Goal: Task Accomplishment & Management: Manage account settings

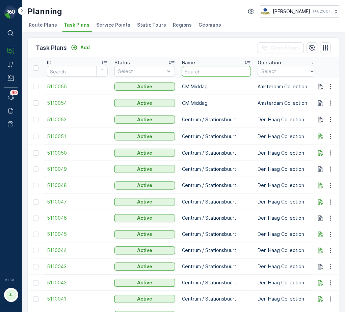
click at [218, 68] on input "text" at bounding box center [216, 71] width 69 height 11
type input "BH reg"
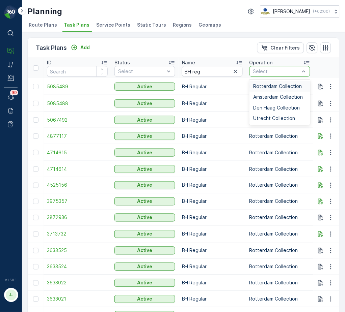
click at [275, 86] on span "Rotterdam Collection" at bounding box center [277, 86] width 49 height 5
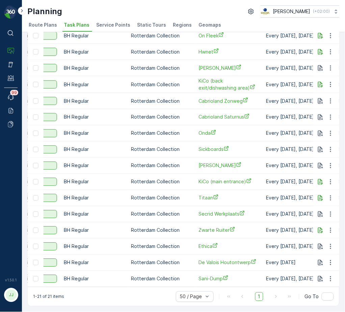
scroll to position [0, 118]
click at [330, 276] on icon "button" at bounding box center [330, 279] width 7 height 7
click at [319, 242] on span "Edit Task Plan" at bounding box center [318, 243] width 31 height 7
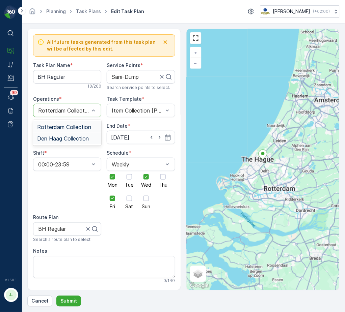
click at [55, 140] on span "Den Haag Collection" at bounding box center [63, 139] width 52 height 6
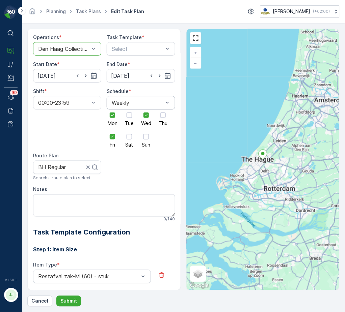
scroll to position [42, 0]
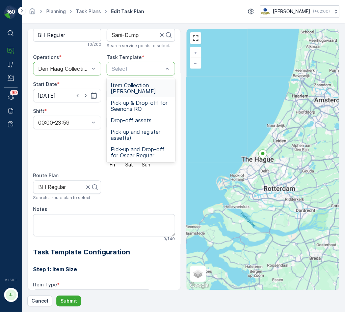
click at [125, 89] on span "Item Collection [PERSON_NAME]" at bounding box center [141, 88] width 60 height 12
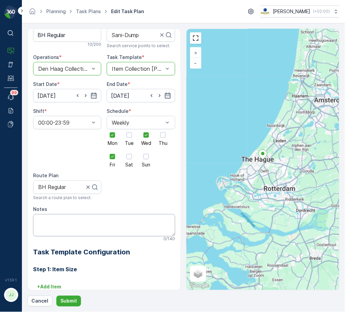
scroll to position [101, 0]
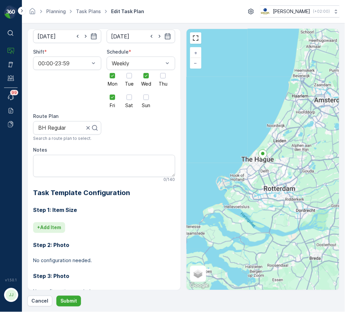
click at [46, 224] on button "+ Add Item" at bounding box center [49, 228] width 32 height 11
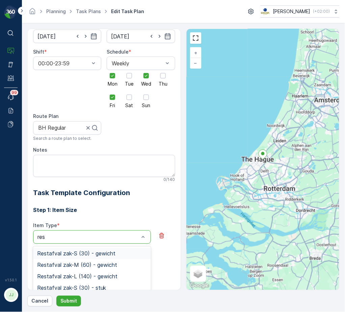
type input "rest"
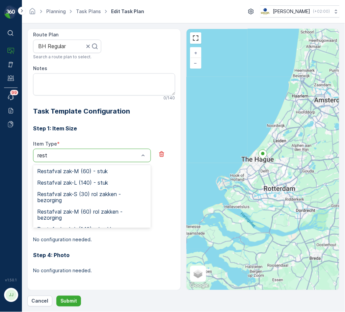
scroll to position [47, 0]
click at [78, 167] on div "Restafval zak-M (60) - stuk" at bounding box center [92, 171] width 118 height 11
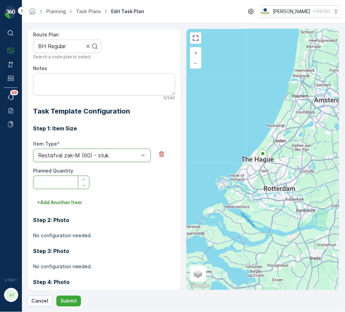
click at [63, 185] on Quantity "Planned Quantity" at bounding box center [61, 182] width 56 height 13
type Quantity "1"
click at [54, 200] on p "+ Add Another Item" at bounding box center [59, 203] width 45 height 7
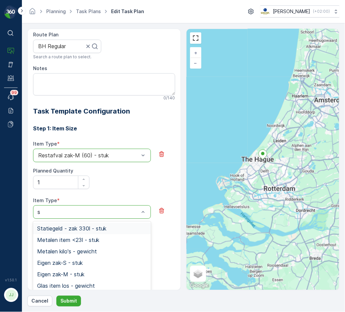
type input "sw"
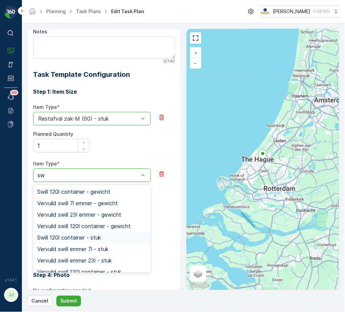
scroll to position [52, 0]
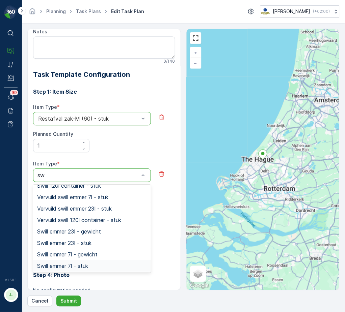
click at [83, 261] on div "Swill emmer 7l - stuk" at bounding box center [92, 265] width 118 height 11
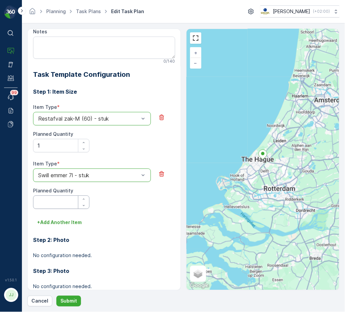
click at [65, 197] on Quantity "Planned Quantity" at bounding box center [61, 202] width 56 height 13
type Quantity "1"
click at [71, 217] on div "Step 1: Item Size Item Type * option Restafval zak-M (60) - stuk is disabled. S…" at bounding box center [104, 206] width 142 height 252
click at [72, 222] on p "+ Add Another Item" at bounding box center [59, 222] width 45 height 7
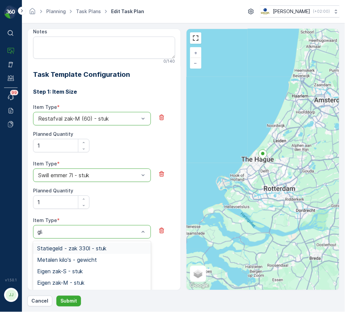
type input "glas"
click at [80, 282] on span "Glas item los - stuk" at bounding box center [61, 283] width 48 height 6
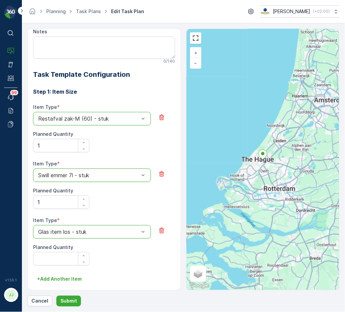
click at [74, 259] on div at bounding box center [82, 259] width 16 height 13
click at [62, 259] on Quantity "Planned Quantity" at bounding box center [61, 258] width 56 height 13
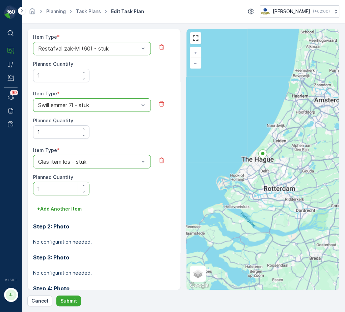
scroll to position [323, 0]
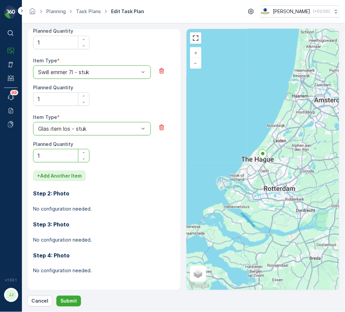
type Quantity "1"
click at [57, 171] on button "+ Add Another Item" at bounding box center [59, 176] width 53 height 11
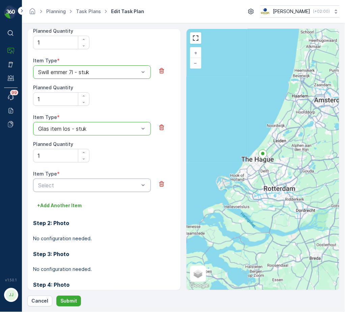
click at [56, 181] on div "Select" at bounding box center [92, 185] width 118 height 13
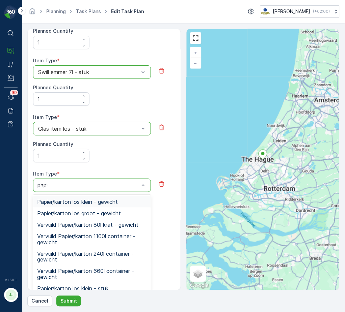
type input "papier"
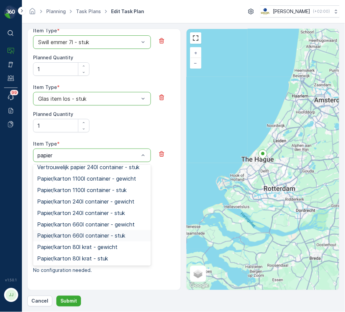
scroll to position [196, 0]
click at [76, 234] on span "Papier/karton 660l container - stuk" at bounding box center [81, 236] width 88 height 6
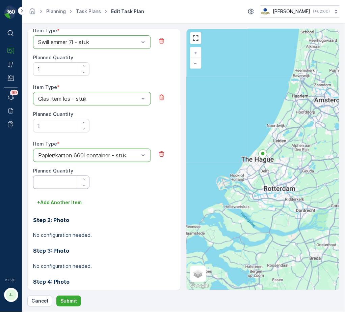
click at [55, 183] on Quantity "Planned Quantity" at bounding box center [61, 182] width 56 height 13
type Quantity "1"
click at [66, 198] on button "+ Add Another Item" at bounding box center [59, 202] width 53 height 11
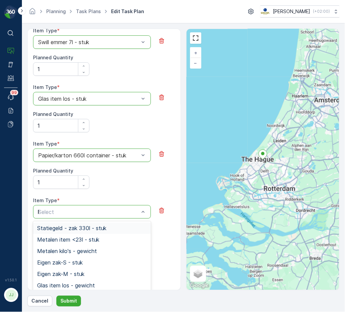
type input "PD"
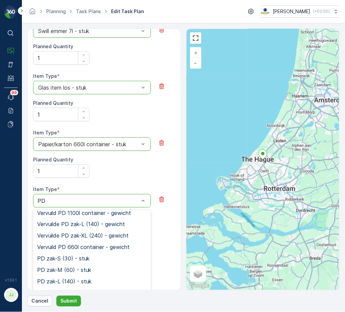
scroll to position [88, 0]
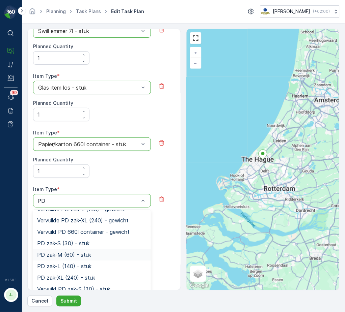
click at [80, 251] on div "PD zak-M (60) - stuk" at bounding box center [92, 255] width 118 height 11
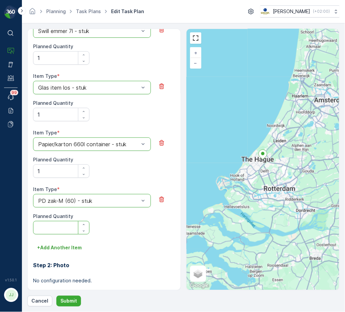
click at [56, 232] on Quantity "Planned Quantity" at bounding box center [61, 227] width 56 height 13
type Quantity "1"
click at [66, 300] on p "Submit" at bounding box center [68, 301] width 17 height 7
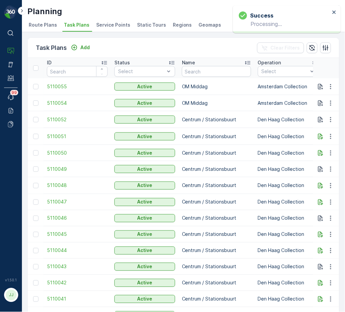
drag, startPoint x: 341, startPoint y: 172, endPoint x: 319, endPoint y: 195, distance: 31.2
drag, startPoint x: 319, startPoint y: 195, endPoint x: 146, endPoint y: 38, distance: 234.0
click at [146, 38] on div "Task Plans Add Clear Filters" at bounding box center [183, 48] width 311 height 20
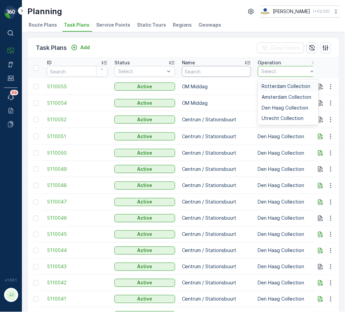
click at [229, 70] on input "text" at bounding box center [216, 71] width 69 height 11
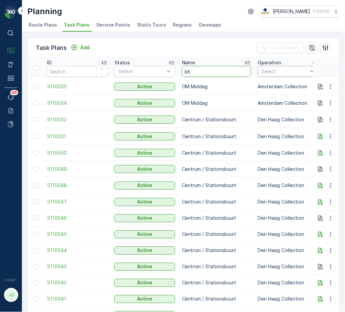
type input "bh"
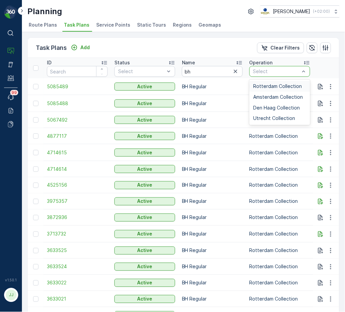
click at [272, 85] on span "Rotterdam Collection" at bounding box center [277, 86] width 49 height 5
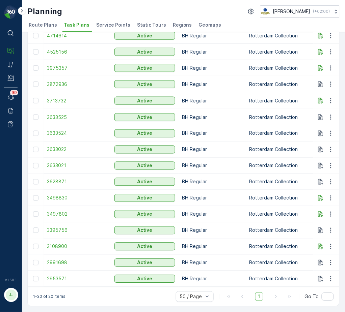
scroll to position [119, 0]
click at [214, 234] on td "BH Regular" at bounding box center [211, 231] width 67 height 16
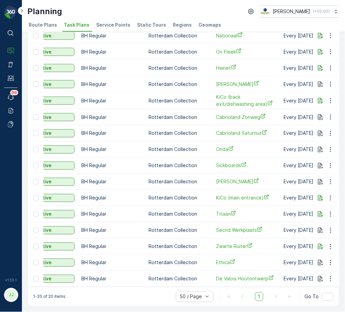
scroll to position [0, 142]
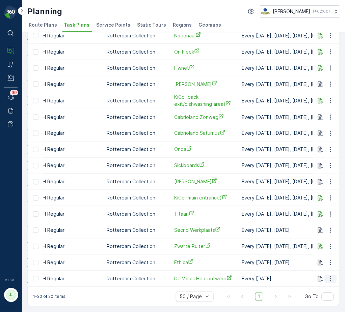
click at [330, 277] on icon "button" at bounding box center [330, 279] width 7 height 7
click at [325, 243] on span "Edit Task Plan" at bounding box center [318, 243] width 31 height 7
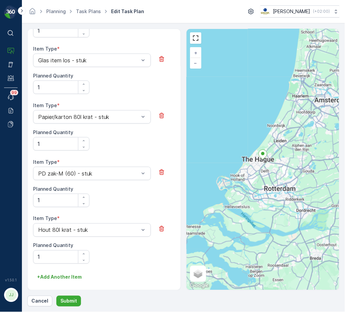
scroll to position [391, 0]
click at [68, 299] on p "Submit" at bounding box center [68, 301] width 17 height 7
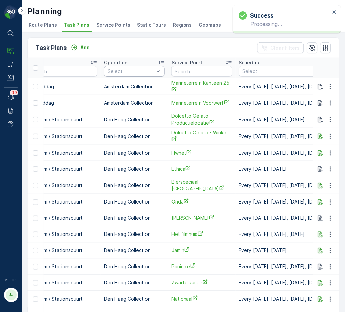
scroll to position [0, 77]
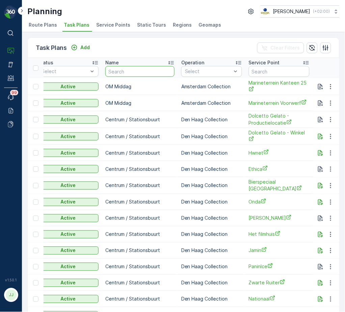
click at [112, 74] on input "text" at bounding box center [139, 71] width 69 height 11
type input "bh"
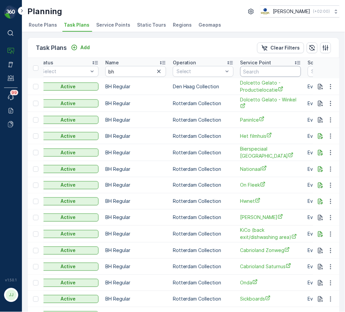
click at [270, 72] on input "text" at bounding box center [270, 71] width 61 height 11
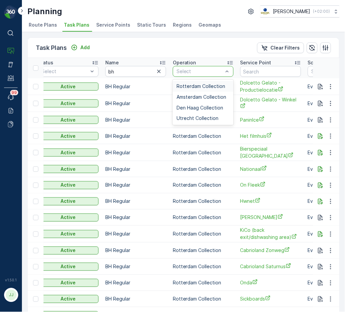
click at [198, 89] on div "Rotterdam Collection" at bounding box center [203, 86] width 61 height 11
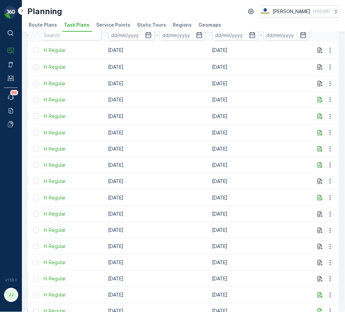
scroll to position [0, 514]
click at [327, 132] on icon "button" at bounding box center [330, 132] width 7 height 7
click at [320, 150] on span "Edit Task Plan" at bounding box center [318, 150] width 31 height 7
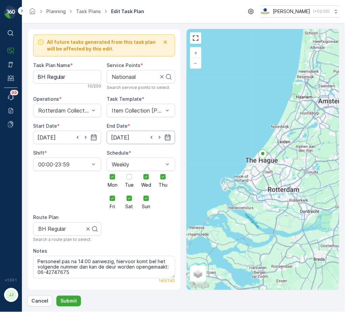
click at [129, 136] on input "[DATE]" at bounding box center [141, 137] width 68 height 13
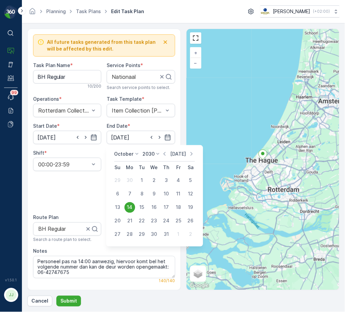
click at [176, 154] on p "Today" at bounding box center [178, 154] width 16 height 7
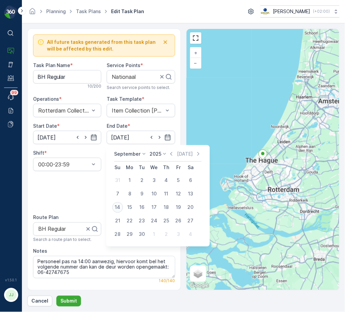
click at [115, 207] on div "14" at bounding box center [117, 207] width 11 height 11
type input "[DATE]"
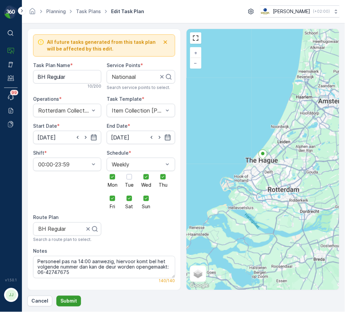
click at [60, 301] on p "Submit" at bounding box center [68, 301] width 17 height 7
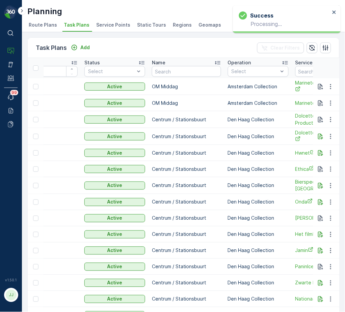
scroll to position [0, 45]
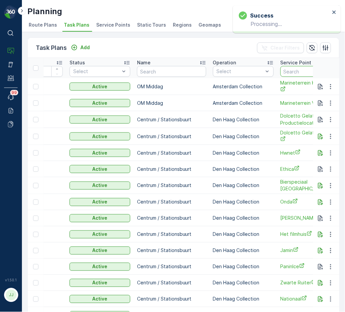
click at [296, 69] on input "text" at bounding box center [310, 71] width 61 height 11
type input "nation"
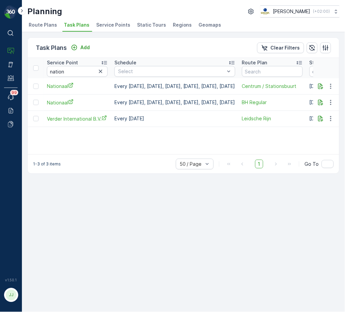
scroll to position [0, 135]
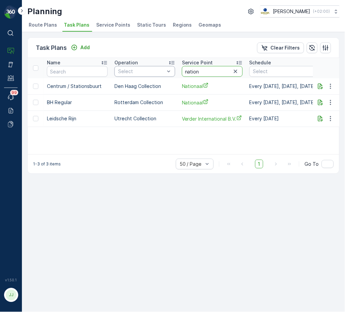
drag, startPoint x: 200, startPoint y: 70, endPoint x: 169, endPoint y: 76, distance: 31.9
click at [171, 76] on tr "ID Status Select Name Operation Select Service Point nation Schedule Select Rou…" at bounding box center [284, 68] width 782 height 20
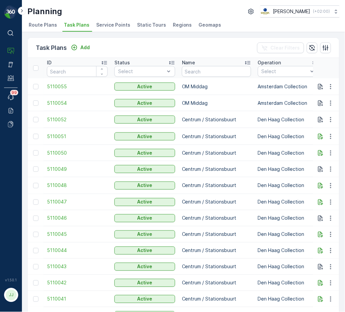
click at [194, 74] on input "text" at bounding box center [216, 71] width 69 height 11
type input "bh reg"
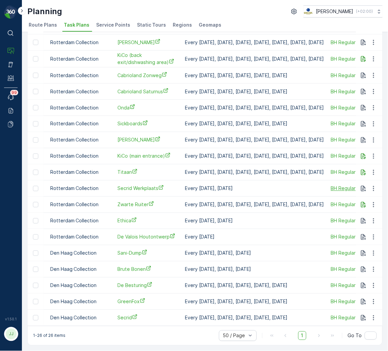
scroll to position [178, 0]
click at [344, 234] on icon "button" at bounding box center [373, 237] width 7 height 7
click at [344, 254] on span "Edit Task Plan" at bounding box center [361, 253] width 31 height 7
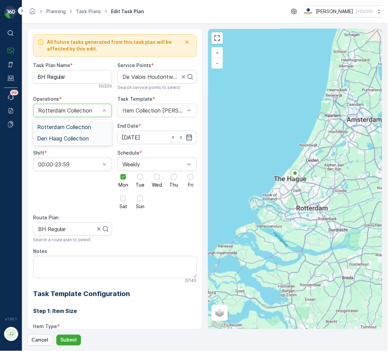
click at [61, 138] on span "Den Haag Collection" at bounding box center [63, 139] width 52 height 6
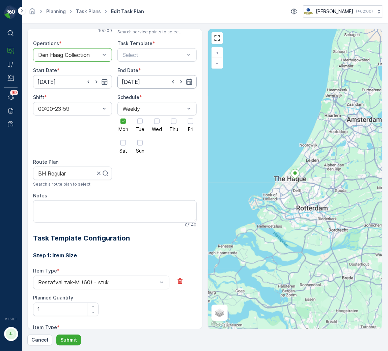
scroll to position [50, 0]
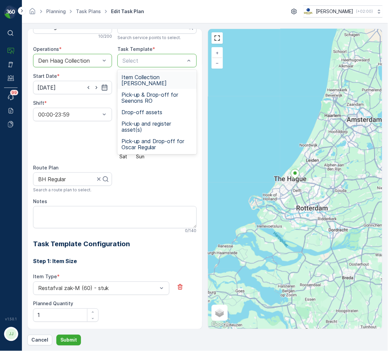
click at [145, 78] on span "Item Collection [PERSON_NAME]" at bounding box center [156, 80] width 71 height 12
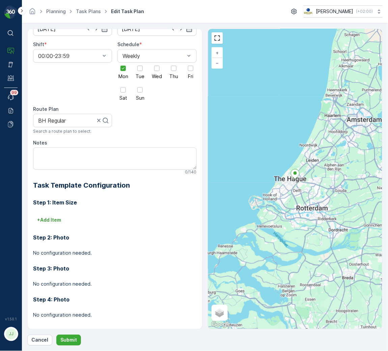
scroll to position [114, 0]
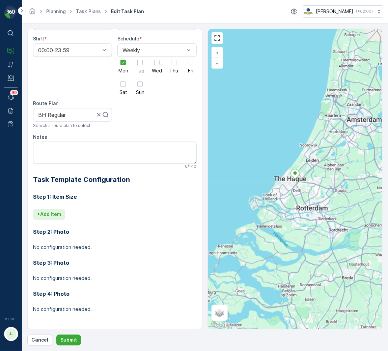
drag, startPoint x: 66, startPoint y: 214, endPoint x: 58, endPoint y: 214, distance: 8.1
click at [66, 214] on div "+ Add Item" at bounding box center [115, 214] width 164 height 11
click at [46, 216] on p "+ Add Item" at bounding box center [49, 214] width 24 height 7
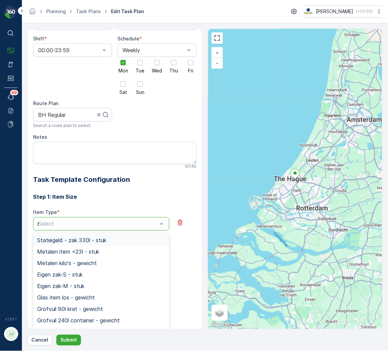
type input "res"
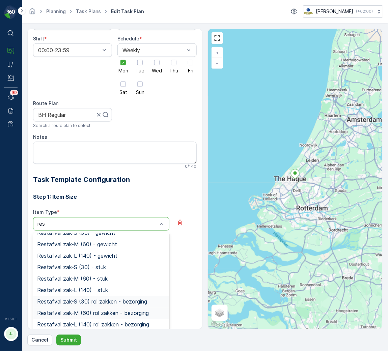
scroll to position [0, 0]
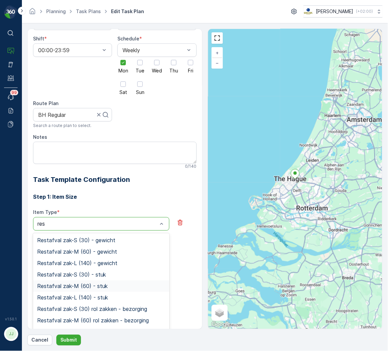
click at [76, 287] on span "Restafval zak-M (60) - stuk" at bounding box center [72, 287] width 70 height 6
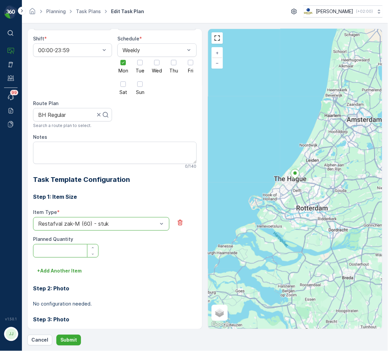
click at [67, 246] on Quantity "Planned Quantity" at bounding box center [65, 250] width 65 height 13
type Quantity "1"
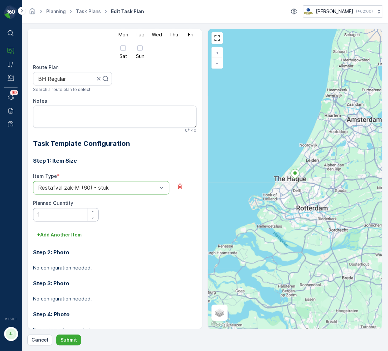
scroll to position [165, 0]
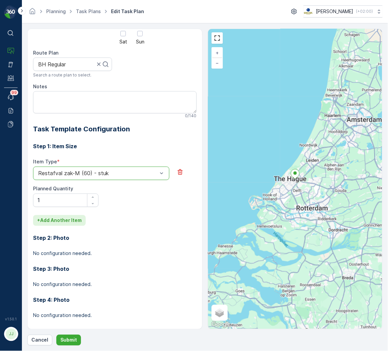
click at [62, 224] on p "+ Add Another Item" at bounding box center [59, 220] width 45 height 7
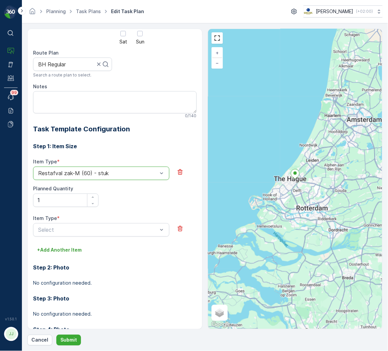
click at [59, 241] on div "Item Type * Select" at bounding box center [115, 230] width 164 height 30
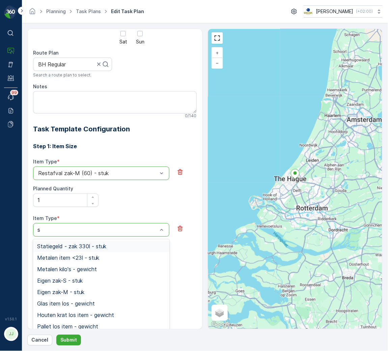
type input "sw"
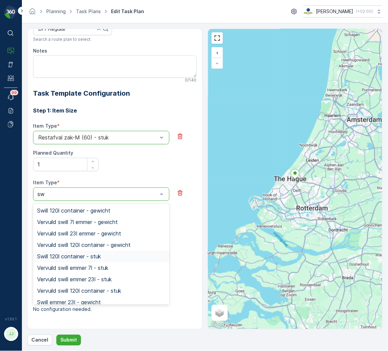
scroll to position [39, 0]
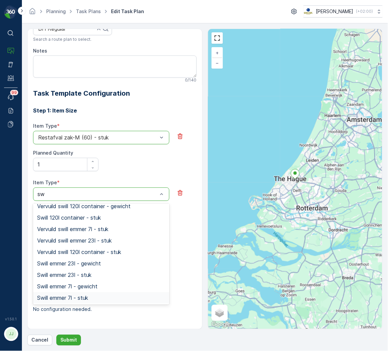
click at [68, 297] on span "Swill emmer 7l - stuk" at bounding box center [62, 298] width 51 height 6
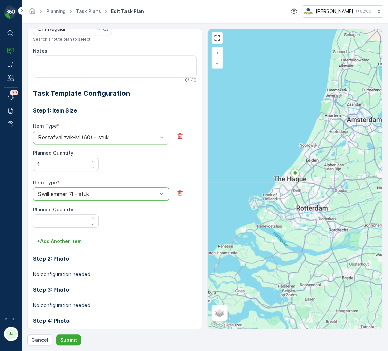
click at [62, 222] on Quantity "Planned Quantity" at bounding box center [65, 221] width 65 height 13
type Quantity "1"
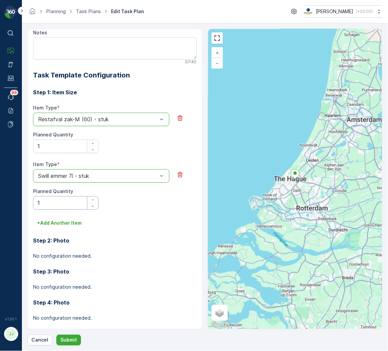
scroll to position [228, 0]
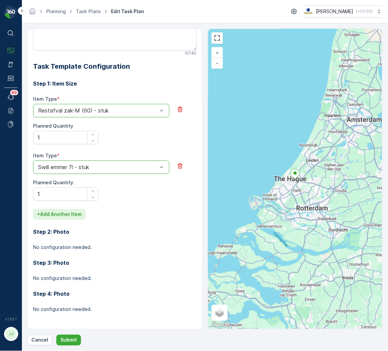
click at [58, 216] on p "+ Add Another Item" at bounding box center [59, 214] width 45 height 7
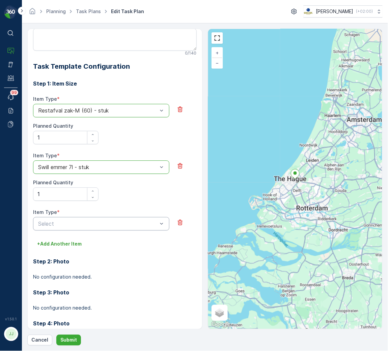
click at [57, 229] on div "Select" at bounding box center [101, 223] width 136 height 13
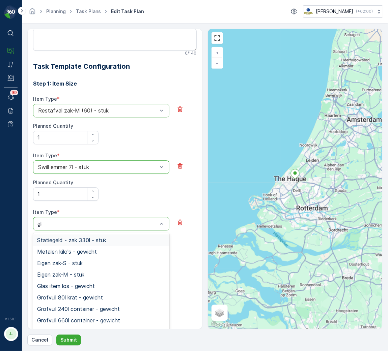
type input "glas"
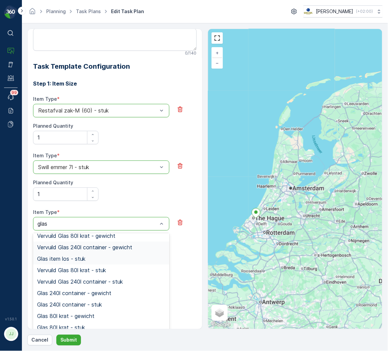
scroll to position [0, 0]
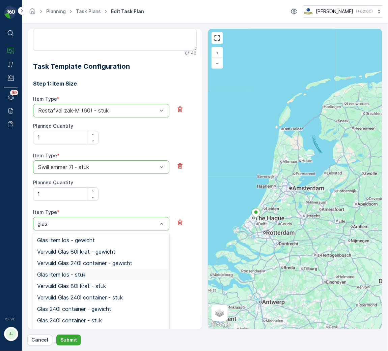
click at [70, 270] on div "Glas item los - stuk" at bounding box center [101, 274] width 136 height 11
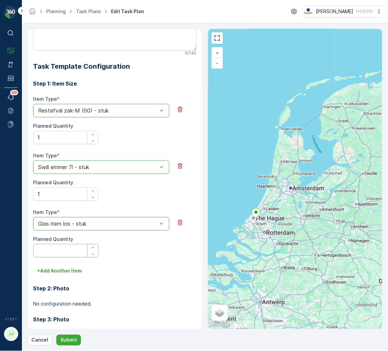
click at [39, 254] on Quantity "Planned Quantity" at bounding box center [65, 250] width 65 height 13
type Quantity "1"
click at [50, 269] on p "+ Add Another Item" at bounding box center [59, 271] width 45 height 7
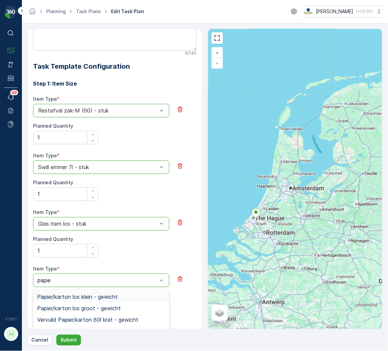
type input "papier"
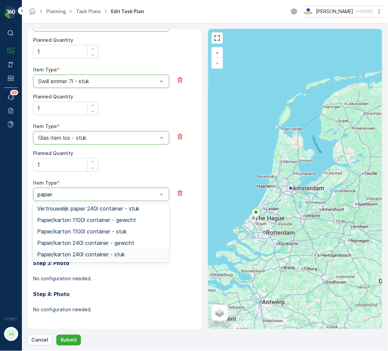
scroll to position [196, 0]
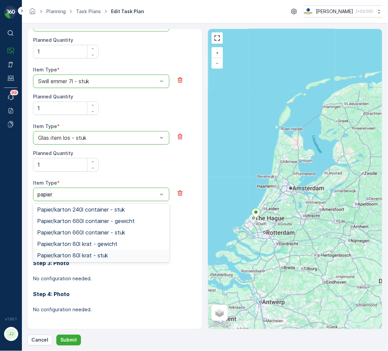
click at [74, 253] on span "Papier/karton 80l krat - stuk" at bounding box center [72, 256] width 71 height 6
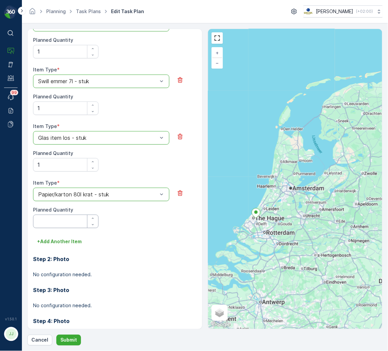
click at [59, 224] on Quantity "Planned Quantity" at bounding box center [65, 221] width 65 height 13
type Quantity "1"
click at [56, 242] on p "+ Add Another Item" at bounding box center [59, 241] width 45 height 7
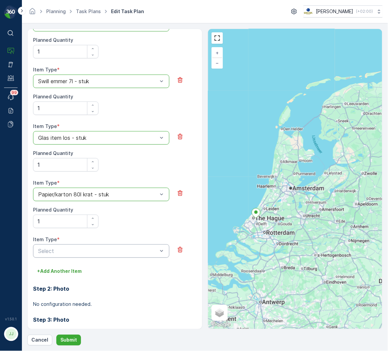
click at [55, 245] on div "Select" at bounding box center [101, 250] width 136 height 13
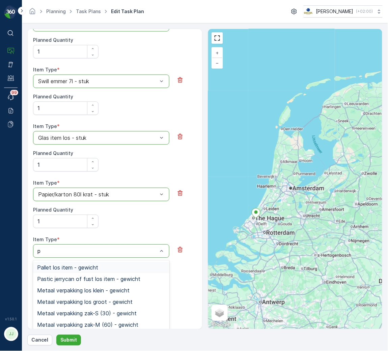
type input "pd"
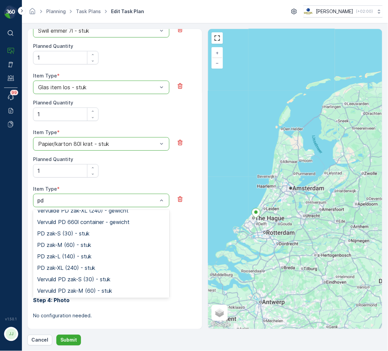
scroll to position [98, 0]
click at [65, 248] on div "PD zak-M (60) - stuk" at bounding box center [101, 244] width 136 height 11
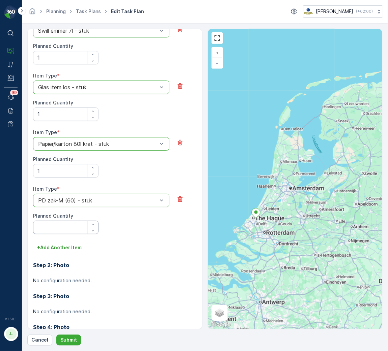
click at [60, 230] on Quantity "Planned Quantity" at bounding box center [65, 227] width 65 height 13
type Quantity "1"
click at [56, 244] on button "+ Add Another Item" at bounding box center [59, 247] width 53 height 11
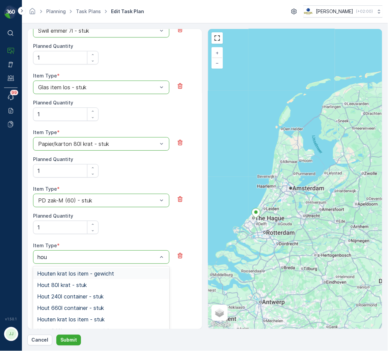
type input "hout"
click at [72, 288] on span "Hout 80l krat - stuk" at bounding box center [62, 285] width 50 height 6
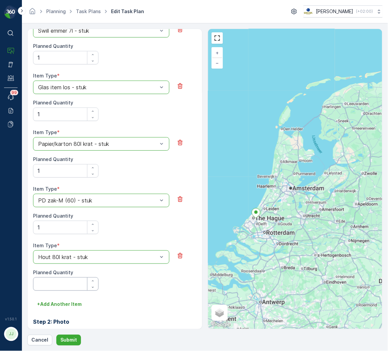
click at [64, 283] on Quantity "Planned Quantity" at bounding box center [65, 283] width 65 height 13
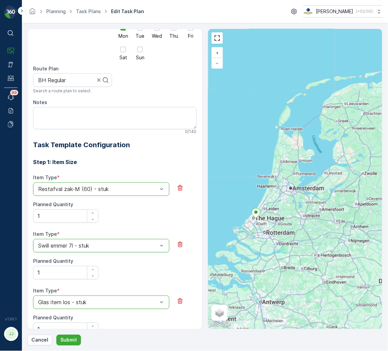
scroll to position [0, 0]
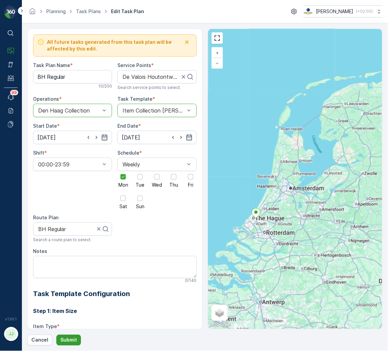
type Quantity "1"
click at [68, 312] on p "Submit" at bounding box center [68, 340] width 17 height 7
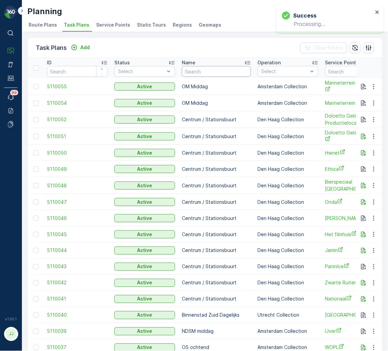
click at [191, 70] on input "text" at bounding box center [216, 71] width 69 height 11
type input "bh reg"
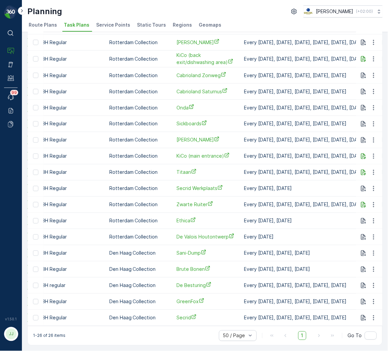
scroll to position [0, 151]
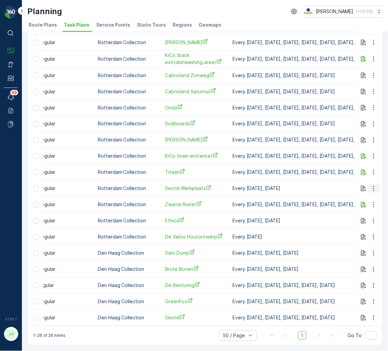
click at [344, 186] on icon "button" at bounding box center [373, 188] width 7 height 7
click at [344, 203] on span "Edit Task Plan" at bounding box center [361, 205] width 31 height 7
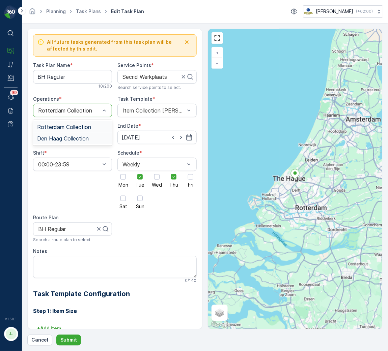
click at [68, 137] on span "Den Haag Collection" at bounding box center [63, 139] width 52 height 6
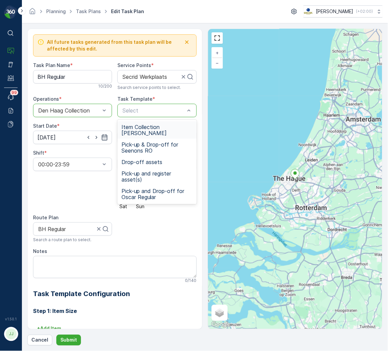
click at [139, 131] on span "Item Collection [PERSON_NAME]" at bounding box center [156, 130] width 71 height 12
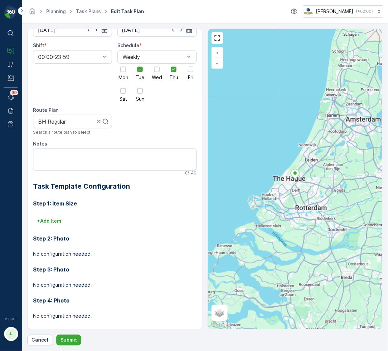
scroll to position [114, 0]
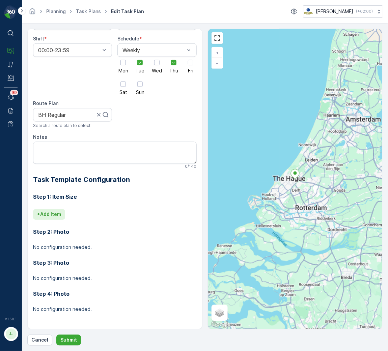
click at [60, 216] on p "+ Add Item" at bounding box center [49, 214] width 24 height 7
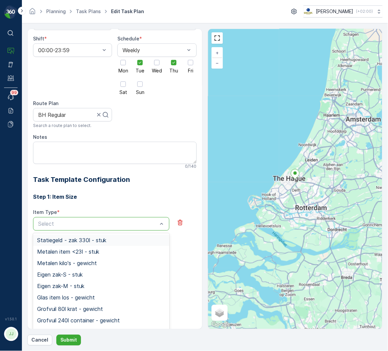
type input "a"
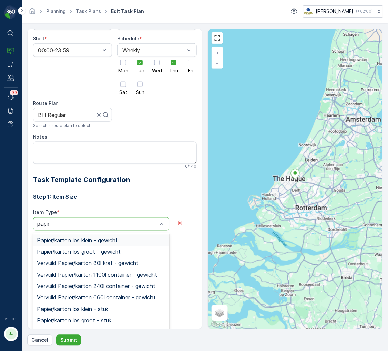
type input "papier"
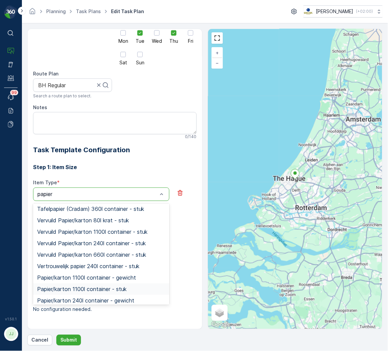
scroll to position [153, 0]
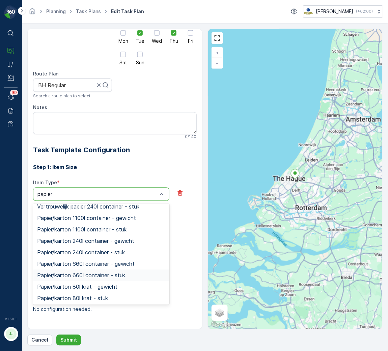
click at [82, 273] on span "Papier/karton 660l container - stuk" at bounding box center [81, 276] width 88 height 6
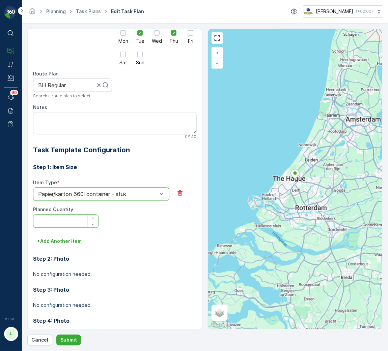
click at [70, 221] on Quantity "Planned Quantity" at bounding box center [65, 221] width 65 height 13
type Quantity "1"
click at [72, 312] on p "Submit" at bounding box center [68, 340] width 17 height 7
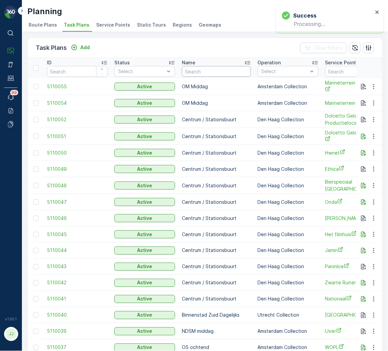
click at [230, 72] on input "text" at bounding box center [216, 71] width 69 height 11
drag, startPoint x: 250, startPoint y: 80, endPoint x: 246, endPoint y: 82, distance: 3.5
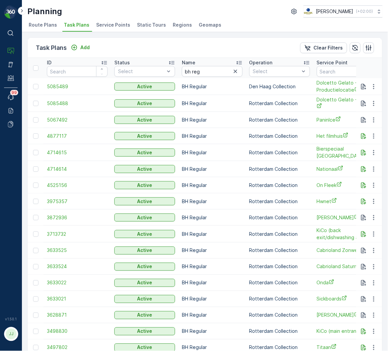
click at [272, 65] on div "Operation" at bounding box center [279, 62] width 61 height 7
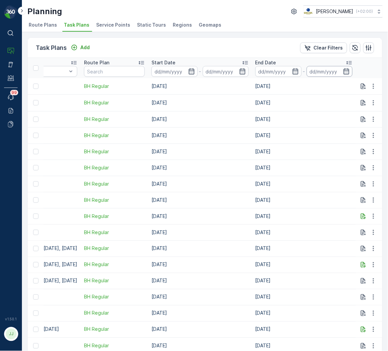
scroll to position [0, 471]
click at [344, 62] on icon at bounding box center [349, 62] width 7 height 7
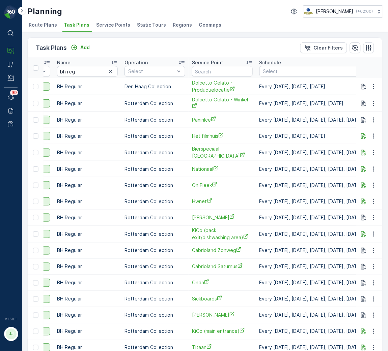
click at [159, 77] on th "Operation Select" at bounding box center [154, 68] width 67 height 20
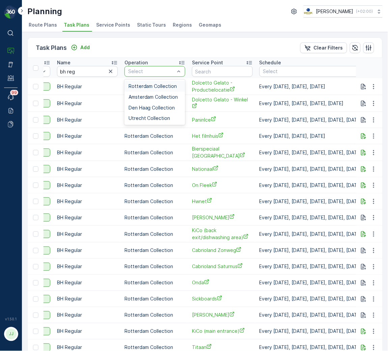
click at [147, 88] on span "Rotterdam Collection" at bounding box center [152, 86] width 49 height 5
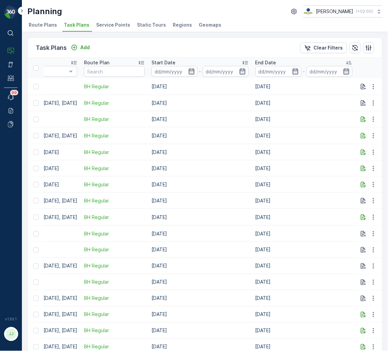
click at [344, 62] on icon at bounding box center [349, 62] width 7 height 7
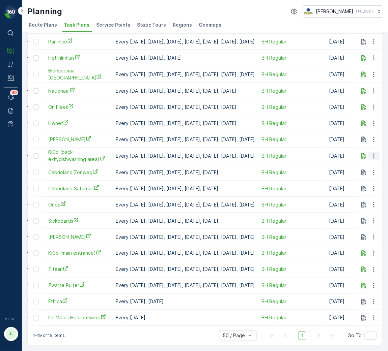
click at [344, 153] on icon "button" at bounding box center [373, 156] width 7 height 7
click at [344, 173] on span "Edit Task Plan" at bounding box center [361, 172] width 31 height 7
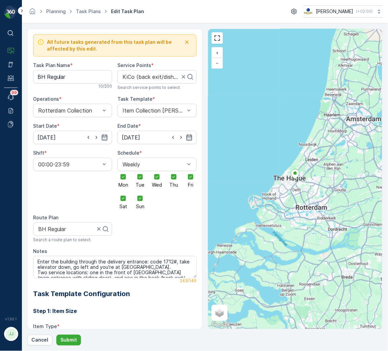
click at [87, 102] on div "Operations *" at bounding box center [72, 99] width 79 height 7
click at [86, 107] on div "Rotterdam Collection" at bounding box center [72, 110] width 79 height 13
click at [75, 139] on span "Den Haag Collection" at bounding box center [63, 139] width 52 height 6
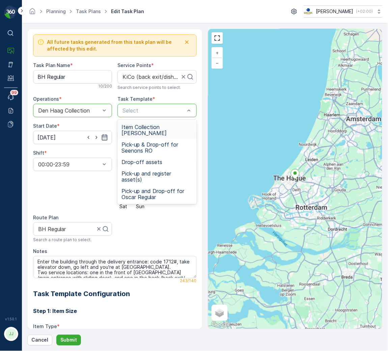
click at [130, 133] on span "Item Collection [PERSON_NAME]" at bounding box center [156, 130] width 71 height 12
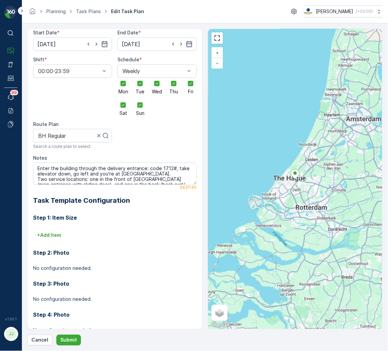
scroll to position [114, 0]
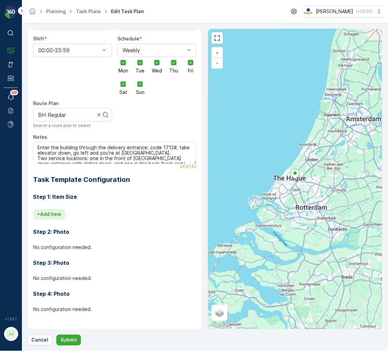
click at [61, 214] on p "+ Add Item" at bounding box center [49, 214] width 24 height 7
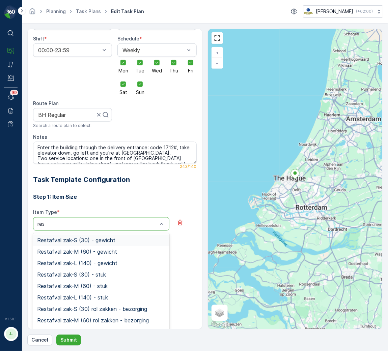
type input "rest"
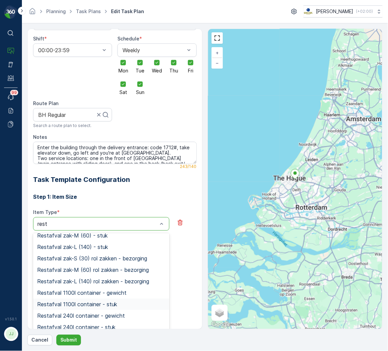
scroll to position [73, 0]
click at [64, 306] on span "Restafval 240l container - stuk" at bounding box center [76, 305] width 78 height 6
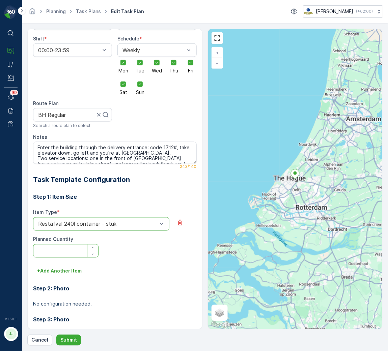
click at [51, 249] on Quantity "Planned Quantity" at bounding box center [65, 250] width 65 height 13
type Quantity "1"
click at [60, 273] on p "+ Add Another Item" at bounding box center [59, 271] width 45 height 7
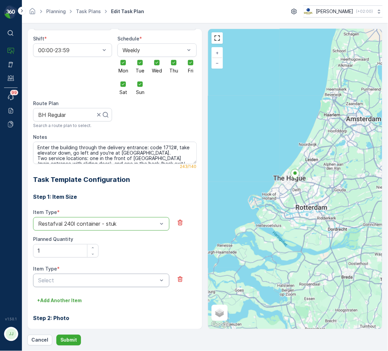
click at [58, 285] on div "Select" at bounding box center [101, 280] width 136 height 13
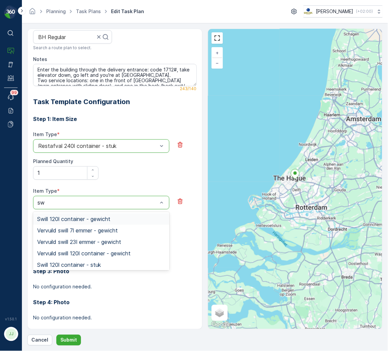
scroll to position [201, 0]
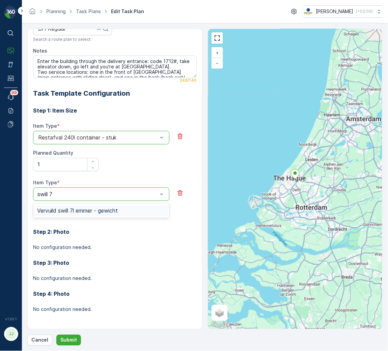
type input "swill"
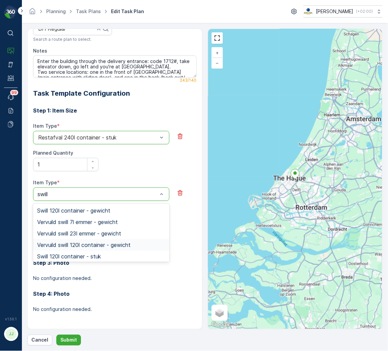
scroll to position [82, 0]
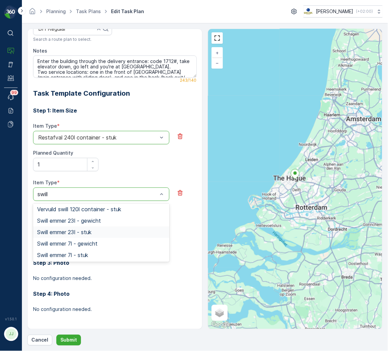
click at [72, 234] on span "Swill emmer 23l - stuk" at bounding box center [64, 233] width 54 height 6
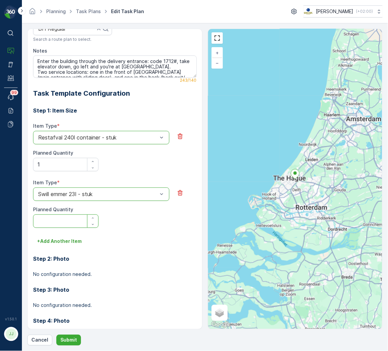
click at [67, 222] on Quantity "Planned Quantity" at bounding box center [65, 221] width 65 height 13
type Quantity "2"
click at [65, 243] on p "+ Add Another Item" at bounding box center [59, 241] width 45 height 7
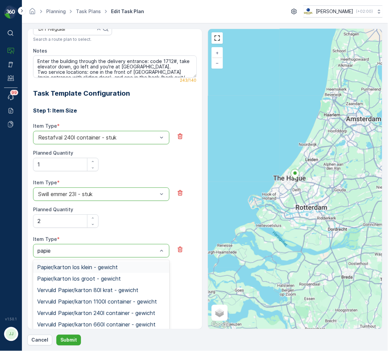
type input "papier"
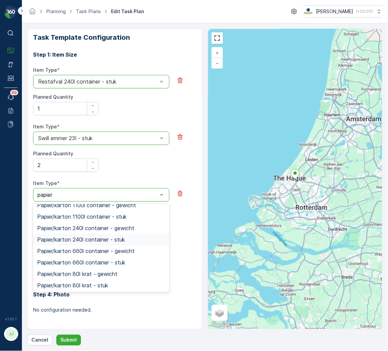
scroll to position [257, 0]
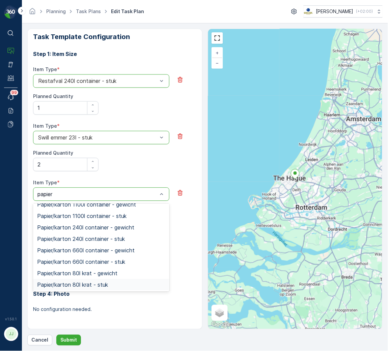
click at [113, 285] on div "Papier/karton 80l krat - stuk" at bounding box center [101, 285] width 128 height 6
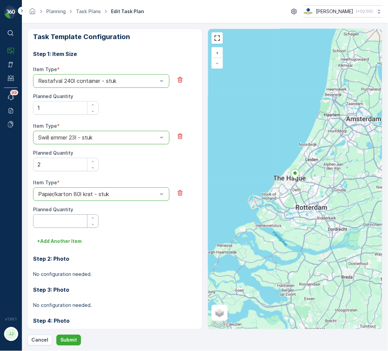
click at [78, 222] on Quantity "Planned Quantity" at bounding box center [65, 221] width 65 height 13
type Quantity "1"
click at [72, 243] on p "+ Add Another Item" at bounding box center [59, 241] width 45 height 7
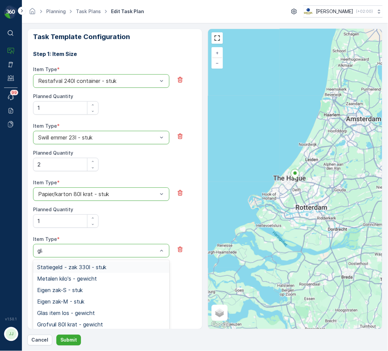
type input "glas"
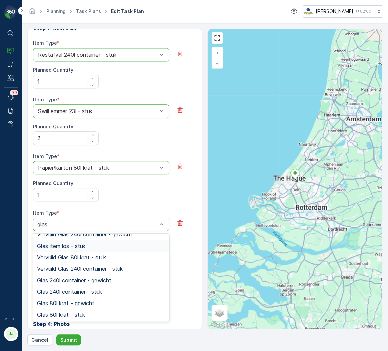
scroll to position [314, 0]
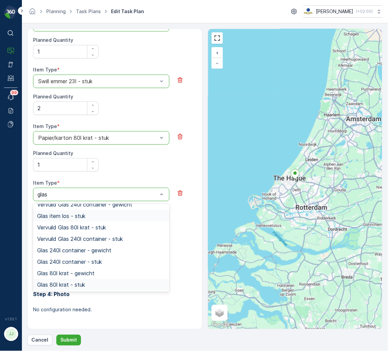
click at [107, 288] on div "Glas 80l krat - stuk" at bounding box center [101, 285] width 128 height 6
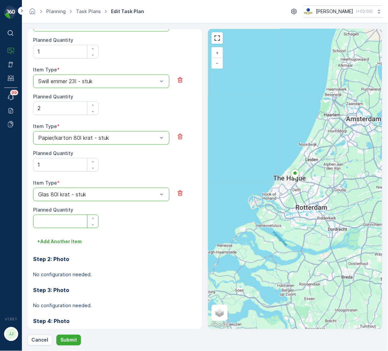
click at [64, 226] on Quantity "Planned Quantity" at bounding box center [65, 221] width 65 height 13
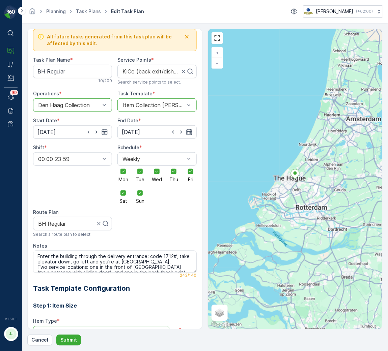
scroll to position [0, 0]
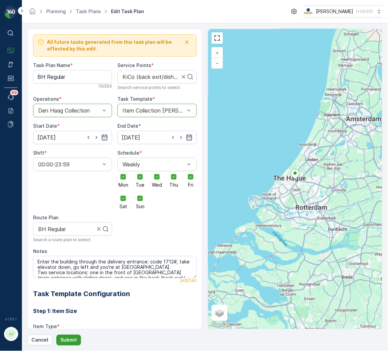
type Quantity "1"
click at [71, 312] on p "Submit" at bounding box center [68, 340] width 17 height 7
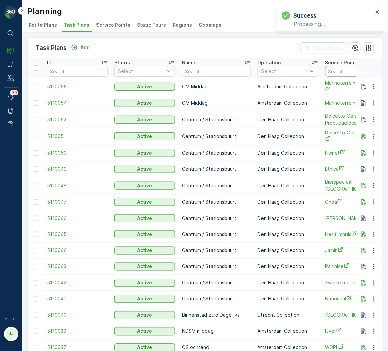
click at [327, 73] on input "text" at bounding box center [355, 71] width 61 height 11
type input "kico"
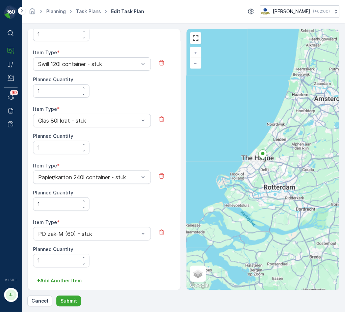
scroll to position [413, 0]
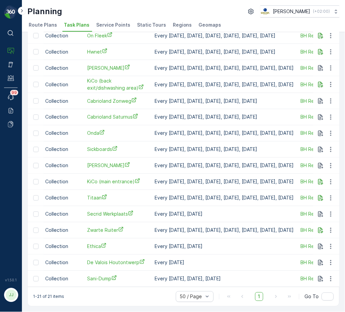
scroll to position [0, 240]
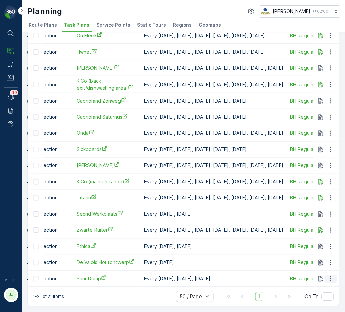
click at [330, 276] on icon "button" at bounding box center [330, 279] width 7 height 7
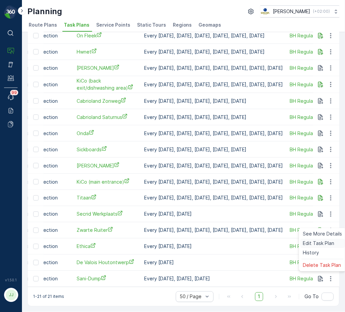
click at [324, 242] on span "Edit Task Plan" at bounding box center [318, 243] width 31 height 7
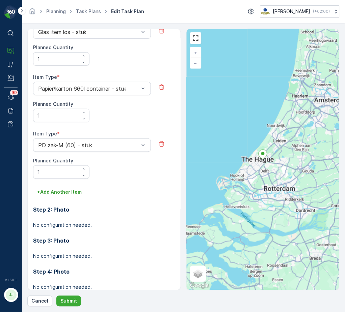
scroll to position [419, 0]
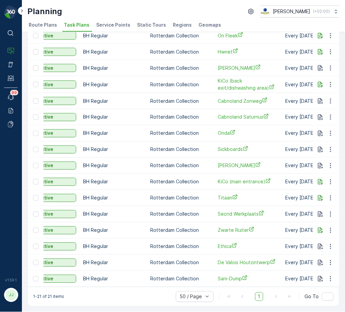
scroll to position [0, 111]
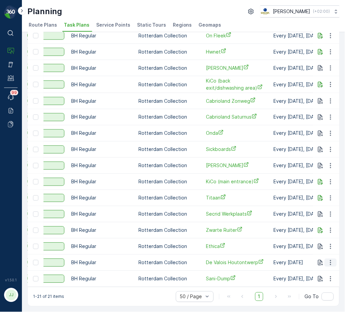
click at [328, 260] on icon "button" at bounding box center [330, 263] width 7 height 7
click at [311, 281] on span "Edit Task Plan" at bounding box center [318, 279] width 31 height 7
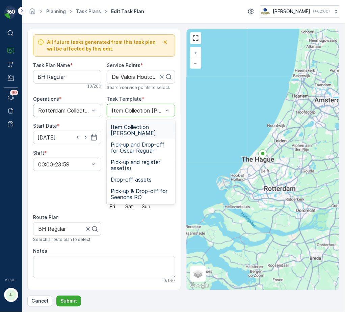
click at [88, 115] on div "Rotterdam Collection" at bounding box center [67, 110] width 68 height 13
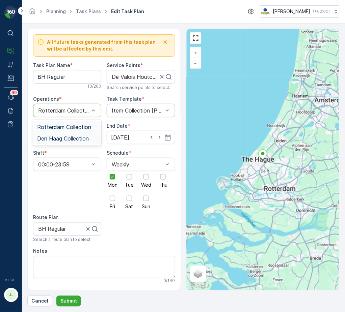
click at [71, 142] on span "Den Haag Collection" at bounding box center [63, 139] width 52 height 6
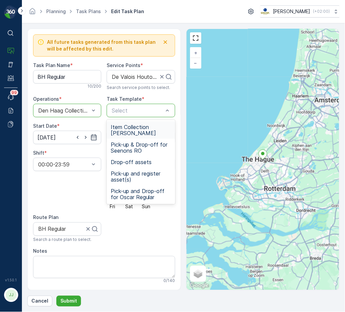
click at [130, 134] on span "Item Collection [PERSON_NAME]" at bounding box center [141, 130] width 60 height 12
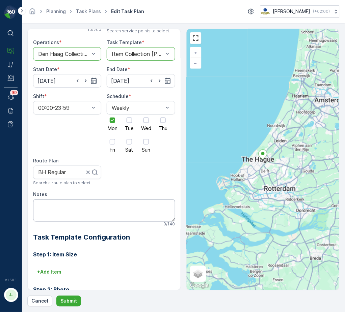
scroll to position [153, 0]
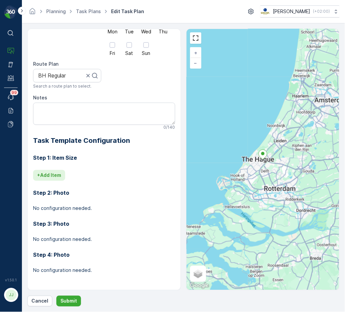
click at [49, 176] on p "+ Add Item" at bounding box center [49, 175] width 24 height 7
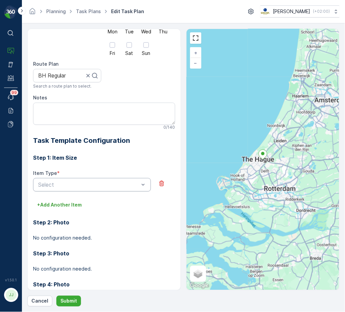
click at [84, 189] on div "Select" at bounding box center [92, 184] width 118 height 13
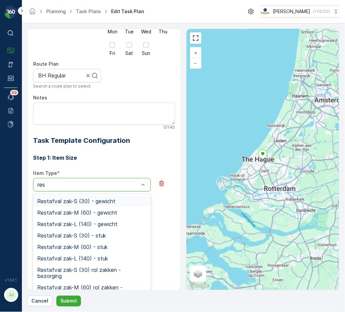
type input "rest"
click at [77, 250] on span "Restafval zak-M (60) - stuk" at bounding box center [72, 247] width 70 height 6
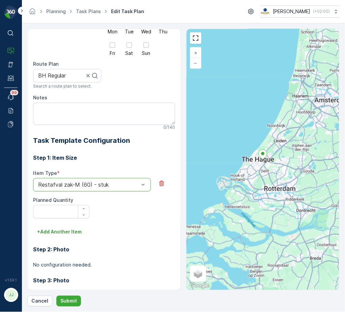
click at [74, 209] on div at bounding box center [82, 212] width 16 height 13
click at [65, 209] on Quantity "Planned Quantity" at bounding box center [61, 211] width 56 height 13
type Quantity "1"
click at [65, 235] on p "+ Add Another Item" at bounding box center [59, 232] width 45 height 7
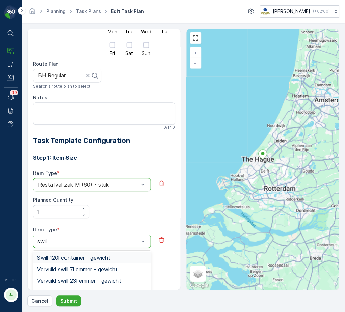
type input "swill"
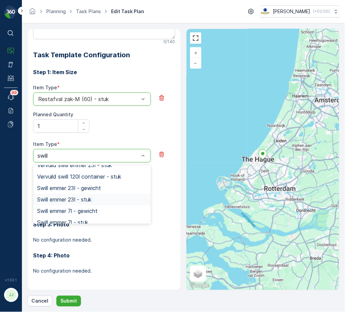
scroll to position [80, 0]
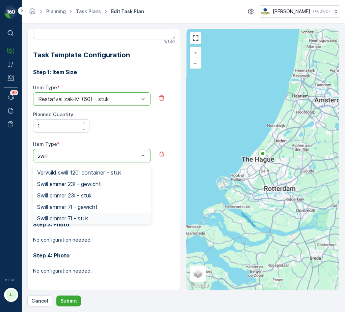
click at [74, 218] on span "Swill emmer 7l - stuk" at bounding box center [62, 218] width 51 height 6
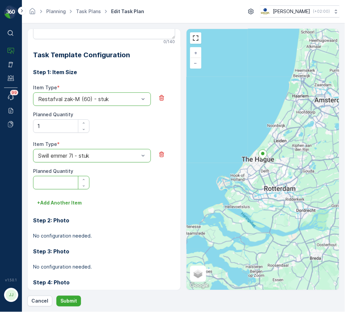
click at [58, 185] on Quantity "Planned Quantity" at bounding box center [61, 182] width 56 height 13
type Quantity "1"
click at [69, 207] on button "+ Add Another Item" at bounding box center [59, 203] width 53 height 11
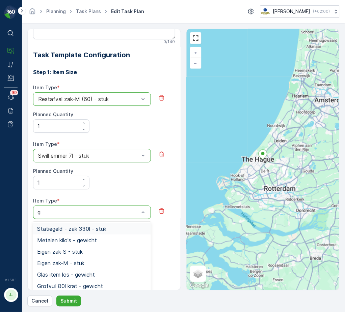
type input "gl"
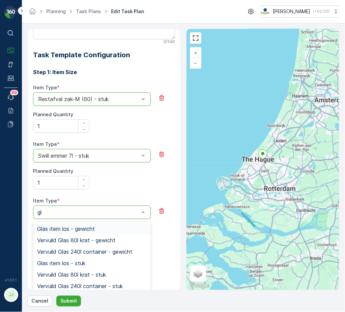
scroll to position [293, 0]
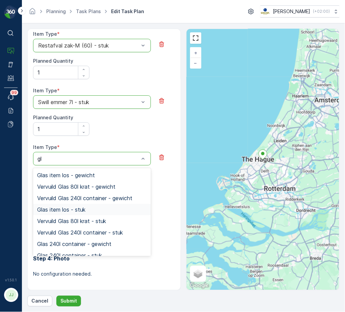
click at [72, 213] on span "Glas item los - stuk" at bounding box center [61, 210] width 48 height 6
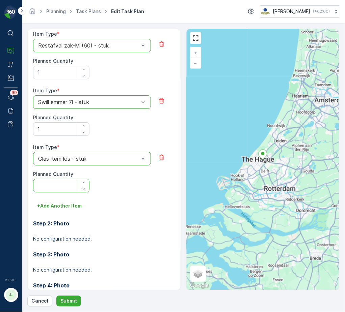
click at [61, 188] on Quantity "Planned Quantity" at bounding box center [61, 185] width 56 height 13
type Quantity "1"
click at [59, 207] on p "+ Add Another Item" at bounding box center [59, 206] width 45 height 7
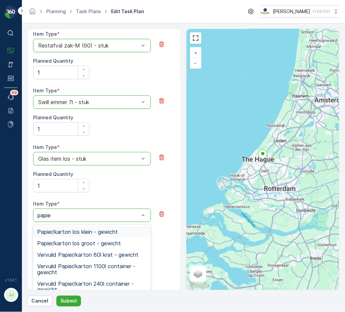
type input "papier"
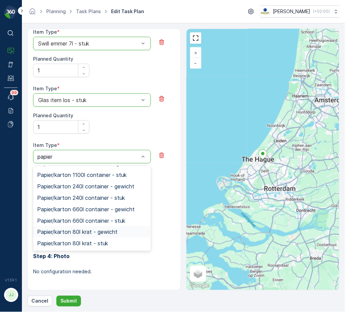
scroll to position [212, 0]
click at [73, 246] on span "Papier/karton 80l krat - stuk" at bounding box center [72, 244] width 71 height 6
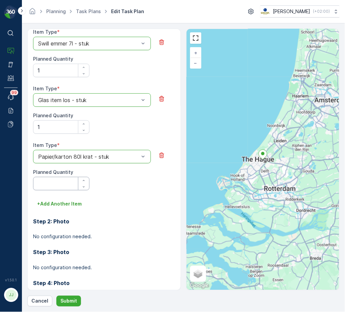
click at [59, 186] on Quantity "Planned Quantity" at bounding box center [61, 183] width 56 height 13
type Quantity "1"
click at [63, 200] on button "+ Add Another Item" at bounding box center [59, 204] width 53 height 11
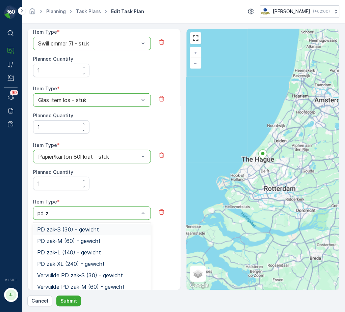
type input "pd za"
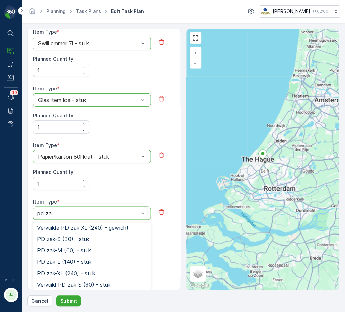
scroll to position [85, 0]
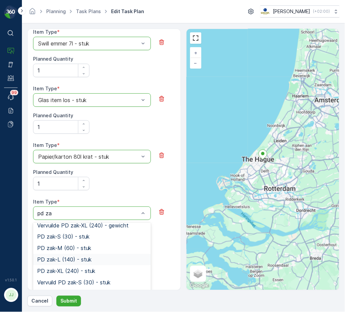
click at [73, 254] on div "PD zak-L (140) - stuk" at bounding box center [92, 259] width 118 height 11
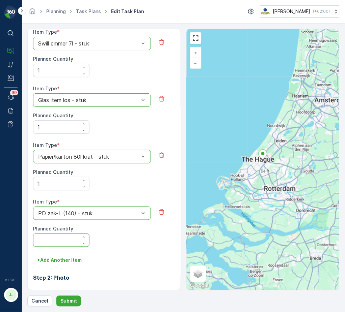
click at [67, 234] on Quantity "Planned Quantity" at bounding box center [61, 240] width 56 height 13
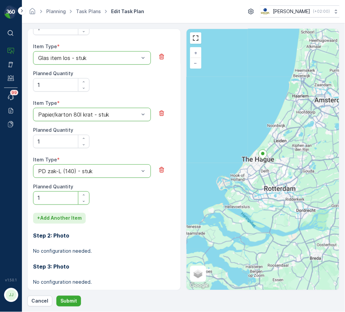
type Quantity "1"
click at [66, 220] on p "+ Add Another Item" at bounding box center [59, 218] width 45 height 7
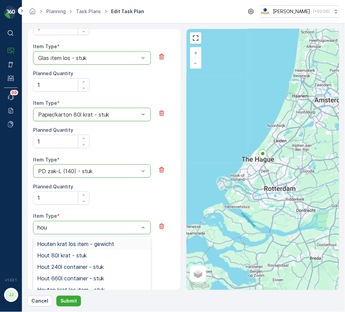
type input "hout"
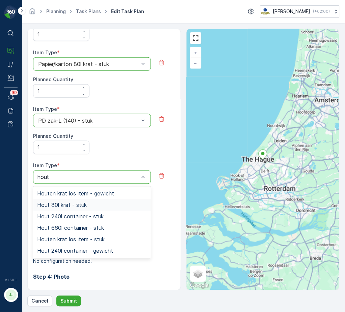
click at [63, 206] on span "Hout 80l krat - stuk" at bounding box center [62, 205] width 50 height 6
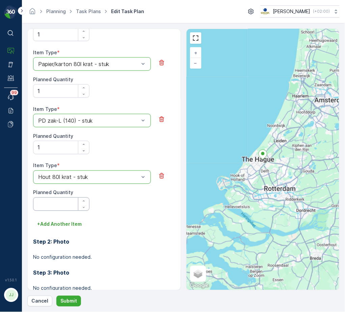
click at [57, 204] on Quantity "Planned Quantity" at bounding box center [61, 204] width 56 height 13
type Quantity "1"
click at [66, 300] on p "Submit" at bounding box center [68, 301] width 17 height 7
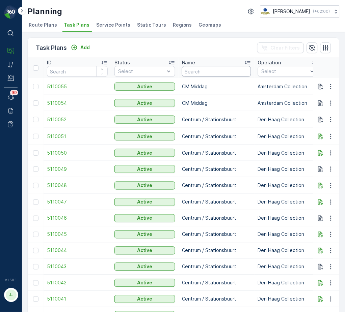
click at [200, 72] on input "text" at bounding box center [216, 71] width 69 height 11
type input "bh reg"
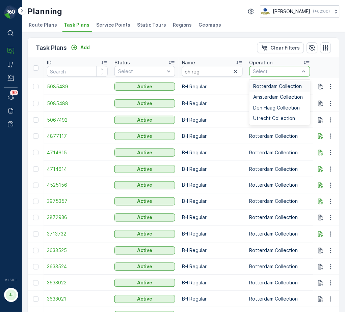
click at [270, 90] on div "Rotterdam Collection" at bounding box center [279, 86] width 61 height 11
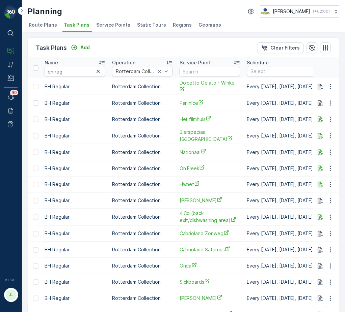
scroll to position [0, 154]
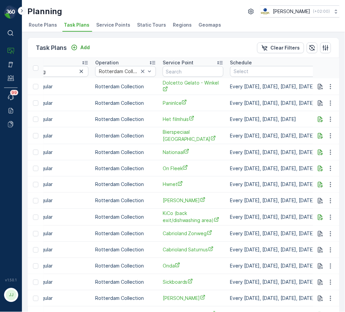
click at [20, 10] on icon at bounding box center [21, 11] width 7 height 8
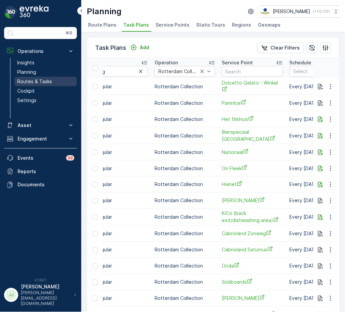
click at [32, 82] on p "Routes & Tasks" at bounding box center [34, 81] width 35 height 7
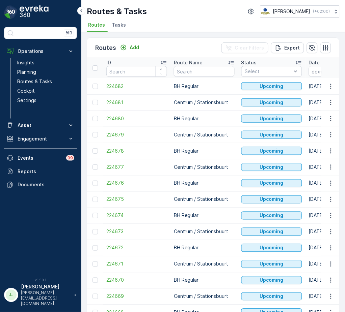
scroll to position [0, 45]
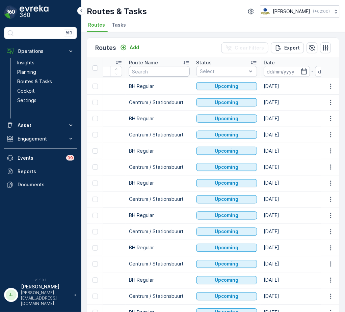
click at [174, 73] on input "text" at bounding box center [159, 71] width 61 height 11
type input "BH reg"
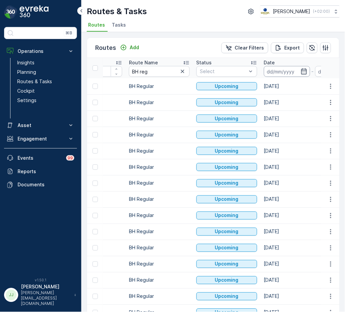
click at [288, 69] on input at bounding box center [287, 71] width 46 height 11
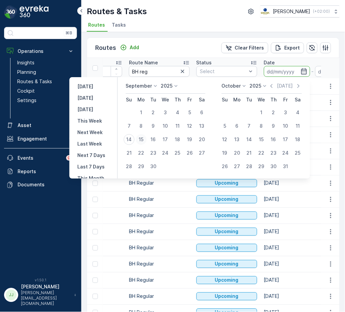
click at [143, 140] on div "15" at bounding box center [141, 139] width 11 height 11
type input "[DATE]"
click at [143, 140] on div "15" at bounding box center [141, 139] width 11 height 11
type input "[DATE]"
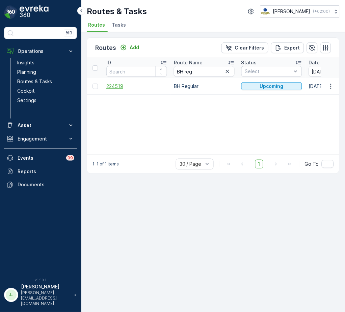
click at [115, 87] on span "224519" at bounding box center [136, 86] width 61 height 7
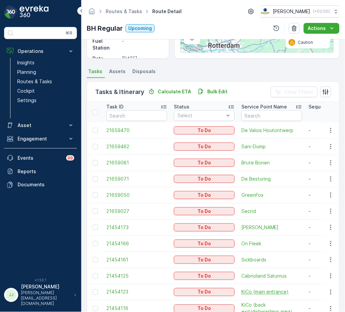
scroll to position [135, 0]
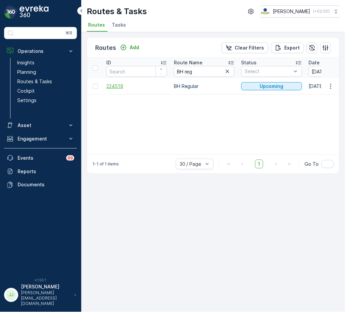
click at [114, 83] on span "224519" at bounding box center [136, 86] width 61 height 7
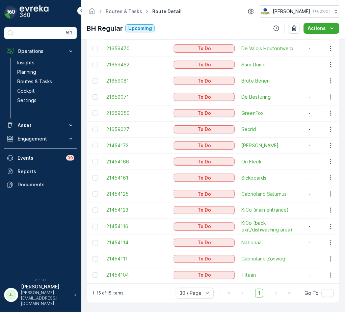
scroll to position [206, 0]
drag, startPoint x: 72, startPoint y: 16, endPoint x: 71, endPoint y: 12, distance: 3.5
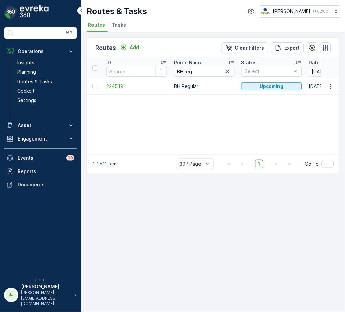
scroll to position [0, 135]
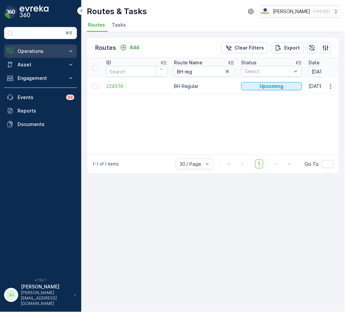
click at [40, 46] on button "Operations" at bounding box center [40, 51] width 73 height 13
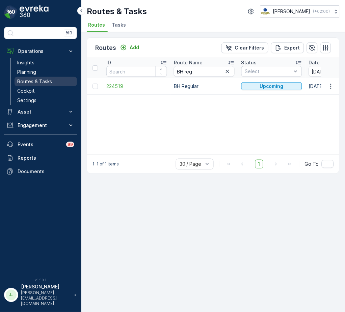
click at [47, 79] on p "Routes & Tasks" at bounding box center [34, 81] width 35 height 7
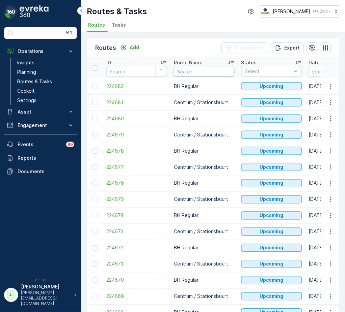
click at [189, 75] on input "text" at bounding box center [204, 71] width 61 height 11
click at [55, 73] on link "Planning" at bounding box center [45, 71] width 62 height 9
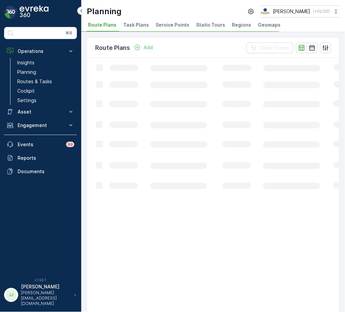
click at [134, 24] on span "Task Plans" at bounding box center [136, 25] width 26 height 7
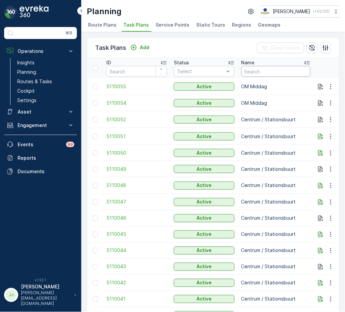
click at [258, 69] on input "text" at bounding box center [275, 71] width 69 height 11
type input "BH reg"
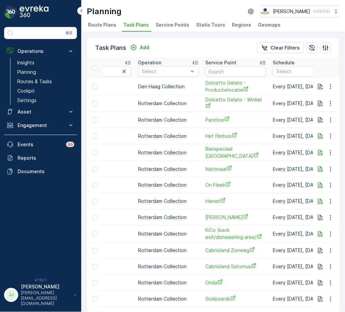
scroll to position [0, 180]
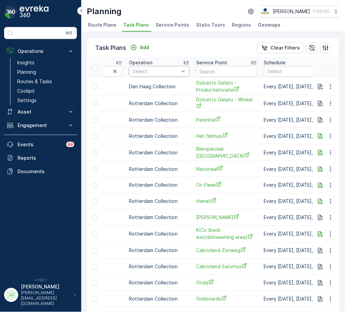
click at [174, 75] on div "Select" at bounding box center [159, 71] width 61 height 11
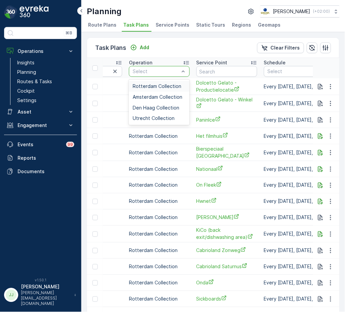
click at [155, 84] on span "Rotterdam Collection" at bounding box center [157, 86] width 49 height 5
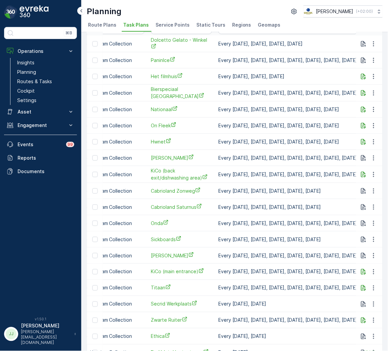
scroll to position [80, 0]
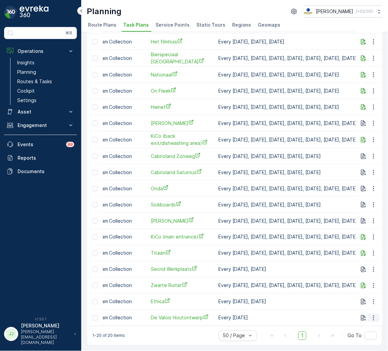
click at [344, 312] on icon "button" at bounding box center [373, 318] width 7 height 7
click at [344, 282] on span "Edit Task Plan" at bounding box center [361, 283] width 31 height 7
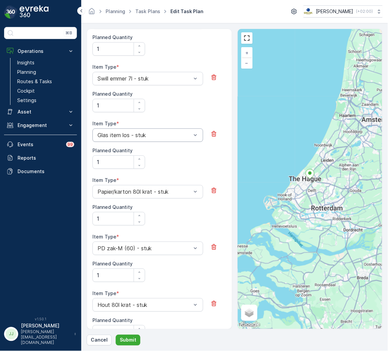
scroll to position [354, 0]
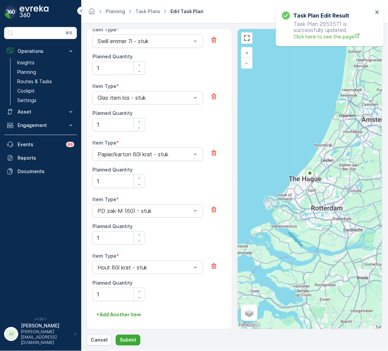
click at [178, 82] on div "Item Type * Swill emmer 7l - stuk Planned Quantity 1" at bounding box center [159, 54] width 134 height 57
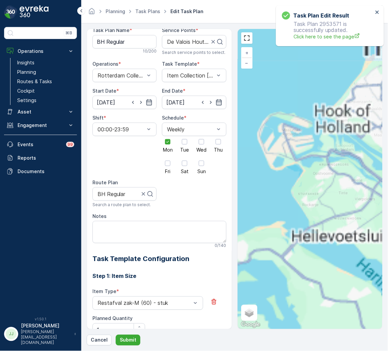
scroll to position [0, 0]
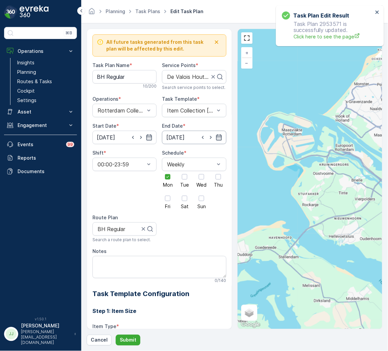
click at [187, 135] on input "04.04.2029" at bounding box center [194, 137] width 64 height 13
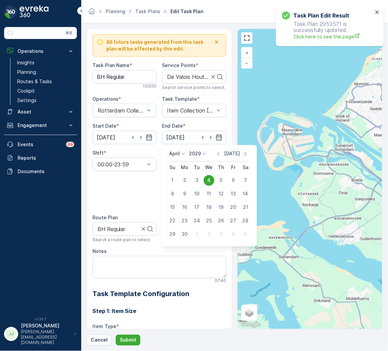
click at [234, 153] on p "Today" at bounding box center [232, 154] width 16 height 7
click at [170, 205] on div "14" at bounding box center [172, 207] width 11 height 11
type input "[DATE]"
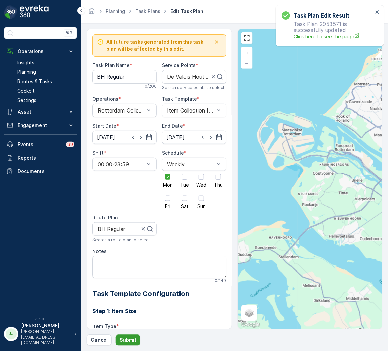
click at [126, 312] on p "Submit" at bounding box center [128, 340] width 17 height 7
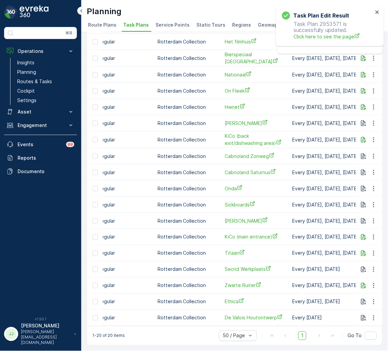
scroll to position [0, 125]
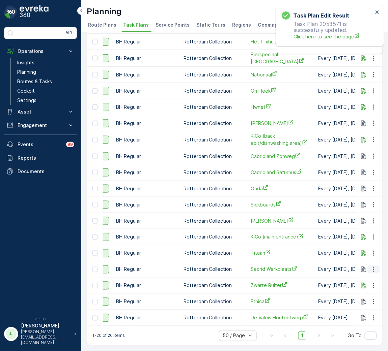
click at [344, 266] on icon "button" at bounding box center [373, 269] width 7 height 7
click at [344, 285] on span "Edit Task Plan" at bounding box center [361, 286] width 31 height 7
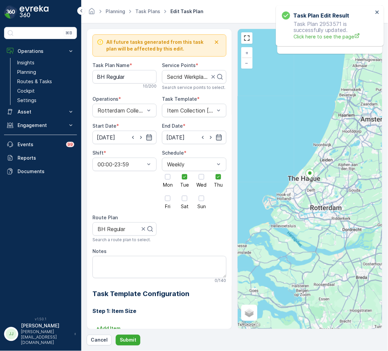
click at [138, 193] on div "Shift * 00:00-23:59" at bounding box center [124, 179] width 64 height 59
click at [240, 15] on div "Planning Task Plans Edit Task Plan Oscar Circulair ( +02:00 )" at bounding box center [235, 11] width 296 height 12
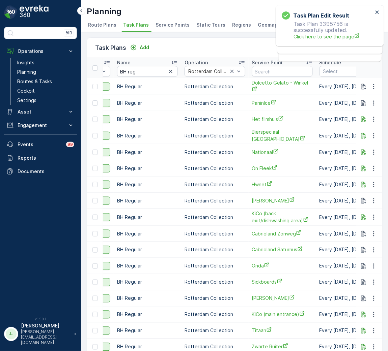
scroll to position [0, 151]
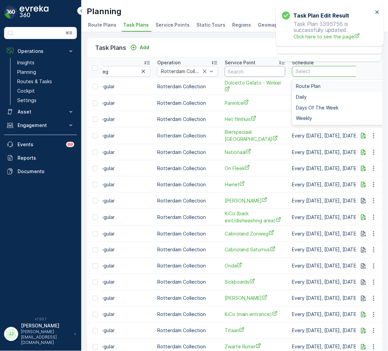
click at [256, 74] on input "text" at bounding box center [255, 71] width 61 height 11
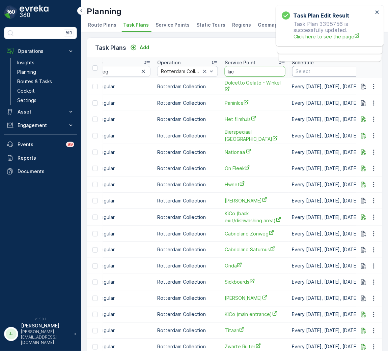
type input "kico"
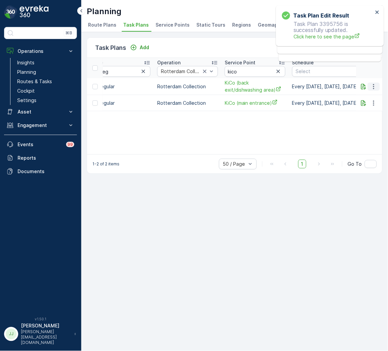
click at [344, 87] on icon "button" at bounding box center [373, 86] width 7 height 7
click at [344, 106] on span "Edit Task Plan" at bounding box center [361, 106] width 31 height 7
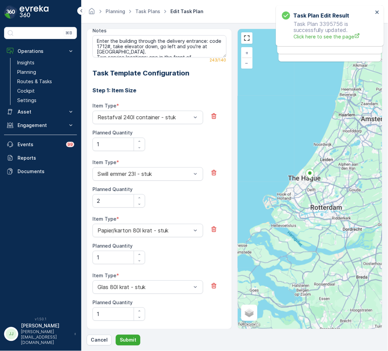
scroll to position [253, 0]
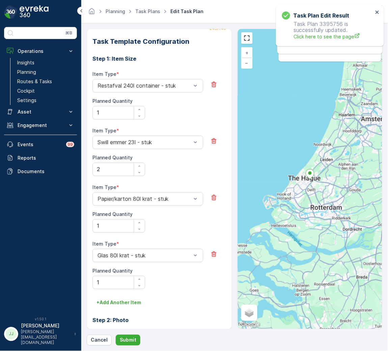
click at [225, 11] on div "Planning Task Plans Edit Task Plan Oscar Circulair ( +02:00 )" at bounding box center [235, 11] width 296 height 12
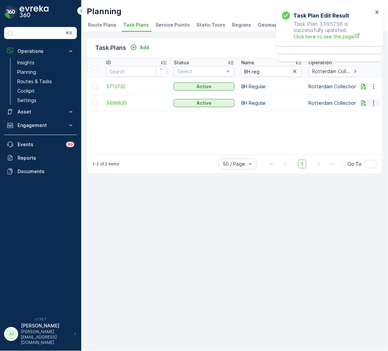
click at [344, 103] on icon "button" at bounding box center [373, 103] width 7 height 7
click at [344, 121] on span "Edit Task Plan" at bounding box center [361, 122] width 31 height 7
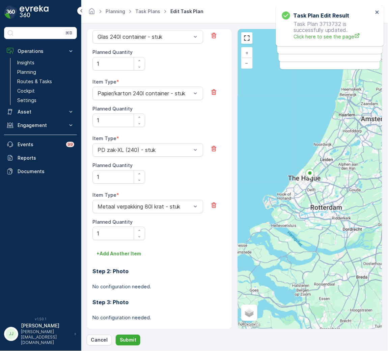
scroll to position [347, 0]
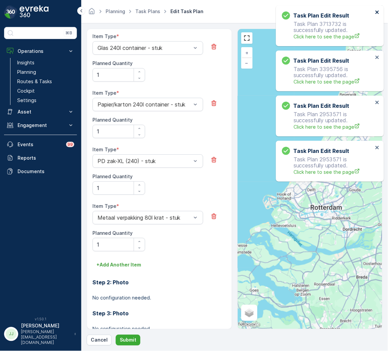
click at [344, 11] on icon "close" at bounding box center [376, 11] width 3 height 3
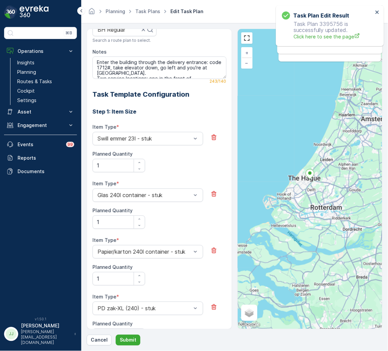
scroll to position [196, 0]
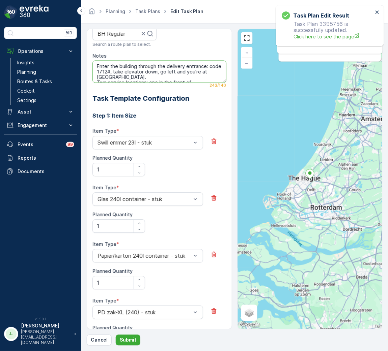
click at [214, 72] on textarea "Enter the building through the delivery entrance: code 1712#, take elevator dow…" at bounding box center [159, 72] width 134 height 22
click at [214, 75] on textarea "Enter the building through the delivery entrance: code 1712#, take elevator dow…" at bounding box center [159, 72] width 134 height 22
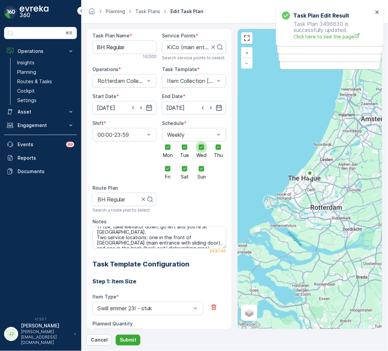
scroll to position [0, 0]
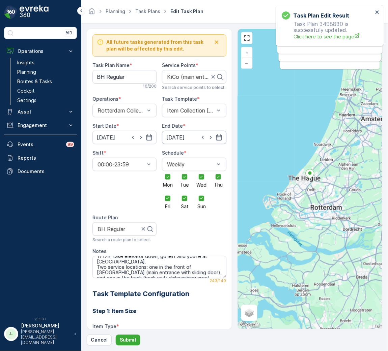
click at [176, 135] on input "[DATE]" at bounding box center [194, 137] width 64 height 13
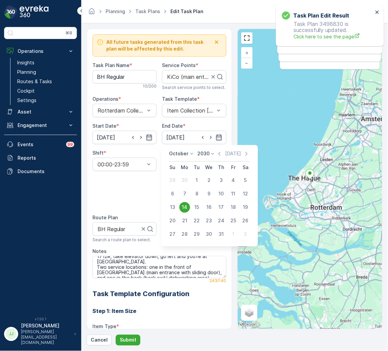
click at [184, 208] on div "14" at bounding box center [184, 207] width 11 height 11
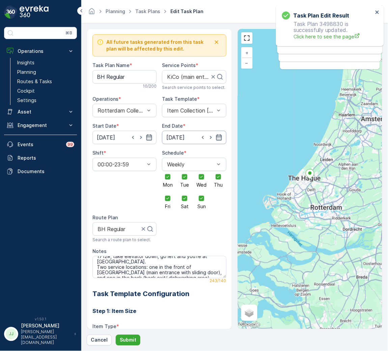
click at [196, 135] on input "[DATE]" at bounding box center [194, 137] width 64 height 13
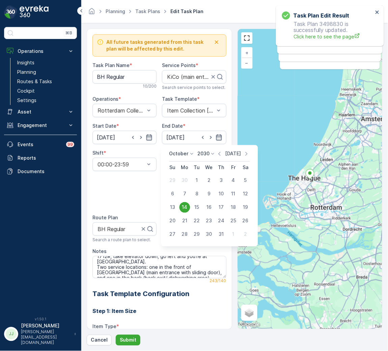
click at [231, 154] on p "[DATE]" at bounding box center [233, 154] width 16 height 7
click at [173, 206] on div "14" at bounding box center [172, 207] width 11 height 11
type input "[DATE]"
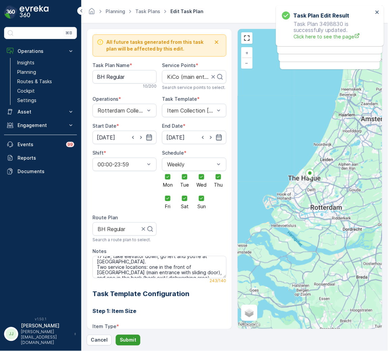
click at [125, 312] on p "Submit" at bounding box center [128, 340] width 17 height 7
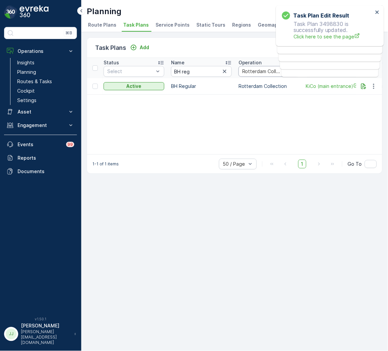
scroll to position [0, 101]
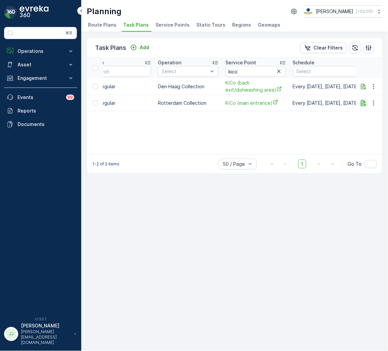
scroll to position [0, 151]
click at [378, 101] on button "button" at bounding box center [374, 103] width 12 height 8
click at [375, 122] on span "Edit Task Plan" at bounding box center [361, 122] width 31 height 7
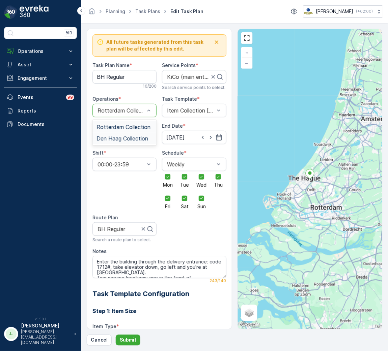
click at [129, 138] on span "Den Haag Collection" at bounding box center [122, 139] width 52 height 6
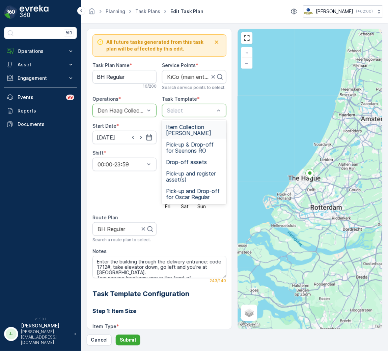
click at [187, 126] on span "Item Collection [PERSON_NAME]" at bounding box center [194, 130] width 56 height 12
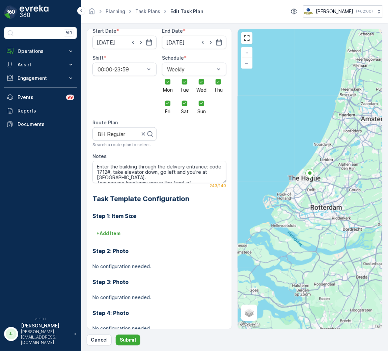
scroll to position [114, 0]
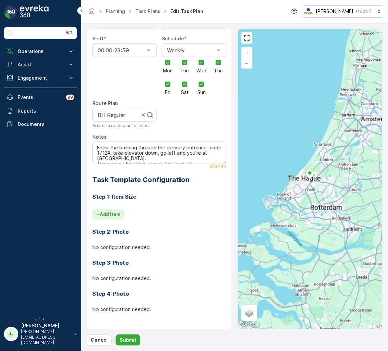
click at [116, 214] on p "+ Add Item" at bounding box center [108, 214] width 24 height 7
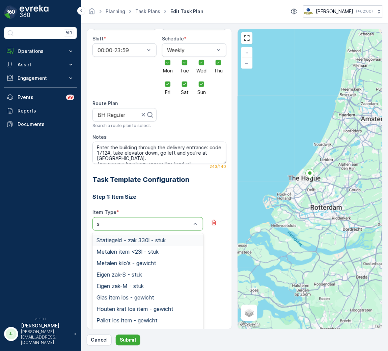
type input "sw"
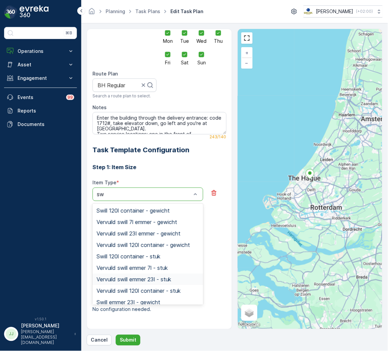
scroll to position [39, 0]
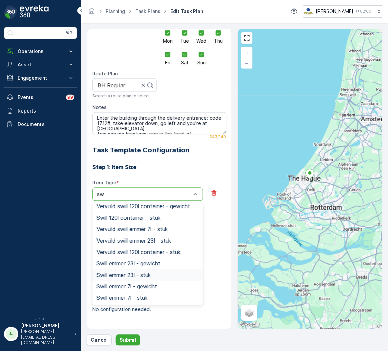
click at [134, 277] on span "Swill emmer 23l - stuk" at bounding box center [123, 275] width 54 height 6
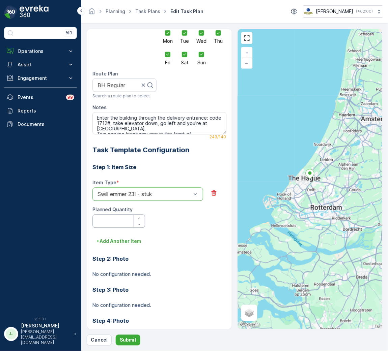
click at [107, 222] on Quantity "Planned Quantity" at bounding box center [118, 221] width 53 height 13
type Quantity "1"
click at [117, 241] on p "+ Add Another Item" at bounding box center [118, 241] width 45 height 7
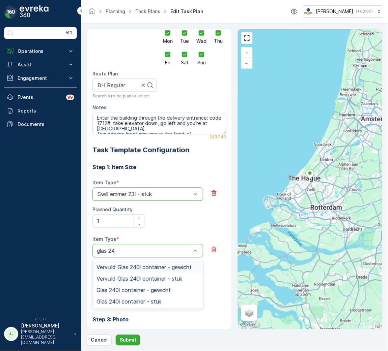
type input "glas 240"
drag, startPoint x: 166, startPoint y: 300, endPoint x: 126, endPoint y: 290, distance: 41.1
click at [165, 300] on div "Glas 240l container - stuk" at bounding box center [147, 302] width 103 height 6
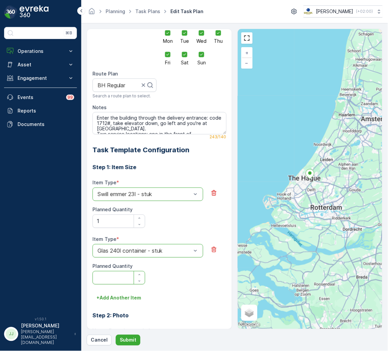
drag, startPoint x: 120, startPoint y: 277, endPoint x: 122, endPoint y: 282, distance: 5.4
click at [121, 281] on Quantity "Planned Quantity" at bounding box center [118, 277] width 53 height 13
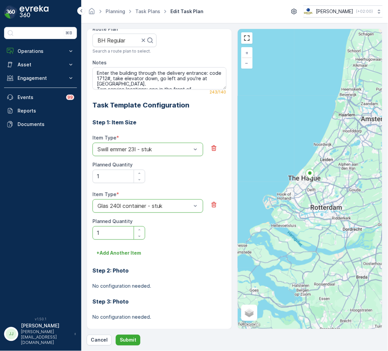
scroll to position [177, 0]
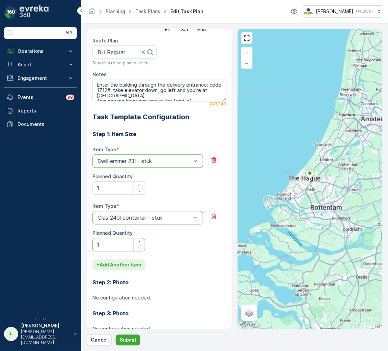
type Quantity "1"
click at [121, 262] on p "+ Add Another Item" at bounding box center [118, 265] width 45 height 7
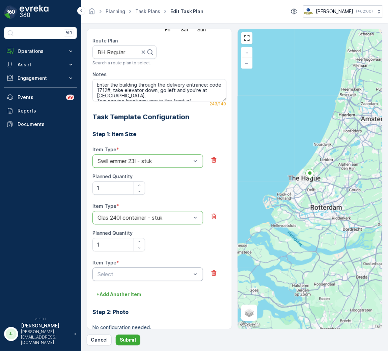
click at [124, 270] on div "Select" at bounding box center [147, 274] width 111 height 13
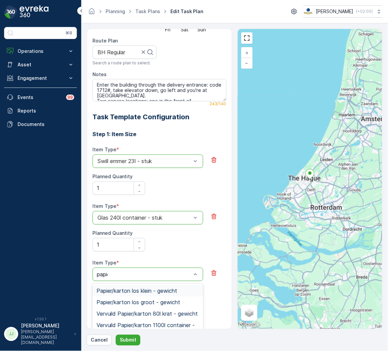
type input "papier"
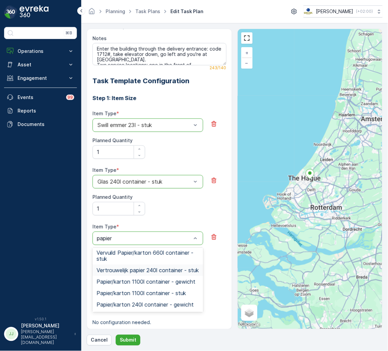
scroll to position [251, 0]
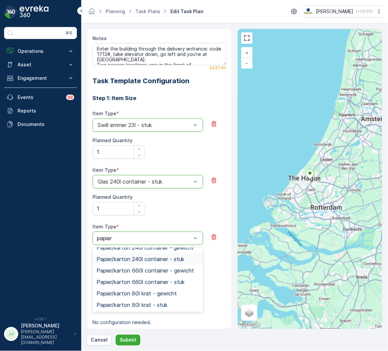
click at [165, 264] on div "Papier/karton 240l container - stuk" at bounding box center [147, 259] width 111 height 11
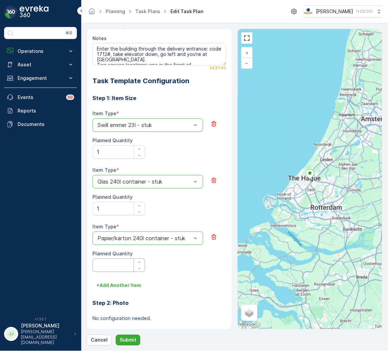
click at [111, 264] on Quantity "Planned Quantity" at bounding box center [118, 265] width 53 height 13
type Quantity "1"
click at [112, 287] on p "+ Add Another Item" at bounding box center [118, 286] width 45 height 7
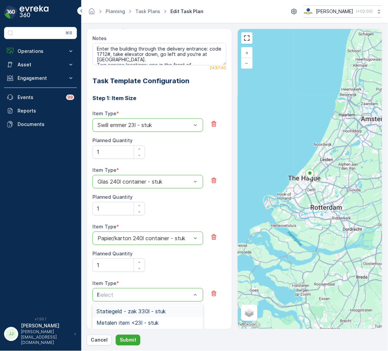
type input "PD"
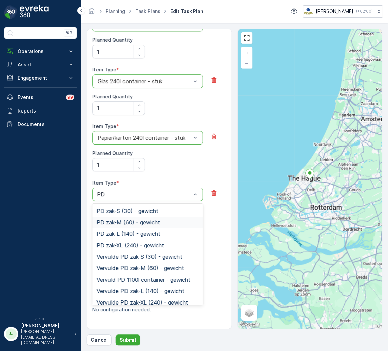
drag, startPoint x: 128, startPoint y: 245, endPoint x: 197, endPoint y: 148, distance: 119.4
click at [197, 148] on div "Step 1: Item Size Item Type * option Swill emmer 23l - stuk is disabled. Select…" at bounding box center [159, 155] width 134 height 339
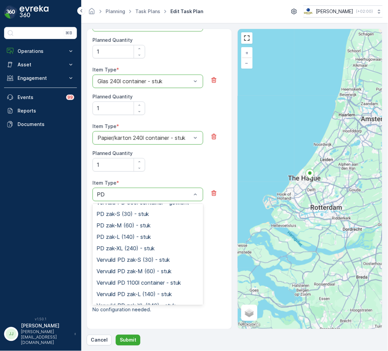
scroll to position [113, 0]
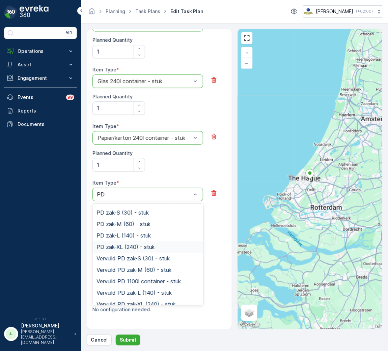
click at [129, 244] on span "PD zak-XL (240) - stuk" at bounding box center [125, 247] width 58 height 6
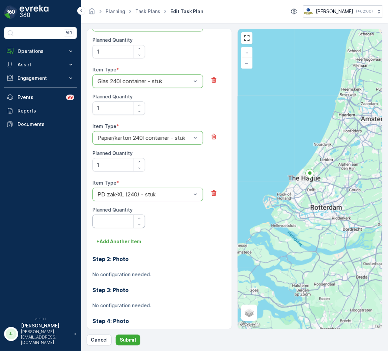
click at [119, 223] on Quantity "Planned Quantity" at bounding box center [118, 221] width 53 height 13
type Quantity "1"
click at [119, 236] on div "Item Type * option PD zak-XL (240) - stuk is disabled. Select another option. P…" at bounding box center [159, 208] width 134 height 57
click at [118, 242] on p "+ Add Another Item" at bounding box center [118, 241] width 45 height 7
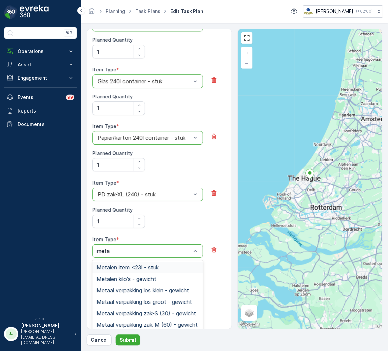
type input "metaa"
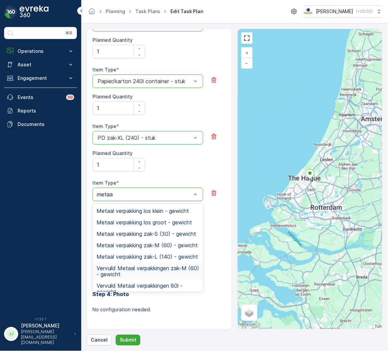
scroll to position [193, 0]
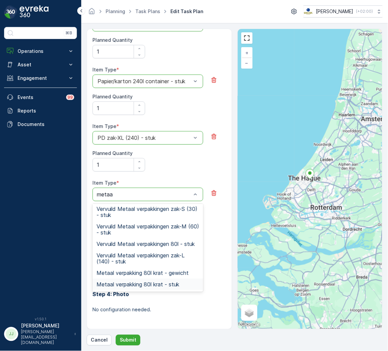
click at [129, 282] on span "Metaal verpakking 80l krat - stuk" at bounding box center [137, 285] width 83 height 6
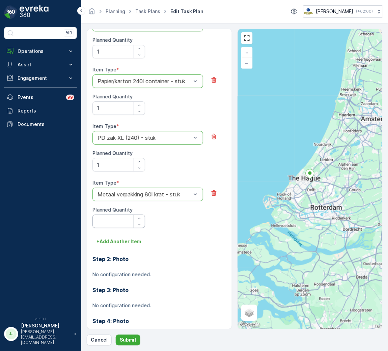
click at [106, 216] on Quantity "Planned Quantity" at bounding box center [118, 221] width 53 height 13
type Quantity "1"
click at [130, 339] on p "Submit" at bounding box center [128, 340] width 17 height 7
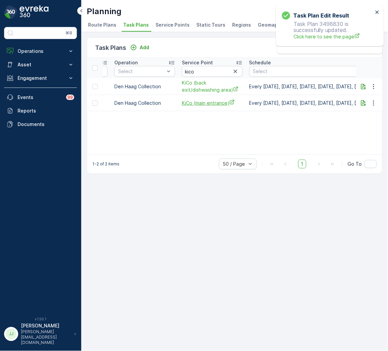
scroll to position [0, 202]
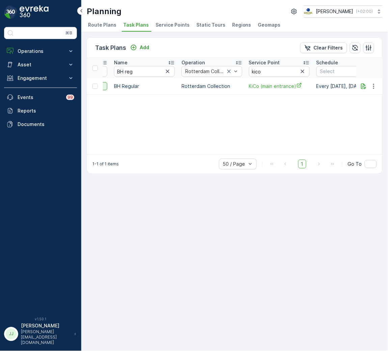
scroll to position [0, 151]
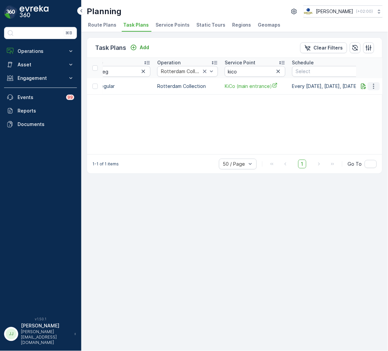
click at [374, 85] on icon "button" at bounding box center [373, 86] width 7 height 7
click at [361, 104] on span "Edit Task Plan" at bounding box center [361, 105] width 31 height 7
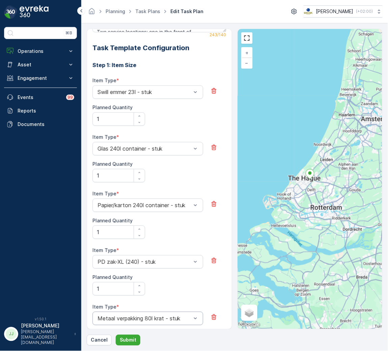
scroll to position [297, 0]
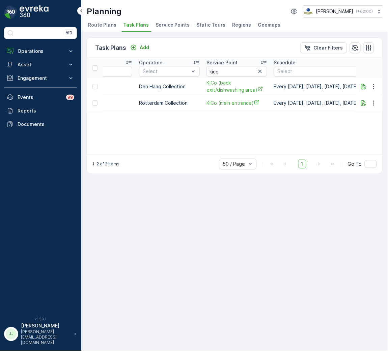
scroll to position [0, 202]
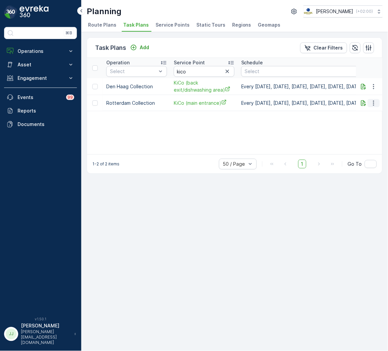
click at [373, 104] on icon "button" at bounding box center [373, 103] width 7 height 7
click at [263, 117] on div "ID Status Select Name Operation Select Service Point kico Schedule Select Route…" at bounding box center [234, 106] width 295 height 96
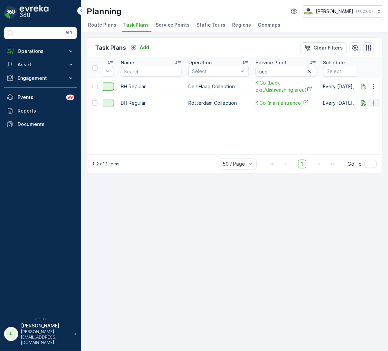
click at [374, 103] on icon "button" at bounding box center [373, 102] width 1 height 5
click at [354, 122] on span "Edit Task Plan" at bounding box center [361, 122] width 31 height 7
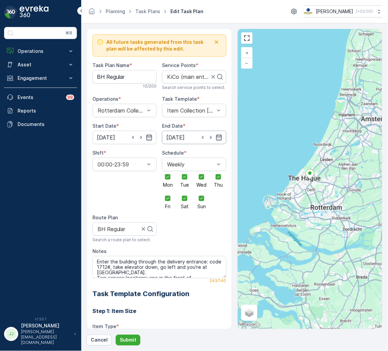
click at [187, 135] on input "[DATE]" at bounding box center [194, 137] width 64 height 13
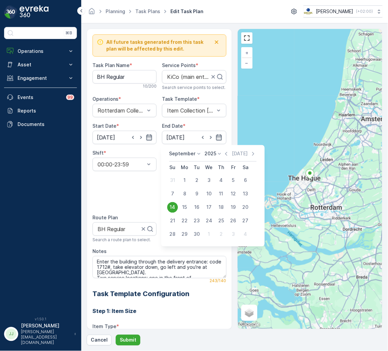
click at [212, 153] on p "2025" at bounding box center [210, 154] width 12 height 7
click at [214, 214] on span "2030" at bounding box center [213, 216] width 11 height 7
click at [190, 151] on p "September" at bounding box center [182, 154] width 26 height 7
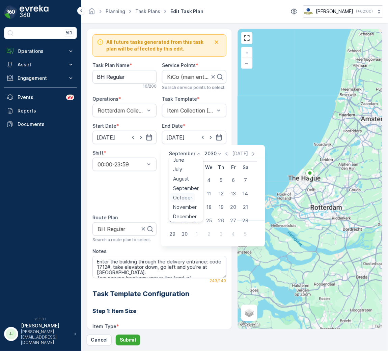
click at [185, 196] on span "October" at bounding box center [182, 198] width 19 height 7
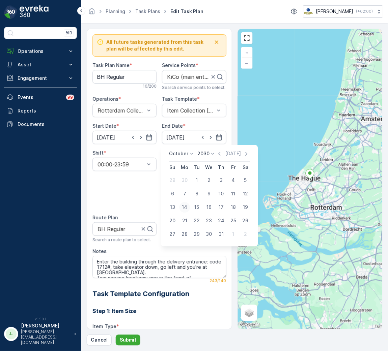
click at [185, 205] on div "14" at bounding box center [184, 207] width 11 height 11
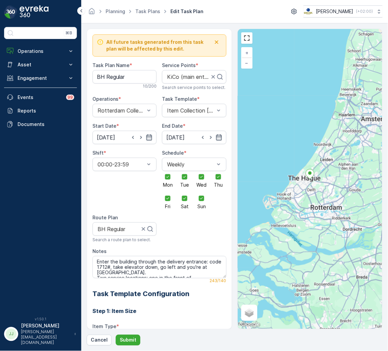
type input "[DATE]"
click at [124, 139] on span "Den Haag Collection" at bounding box center [122, 139] width 52 height 6
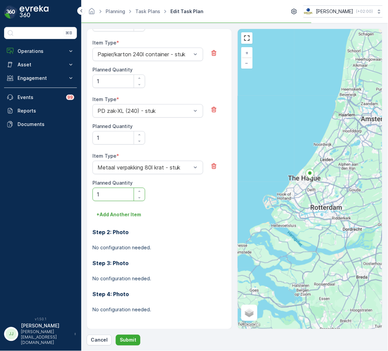
click at [181, 114] on div "PD zak-XL (240) - stuk" at bounding box center [147, 110] width 111 height 13
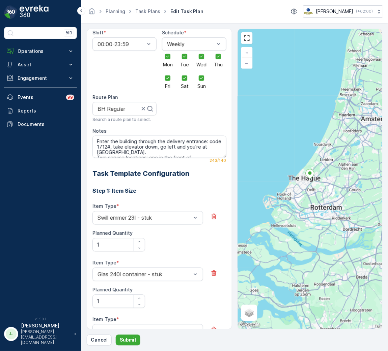
scroll to position [0, 0]
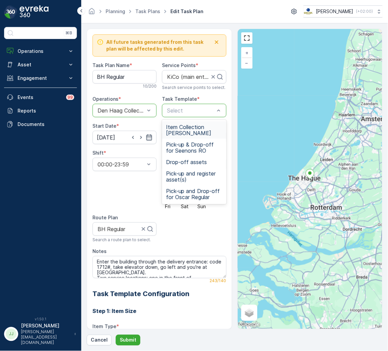
click at [189, 131] on span "Item Collection [PERSON_NAME]" at bounding box center [194, 130] width 56 height 12
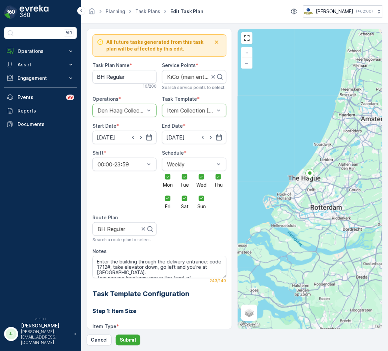
scroll to position [101, 0]
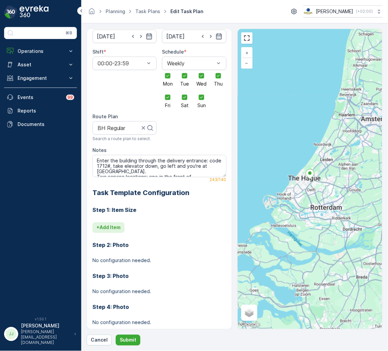
click at [110, 231] on p "+ Add Item" at bounding box center [108, 228] width 24 height 7
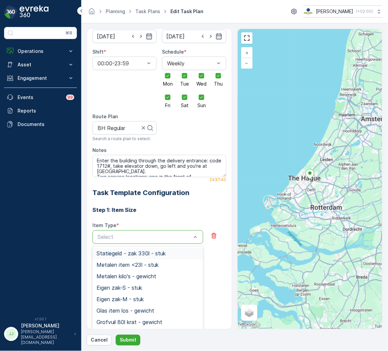
type input "w"
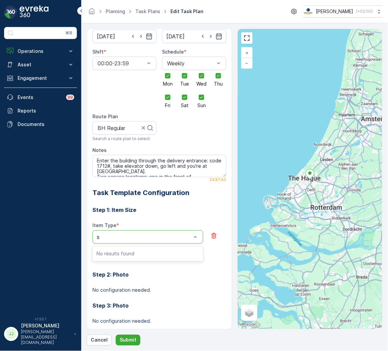
type input "sw"
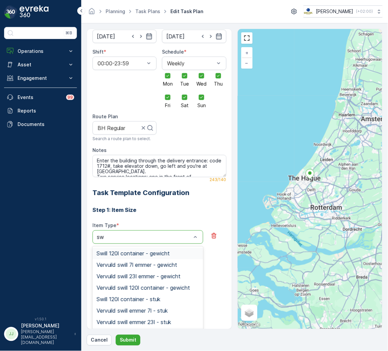
scroll to position [39, 0]
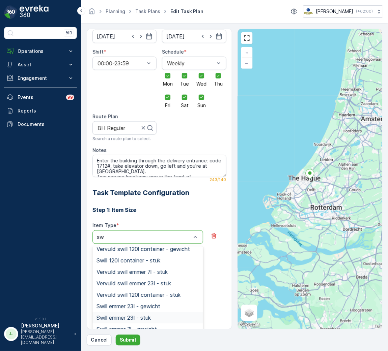
click at [151, 315] on span "Swill emmer 23l - stuk" at bounding box center [123, 318] width 54 height 6
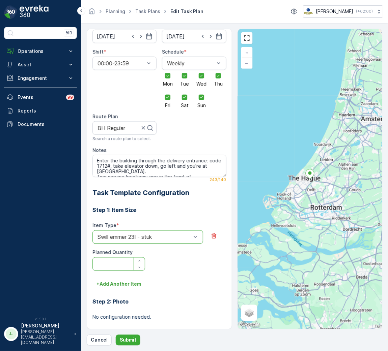
click at [122, 264] on Quantity "Planned Quantity" at bounding box center [118, 264] width 53 height 13
type Quantity "1"
click at [126, 282] on p "+ Add Another Item" at bounding box center [118, 284] width 45 height 7
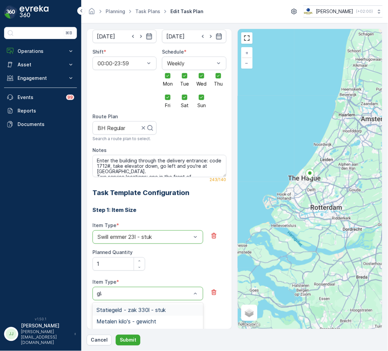
type input "glas"
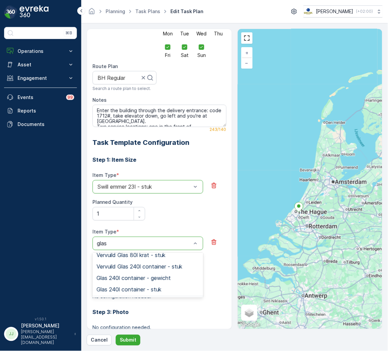
scroll to position [72, 0]
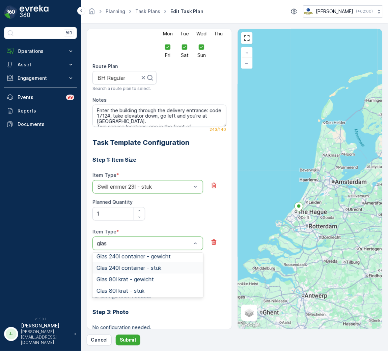
click at [149, 270] on span "Glas 240l container - stuk" at bounding box center [128, 268] width 65 height 6
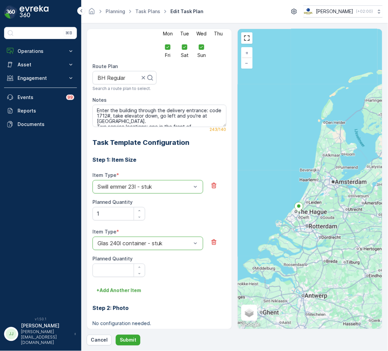
drag, startPoint x: 134, startPoint y: 258, endPoint x: 122, endPoint y: 275, distance: 20.4
click at [133, 260] on div "Planned Quantity" at bounding box center [118, 259] width 53 height 7
click at [122, 274] on Quantity "Planned Quantity" at bounding box center [118, 270] width 53 height 13
type Quantity "1"
click at [124, 292] on p "+ Add Another Item" at bounding box center [118, 291] width 45 height 7
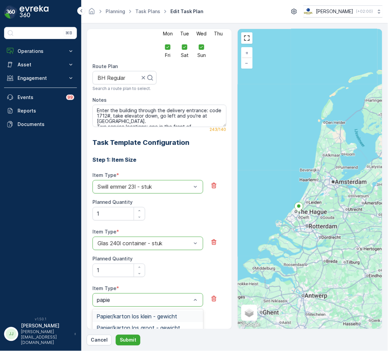
type input "papier"
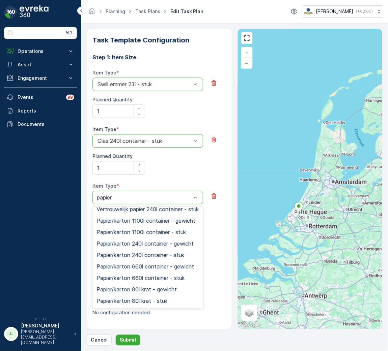
scroll to position [213, 0]
click at [130, 252] on div "Papier/karton 240l container - stuk" at bounding box center [147, 255] width 111 height 11
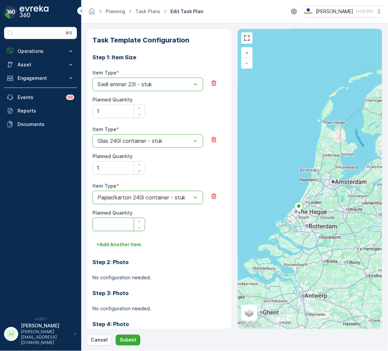
click at [109, 228] on Quantity "Planned Quantity" at bounding box center [118, 224] width 53 height 13
type Quantity "1"
click at [110, 247] on p "+ Add Another Item" at bounding box center [118, 245] width 45 height 7
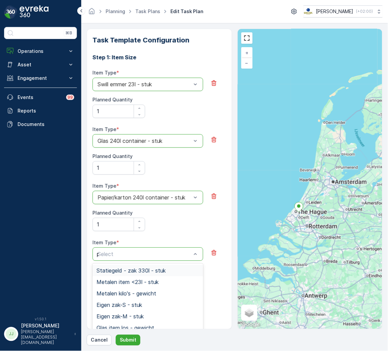
type input "pd"
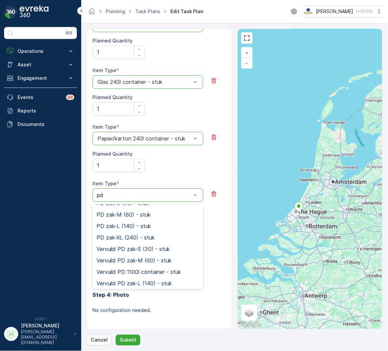
scroll to position [123, 0]
click at [116, 238] on span "PD zak-XL (240) - stuk" at bounding box center [125, 238] width 58 height 6
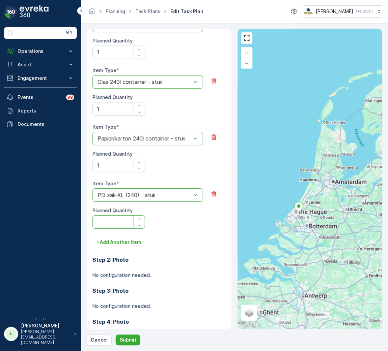
click at [108, 220] on Quantity "Planned Quantity" at bounding box center [118, 221] width 53 height 13
type Quantity "1"
click at [113, 243] on p "+ Add Another Item" at bounding box center [118, 242] width 45 height 7
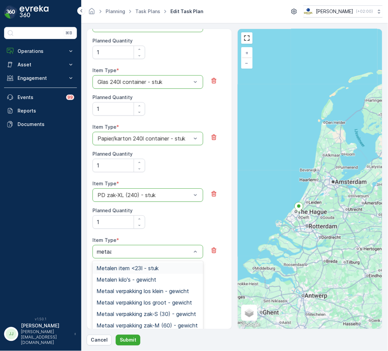
type input "metaal"
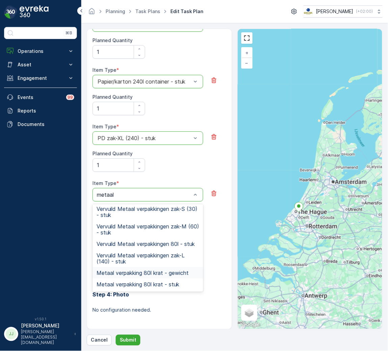
scroll to position [193, 0]
click at [131, 283] on span "Metaal verpakking 80l krat - stuk" at bounding box center [137, 285] width 83 height 6
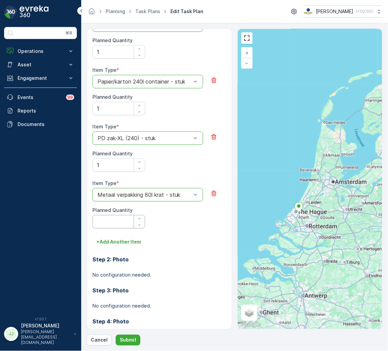
click at [105, 221] on Quantity "Planned Quantity" at bounding box center [118, 221] width 53 height 13
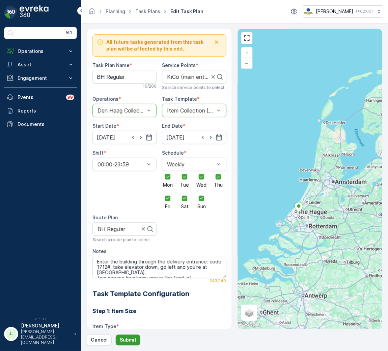
type Quantity "1"
click at [129, 337] on p "Submit" at bounding box center [128, 340] width 17 height 7
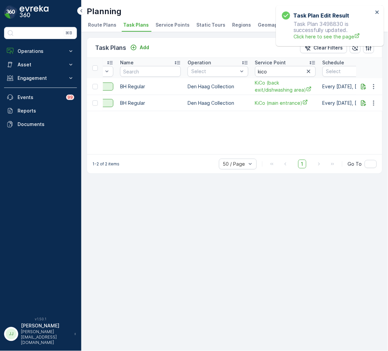
scroll to position [0, 122]
click at [306, 71] on icon "button" at bounding box center [307, 71] width 7 height 7
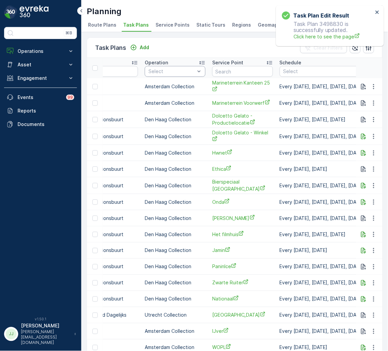
scroll to position [0, 108]
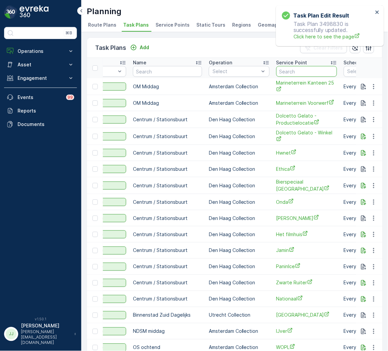
click at [276, 70] on input "text" at bounding box center [306, 71] width 61 height 11
type input "cabrio"
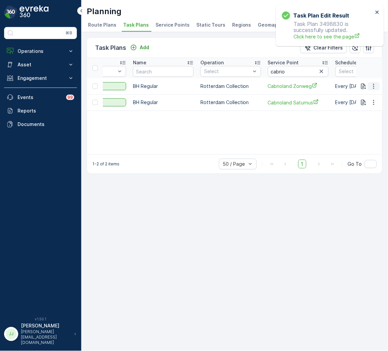
click at [375, 87] on icon "button" at bounding box center [373, 86] width 7 height 7
click at [372, 105] on span "Edit Task Plan" at bounding box center [361, 105] width 31 height 7
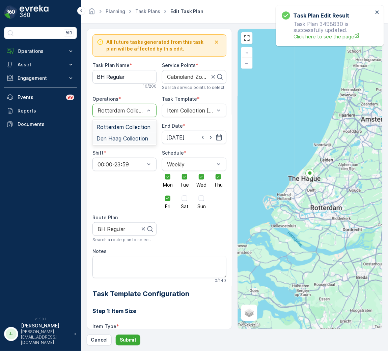
click at [126, 137] on span "Den Haag Collection" at bounding box center [122, 139] width 52 height 6
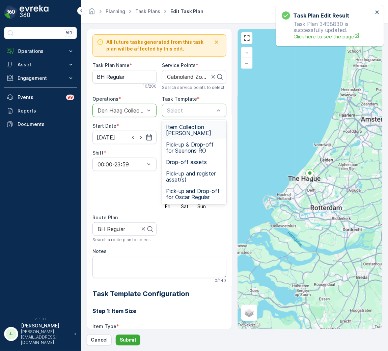
click at [176, 125] on span "Item Collection [PERSON_NAME]" at bounding box center [194, 130] width 56 height 12
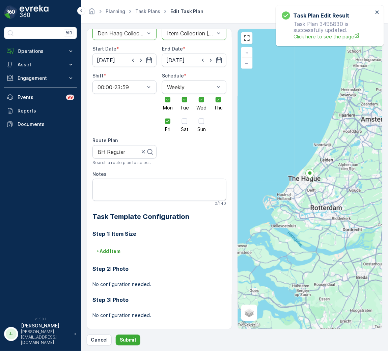
scroll to position [114, 0]
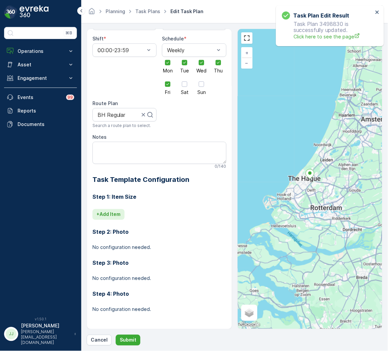
click at [118, 218] on button "+ Add Item" at bounding box center [108, 214] width 32 height 11
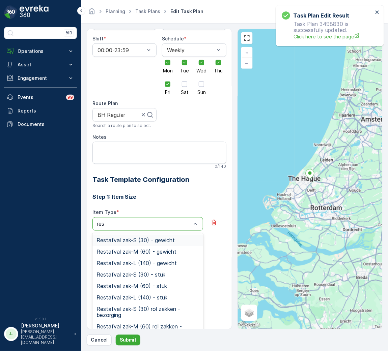
type input "rest"
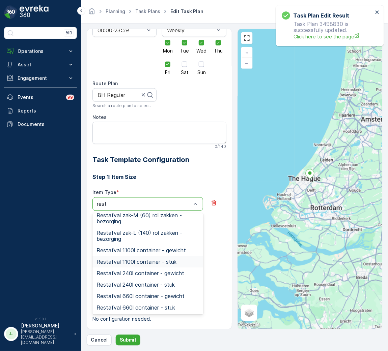
scroll to position [144, 0]
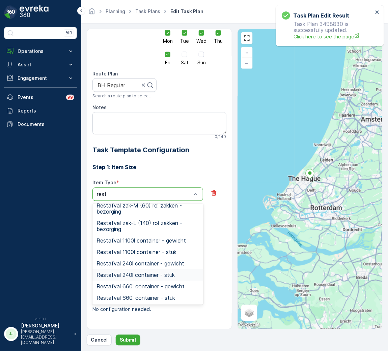
click at [157, 274] on span "Restafval 240l container - stuk" at bounding box center [135, 275] width 78 height 6
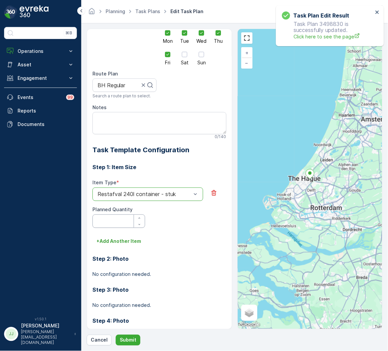
click at [118, 222] on Quantity "Planned Quantity" at bounding box center [118, 221] width 53 height 13
type Quantity "1"
click at [116, 238] on button "+ Add Another Item" at bounding box center [118, 241] width 53 height 11
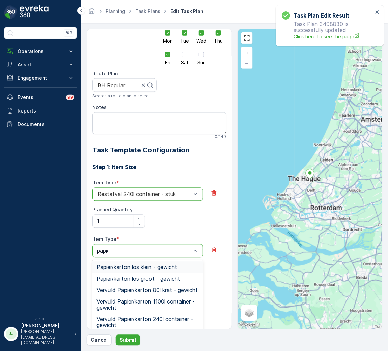
type input "papier"
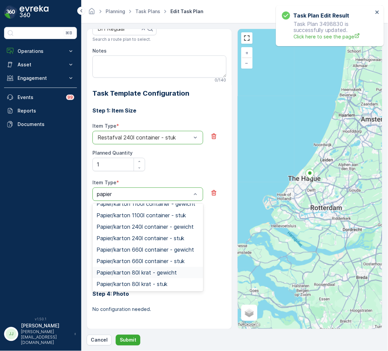
scroll to position [227, 0]
click at [147, 242] on span "Papier/karton 240l container - stuk" at bounding box center [140, 239] width 88 height 6
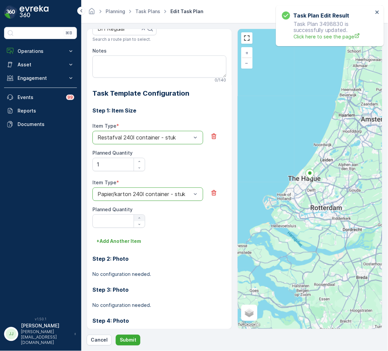
click at [134, 219] on div at bounding box center [139, 221] width 11 height 13
click at [122, 220] on Quantity "Planned Quantity" at bounding box center [118, 221] width 53 height 13
type Quantity "1"
click at [124, 242] on p "+ Add Another Item" at bounding box center [118, 241] width 45 height 7
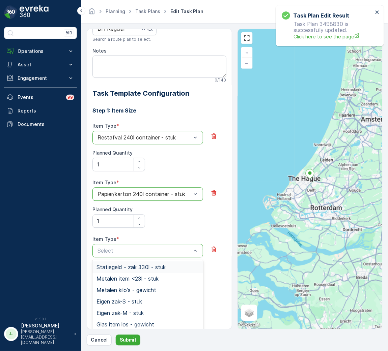
type input "o"
type input "pd"
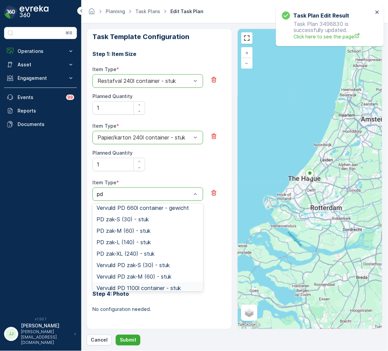
scroll to position [88, 0]
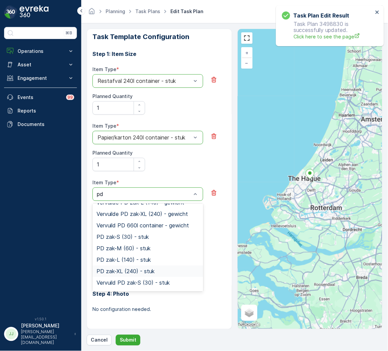
click at [133, 272] on span "PD zak-XL (240) - stuk" at bounding box center [125, 272] width 58 height 6
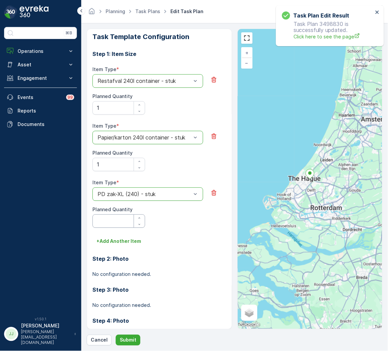
click at [122, 224] on Quantity "Planned Quantity" at bounding box center [118, 221] width 53 height 13
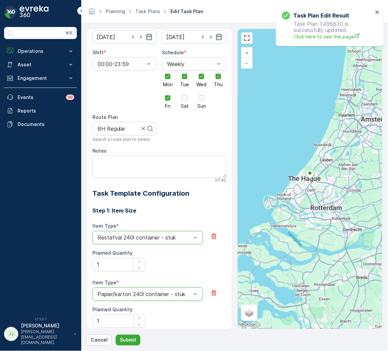
scroll to position [0, 0]
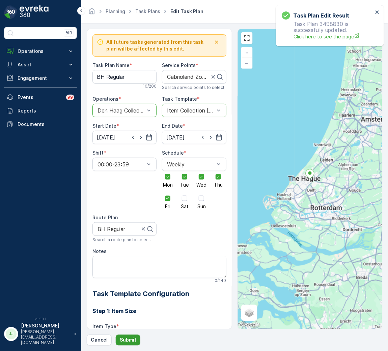
type Quantity "1"
click at [124, 345] on button "Submit" at bounding box center [128, 340] width 25 height 11
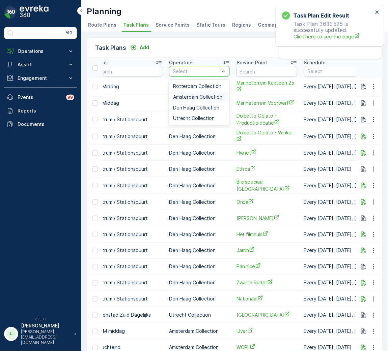
scroll to position [0, 151]
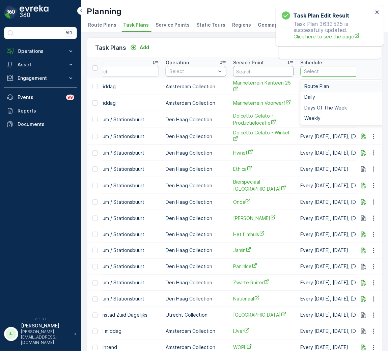
click at [268, 74] on input "text" at bounding box center [263, 71] width 61 height 11
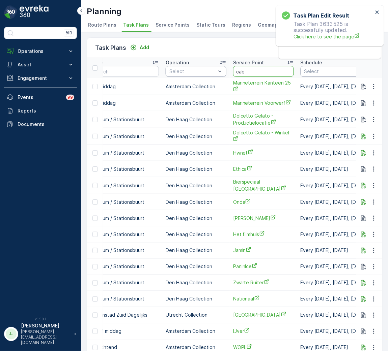
type input "cabr"
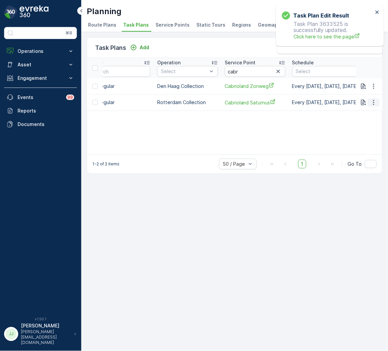
click at [376, 103] on icon "button" at bounding box center [373, 102] width 7 height 7
click at [368, 120] on span "Edit Task Plan" at bounding box center [361, 121] width 31 height 7
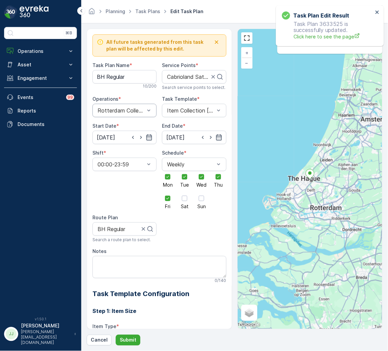
click at [120, 105] on div "Rotterdam Collection" at bounding box center [124, 110] width 64 height 13
click at [111, 138] on span "Den Haag Collection" at bounding box center [122, 139] width 52 height 6
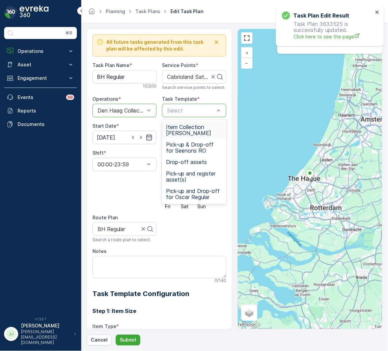
click at [178, 122] on div "Item Collection [PERSON_NAME]" at bounding box center [194, 130] width 64 height 18
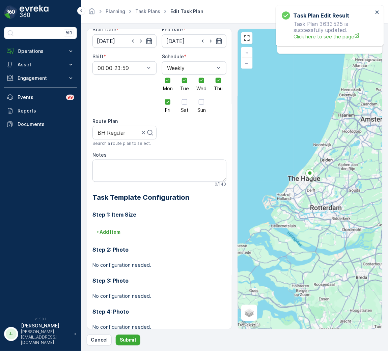
scroll to position [114, 0]
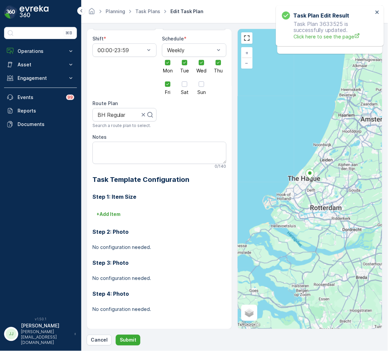
click at [126, 214] on div "+ Add Item" at bounding box center [159, 214] width 134 height 11
click at [114, 215] on p "+ Add Item" at bounding box center [108, 214] width 24 height 7
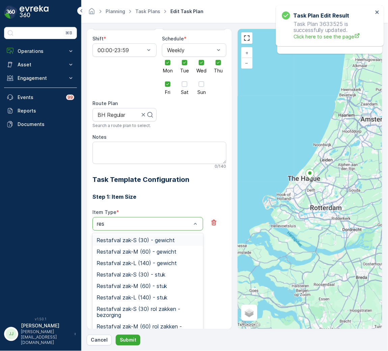
type input "rest"
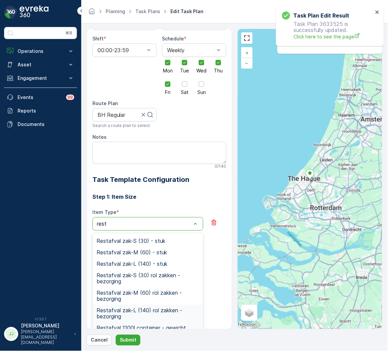
scroll to position [91, 0]
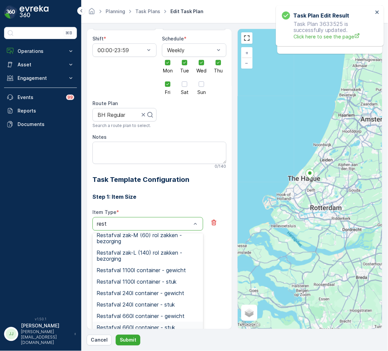
click at [138, 325] on span "Restafval 660l container - stuk" at bounding box center [135, 328] width 79 height 6
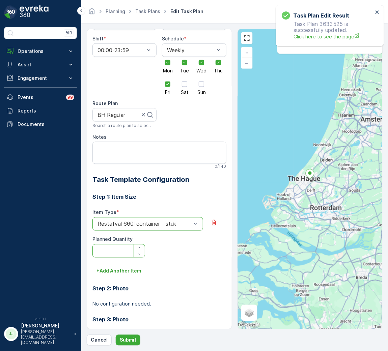
click at [122, 252] on Quantity "Planned Quantity" at bounding box center [118, 250] width 53 height 13
type Quantity "1"
click at [120, 272] on p "+ Add Another Item" at bounding box center [118, 271] width 45 height 7
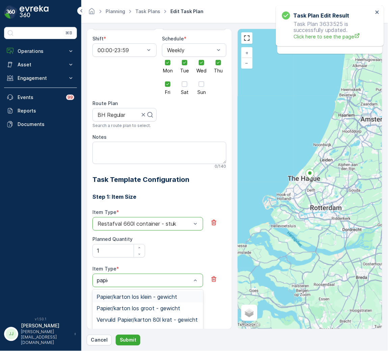
type input "papier"
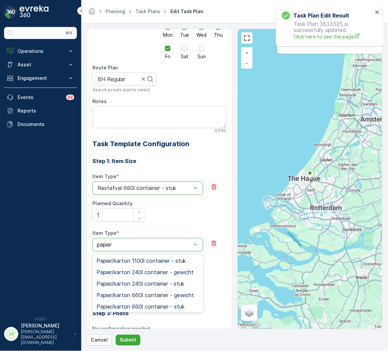
scroll to position [206, 0]
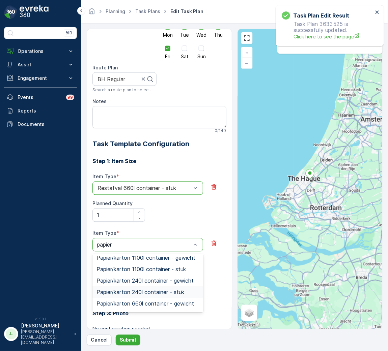
click at [138, 298] on div "Papier/karton 240l container - stuk" at bounding box center [147, 292] width 111 height 11
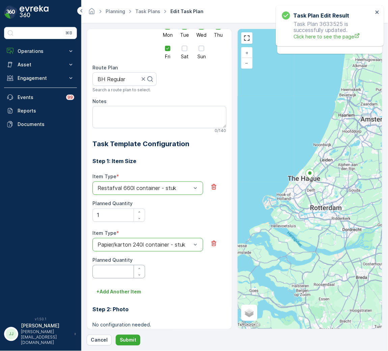
click at [124, 275] on Quantity "Planned Quantity" at bounding box center [118, 271] width 53 height 13
type Quantity "1"
click at [133, 342] on p "Submit" at bounding box center [128, 340] width 17 height 7
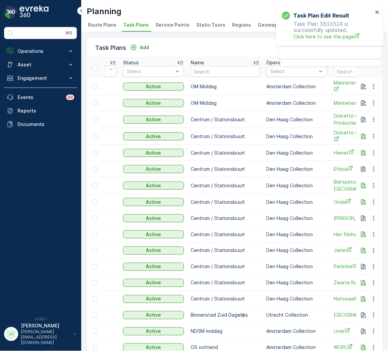
scroll to position [0, 151]
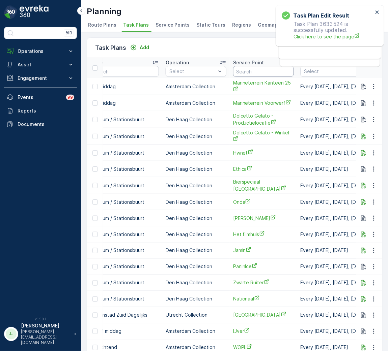
click at [239, 70] on input "text" at bounding box center [263, 71] width 61 height 11
type input "sic"
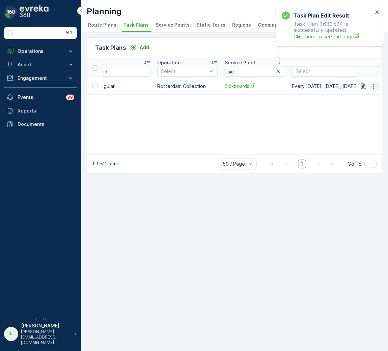
drag, startPoint x: 373, startPoint y: 84, endPoint x: 373, endPoint y: 88, distance: 3.7
click at [373, 85] on icon "button" at bounding box center [373, 86] width 7 height 7
click at [371, 106] on span "Edit Task Plan" at bounding box center [361, 105] width 31 height 7
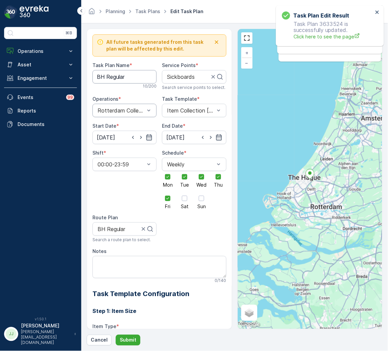
click at [116, 107] on div "Rotterdam Collection" at bounding box center [124, 110] width 64 height 13
click at [124, 137] on span "Den Haag Collection" at bounding box center [122, 139] width 52 height 6
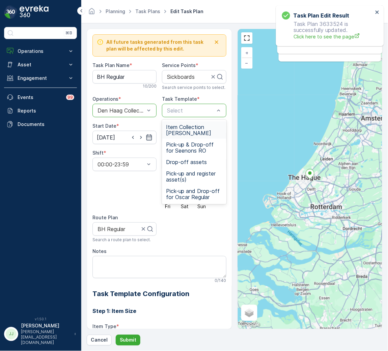
click at [191, 128] on span "Item Collection Oscar Regulier" at bounding box center [194, 130] width 56 height 12
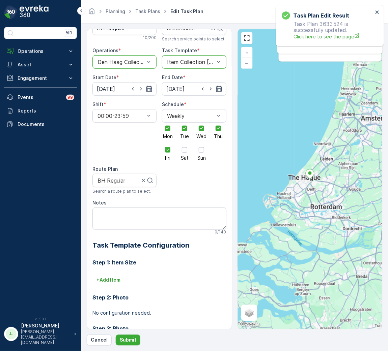
scroll to position [114, 0]
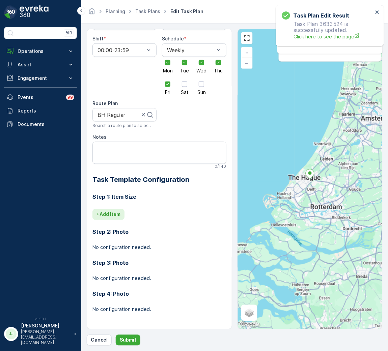
click at [118, 218] on p "+ Add Item" at bounding box center [108, 214] width 24 height 7
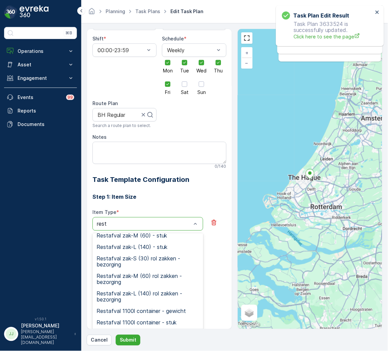
scroll to position [91, 0]
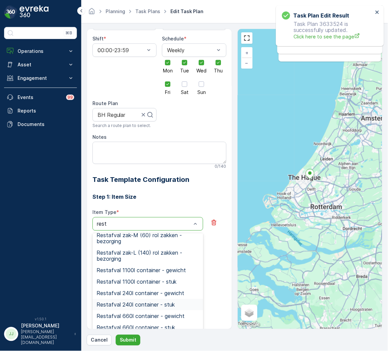
click at [144, 303] on span "Restafval 240l container - stuk" at bounding box center [135, 305] width 78 height 6
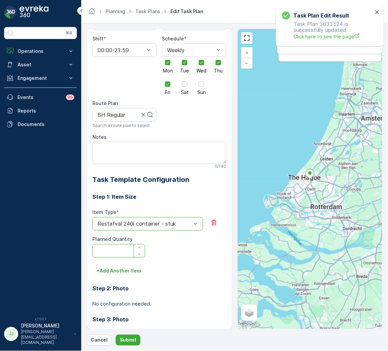
click at [115, 253] on Quantity "Planned Quantity" at bounding box center [118, 250] width 53 height 13
type Quantity "1"
click at [116, 273] on p "+ Add Another Item" at bounding box center [118, 271] width 45 height 7
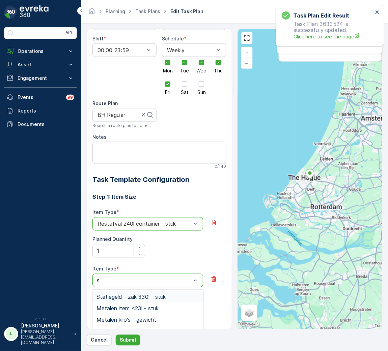
type input "sw"
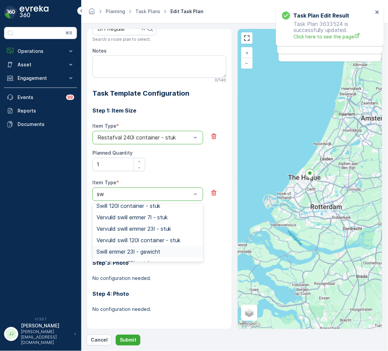
scroll to position [82, 0]
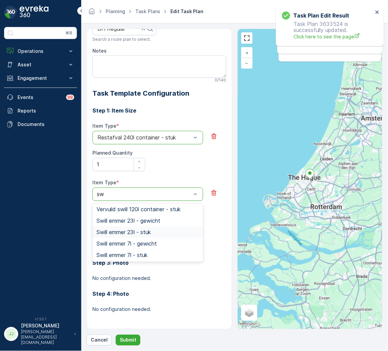
click at [135, 235] on span "Swill emmer 23l - stuk" at bounding box center [123, 233] width 54 height 6
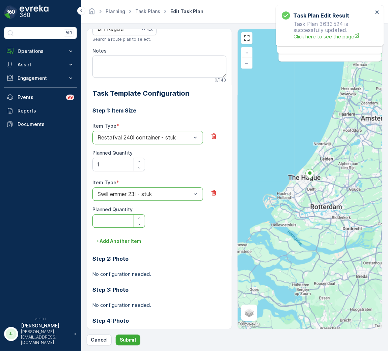
click at [119, 219] on Quantity "Planned Quantity" at bounding box center [118, 221] width 53 height 13
type Quantity "1"
click at [124, 241] on p "+ Add Another Item" at bounding box center [118, 241] width 45 height 7
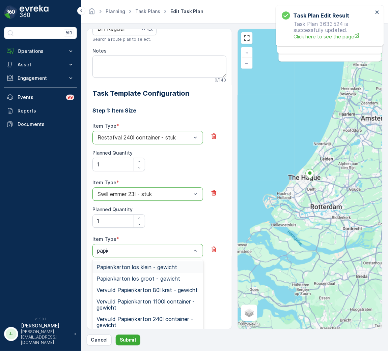
type input "papier"
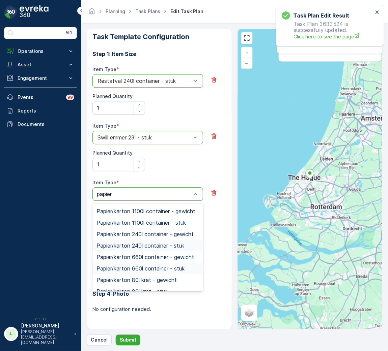
scroll to position [227, 0]
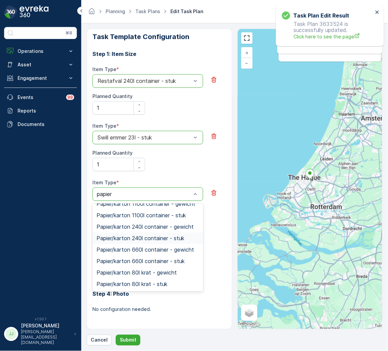
click at [140, 240] on span "Papier/karton 240l container - stuk" at bounding box center [140, 239] width 88 height 6
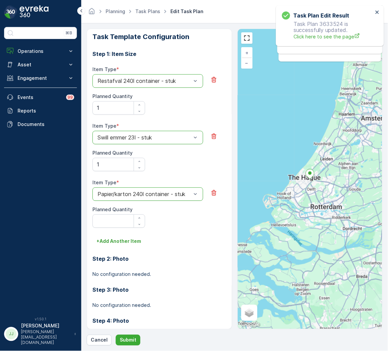
click at [130, 220] on div at bounding box center [137, 221] width 16 height 13
click at [125, 221] on Quantity "Planned Quantity" at bounding box center [118, 221] width 53 height 13
type Quantity "1"
click at [133, 244] on p "+ Add Another Item" at bounding box center [118, 241] width 45 height 7
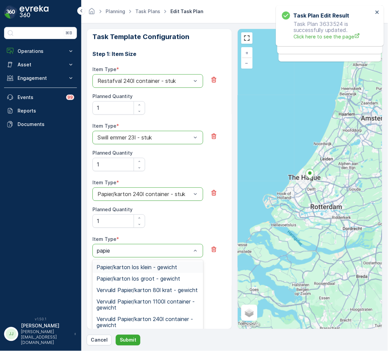
type input "papier"
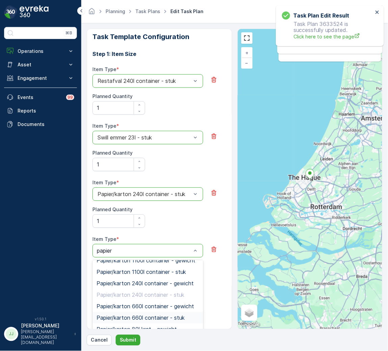
click at [139, 318] on span "Papier/karton 660l container - stuk" at bounding box center [140, 318] width 88 height 6
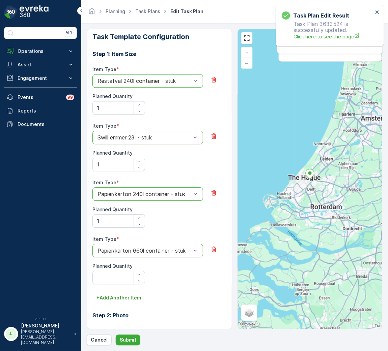
click at [120, 281] on Quantity "Planned Quantity" at bounding box center [118, 277] width 53 height 13
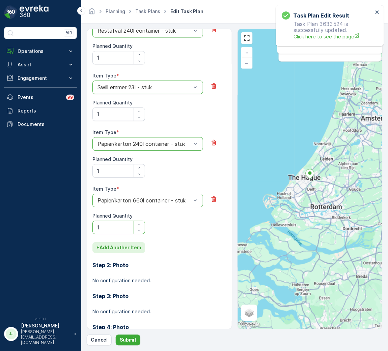
type Quantity "1"
click at [124, 253] on button "+ Add Another Item" at bounding box center [118, 247] width 53 height 11
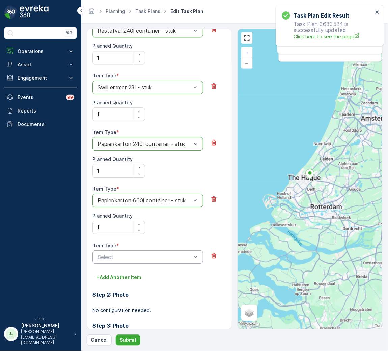
click at [128, 263] on div "Select" at bounding box center [147, 257] width 111 height 13
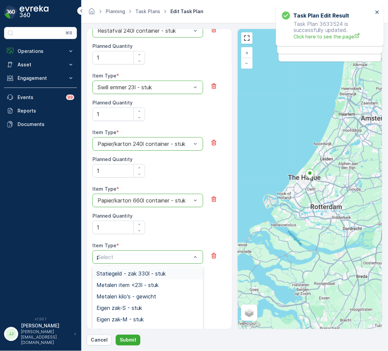
type input "pd"
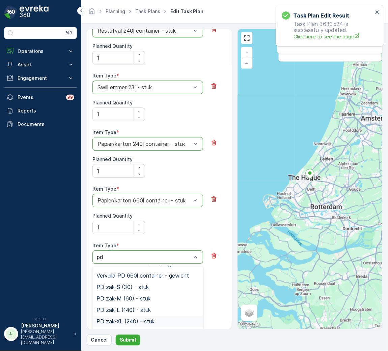
click at [141, 317] on div "PD zak-XL (240) - stuk" at bounding box center [147, 321] width 111 height 11
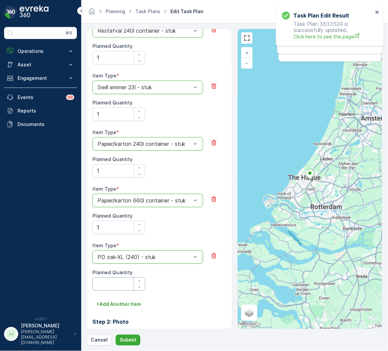
click at [120, 282] on Quantity "Planned Quantity" at bounding box center [118, 283] width 53 height 13
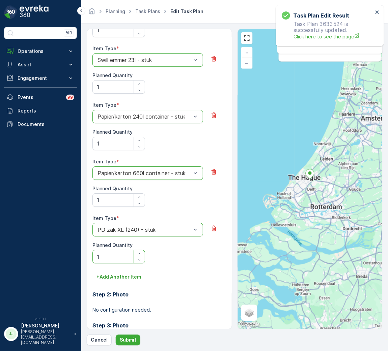
scroll to position [358, 0]
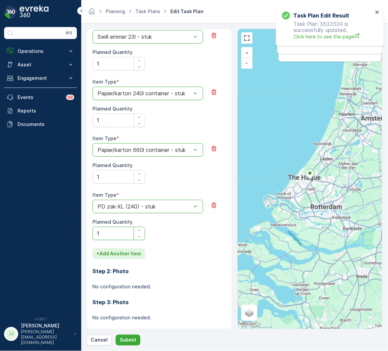
type Quantity "1"
click at [119, 254] on p "+ Add Another Item" at bounding box center [118, 254] width 45 height 7
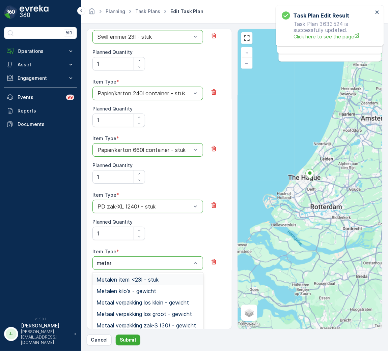
type input "metaal"
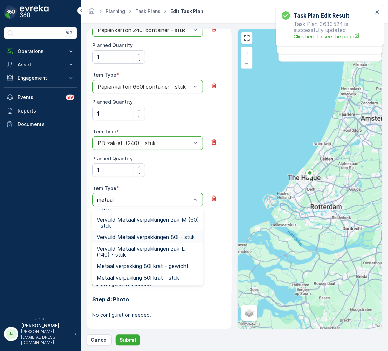
scroll to position [427, 0]
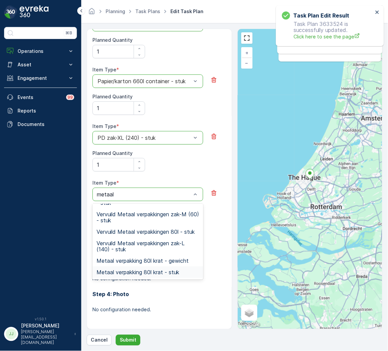
click at [136, 270] on span "Metaal verpakking 80l krat - stuk" at bounding box center [137, 272] width 83 height 6
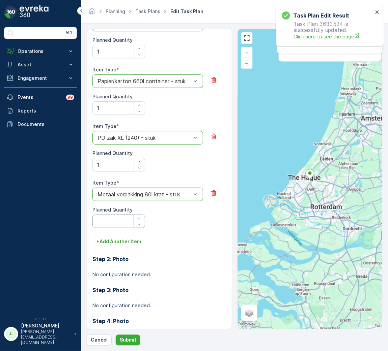
click at [119, 220] on Quantity "Planned Quantity" at bounding box center [118, 221] width 53 height 13
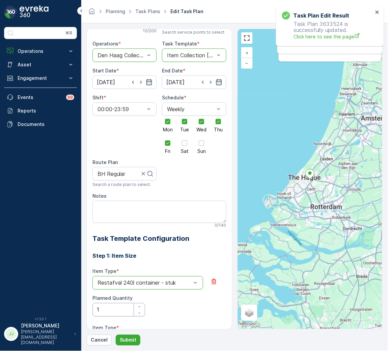
scroll to position [0, 0]
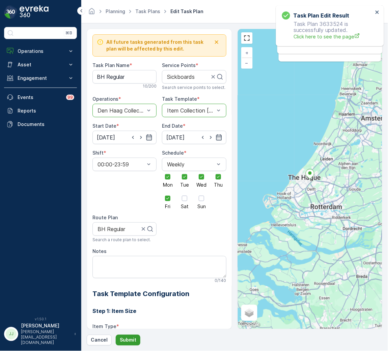
type Quantity "1"
click at [128, 339] on p "Submit" at bounding box center [128, 340] width 17 height 7
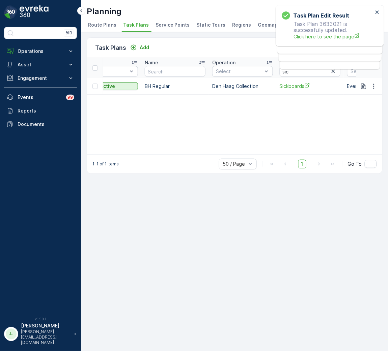
scroll to position [0, 101]
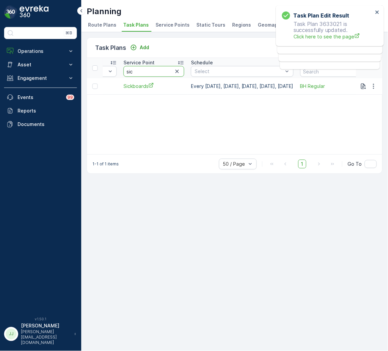
drag, startPoint x: 129, startPoint y: 72, endPoint x: 87, endPoint y: 73, distance: 41.8
click at [87, 73] on tr "ID Status Select Name Operation Select Service Point sic Schedule Select Route …" at bounding box center [216, 68] width 764 height 20
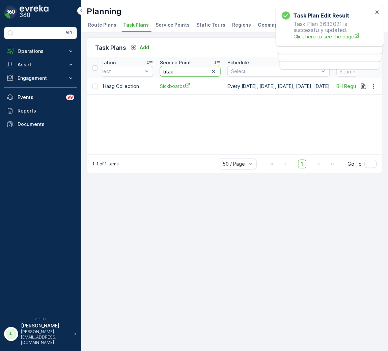
type input "titaan"
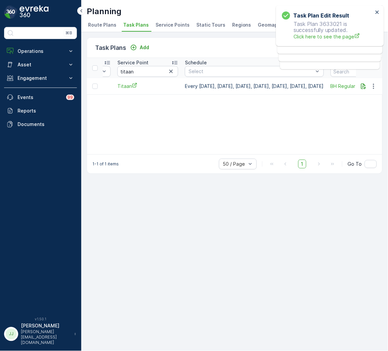
scroll to position [0, 259]
click at [375, 88] on icon "button" at bounding box center [373, 86] width 7 height 7
click at [365, 103] on span "Edit Task Plan" at bounding box center [361, 105] width 31 height 7
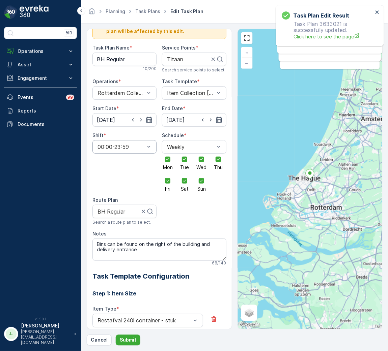
scroll to position [11, 0]
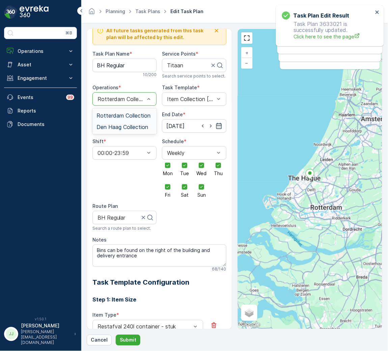
click at [126, 128] on span "Den Haag Collection" at bounding box center [122, 127] width 52 height 6
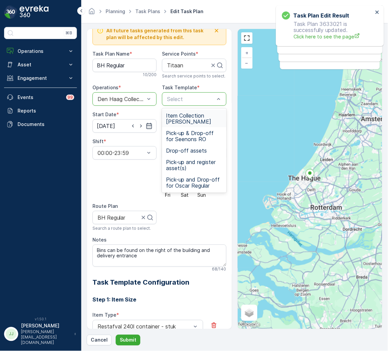
click at [175, 117] on span "Item Collection [PERSON_NAME]" at bounding box center [194, 119] width 56 height 12
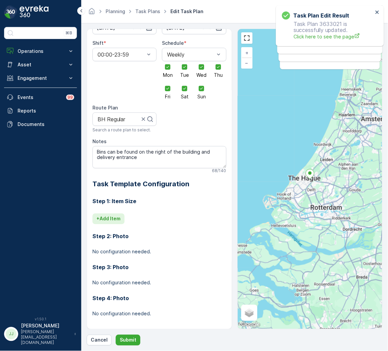
scroll to position [114, 0]
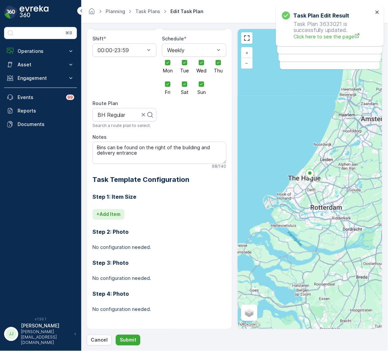
click at [100, 209] on button "+ Add Item" at bounding box center [108, 214] width 32 height 11
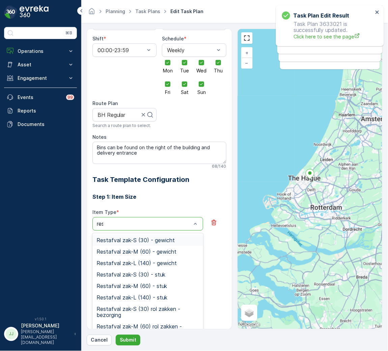
type input "rest"
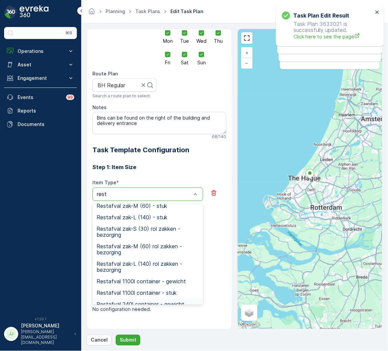
scroll to position [91, 0]
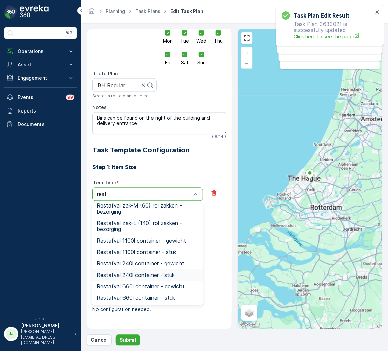
click at [143, 275] on span "Restafval 240l container - stuk" at bounding box center [135, 275] width 78 height 6
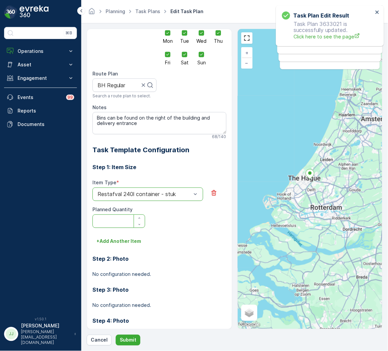
click at [110, 218] on Quantity "Planned Quantity" at bounding box center [118, 221] width 53 height 13
type Quantity "1"
click at [115, 240] on p "+ Add Another Item" at bounding box center [118, 241] width 45 height 7
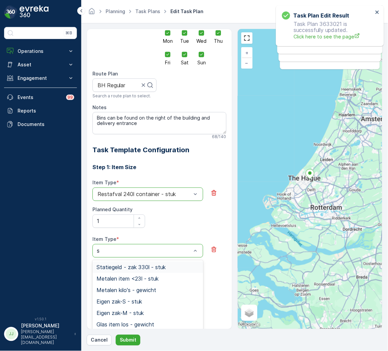
type input "sw"
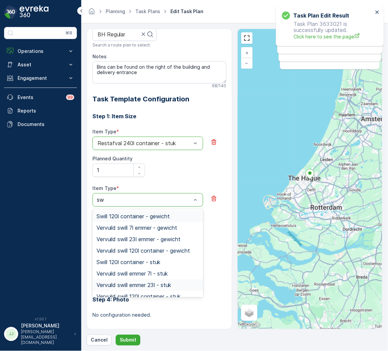
scroll to position [201, 0]
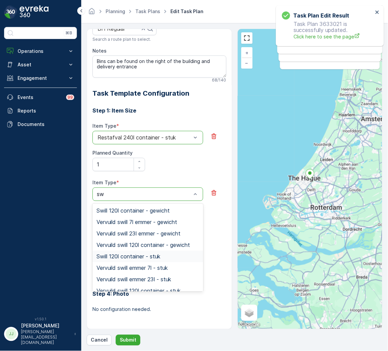
click at [138, 259] on span "Swill 120l container - stuk" at bounding box center [128, 257] width 64 height 6
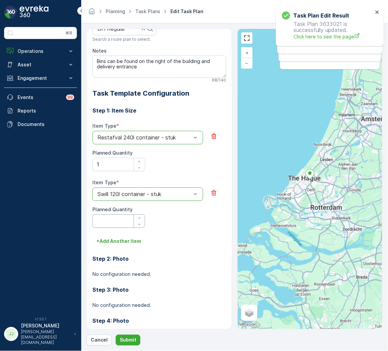
click at [110, 222] on Quantity "Planned Quantity" at bounding box center [118, 221] width 53 height 13
type Quantity "1"
click at [121, 238] on p "+ Add Another Item" at bounding box center [118, 241] width 45 height 7
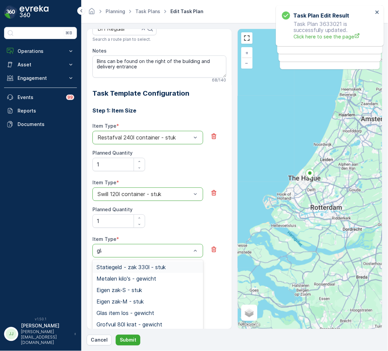
type input "glas"
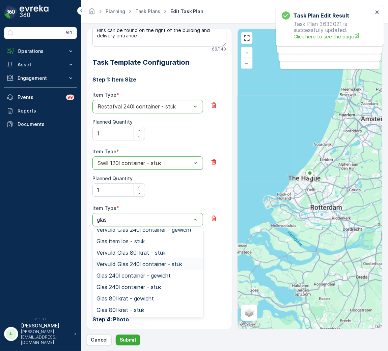
scroll to position [257, 0]
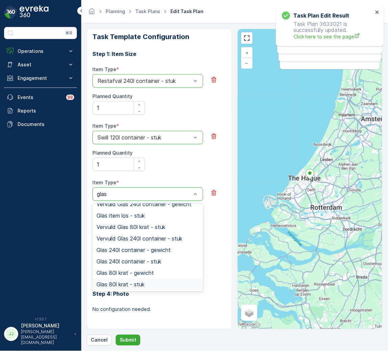
click at [138, 285] on span "Glas 80l krat - stuk" at bounding box center [120, 285] width 48 height 6
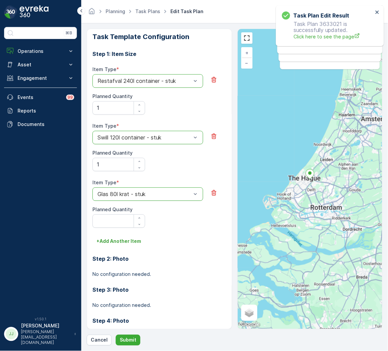
click at [113, 224] on Quantity "Planned Quantity" at bounding box center [118, 221] width 53 height 13
type Quantity "1"
click at [124, 242] on p "+ Add Another Item" at bounding box center [118, 241] width 45 height 7
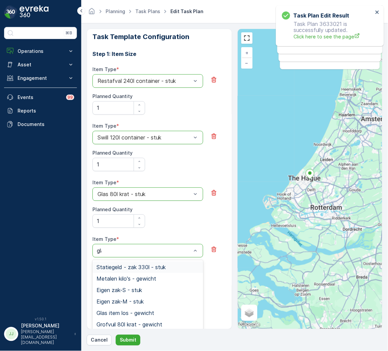
type input "glas"
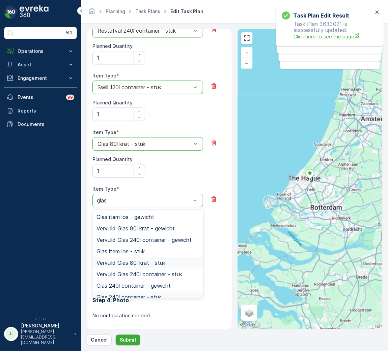
scroll to position [29, 0]
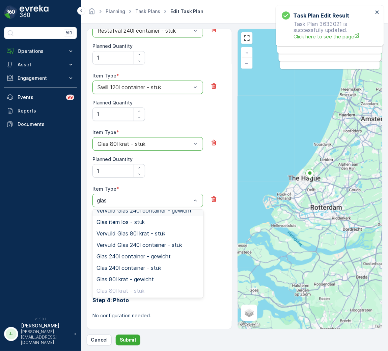
click at [133, 149] on div "Glas 80l krat - stuk" at bounding box center [147, 143] width 111 height 13
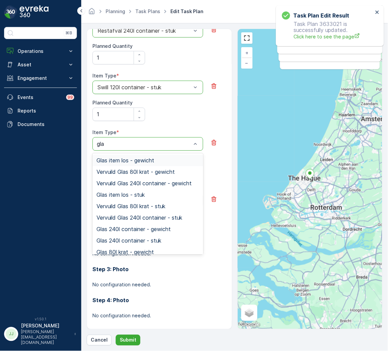
type input "glas"
click at [134, 240] on span "Glas 240l container - stuk" at bounding box center [128, 241] width 65 height 6
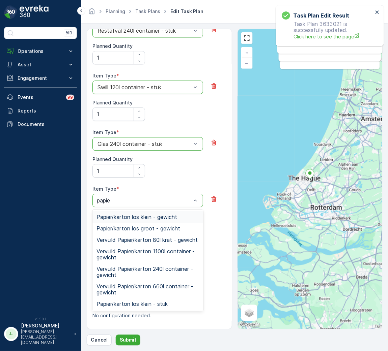
type input "papier"
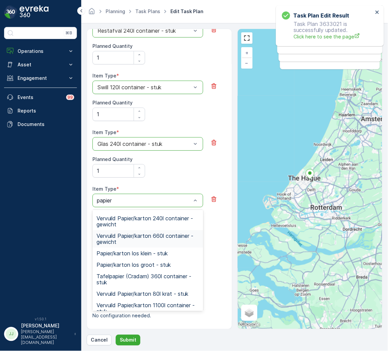
scroll to position [214, 0]
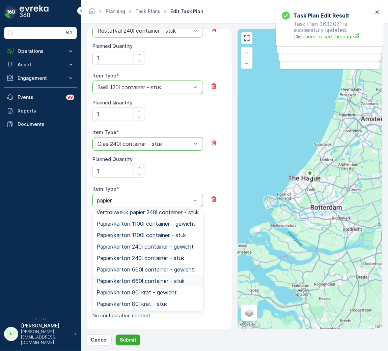
click at [137, 283] on span "Papier/karton 660l container - stuk" at bounding box center [140, 281] width 88 height 6
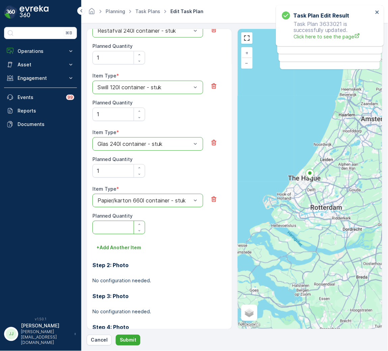
click at [116, 231] on Quantity "Planned Quantity" at bounding box center [118, 227] width 53 height 13
type Quantity "1"
click at [110, 249] on p "+ Add Another Item" at bounding box center [118, 247] width 45 height 7
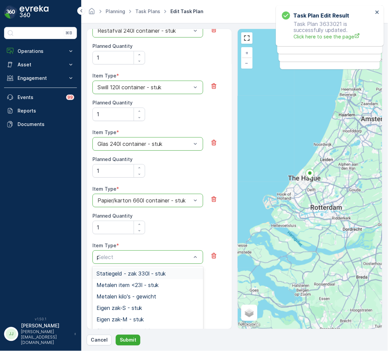
type input "pd"
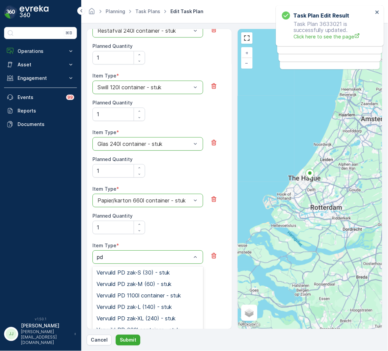
scroll to position [145, 0]
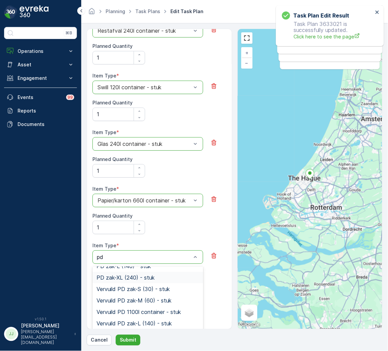
drag, startPoint x: 134, startPoint y: 277, endPoint x: 94, endPoint y: 264, distance: 41.8
click at [134, 277] on span "PD zak-XL (240) - stuk" at bounding box center [125, 278] width 58 height 6
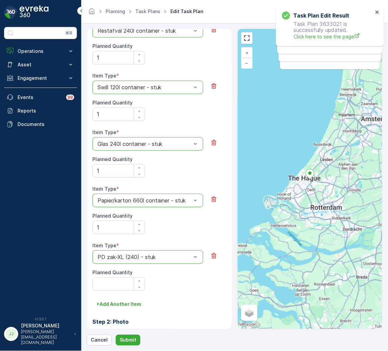
click at [116, 281] on div "Planned Quantity" at bounding box center [118, 280] width 53 height 22
click at [118, 283] on Quantity "Planned Quantity" at bounding box center [118, 283] width 53 height 13
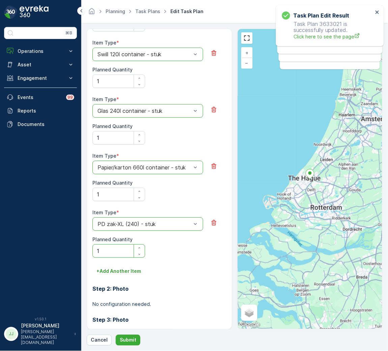
scroll to position [358, 0]
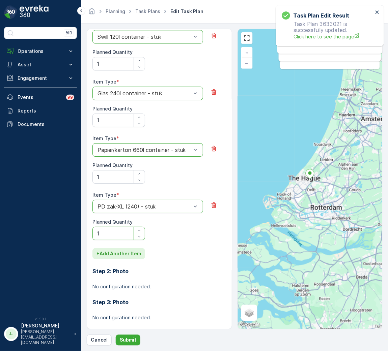
type Quantity "1"
click at [117, 259] on button "+ Add Another Item" at bounding box center [118, 253] width 53 height 11
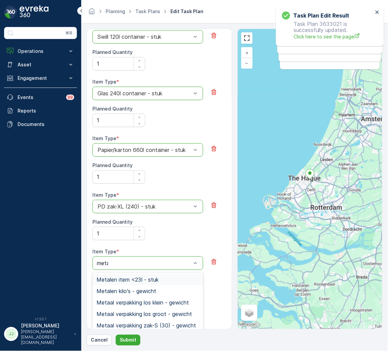
type input "metaal"
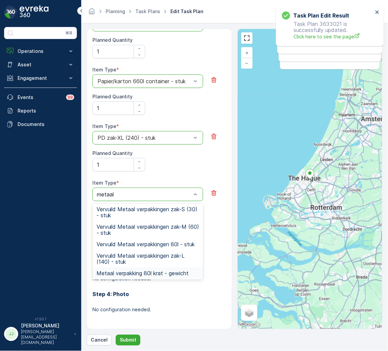
scroll to position [205, 0]
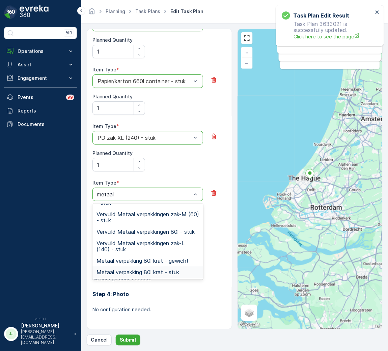
click at [149, 270] on span "Metaal verpakking 80l krat - stuk" at bounding box center [137, 272] width 83 height 6
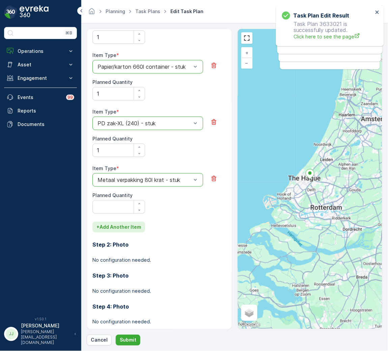
scroll to position [454, 0]
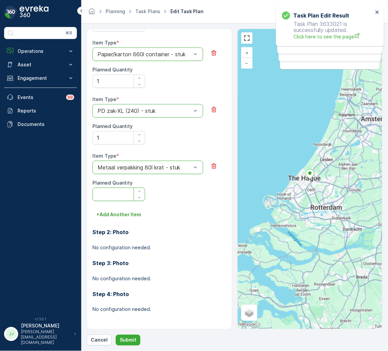
click at [111, 194] on Quantity "Planned Quantity" at bounding box center [118, 194] width 53 height 13
type Quantity "1"
click at [110, 216] on p "+ Add Another Item" at bounding box center [118, 214] width 45 height 7
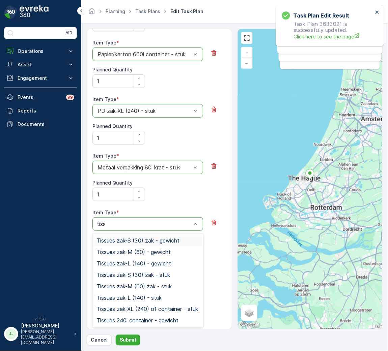
type input "tissue"
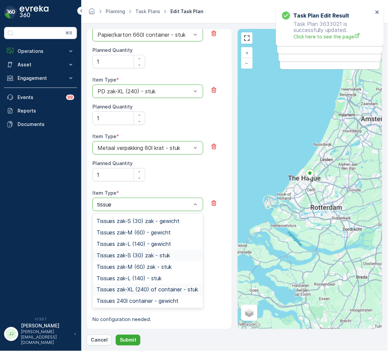
scroll to position [484, 0]
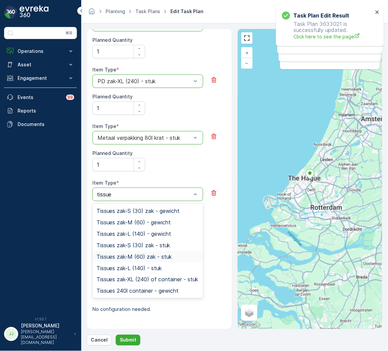
click at [151, 256] on span "Tissues zak-M (60) zak - stuk" at bounding box center [133, 257] width 75 height 6
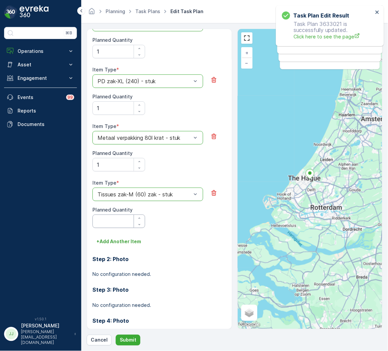
click at [120, 224] on Quantity "Planned Quantity" at bounding box center [118, 221] width 53 height 13
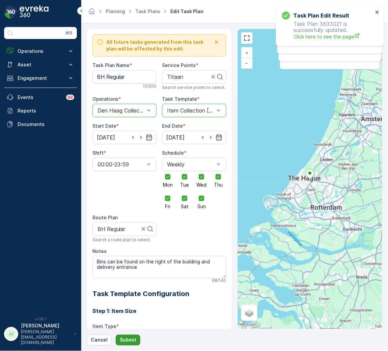
type Quantity "1"
click at [137, 338] on button "Submit" at bounding box center [128, 340] width 25 height 11
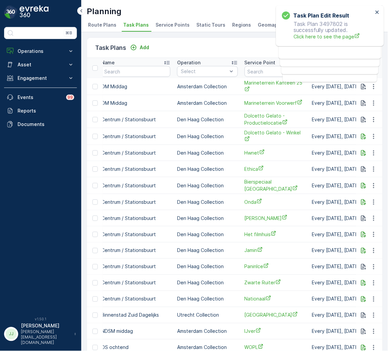
scroll to position [0, 151]
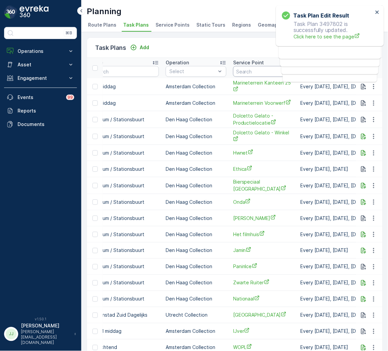
click at [248, 73] on input "text" at bounding box center [263, 71] width 61 height 11
type input "de valoi"
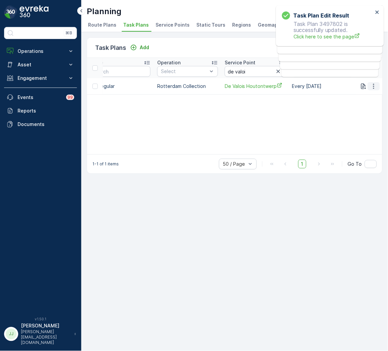
click at [375, 85] on icon "button" at bounding box center [373, 86] width 7 height 7
click at [364, 107] on span "Edit Task Plan" at bounding box center [361, 105] width 31 height 7
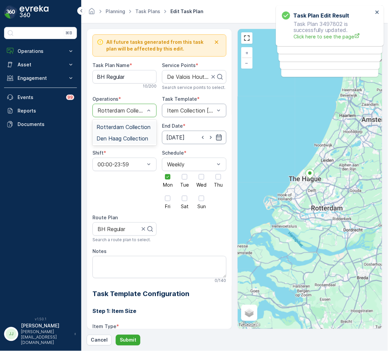
click at [117, 137] on span "Den Haag Collection" at bounding box center [122, 139] width 52 height 6
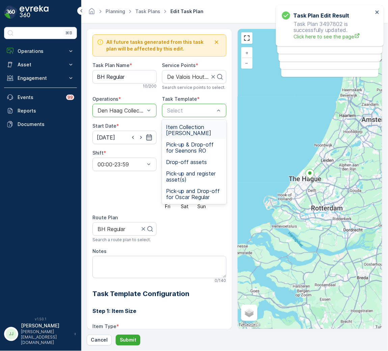
click at [184, 105] on div "Select" at bounding box center [194, 110] width 64 height 13
click at [186, 129] on span "Item Collection Oscar Regulier" at bounding box center [194, 130] width 56 height 12
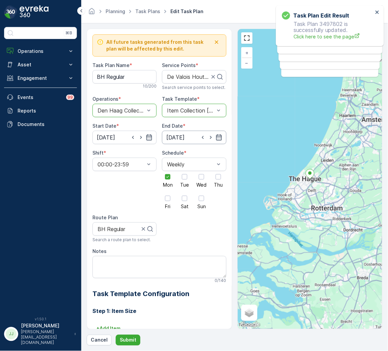
click at [184, 137] on input "14.09.2025" at bounding box center [194, 137] width 64 height 13
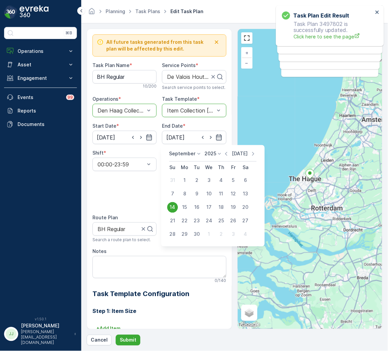
click at [241, 151] on p "Today" at bounding box center [240, 154] width 16 height 7
click at [216, 153] on icon at bounding box center [219, 154] width 7 height 7
click at [213, 216] on span "2030" at bounding box center [213, 216] width 11 height 7
click at [179, 152] on p "September" at bounding box center [182, 154] width 26 height 7
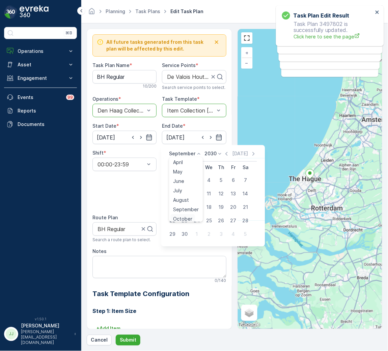
scroll to position [51, 0]
click at [185, 197] on span "October" at bounding box center [182, 197] width 19 height 7
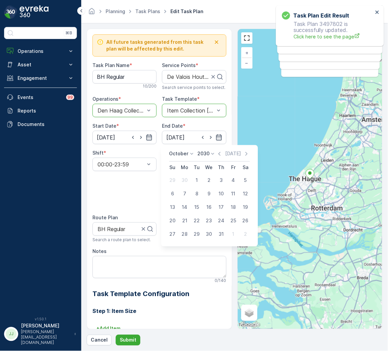
click at [186, 206] on div "14" at bounding box center [184, 207] width 11 height 11
type input "14.10.2030"
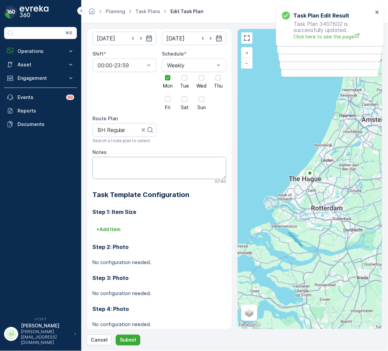
scroll to position [114, 0]
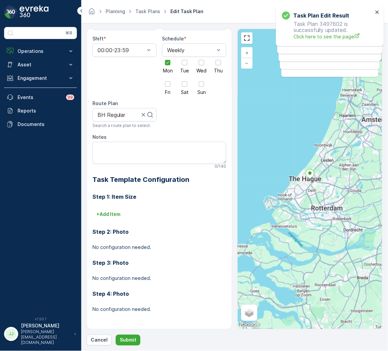
drag, startPoint x: 110, startPoint y: 215, endPoint x: 9, endPoint y: 200, distance: 101.7
click at [110, 216] on p "+ Add Item" at bounding box center [108, 214] width 24 height 7
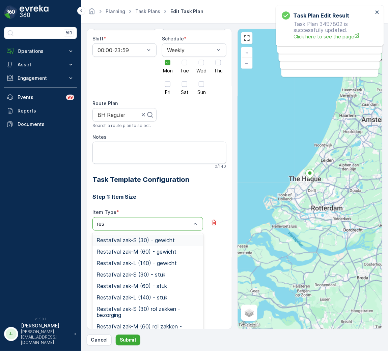
type input "rest"
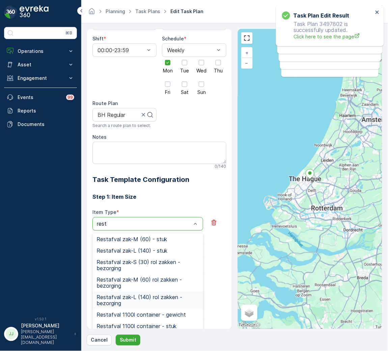
scroll to position [0, 0]
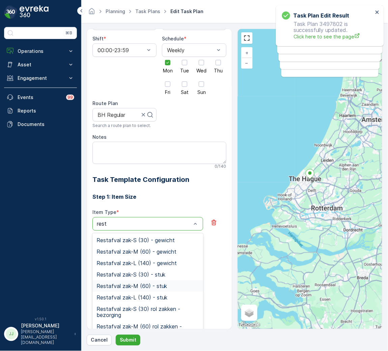
click at [141, 289] on span "Restafval zak-M (60) - stuk" at bounding box center [131, 287] width 70 height 6
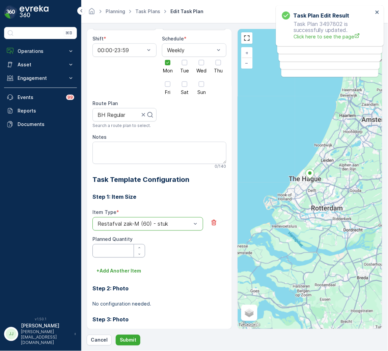
click at [117, 250] on Quantity "Planned Quantity" at bounding box center [118, 250] width 53 height 13
type Quantity "1"
click at [112, 275] on p "+ Add Another Item" at bounding box center [118, 271] width 45 height 7
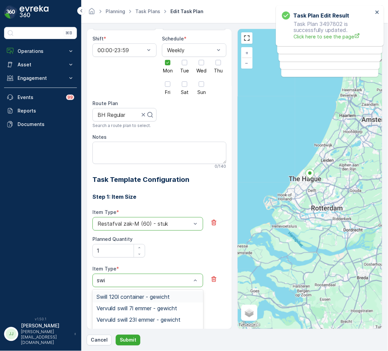
type input "swil"
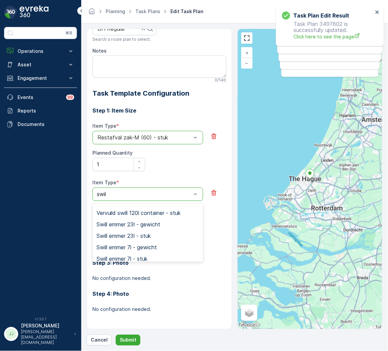
scroll to position [82, 0]
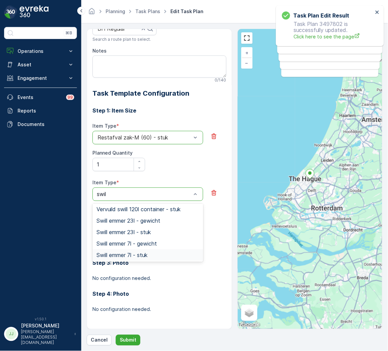
click at [141, 256] on span "Swill emmer 7l - stuk" at bounding box center [121, 256] width 51 height 6
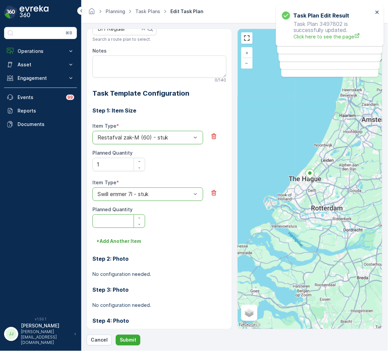
click at [122, 222] on Quantity "Planned Quantity" at bounding box center [118, 221] width 53 height 13
type Quantity "1"
click at [126, 239] on p "+ Add Another Item" at bounding box center [118, 241] width 45 height 7
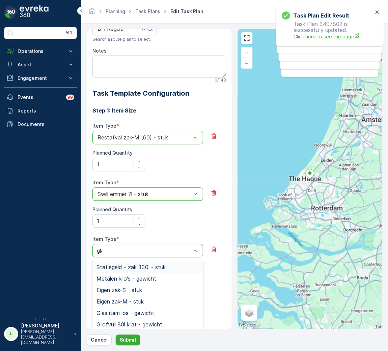
type input "glas"
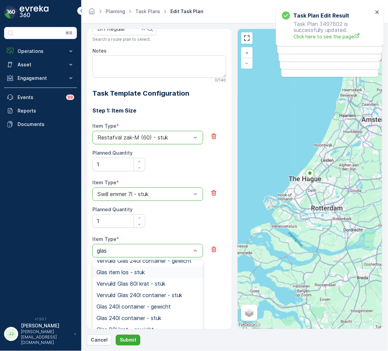
click at [134, 273] on span "Glas item los - stuk" at bounding box center [120, 273] width 48 height 6
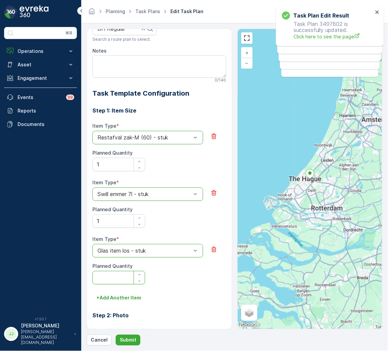
click at [110, 275] on Quantity "Planned Quantity" at bounding box center [118, 277] width 53 height 13
type Quantity "1"
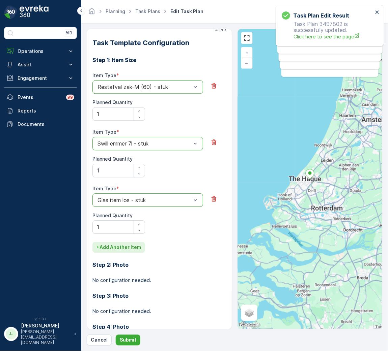
click at [122, 248] on p "+ Add Another Item" at bounding box center [118, 247] width 45 height 7
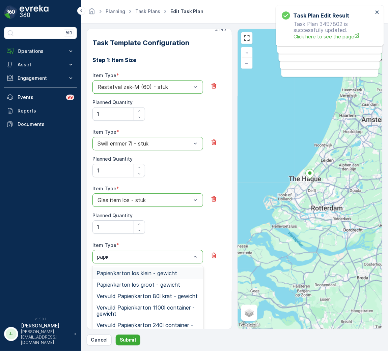
type input "papier"
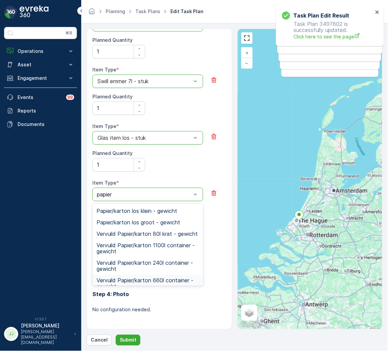
scroll to position [233, 0]
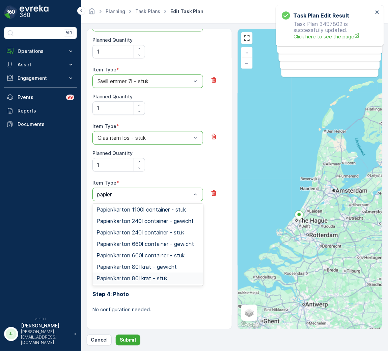
click at [163, 280] on span "Papier/karton 80l krat - stuk" at bounding box center [131, 278] width 71 height 6
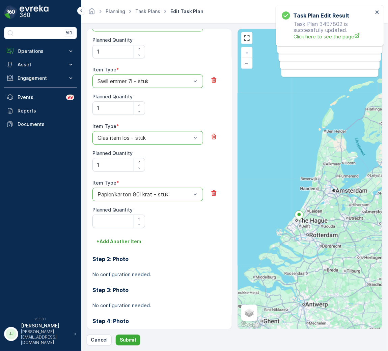
scroll to position [341, 0]
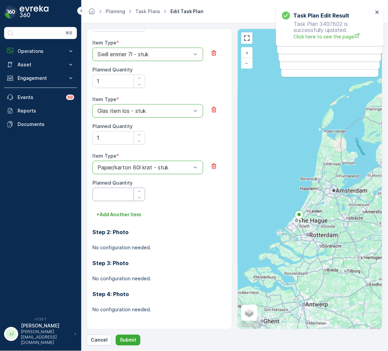
click at [106, 192] on Quantity "Planned Quantity" at bounding box center [118, 194] width 53 height 13
click at [111, 198] on Quantity "Planned Quantity" at bounding box center [118, 194] width 53 height 13
click at [112, 196] on Quantity "Planned Quantity" at bounding box center [118, 194] width 53 height 13
type Quantity "1"
click at [118, 214] on p "+ Add Another Item" at bounding box center [118, 214] width 45 height 7
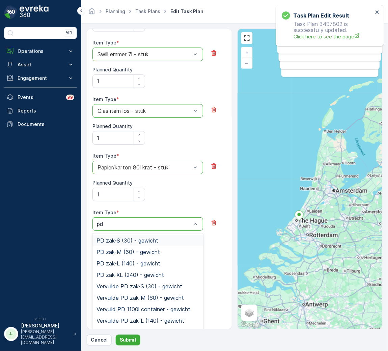
type input "pd"
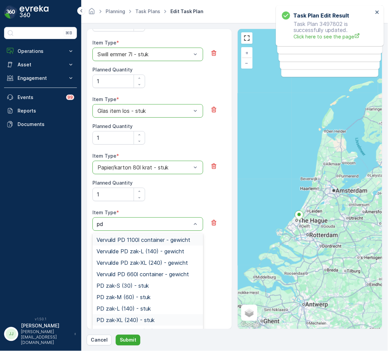
scroll to position [101, 0]
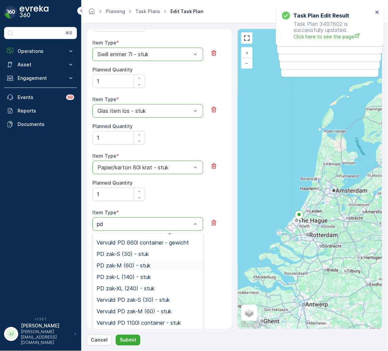
click at [122, 266] on span "PD zak-M (60) - stuk" at bounding box center [123, 266] width 54 height 6
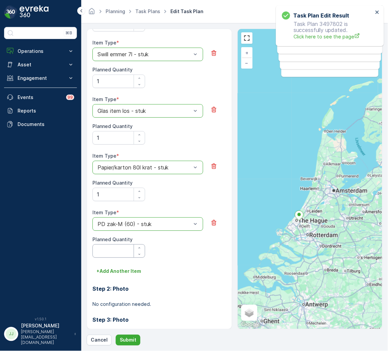
click at [113, 255] on Quantity "Planned Quantity" at bounding box center [118, 250] width 53 height 13
type Quantity "1"
click at [125, 274] on p "+ Add Another Item" at bounding box center [118, 271] width 45 height 7
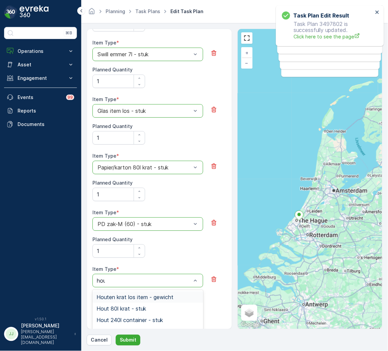
type input "hout"
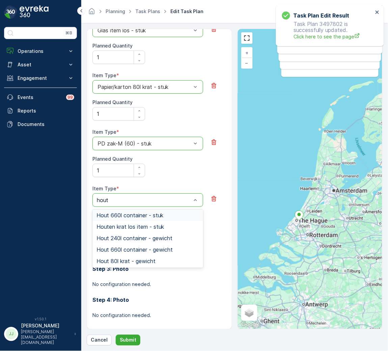
scroll to position [427, 0]
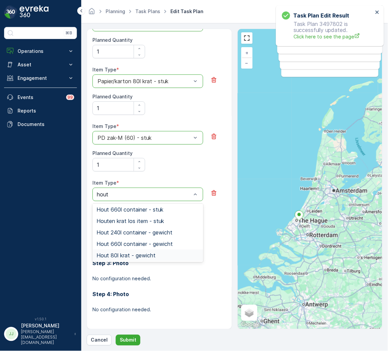
click at [135, 253] on span "Hout 80l krat - gewicht" at bounding box center [125, 256] width 59 height 6
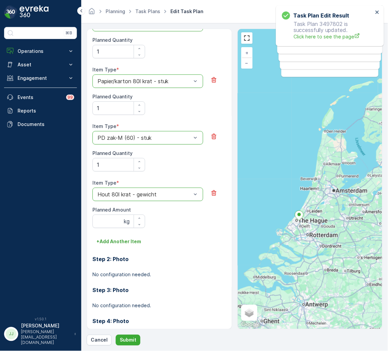
click at [133, 194] on div at bounding box center [144, 195] width 95 height 6
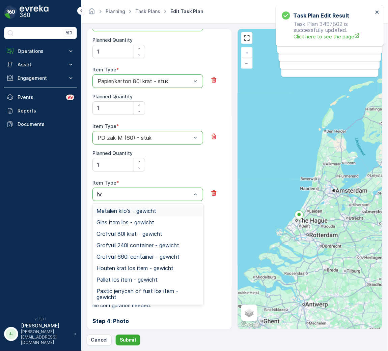
type input "hout"
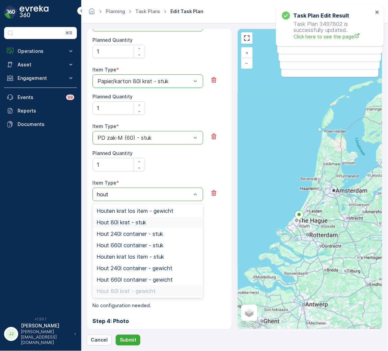
click at [147, 222] on div "Hout 80l krat - stuk" at bounding box center [147, 223] width 103 height 6
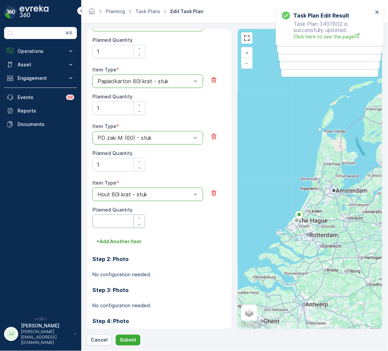
click at [101, 221] on Quantity "Planned Quantity" at bounding box center [118, 221] width 53 height 13
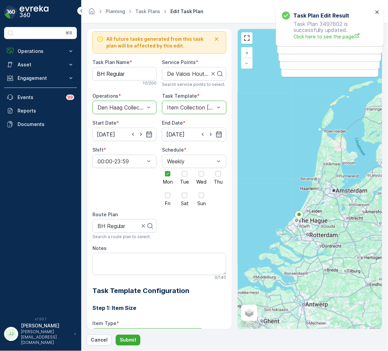
scroll to position [0, 0]
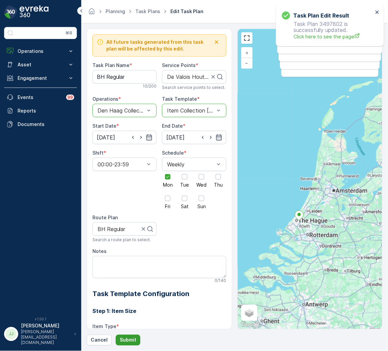
type Quantity "1"
click at [131, 339] on p "Submit" at bounding box center [128, 340] width 17 height 7
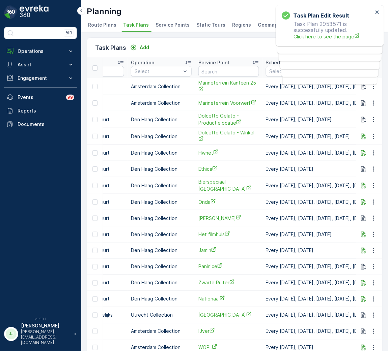
scroll to position [0, 202]
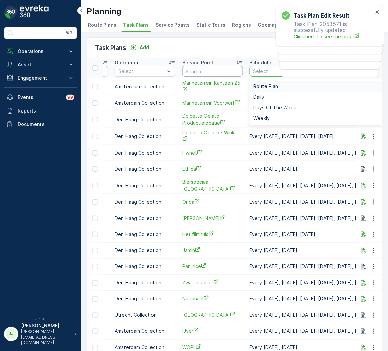
click at [215, 76] on input "text" at bounding box center [212, 71] width 61 height 11
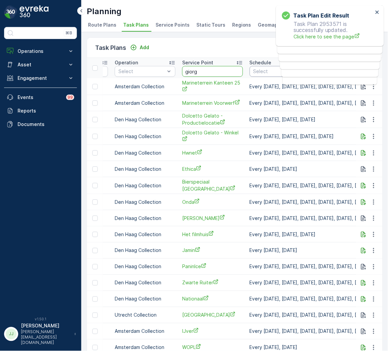
type input "giorgi"
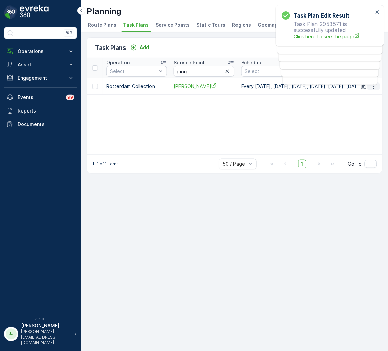
click at [372, 88] on icon "button" at bounding box center [373, 86] width 7 height 7
click at [367, 103] on span "Edit Task Plan" at bounding box center [361, 105] width 31 height 7
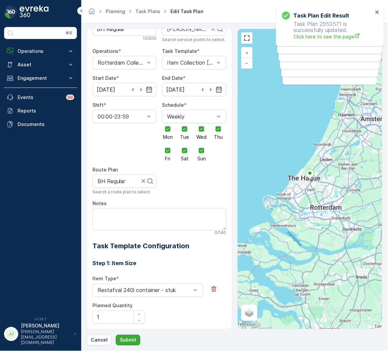
scroll to position [44, 0]
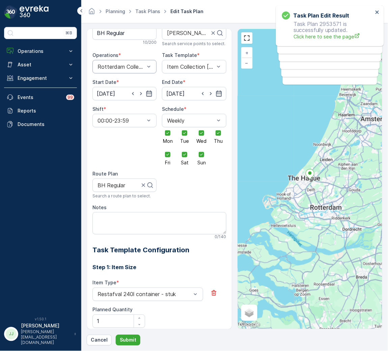
click at [126, 70] on div "Rotterdam Collection" at bounding box center [124, 66] width 64 height 13
click at [122, 94] on span "Den Haag Collection" at bounding box center [122, 95] width 52 height 6
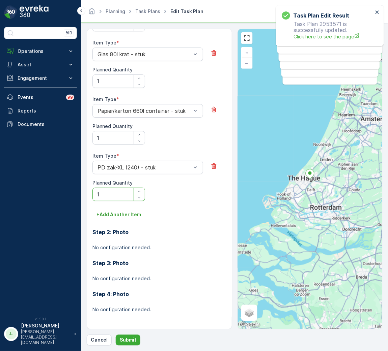
drag, startPoint x: 171, startPoint y: 69, endPoint x: 170, endPoint y: 65, distance: 4.4
click at [172, 69] on div "Item Type * Glas 80l krat - stuk Planned Quantity 1" at bounding box center [159, 63] width 134 height 49
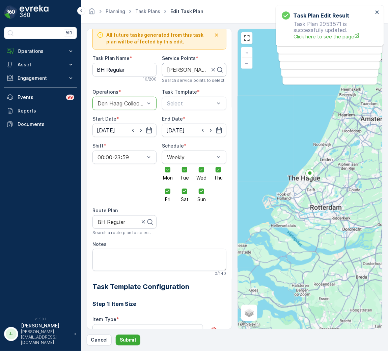
scroll to position [0, 0]
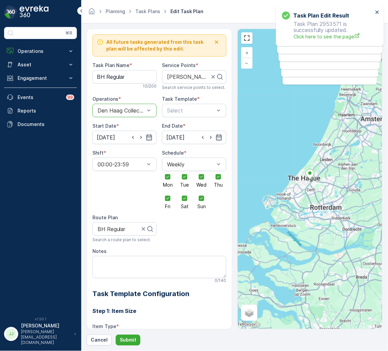
click at [177, 103] on div "Task Template * Select" at bounding box center [194, 107] width 64 height 22
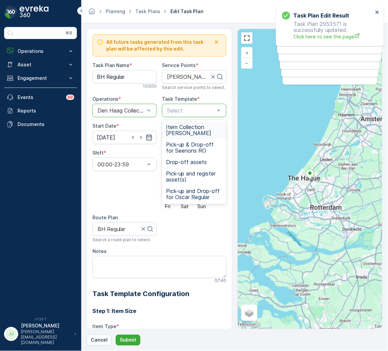
drag, startPoint x: 177, startPoint y: 126, endPoint x: 14, endPoint y: 152, distance: 165.0
click at [177, 126] on span "Item Collection [PERSON_NAME]" at bounding box center [194, 130] width 56 height 12
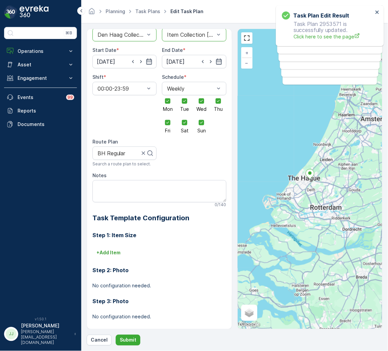
scroll to position [101, 0]
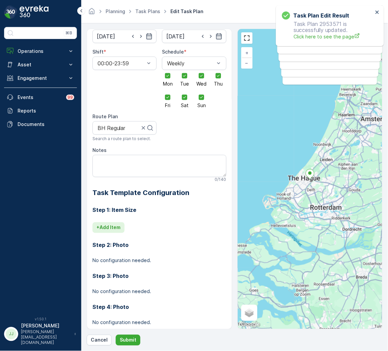
click at [114, 225] on p "+ Add Item" at bounding box center [108, 228] width 24 height 7
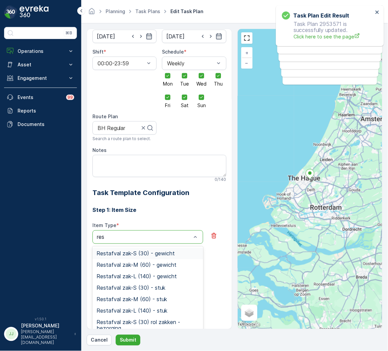
type input "rest"
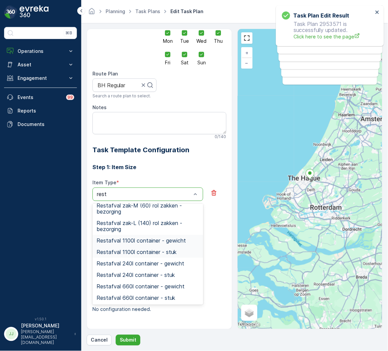
scroll to position [84, 0]
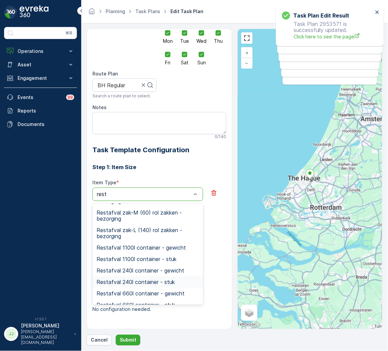
click at [147, 286] on div "Restafval 240l container - stuk" at bounding box center [147, 282] width 111 height 11
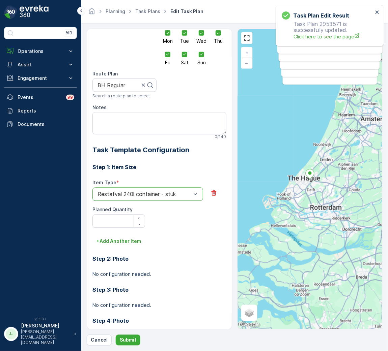
click at [123, 222] on Quantity "Planned Quantity" at bounding box center [118, 221] width 53 height 13
type Quantity "1"
click at [119, 246] on button "+ Add Another Item" at bounding box center [118, 241] width 53 height 11
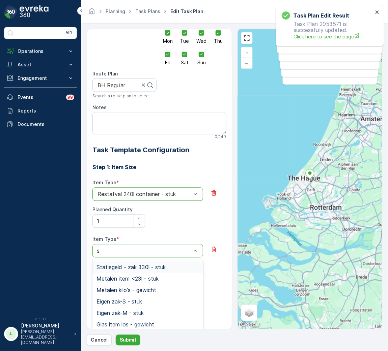
type input "sw"
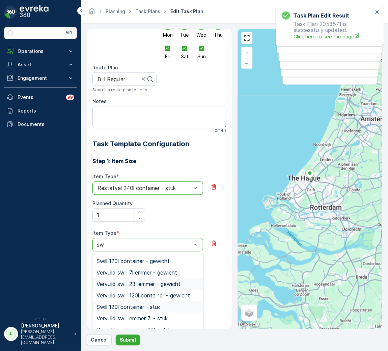
scroll to position [201, 0]
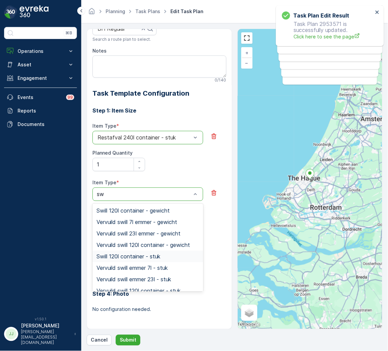
click at [126, 259] on span "Swill 120l container - stuk" at bounding box center [128, 257] width 64 height 6
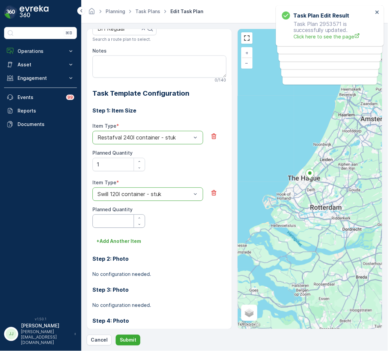
click at [120, 218] on Quantity "Planned Quantity" at bounding box center [118, 221] width 53 height 13
type Quantity "1"
click at [122, 244] on p "+ Add Another Item" at bounding box center [118, 241] width 45 height 7
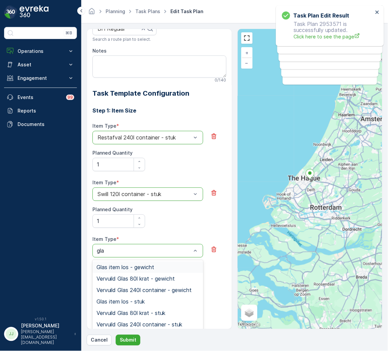
type input "glas"
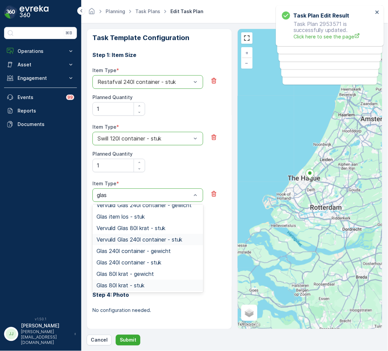
scroll to position [257, 0]
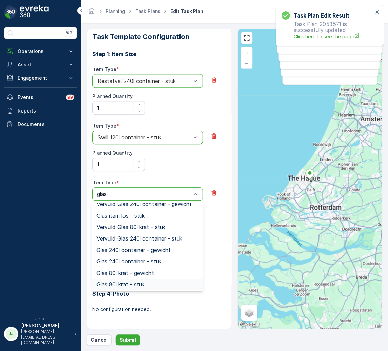
click at [150, 283] on div "Glas 80l krat - stuk" at bounding box center [147, 285] width 103 height 6
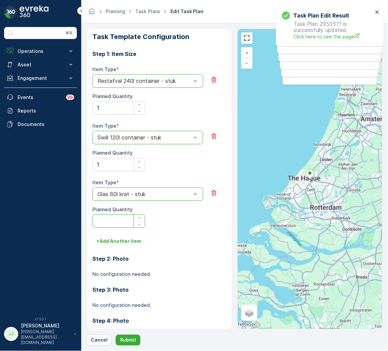
click at [123, 222] on Quantity "Planned Quantity" at bounding box center [118, 221] width 53 height 13
type Quantity "1"
click at [121, 239] on p "+ Add Another Item" at bounding box center [118, 241] width 45 height 7
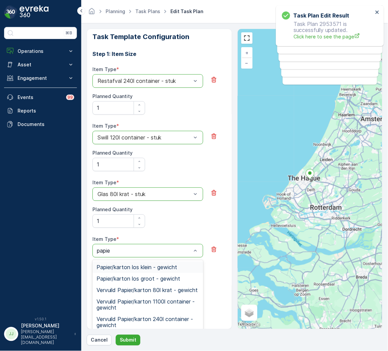
type input "papier"
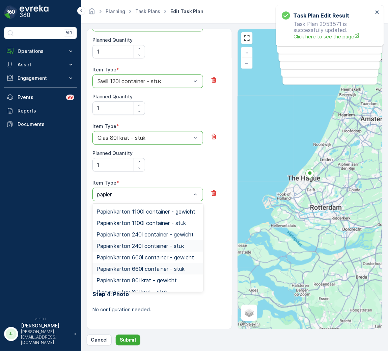
scroll to position [227, 0]
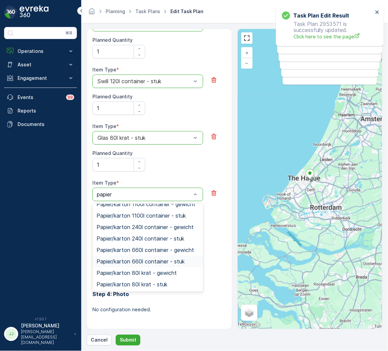
click at [133, 265] on span "Papier/karton 660l container - stuk" at bounding box center [140, 262] width 88 height 6
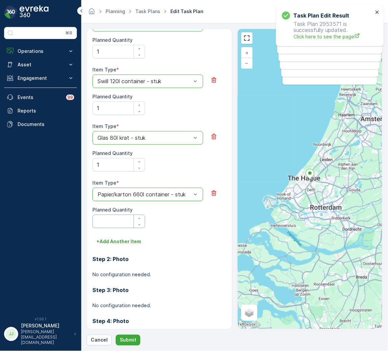
click at [107, 225] on Quantity "Planned Quantity" at bounding box center [118, 221] width 53 height 13
type Quantity "1"
click at [126, 244] on p "+ Add Another Item" at bounding box center [118, 241] width 45 height 7
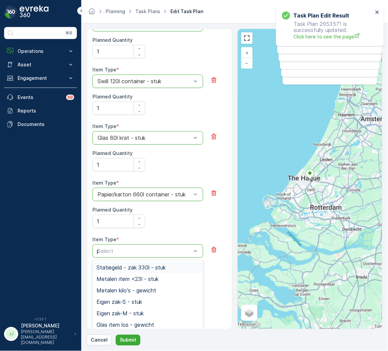
type input "pd"
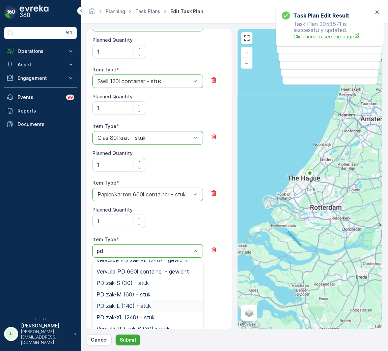
scroll to position [101, 0]
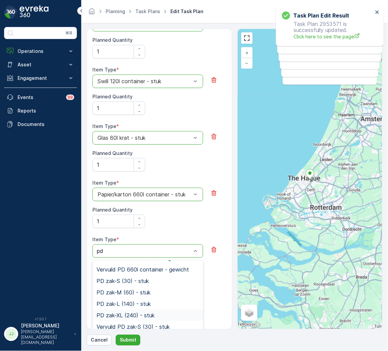
click at [140, 313] on span "PD zak-XL (240) - stuk" at bounding box center [125, 316] width 58 height 6
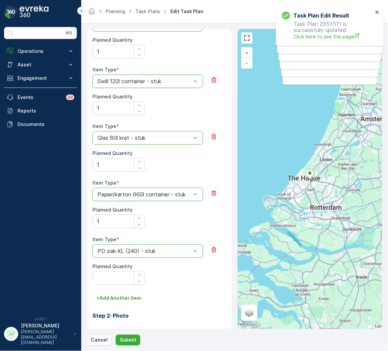
click at [123, 285] on Quantity "Planned Quantity" at bounding box center [118, 277] width 53 height 13
type Quantity "1"
click at [129, 339] on p "Submit" at bounding box center [128, 340] width 17 height 7
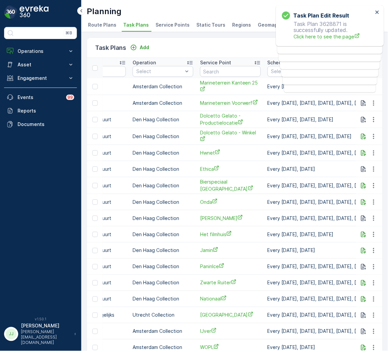
scroll to position [0, 151]
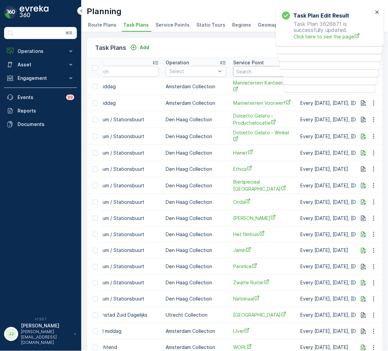
click at [250, 69] on input "text" at bounding box center [263, 71] width 61 height 11
type input "on fleek"
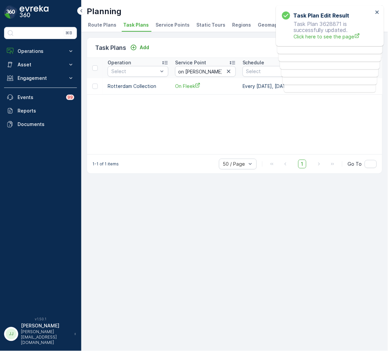
scroll to position [0, 303]
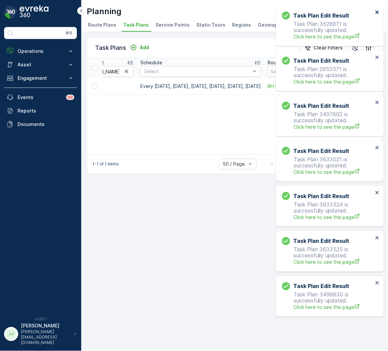
click at [378, 12] on icon "close" at bounding box center [377, 11] width 5 height 5
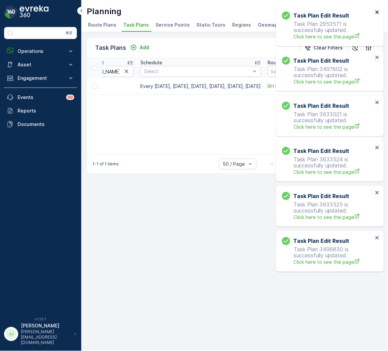
click at [379, 12] on icon "close" at bounding box center [377, 11] width 5 height 5
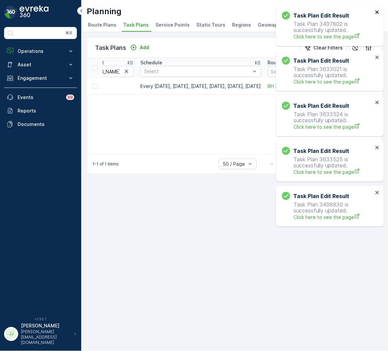
click at [379, 12] on icon "close" at bounding box center [377, 11] width 5 height 5
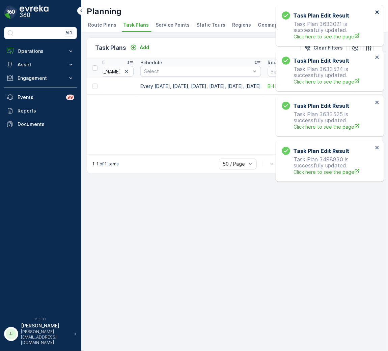
click at [377, 12] on icon "close" at bounding box center [376, 11] width 3 height 3
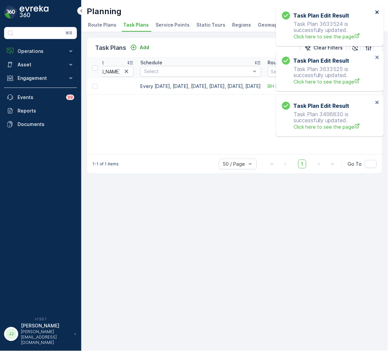
click at [377, 11] on icon "close" at bounding box center [376, 11] width 3 height 3
click at [377, 12] on icon "close" at bounding box center [376, 11] width 3 height 3
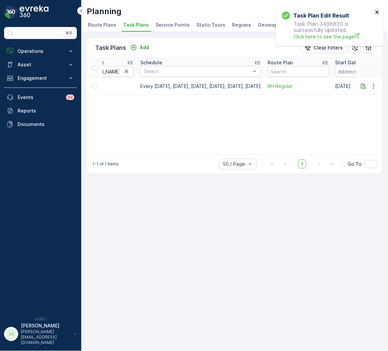
click at [377, 12] on icon "close" at bounding box center [376, 11] width 3 height 3
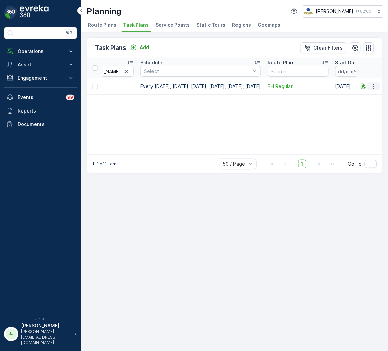
click at [373, 84] on icon "button" at bounding box center [373, 86] width 7 height 7
click at [365, 106] on span "Edit Task Plan" at bounding box center [361, 105] width 31 height 7
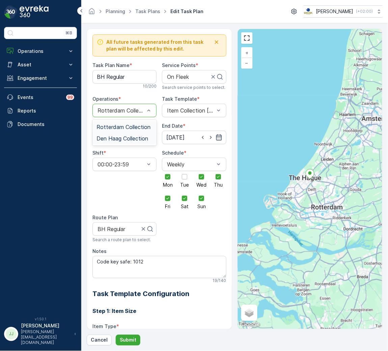
click at [124, 139] on span "Den Haag Collection" at bounding box center [122, 139] width 52 height 6
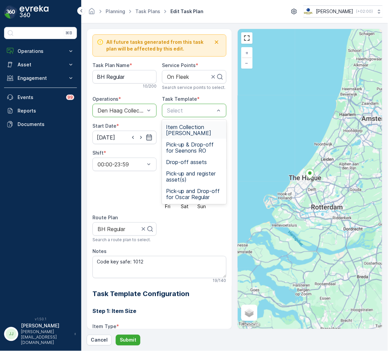
click at [183, 133] on span "Item Collection [PERSON_NAME]" at bounding box center [194, 130] width 56 height 12
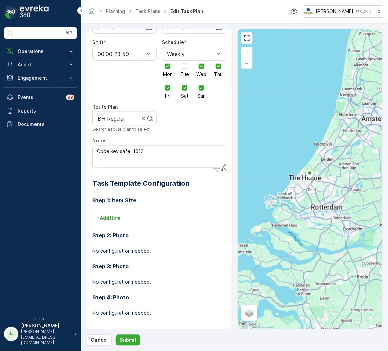
scroll to position [114, 0]
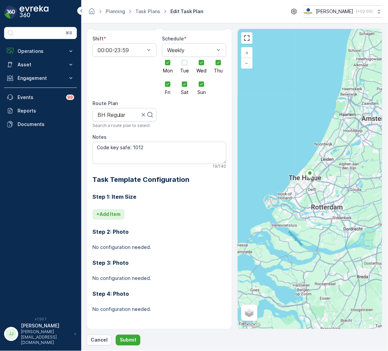
click at [112, 216] on p "+ Add Item" at bounding box center [108, 214] width 24 height 7
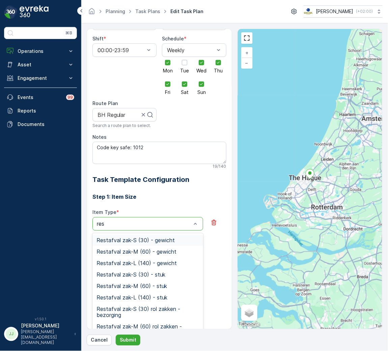
type input "rest"
click at [139, 299] on span "Restafval zak-L (140) - stuk" at bounding box center [131, 298] width 71 height 6
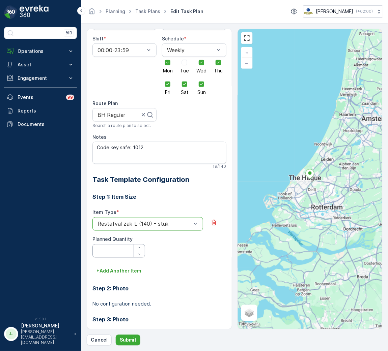
click at [104, 248] on Quantity "Planned Quantity" at bounding box center [118, 250] width 53 height 13
type Quantity "1"
click at [118, 272] on p "+ Add Another Item" at bounding box center [118, 271] width 45 height 7
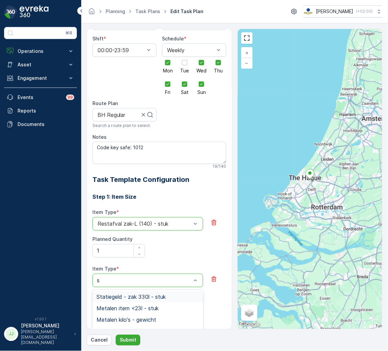
type input "sw"
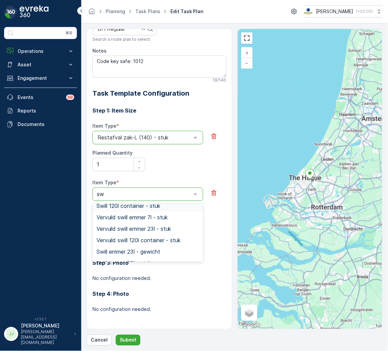
scroll to position [82, 0]
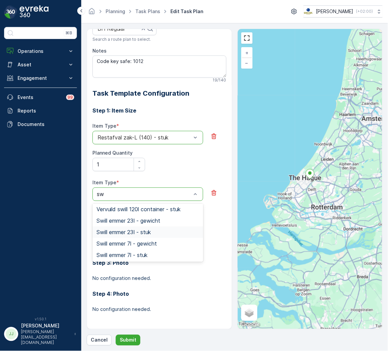
click at [123, 232] on span "Swill emmer 23l - stuk" at bounding box center [123, 233] width 54 height 6
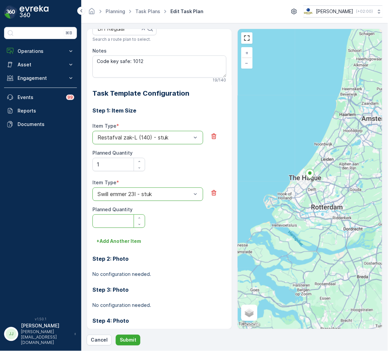
click at [117, 219] on Quantity "Planned Quantity" at bounding box center [118, 221] width 53 height 13
type Quantity "2"
click at [114, 242] on p "+ Add Another Item" at bounding box center [118, 241] width 45 height 7
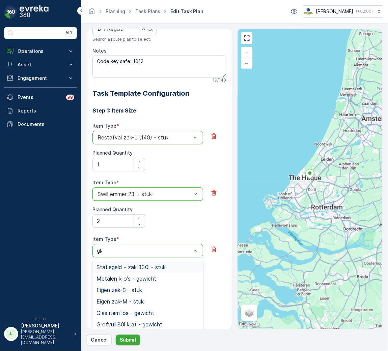
type input "glas"
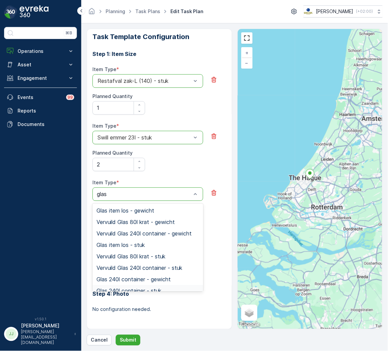
scroll to position [29, 0]
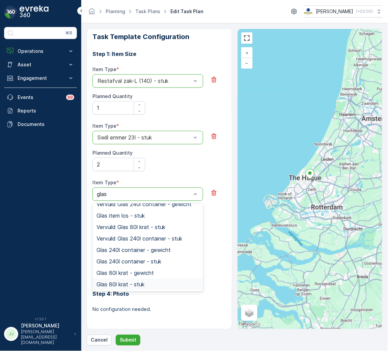
click at [152, 285] on div "Glas 80l krat - stuk" at bounding box center [147, 285] width 103 height 6
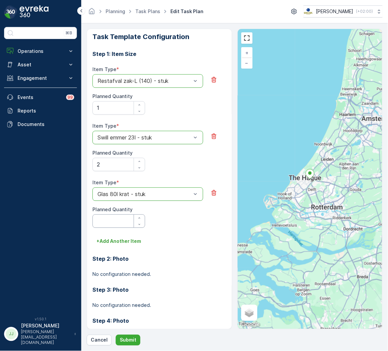
click at [112, 224] on Quantity "Planned Quantity" at bounding box center [118, 221] width 53 height 13
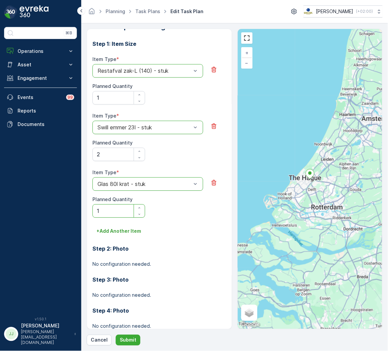
scroll to position [284, 0]
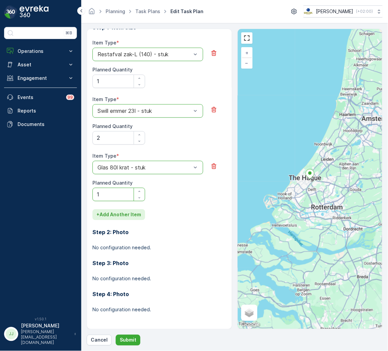
type Quantity "1"
click at [126, 215] on p "+ Add Another Item" at bounding box center [118, 214] width 45 height 7
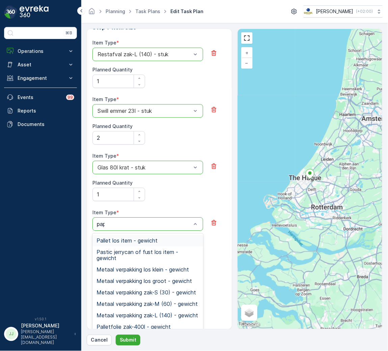
type input "papi"
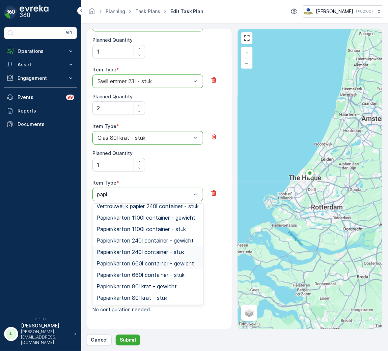
scroll to position [214, 0]
click at [156, 301] on span "Papier/karton 80l krat - stuk" at bounding box center [131, 298] width 71 height 6
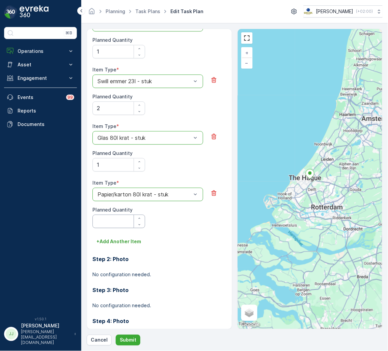
click at [120, 221] on Quantity "Planned Quantity" at bounding box center [118, 221] width 53 height 13
type Quantity "3"
click at [121, 242] on p "+ Add Another Item" at bounding box center [118, 241] width 45 height 7
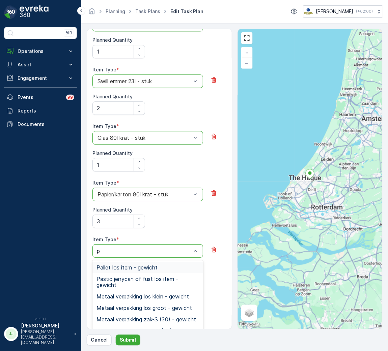
type input "pd"
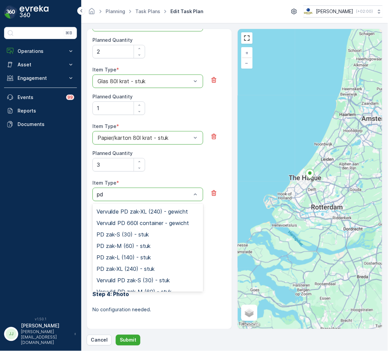
scroll to position [88, 0]
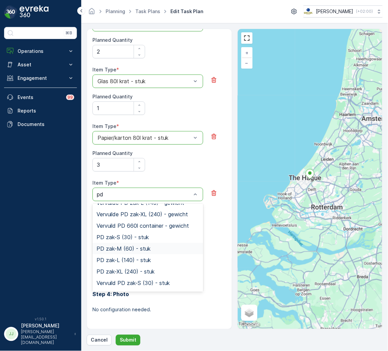
click at [141, 248] on span "PD zak-M (60) - stuk" at bounding box center [123, 249] width 54 height 6
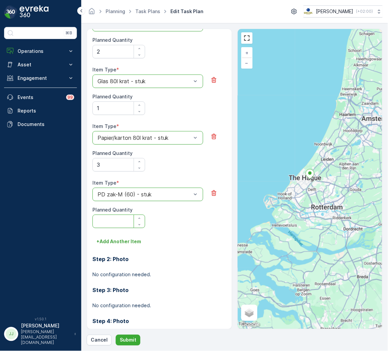
click at [117, 224] on Quantity "Planned Quantity" at bounding box center [118, 221] width 53 height 13
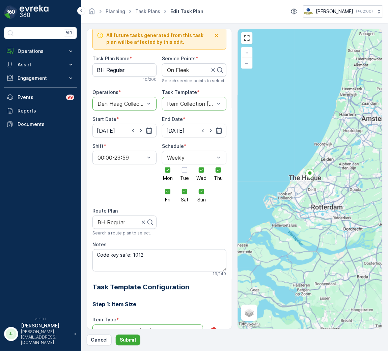
scroll to position [0, 0]
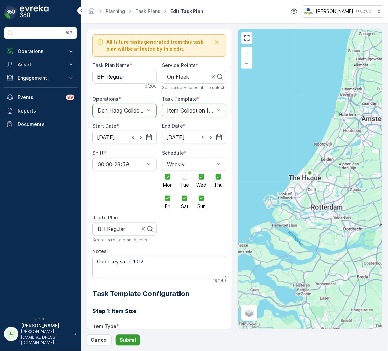
type Quantity "1"
click at [134, 339] on p "Submit" at bounding box center [128, 340] width 17 height 7
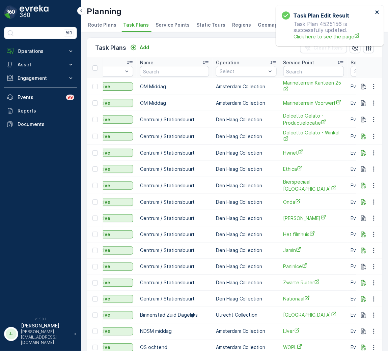
click at [375, 11] on icon "close" at bounding box center [377, 11] width 5 height 5
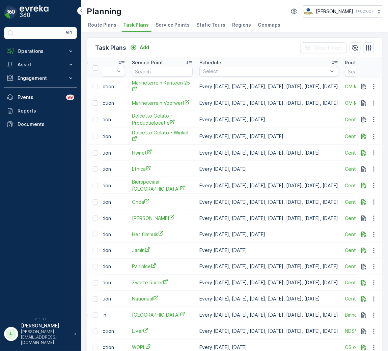
scroll to position [0, 151]
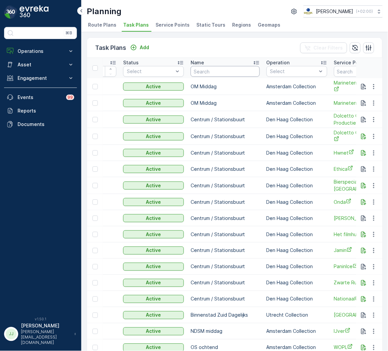
click at [201, 70] on input "text" at bounding box center [225, 71] width 69 height 11
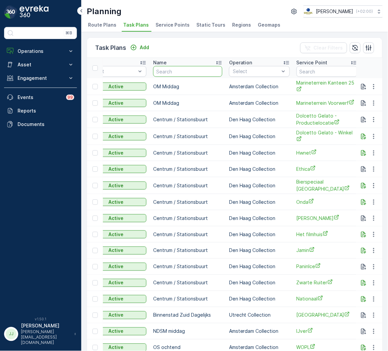
scroll to position [0, 101]
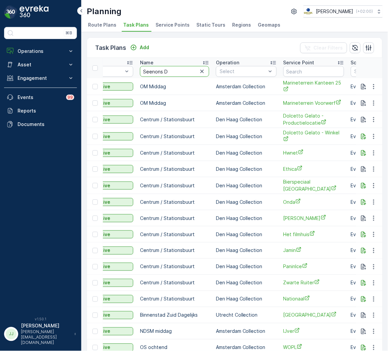
type input "Seenons DH"
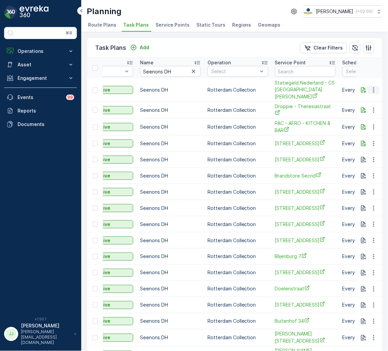
click at [373, 87] on icon "button" at bounding box center [373, 90] width 7 height 7
click at [365, 107] on span "Edit Task Plan" at bounding box center [361, 106] width 31 height 7
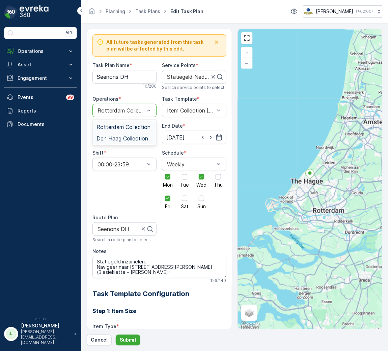
click at [117, 137] on span "Den Haag Collection" at bounding box center [122, 139] width 52 height 6
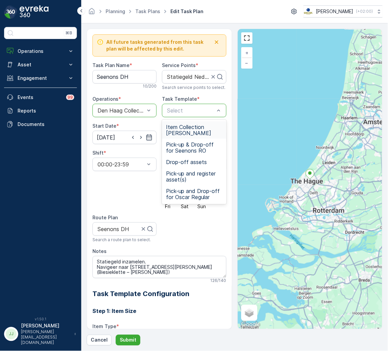
click at [183, 129] on span "Item Collection Oscar Regulier" at bounding box center [194, 130] width 56 height 12
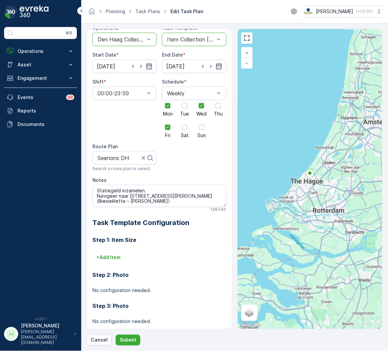
scroll to position [101, 0]
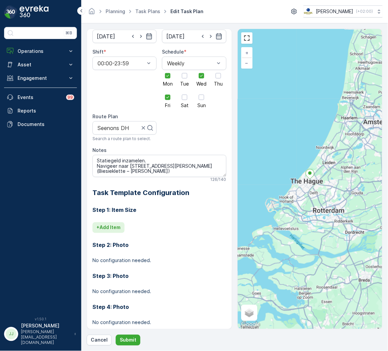
click at [116, 223] on button "+ Add Item" at bounding box center [108, 228] width 32 height 11
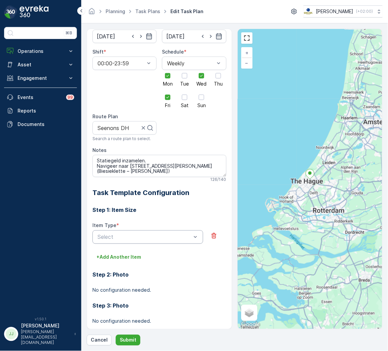
click at [119, 232] on div "Select" at bounding box center [147, 237] width 111 height 13
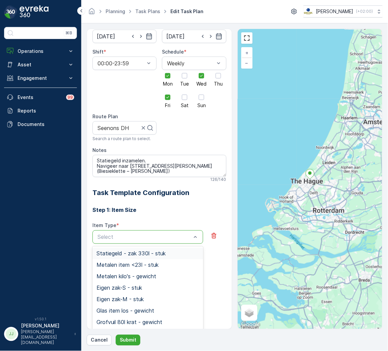
click at [120, 240] on div at bounding box center [144, 237] width 95 height 6
type input "stat"
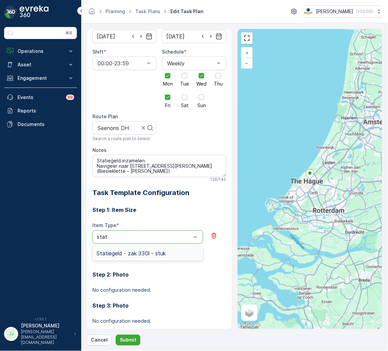
click at [137, 254] on span "Statiegeld - zak 330l - stuk" at bounding box center [130, 254] width 69 height 6
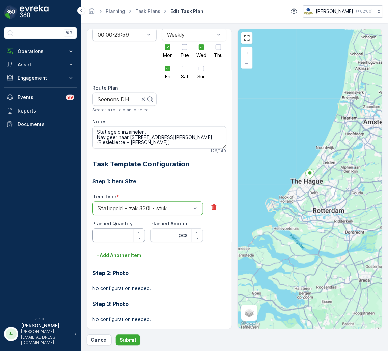
scroll to position [151, 0]
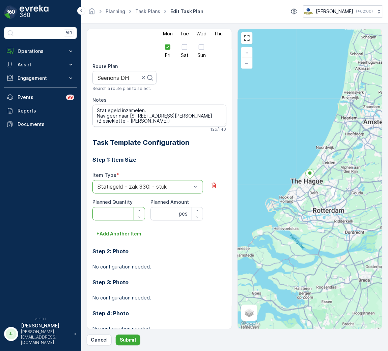
click at [117, 214] on Quantity "Planned Quantity" at bounding box center [118, 213] width 53 height 13
type Quantity "6"
click at [130, 340] on p "Submit" at bounding box center [128, 340] width 17 height 7
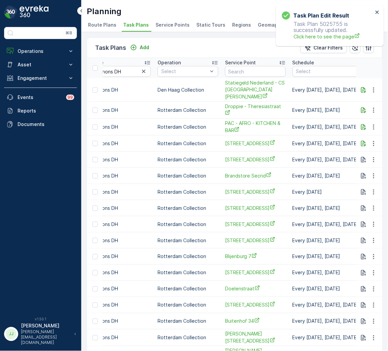
scroll to position [0, 151]
drag, startPoint x: 375, startPoint y: 103, endPoint x: 374, endPoint y: 106, distance: 3.5
click at [375, 107] on icon "button" at bounding box center [373, 110] width 7 height 7
click at [369, 121] on span "Edit Task Plan" at bounding box center [361, 122] width 31 height 7
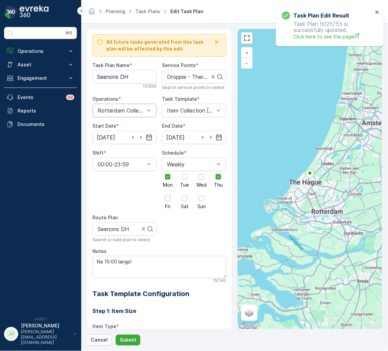
click at [136, 106] on div "Rotterdam Collection" at bounding box center [124, 110] width 64 height 13
click at [121, 137] on span "Den Haag Collection" at bounding box center [122, 139] width 52 height 6
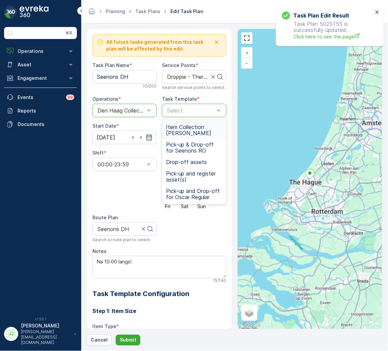
click at [177, 129] on span "Item Collection Oscar Regulier" at bounding box center [194, 130] width 56 height 12
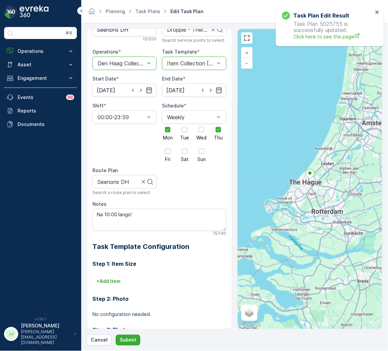
scroll to position [114, 0]
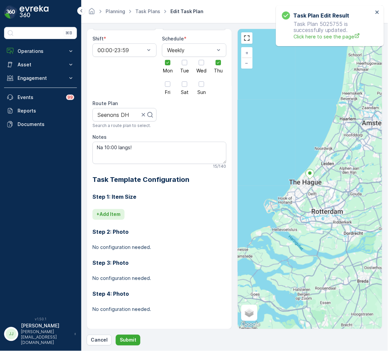
click at [123, 217] on button "+ Add Item" at bounding box center [108, 214] width 32 height 11
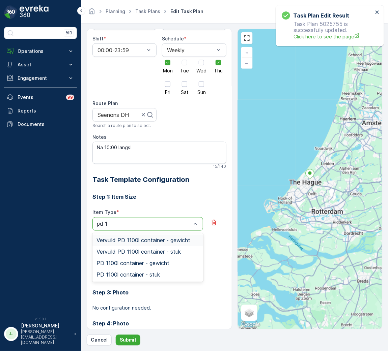
type input "pd"
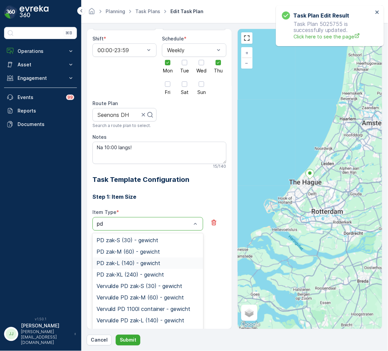
click at [127, 268] on div "PD zak-L (140) - gewicht" at bounding box center [147, 263] width 111 height 11
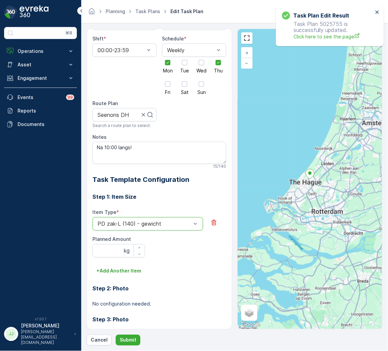
click at [139, 228] on div "PD zak-L (140) - gewicht" at bounding box center [147, 223] width 111 height 13
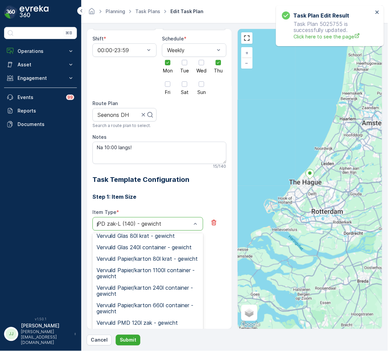
type input "pd"
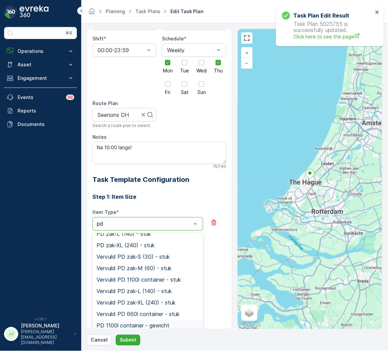
scroll to position [75, 0]
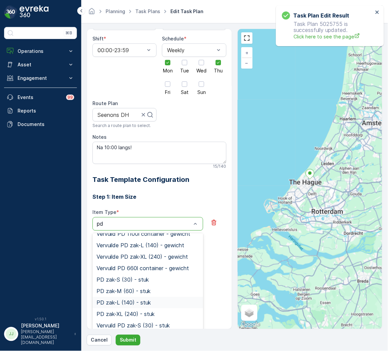
click at [128, 302] on span "PD zak-L (140) - stuk" at bounding box center [123, 303] width 54 height 6
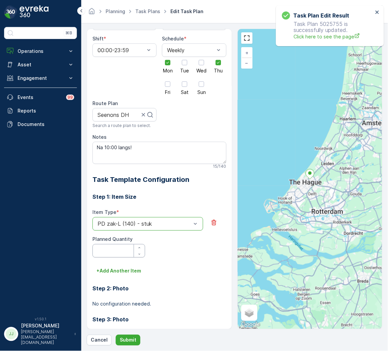
click at [116, 254] on Quantity "Planned Quantity" at bounding box center [118, 250] width 53 height 13
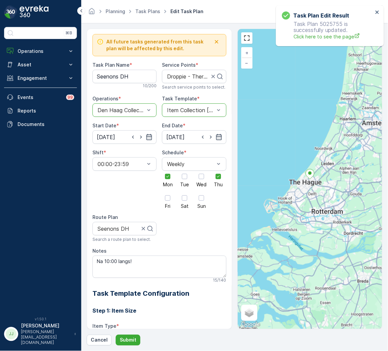
scroll to position [0, 0]
type Quantity "4"
click at [135, 336] on button "Submit" at bounding box center [128, 340] width 25 height 11
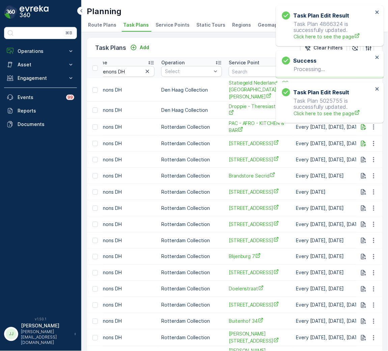
scroll to position [0, 202]
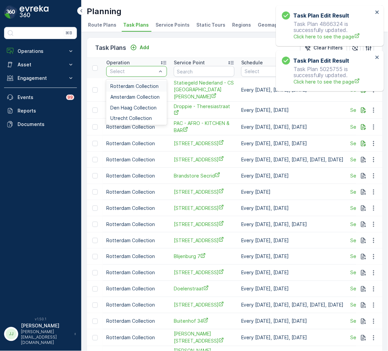
click at [139, 83] on div "Rotterdam Collection" at bounding box center [136, 86] width 61 height 11
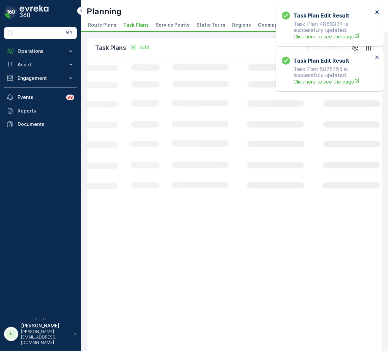
click at [375, 13] on icon "close" at bounding box center [377, 11] width 5 height 5
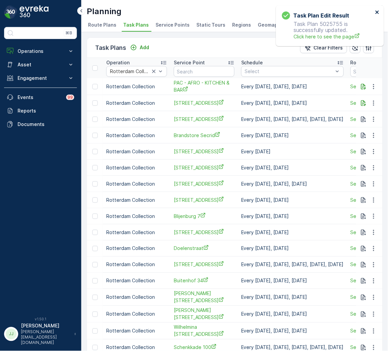
click at [378, 11] on icon "close" at bounding box center [376, 11] width 3 height 3
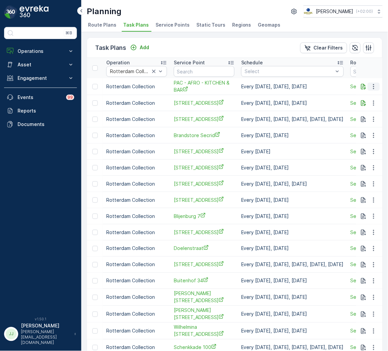
click at [373, 87] on icon "button" at bounding box center [373, 86] width 1 height 5
click at [365, 104] on span "Edit Task Plan" at bounding box center [361, 106] width 31 height 7
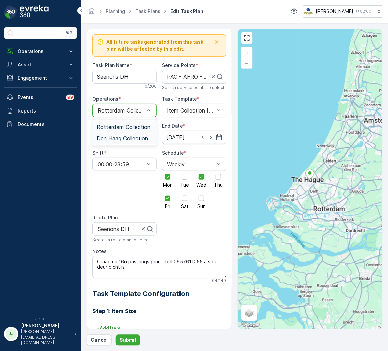
click at [112, 139] on span "Den Haag Collection" at bounding box center [122, 139] width 52 height 6
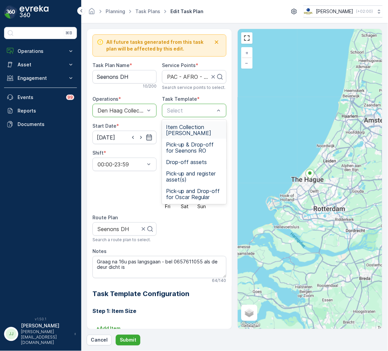
click at [173, 133] on span "Item Collection Oscar Regulier" at bounding box center [194, 130] width 56 height 12
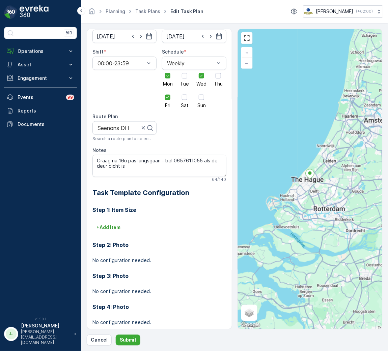
scroll to position [114, 0]
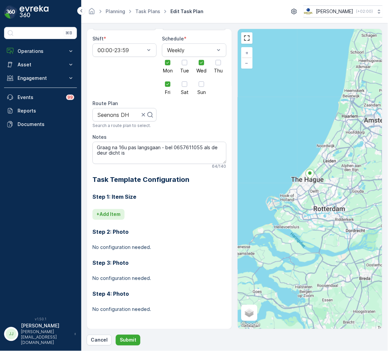
click at [115, 218] on p "+ Add Item" at bounding box center [108, 214] width 24 height 7
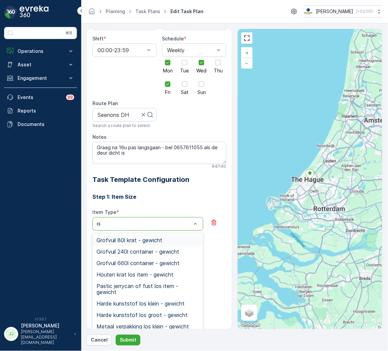
type input "rest"
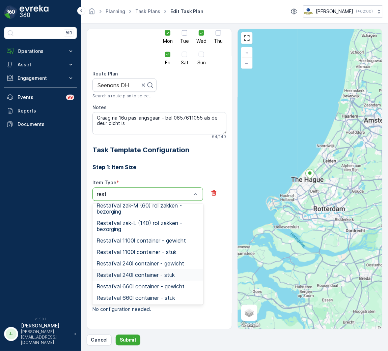
scroll to position [0, 0]
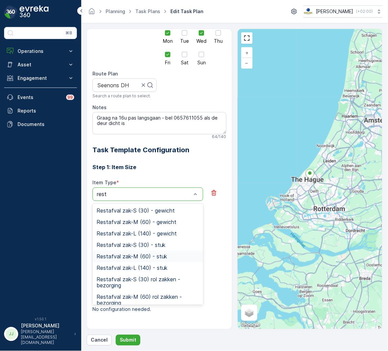
click at [142, 258] on span "Restafval zak-M (60) - stuk" at bounding box center [131, 257] width 70 height 6
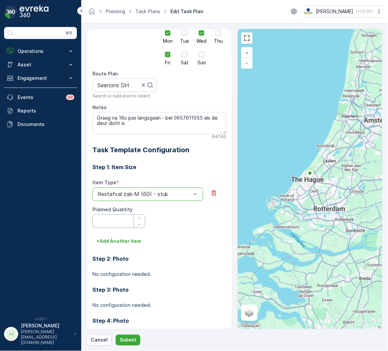
click at [113, 223] on Quantity "Planned Quantity" at bounding box center [118, 221] width 53 height 13
type Quantity "1"
click at [116, 241] on p "+ Add Another Item" at bounding box center [118, 241] width 45 height 7
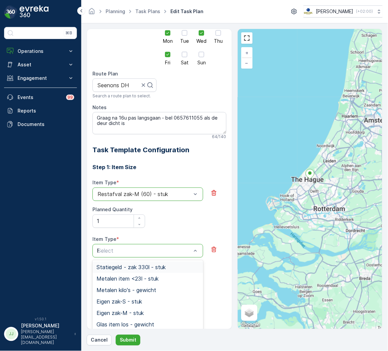
type input "Pd"
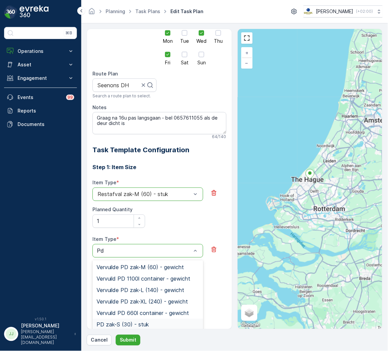
scroll to position [101, 0]
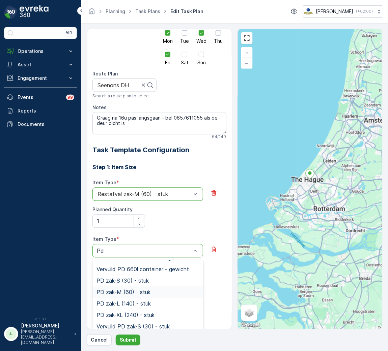
click at [133, 293] on span "PD zak-M (60) - stuk" at bounding box center [123, 293] width 54 height 6
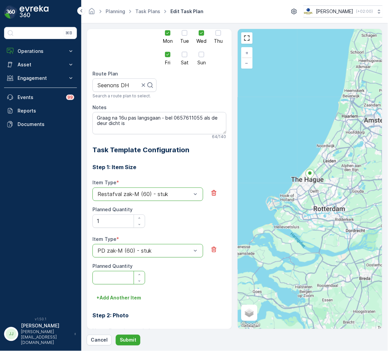
click at [117, 278] on Quantity "Planned Quantity" at bounding box center [118, 277] width 53 height 13
type Quantity "1"
click at [127, 301] on p "+ Add Another Item" at bounding box center [118, 298] width 45 height 7
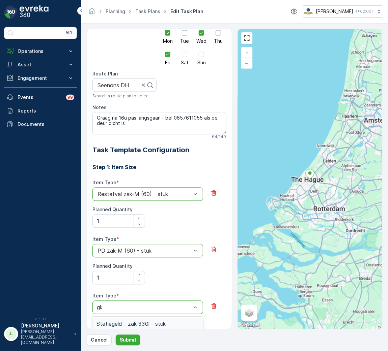
type input "glas"
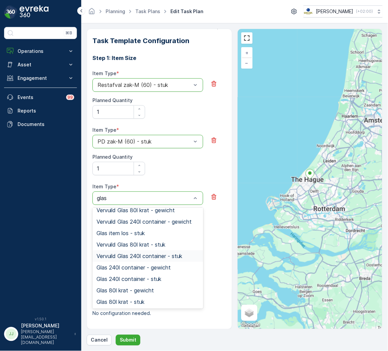
scroll to position [257, 0]
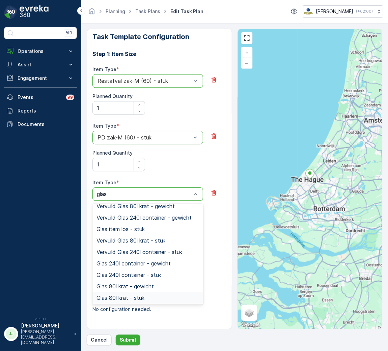
click at [141, 297] on span "Glas 80l krat - stuk" at bounding box center [120, 298] width 48 height 6
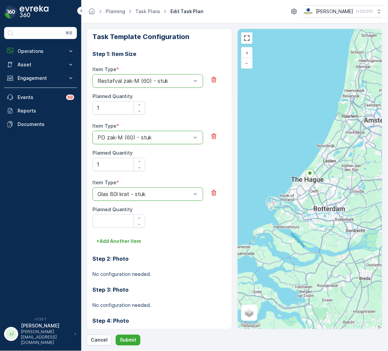
click at [134, 202] on div "Item Type * option Glas 80l krat - stuk is disabled. Select another option. Gla…" at bounding box center [159, 204] width 134 height 49
click at [137, 197] on div at bounding box center [144, 195] width 95 height 6
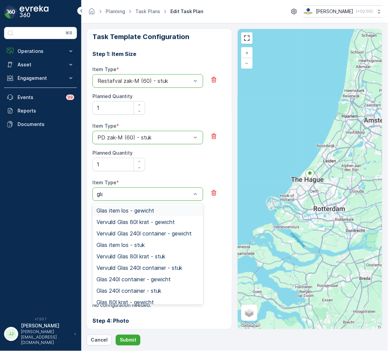
type input "glas"
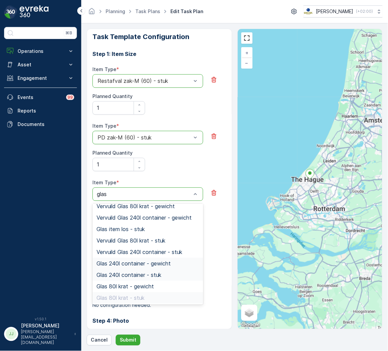
scroll to position [0, 0]
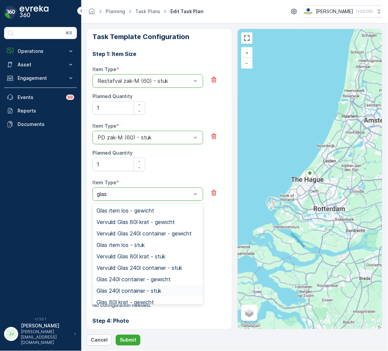
click at [141, 291] on span "Glas 240l container - stuk" at bounding box center [128, 291] width 65 height 6
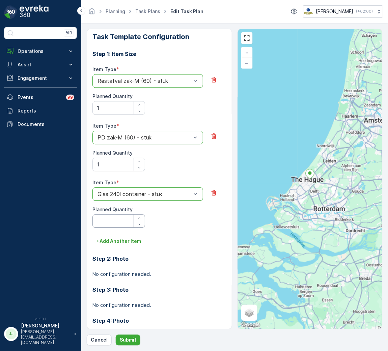
click at [104, 218] on Quantity "Planned Quantity" at bounding box center [118, 221] width 53 height 13
type Quantity "1"
click at [123, 243] on p "+ Add Another Item" at bounding box center [118, 241] width 45 height 7
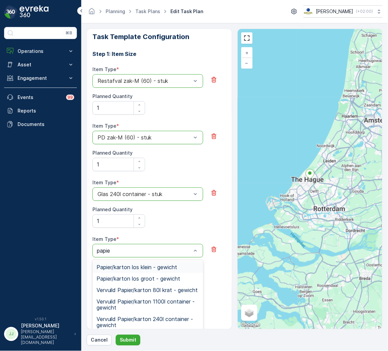
type input "papier"
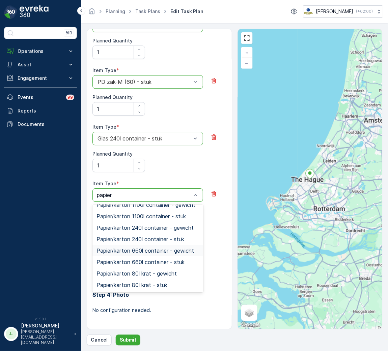
scroll to position [314, 0]
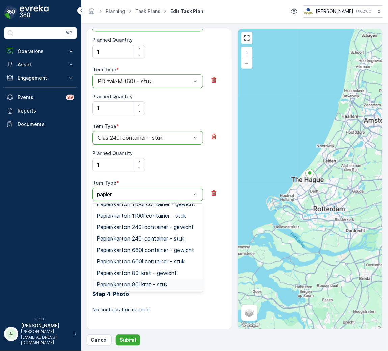
click at [150, 287] on span "Papier/karton 80l krat - stuk" at bounding box center [131, 285] width 71 height 6
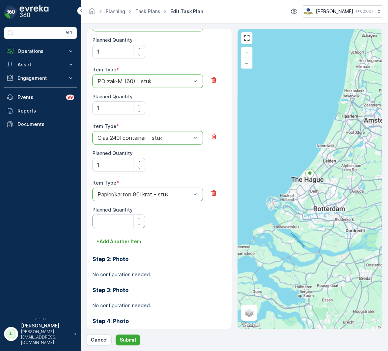
click at [122, 220] on Quantity "Planned Quantity" at bounding box center [118, 221] width 53 height 13
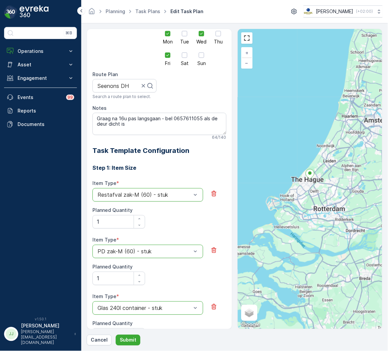
scroll to position [0, 0]
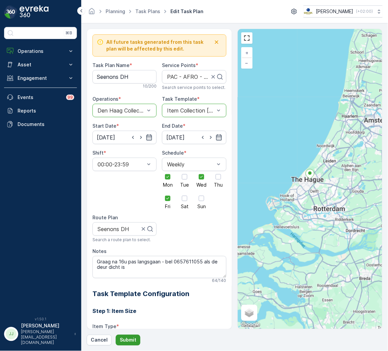
type Quantity "1"
click at [133, 338] on p "Submit" at bounding box center [128, 340] width 17 height 7
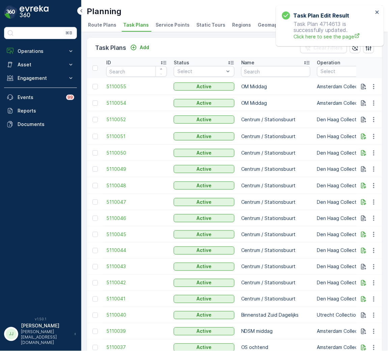
drag, startPoint x: 286, startPoint y: 90, endPoint x: 281, endPoint y: 87, distance: 6.7
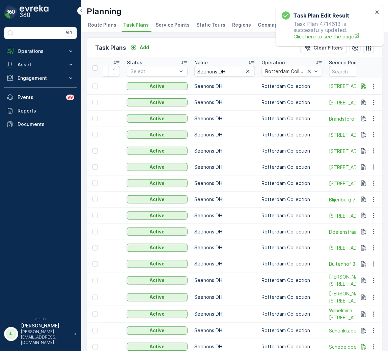
scroll to position [0, 101]
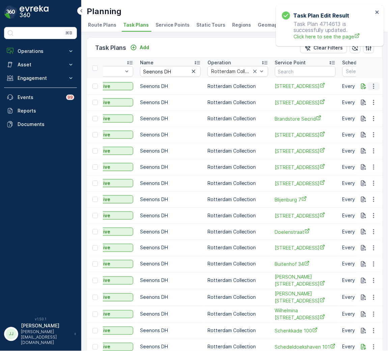
click at [374, 86] on icon "button" at bounding box center [373, 86] width 7 height 7
click at [369, 105] on span "Edit Task Plan" at bounding box center [361, 105] width 31 height 7
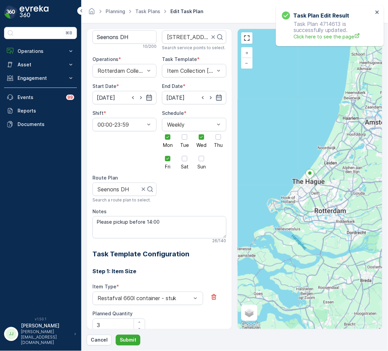
scroll to position [31, 0]
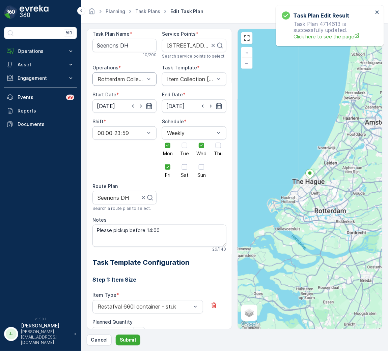
click at [114, 83] on div "Rotterdam Collection" at bounding box center [124, 78] width 64 height 13
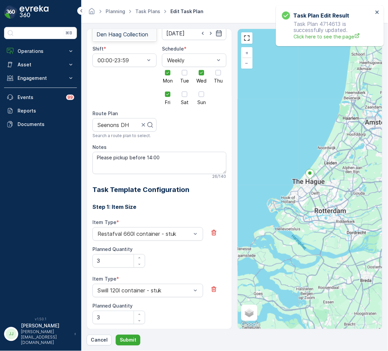
scroll to position [82, 0]
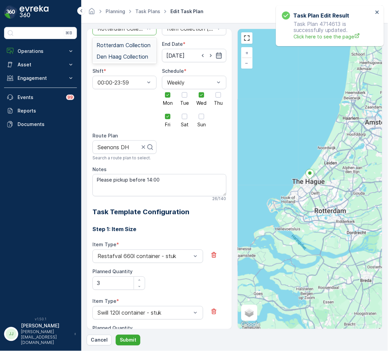
click at [120, 59] on span "Den Haag Collection" at bounding box center [122, 57] width 52 height 6
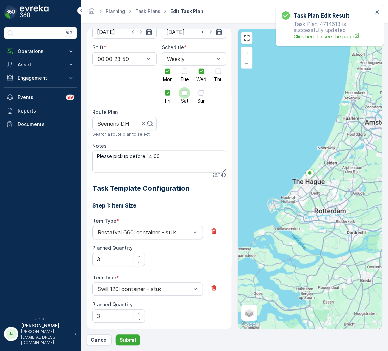
scroll to position [82, 0]
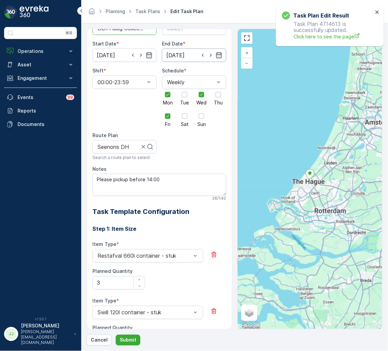
click at [180, 55] on input "14.10.2030" at bounding box center [194, 55] width 64 height 13
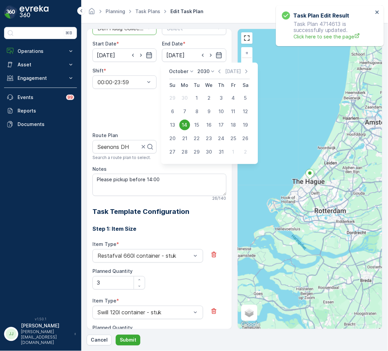
click at [183, 35] on div "All future tasks generated from this task plan will be affected by this edit. T…" at bounding box center [159, 283] width 134 height 663
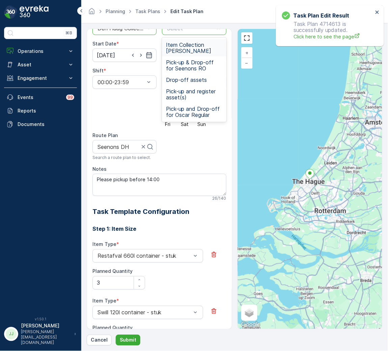
scroll to position [78, 0]
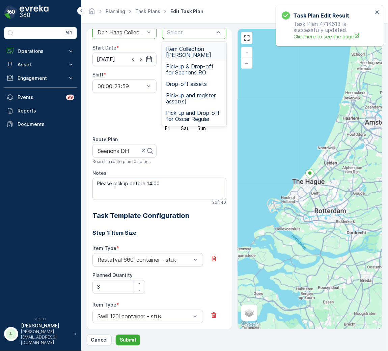
drag, startPoint x: 185, startPoint y: 49, endPoint x: 172, endPoint y: 111, distance: 63.4
click at [185, 49] on span "Item Collection Oscar Regulier" at bounding box center [194, 52] width 56 height 12
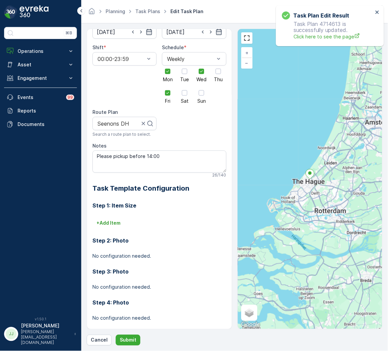
scroll to position [114, 0]
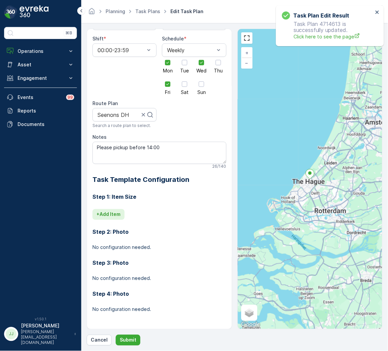
click at [119, 216] on p "+ Add Item" at bounding box center [108, 214] width 24 height 7
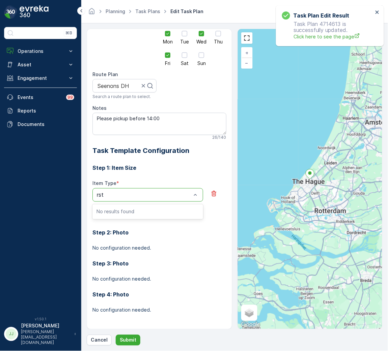
scroll to position [144, 0]
type input "rest"
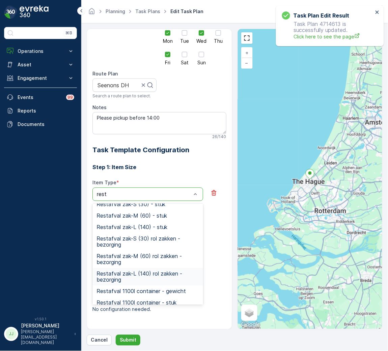
scroll to position [91, 0]
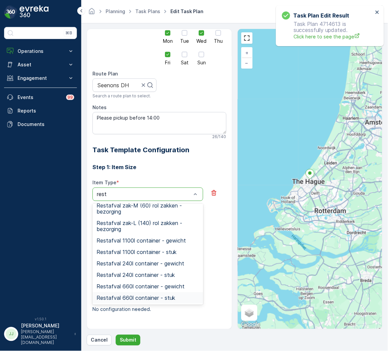
click at [141, 297] on span "Restafval 660l container - stuk" at bounding box center [135, 298] width 79 height 6
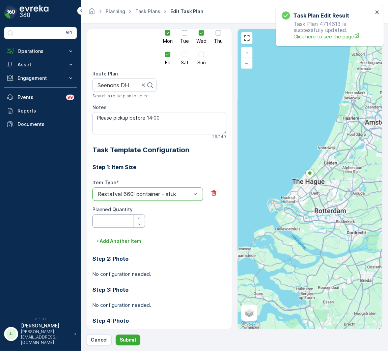
click at [110, 228] on Quantity "Planned Quantity" at bounding box center [118, 221] width 53 height 13
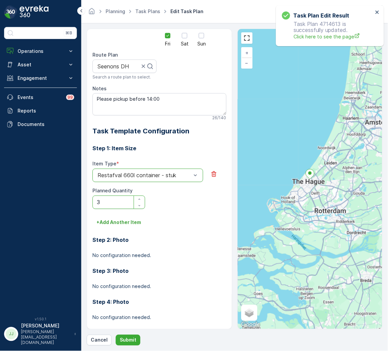
scroll to position [171, 0]
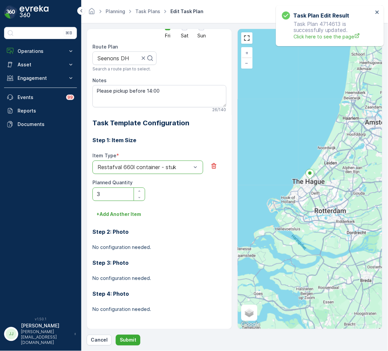
type Quantity "3"
click at [119, 222] on div "Step 2: Photo No configuration needed." at bounding box center [159, 235] width 134 height 31
click at [119, 219] on button "+ Add Another Item" at bounding box center [118, 214] width 53 height 11
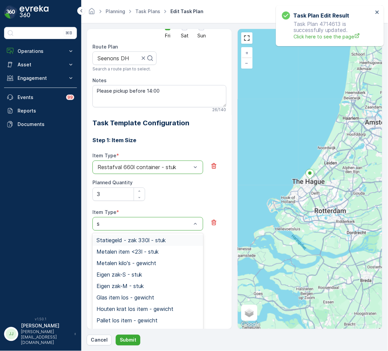
type input "sw"
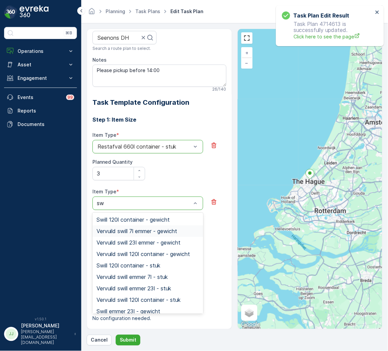
scroll to position [201, 0]
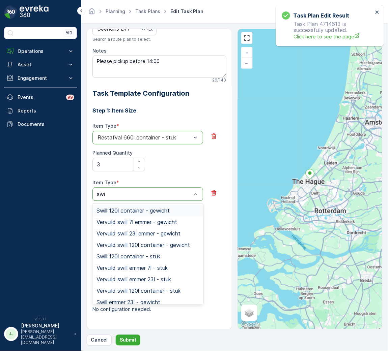
type input "swil"
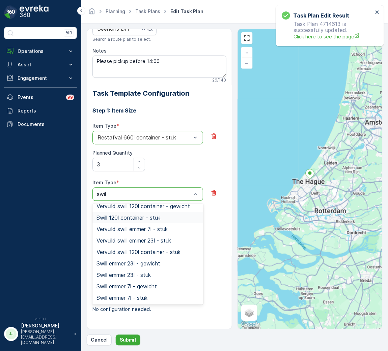
click at [130, 220] on span "Swill 120l container - stuk" at bounding box center [128, 218] width 64 height 6
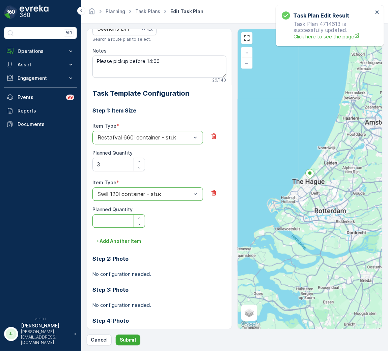
click at [114, 219] on Quantity "Planned Quantity" at bounding box center [118, 221] width 53 height 13
type Quantity "3"
click at [111, 239] on p "+ Add Another Item" at bounding box center [118, 241] width 45 height 7
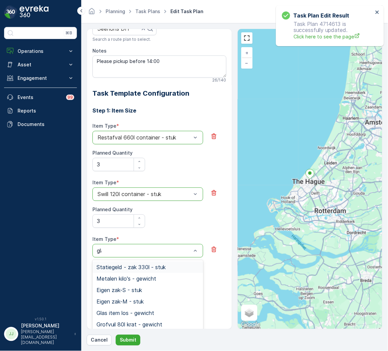
type input "glas"
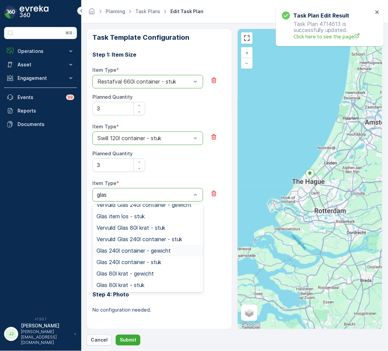
scroll to position [257, 0]
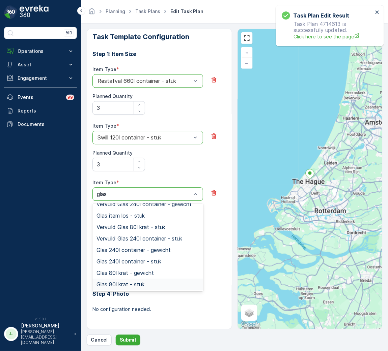
click at [123, 285] on span "Glas 80l krat - stuk" at bounding box center [120, 285] width 48 height 6
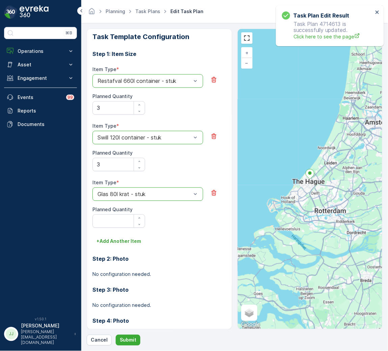
click at [128, 220] on div at bounding box center [118, 221] width 53 height 13
click at [126, 220] on Quantity "Planned Quantity" at bounding box center [118, 221] width 53 height 13
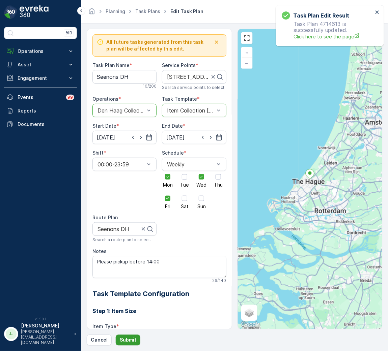
type Quantity "6"
click at [131, 341] on p "Submit" at bounding box center [128, 340] width 17 height 7
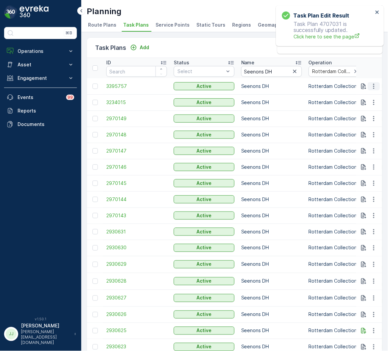
click at [373, 84] on icon "button" at bounding box center [373, 86] width 1 height 5
click at [231, 43] on div "Task Plans Add Clear Filters" at bounding box center [234, 48] width 295 height 20
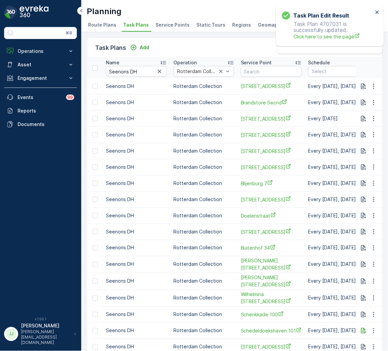
scroll to position [0, 151]
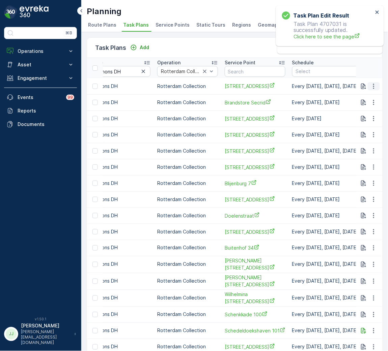
click at [374, 86] on icon "button" at bounding box center [373, 86] width 7 height 7
click at [371, 103] on span "Edit Task Plan" at bounding box center [361, 105] width 31 height 7
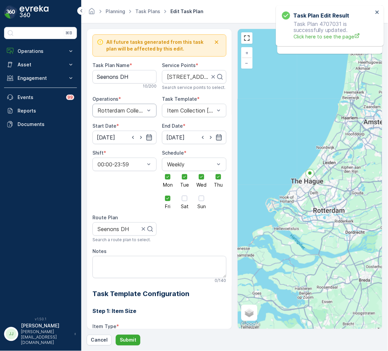
click at [115, 106] on div "Rotterdam Collection" at bounding box center [124, 110] width 64 height 13
click at [120, 139] on span "Den Haag Collection" at bounding box center [122, 139] width 52 height 6
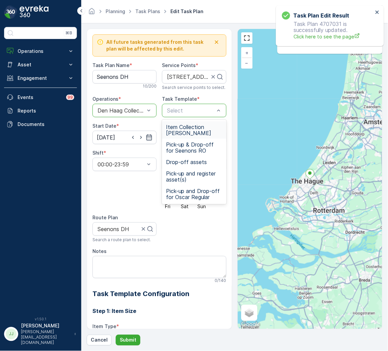
click at [189, 126] on span "Item Collection Oscar Regulier" at bounding box center [194, 130] width 56 height 12
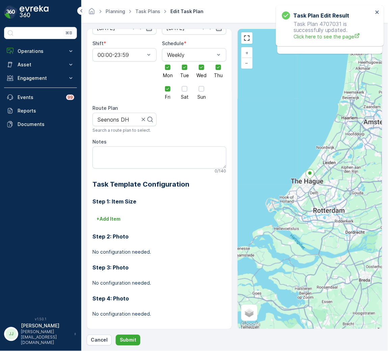
scroll to position [114, 0]
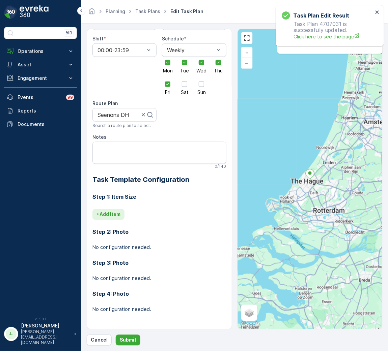
click at [120, 215] on p "+ Add Item" at bounding box center [108, 214] width 24 height 7
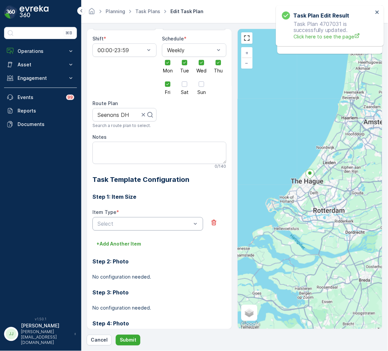
click at [116, 220] on div "Select" at bounding box center [147, 223] width 111 height 13
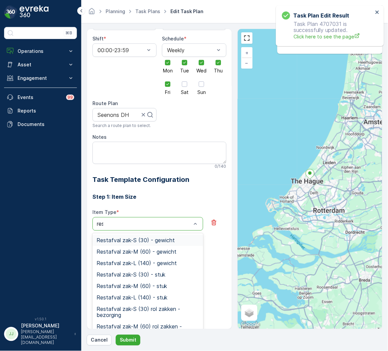
type input "rest"
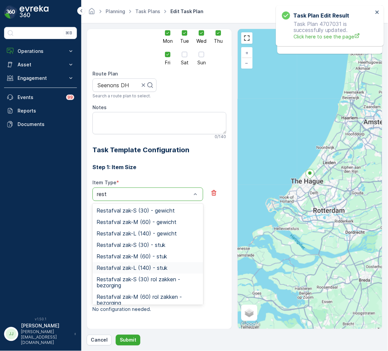
scroll to position [91, 0]
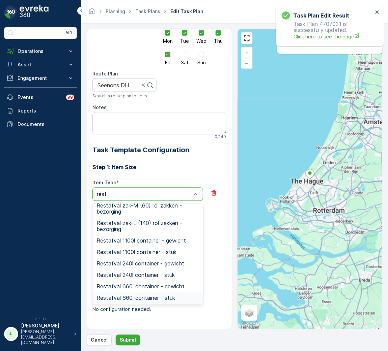
click at [148, 298] on span "Restafval 660l container - stuk" at bounding box center [135, 298] width 79 height 6
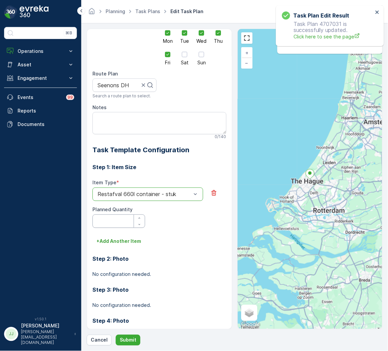
click at [121, 221] on Quantity "Planned Quantity" at bounding box center [118, 221] width 53 height 13
type Quantity "12"
click at [117, 242] on p "+ Add Another Item" at bounding box center [118, 241] width 45 height 7
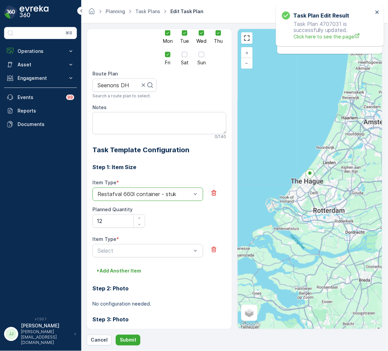
click at [116, 262] on div "Item Type * Select" at bounding box center [159, 251] width 134 height 30
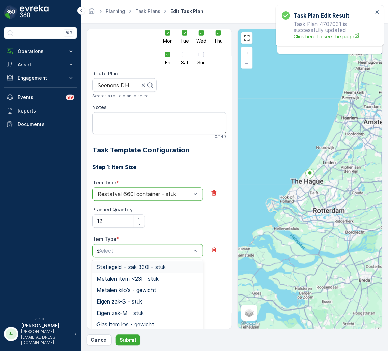
type input "sw"
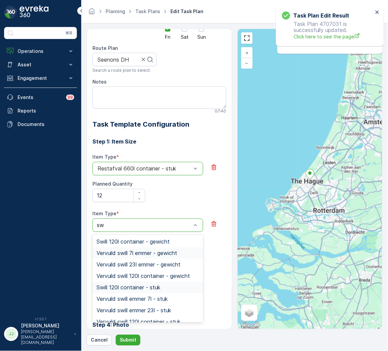
scroll to position [201, 0]
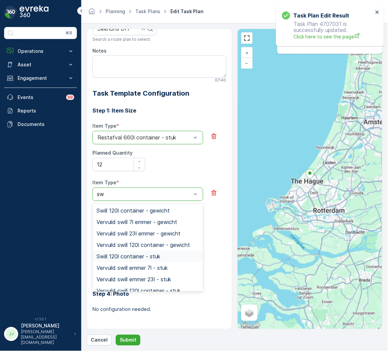
click at [139, 258] on span "Swill 120l container - stuk" at bounding box center [128, 257] width 64 height 6
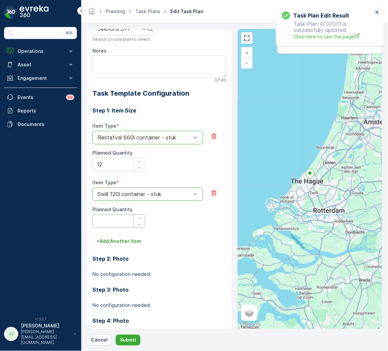
click at [103, 215] on Quantity "Planned Quantity" at bounding box center [118, 221] width 53 height 13
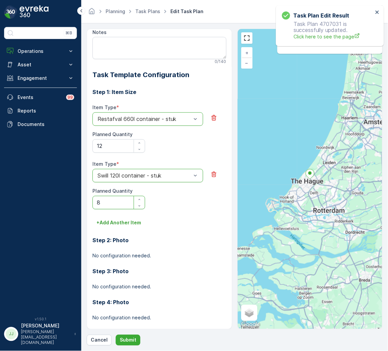
scroll to position [228, 0]
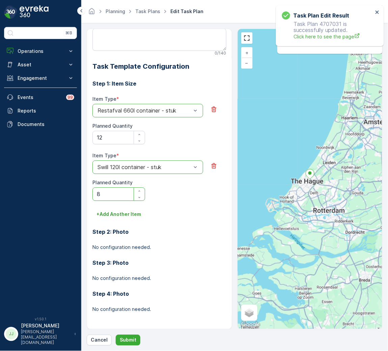
type Quantity "8"
click at [132, 335] on div "All future tasks generated from this task plan will be affected by this edit. T…" at bounding box center [235, 187] width 296 height 317
click at [133, 339] on p "Submit" at bounding box center [128, 340] width 17 height 7
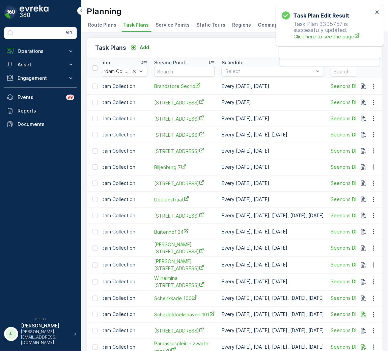
scroll to position [0, 253]
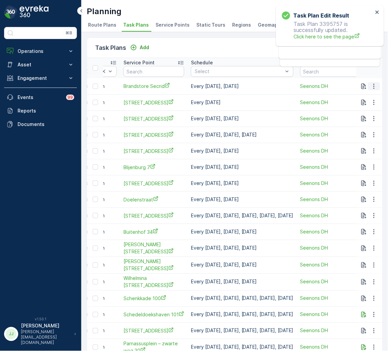
click at [373, 85] on icon "button" at bounding box center [373, 86] width 7 height 7
click at [362, 102] on span "Edit Task Plan" at bounding box center [361, 105] width 31 height 7
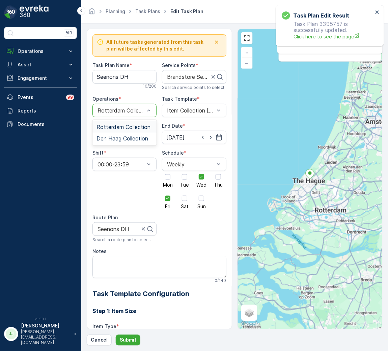
click at [122, 114] on div "Rotterdam Collection" at bounding box center [124, 110] width 64 height 13
click at [114, 138] on span "Den Haag Collection" at bounding box center [122, 139] width 52 height 6
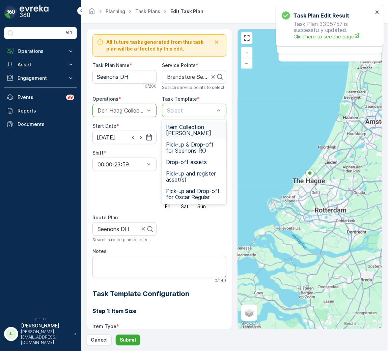
click at [181, 130] on span "Item Collection Oscar Regulier" at bounding box center [194, 130] width 56 height 12
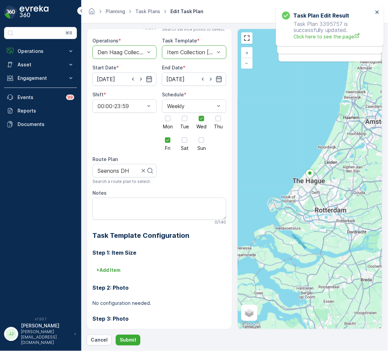
scroll to position [101, 0]
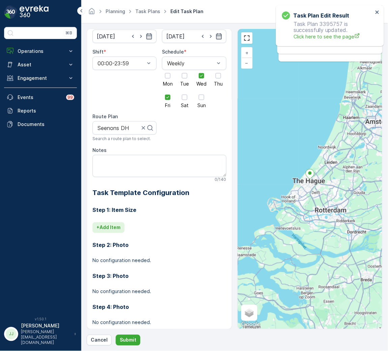
click at [113, 226] on p "+ Add Item" at bounding box center [108, 228] width 24 height 7
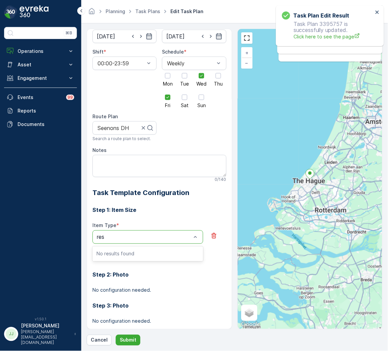
type input "rest"
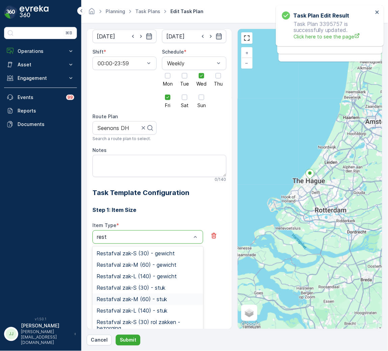
click at [136, 302] on span "Restafval zak-M (60) - stuk" at bounding box center [131, 300] width 70 height 6
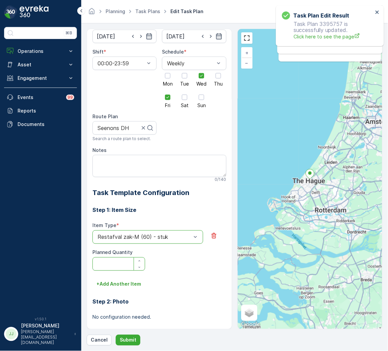
click at [122, 264] on Quantity "Planned Quantity" at bounding box center [118, 264] width 53 height 13
type Quantity "1"
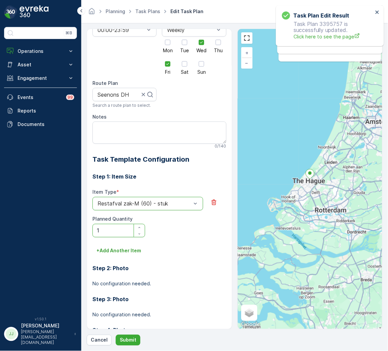
scroll to position [151, 0]
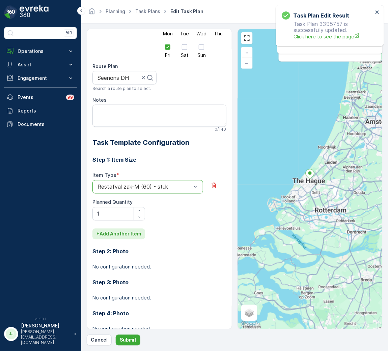
click at [118, 233] on p "+ Add Another Item" at bounding box center [118, 234] width 45 height 7
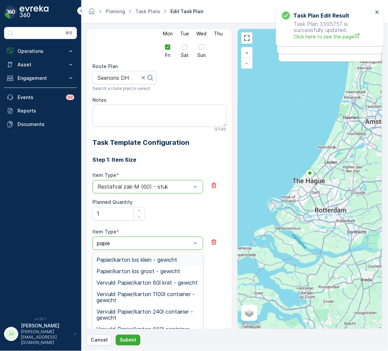
type input "papier"
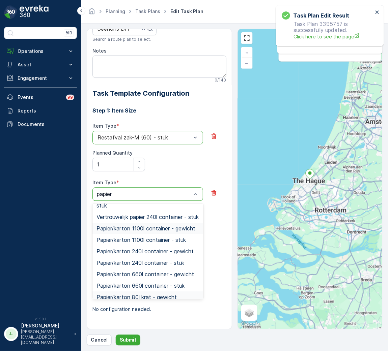
scroll to position [220, 0]
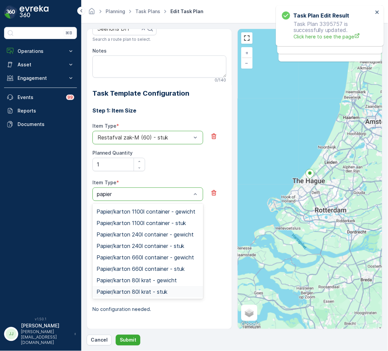
drag, startPoint x: 135, startPoint y: 291, endPoint x: 134, endPoint y: 284, distance: 6.9
click at [136, 291] on span "Papier/karton 80l krat - stuk" at bounding box center [131, 292] width 71 height 6
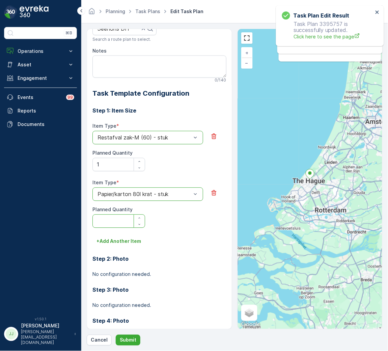
click at [111, 224] on Quantity "Planned Quantity" at bounding box center [118, 221] width 53 height 13
type Quantity "1"
click at [115, 237] on button "+ Add Another Item" at bounding box center [118, 241] width 53 height 11
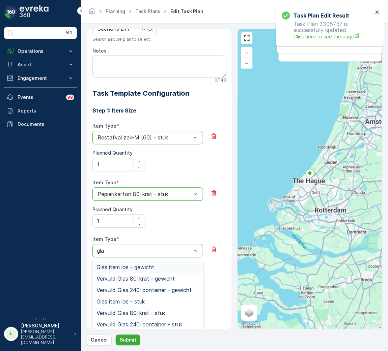
type input "glas"
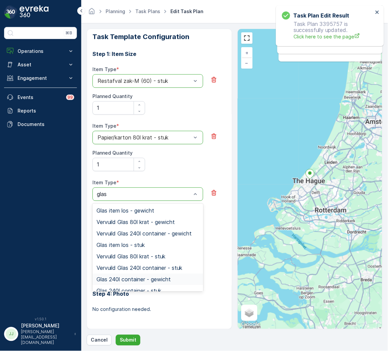
scroll to position [29, 0]
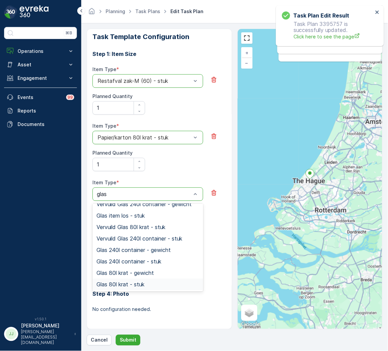
click at [137, 282] on span "Glas 80l krat - stuk" at bounding box center [120, 285] width 48 height 6
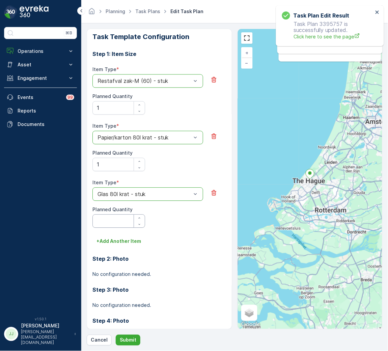
click at [112, 220] on Quantity "Planned Quantity" at bounding box center [118, 221] width 53 height 13
type Quantity "1"
click at [119, 240] on p "+ Add Another Item" at bounding box center [118, 241] width 45 height 7
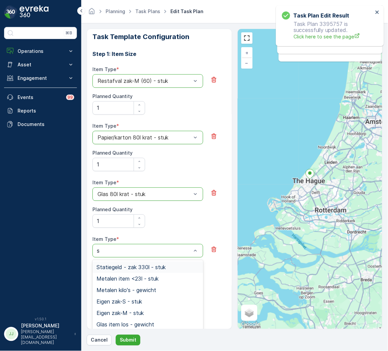
type input "sw"
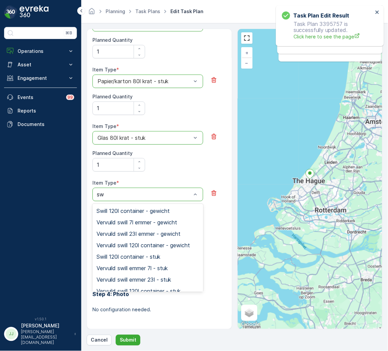
scroll to position [52, 0]
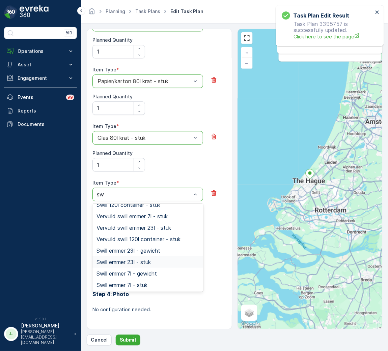
click at [131, 260] on span "Swill emmer 23l - stuk" at bounding box center [123, 262] width 54 height 6
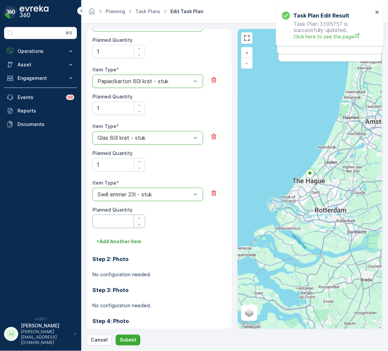
click at [109, 220] on Quantity "Planned Quantity" at bounding box center [118, 221] width 53 height 13
type Quantity "1"
drag, startPoint x: 126, startPoint y: 339, endPoint x: 195, endPoint y: 234, distance: 124.7
click at [194, 243] on div "All future tasks generated from this task plan will be affected by this edit. T…" at bounding box center [235, 187] width 296 height 317
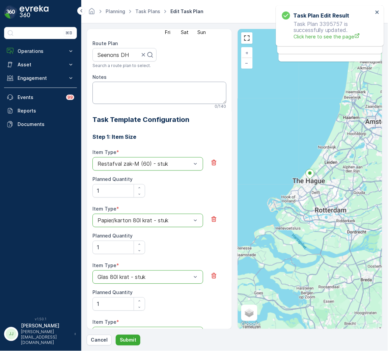
scroll to position [0, 0]
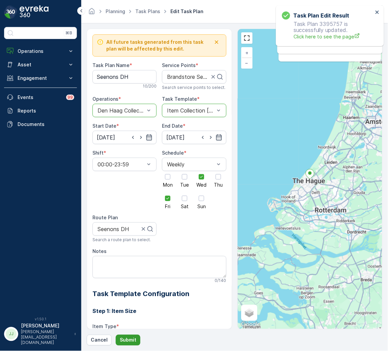
click at [126, 339] on p "Submit" at bounding box center [128, 340] width 17 height 7
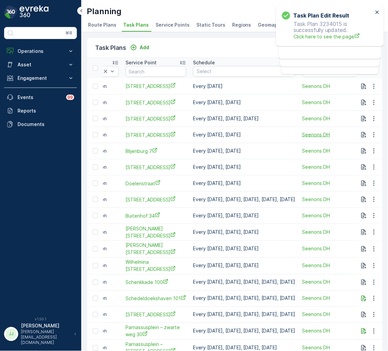
scroll to position [0, 253]
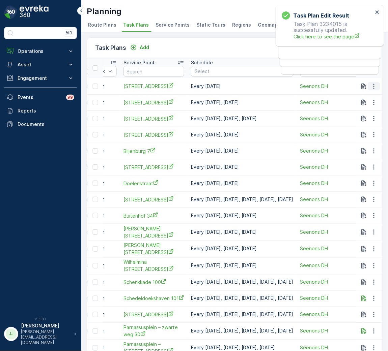
click at [373, 86] on icon "button" at bounding box center [373, 86] width 7 height 7
click at [364, 105] on span "Edit Task Plan" at bounding box center [361, 105] width 31 height 7
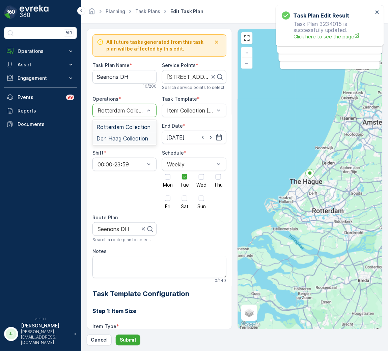
drag, startPoint x: 123, startPoint y: 126, endPoint x: 124, endPoint y: 138, distance: 12.2
click at [124, 140] on div "Rotterdam Collection Den Haag Collection" at bounding box center [124, 133] width 64 height 26
click at [124, 138] on span "Den Haag Collection" at bounding box center [122, 139] width 52 height 6
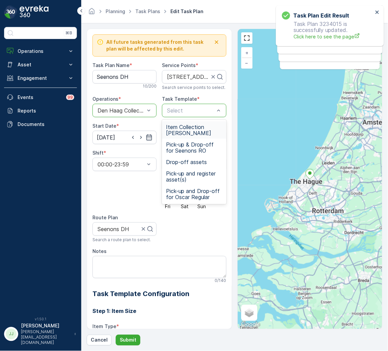
click at [179, 126] on span "Item Collection Oscar Regulier" at bounding box center [194, 130] width 56 height 12
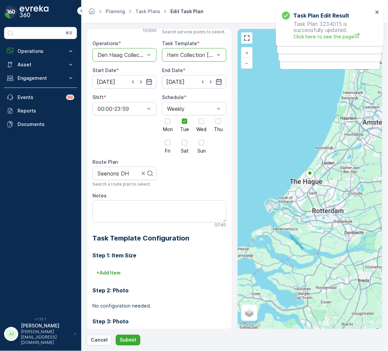
scroll to position [114, 0]
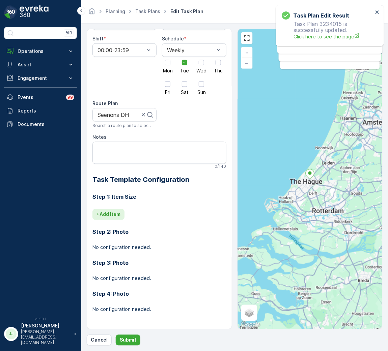
click at [120, 210] on button "+ Add Item" at bounding box center [108, 214] width 32 height 11
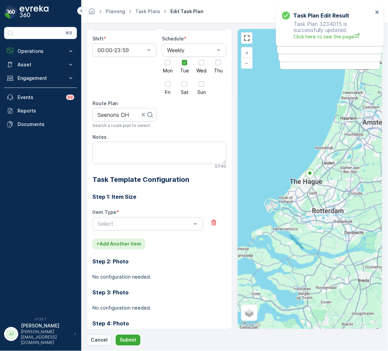
click at [117, 217] on div "Select" at bounding box center [147, 223] width 111 height 13
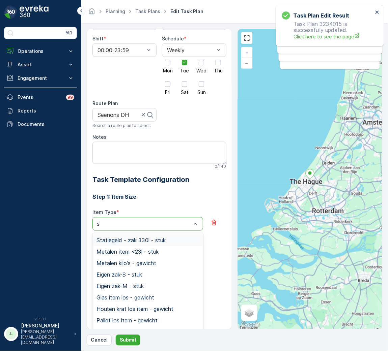
type input "sw"
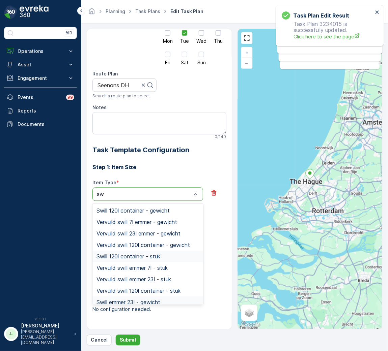
scroll to position [39, 0]
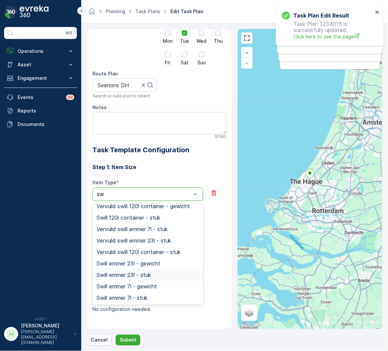
click at [137, 276] on span "Swill emmer 23l - stuk" at bounding box center [123, 275] width 54 height 6
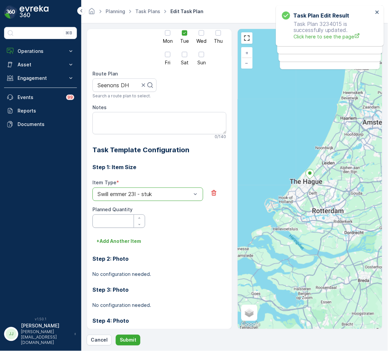
click at [119, 215] on Quantity "Planned Quantity" at bounding box center [118, 221] width 53 height 13
type Quantity "15"
click at [124, 340] on p "Submit" at bounding box center [128, 340] width 17 height 7
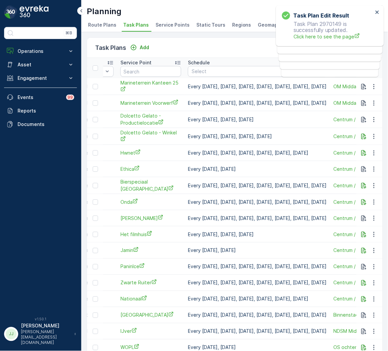
scroll to position [0, 303]
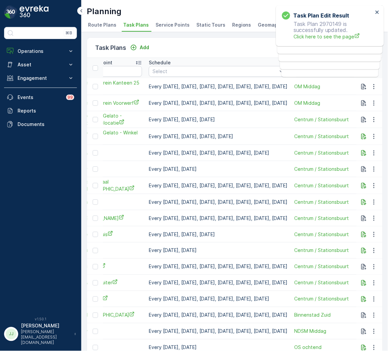
drag, startPoint x: 275, startPoint y: 154, endPoint x: 282, endPoint y: 156, distance: 7.4
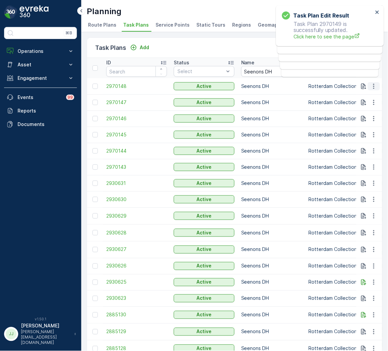
drag, startPoint x: 370, startPoint y: 85, endPoint x: 371, endPoint y: 88, distance: 3.8
click at [372, 86] on icon "button" at bounding box center [373, 86] width 7 height 7
click at [364, 105] on span "Edit Task Plan" at bounding box center [361, 105] width 31 height 7
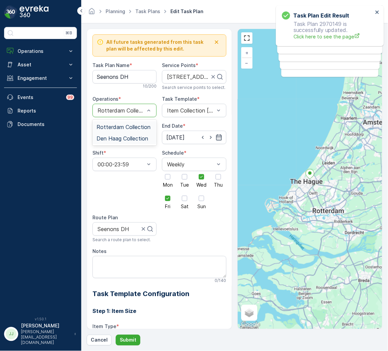
click at [121, 137] on span "Den Haag Collection" at bounding box center [122, 139] width 52 height 6
click at [195, 106] on div "Select" at bounding box center [194, 110] width 64 height 13
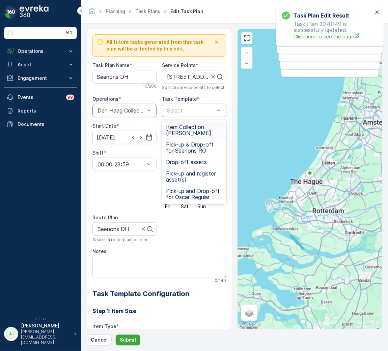
click at [181, 127] on span "Item Collection Oscar Regulier" at bounding box center [194, 130] width 56 height 12
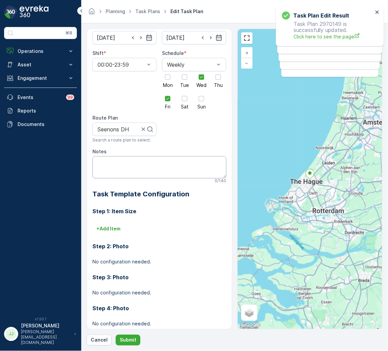
scroll to position [114, 0]
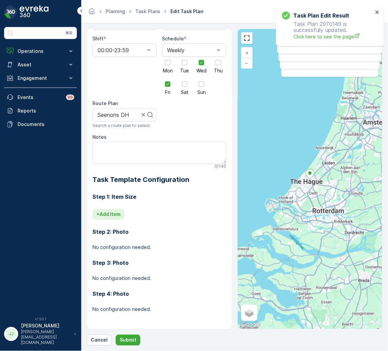
click at [116, 214] on p "+ Add Item" at bounding box center [108, 214] width 24 height 7
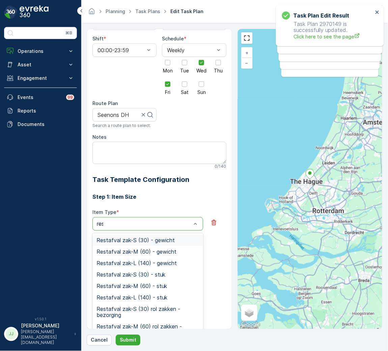
type input "rest"
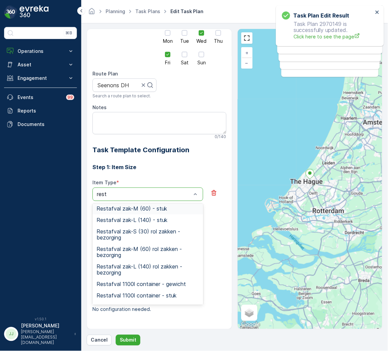
scroll to position [91, 0]
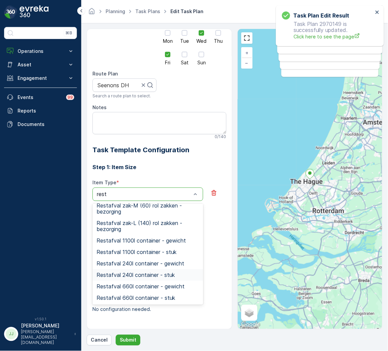
click at [131, 275] on span "Restafval 240l container - stuk" at bounding box center [135, 275] width 78 height 6
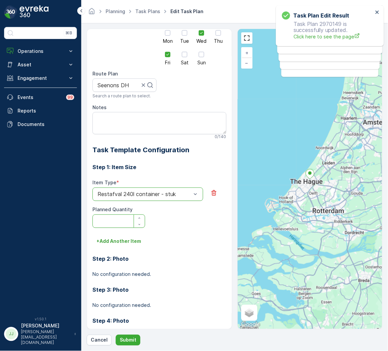
click at [112, 218] on Quantity "Planned Quantity" at bounding box center [118, 221] width 53 height 13
type Quantity "6"
click at [116, 240] on p "+ Add Another Item" at bounding box center [118, 241] width 45 height 7
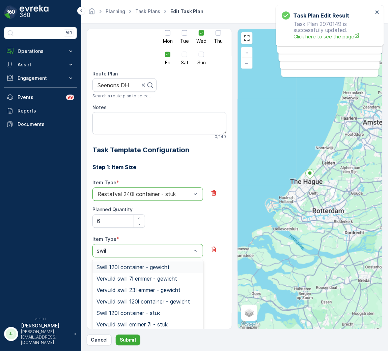
type input "swill"
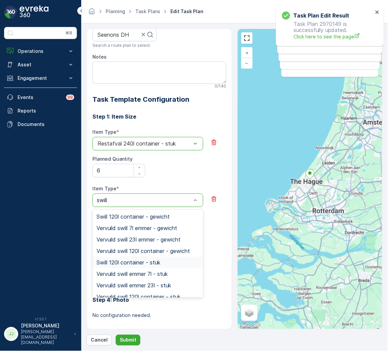
scroll to position [52, 0]
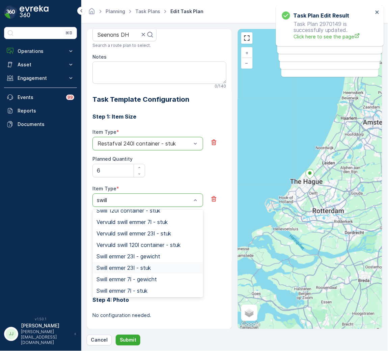
click at [149, 268] on span "Swill emmer 23l - stuk" at bounding box center [123, 268] width 54 height 6
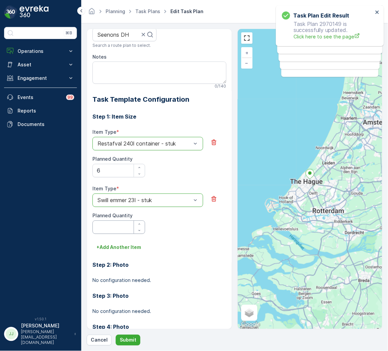
click at [115, 229] on Quantity "Planned Quantity" at bounding box center [118, 227] width 53 height 13
type Quantity "12"
click at [128, 341] on p "Submit" at bounding box center [128, 340] width 17 height 7
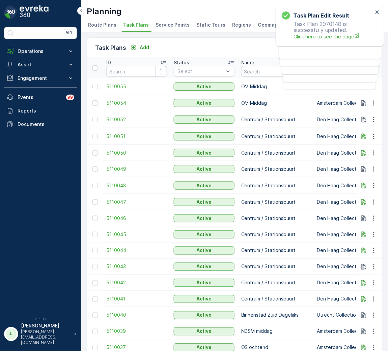
drag, startPoint x: 264, startPoint y: 204, endPoint x: 263, endPoint y: 197, distance: 7.4
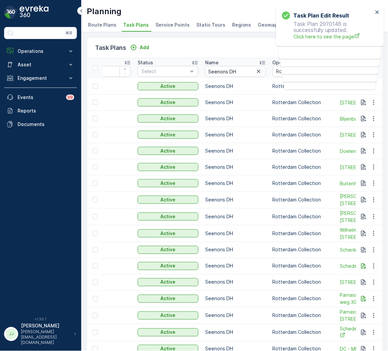
scroll to position [0, 101]
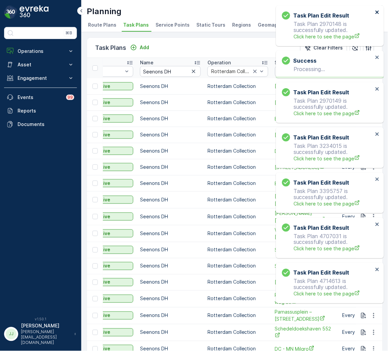
click at [375, 9] on div "Task Plan Edit Result Task Plan 2970148 is successfully updated. Click here to …" at bounding box center [330, 25] width 108 height 41
click at [377, 11] on icon "close" at bounding box center [377, 11] width 5 height 5
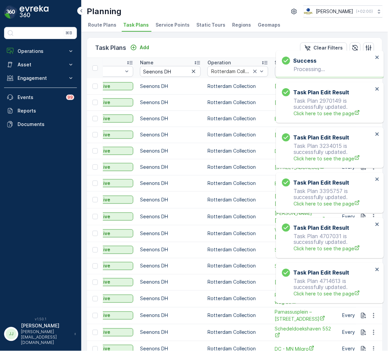
click at [377, 8] on div "Task Plan Edit Result Task Plan 4714613 is successfully updated. Click here to …" at bounding box center [328, 6] width 108 height 3
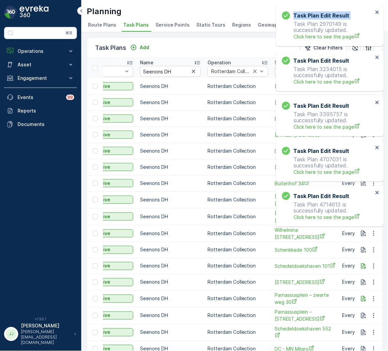
click at [377, 11] on div "Task Plan Edit Result Task Plan 2970149 is successfully updated. Click here to …" at bounding box center [330, 25] width 108 height 41
click at [377, 11] on icon "close" at bounding box center [377, 11] width 5 height 5
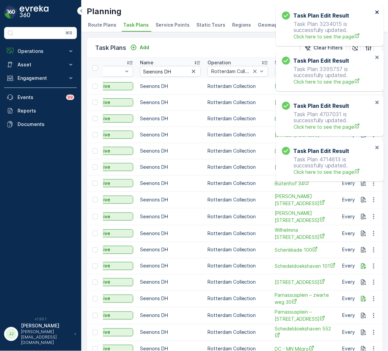
click at [377, 11] on icon "close" at bounding box center [377, 11] width 5 height 5
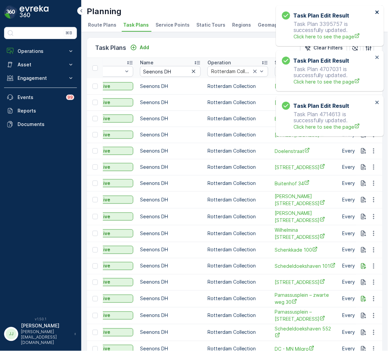
click at [377, 11] on icon "close" at bounding box center [377, 11] width 5 height 5
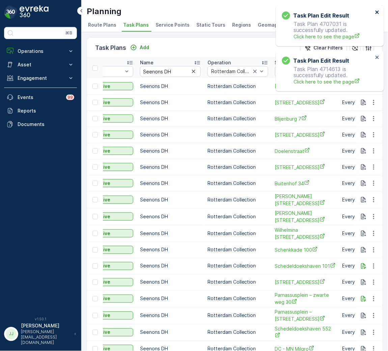
click at [377, 11] on icon "close" at bounding box center [377, 11] width 5 height 5
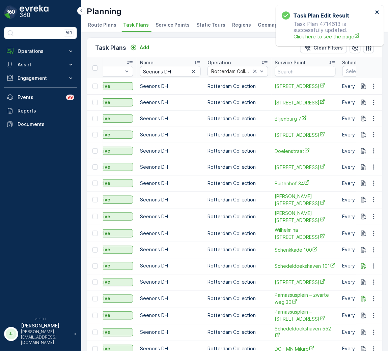
click at [377, 11] on icon "close" at bounding box center [377, 11] width 5 height 5
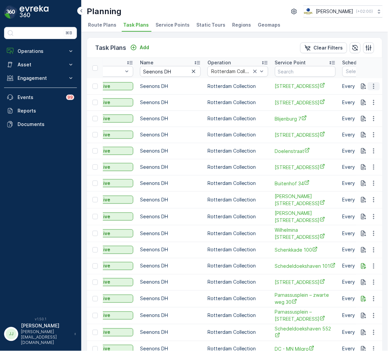
click at [373, 83] on icon "button" at bounding box center [373, 86] width 7 height 7
click at [369, 105] on span "Edit Task Plan" at bounding box center [361, 105] width 31 height 7
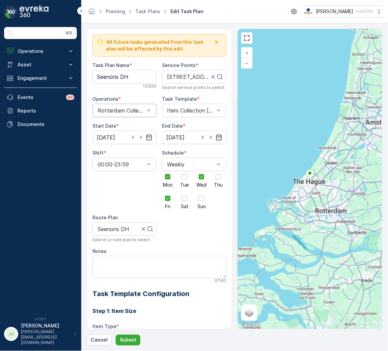
click at [136, 105] on div "Rotterdam Collection" at bounding box center [124, 110] width 64 height 13
click at [124, 139] on span "Den Haag Collection" at bounding box center [122, 139] width 52 height 6
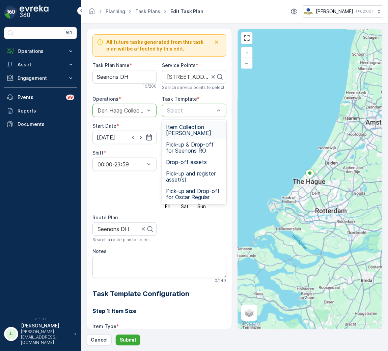
drag, startPoint x: 185, startPoint y: 130, endPoint x: 172, endPoint y: 122, distance: 15.2
click at [185, 129] on span "Item Collection Oscar Regulier" at bounding box center [194, 130] width 56 height 12
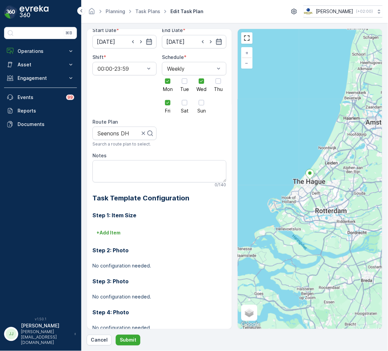
scroll to position [101, 0]
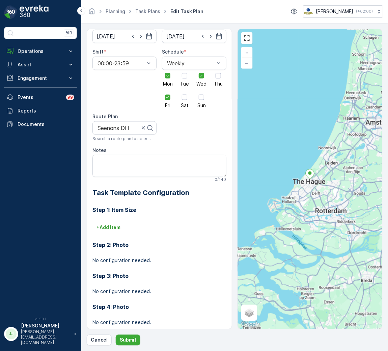
click at [114, 234] on div "Step 1: Item Size + Add Item Step 2: Photo No configuration needed. Step 3: Pho…" at bounding box center [159, 267] width 134 height 139
click at [114, 233] on button "+ Add Item" at bounding box center [108, 228] width 32 height 11
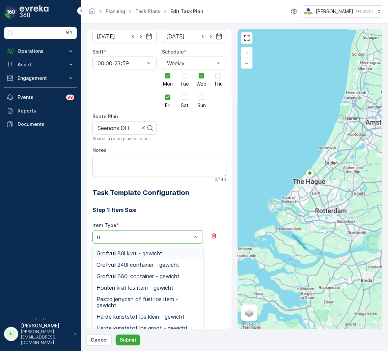
type input "rest"
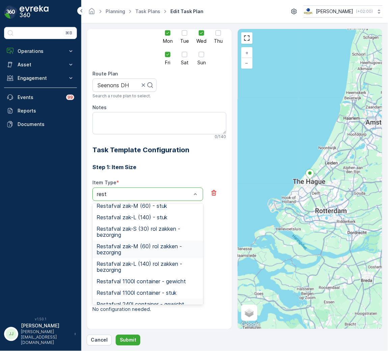
scroll to position [91, 0]
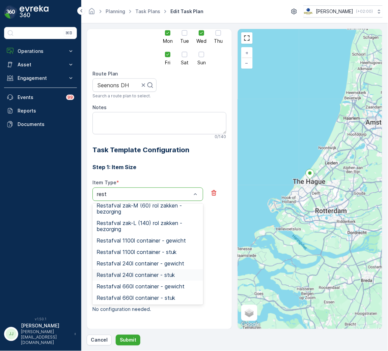
click at [136, 275] on span "Restafval 240l container - stuk" at bounding box center [135, 275] width 78 height 6
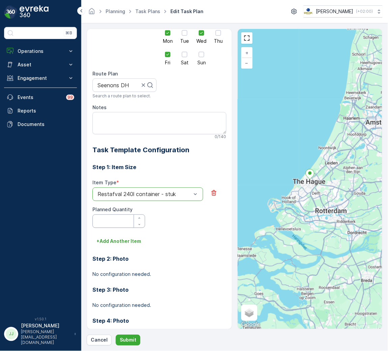
click at [111, 222] on Quantity "Planned Quantity" at bounding box center [118, 221] width 53 height 13
type Quantity "6"
click at [126, 244] on p "+ Add Another Item" at bounding box center [118, 241] width 45 height 7
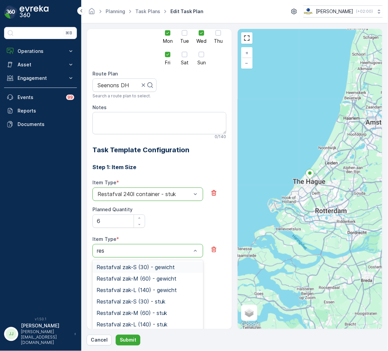
type input "rest"
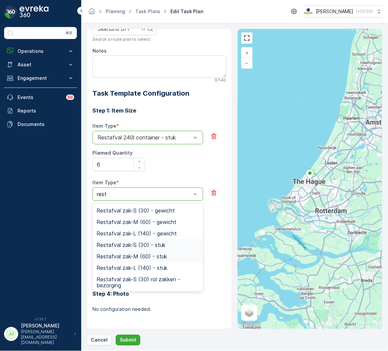
scroll to position [105, 0]
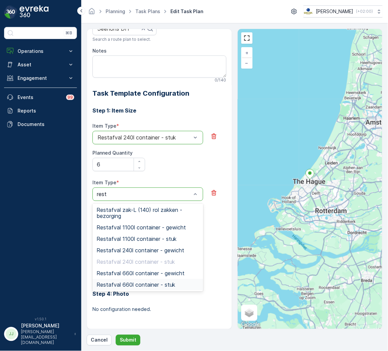
click at [140, 284] on span "Restafval 660l container - stuk" at bounding box center [135, 285] width 79 height 6
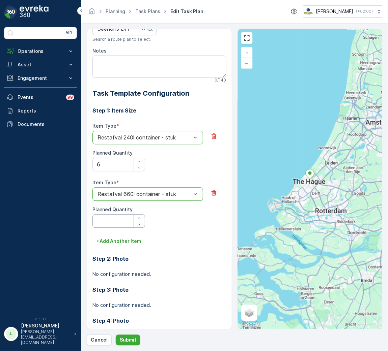
click at [114, 220] on Quantity "Planned Quantity" at bounding box center [118, 221] width 53 height 13
type Quantity "1"
type Quantity "6"
click at [116, 242] on p "+ Add Another Item" at bounding box center [118, 241] width 45 height 7
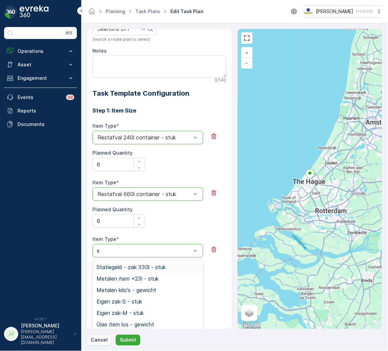
type input "sw"
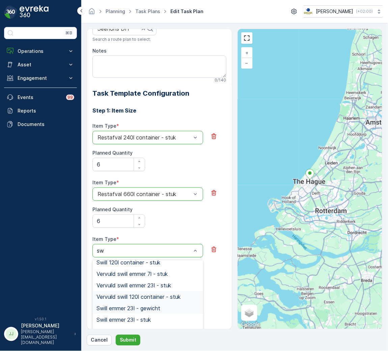
scroll to position [52, 0]
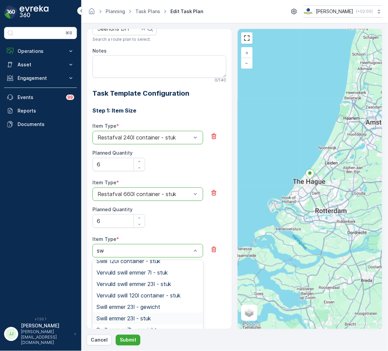
click at [145, 317] on span "Swill emmer 23l - stuk" at bounding box center [123, 319] width 54 height 6
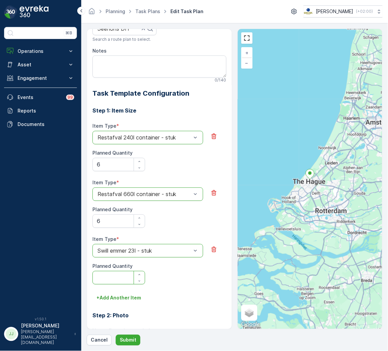
click at [120, 277] on Quantity "Planned Quantity" at bounding box center [118, 277] width 53 height 13
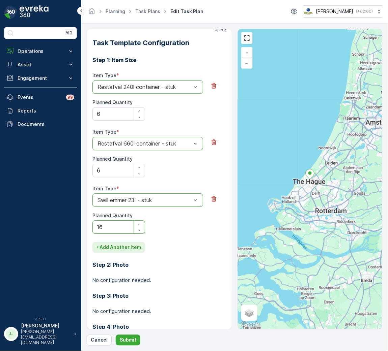
type Quantity "16"
click at [115, 248] on p "+ Add Another Item" at bounding box center [118, 247] width 45 height 7
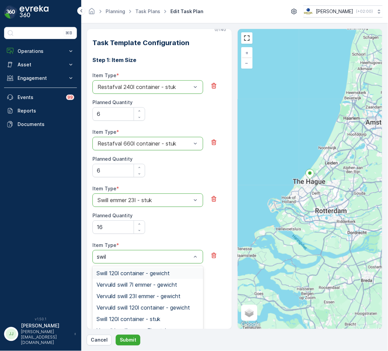
type input "swill"
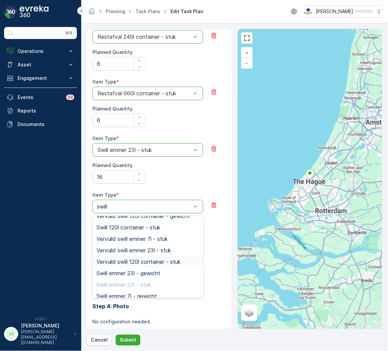
scroll to position [51, 0]
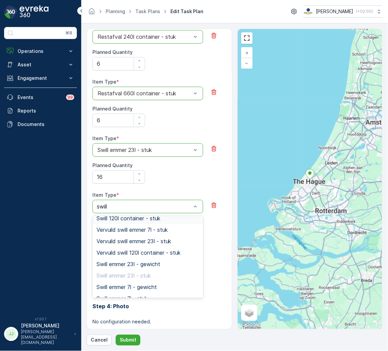
click at [142, 217] on span "Swill 120l container - stuk" at bounding box center [128, 218] width 64 height 6
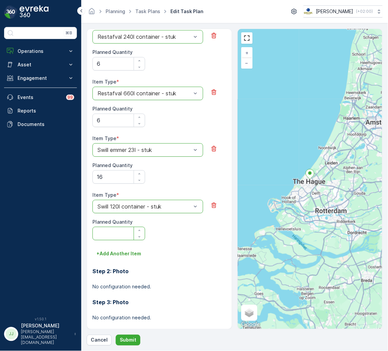
click at [117, 232] on Quantity "Planned Quantity" at bounding box center [118, 233] width 53 height 13
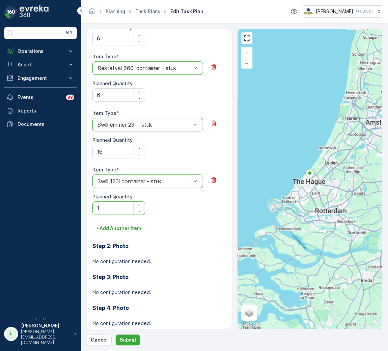
scroll to position [341, 0]
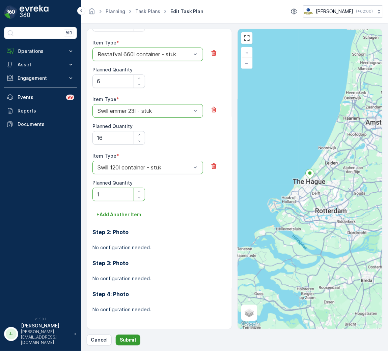
type Quantity "1"
click at [126, 341] on p "Submit" at bounding box center [128, 340] width 17 height 7
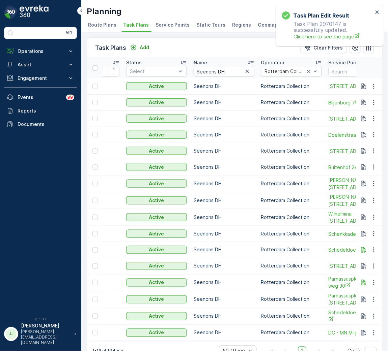
scroll to position [0, 151]
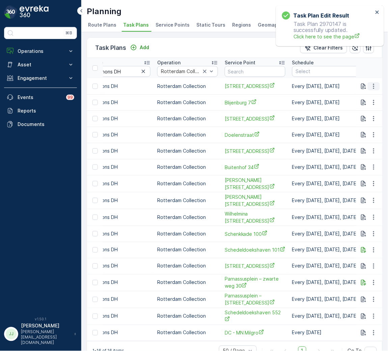
click at [372, 87] on icon "button" at bounding box center [373, 86] width 7 height 7
click at [368, 105] on span "Edit Task Plan" at bounding box center [361, 105] width 31 height 7
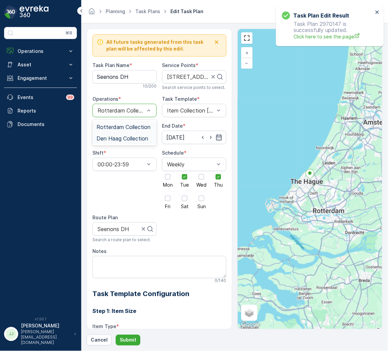
click at [118, 138] on span "Den Haag Collection" at bounding box center [122, 139] width 52 height 6
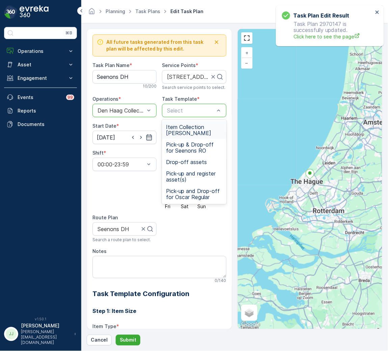
click at [187, 127] on span "Item Collection Oscar Regulier" at bounding box center [194, 130] width 56 height 12
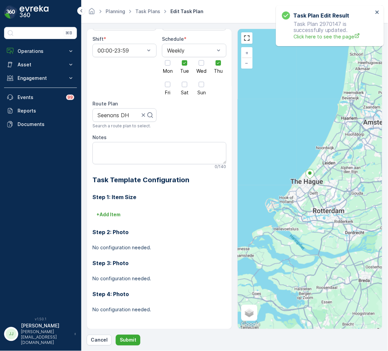
scroll to position [114, 0]
click at [109, 214] on p "+ Add Item" at bounding box center [108, 214] width 24 height 7
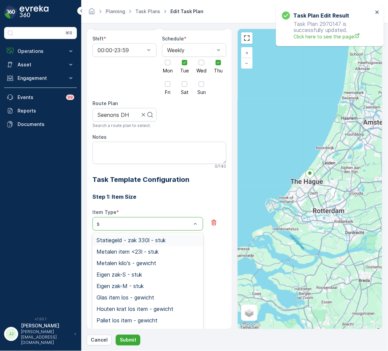
type input "sw"
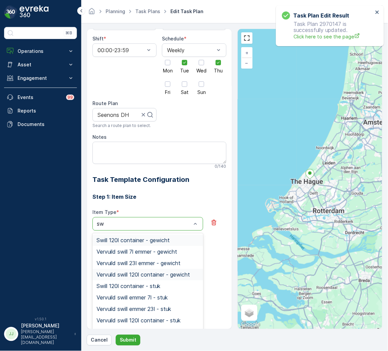
scroll to position [39, 0]
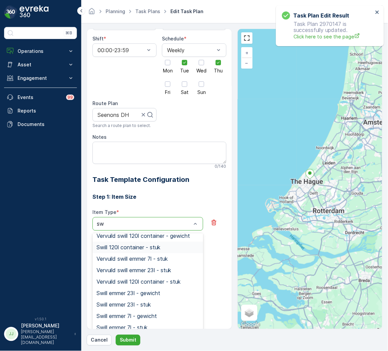
click at [131, 251] on div "Swill 120l container - stuk" at bounding box center [147, 247] width 111 height 11
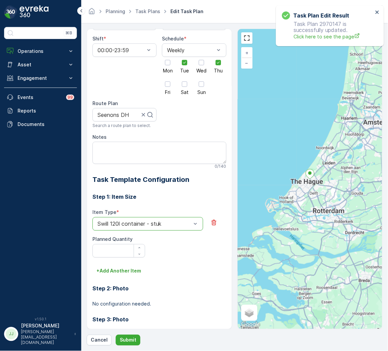
drag, startPoint x: 120, startPoint y: 240, endPoint x: 117, endPoint y: 244, distance: 4.6
click at [118, 243] on span "Planned Quantity" at bounding box center [112, 239] width 40 height 7
click at [117, 248] on Quantity "Planned Quantity" at bounding box center [118, 250] width 53 height 13
type Quantity "3"
type Quantity "2"
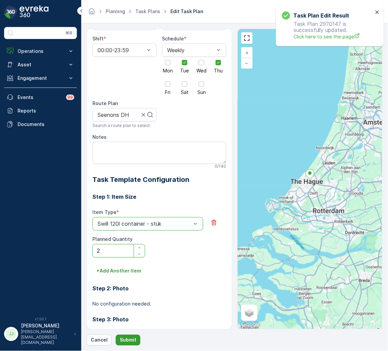
click at [128, 343] on p "Submit" at bounding box center [128, 340] width 17 height 7
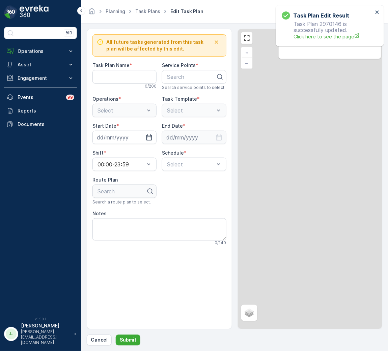
type Name "Seenons DH"
type input "08.10.2024"
type input "04.10.2029"
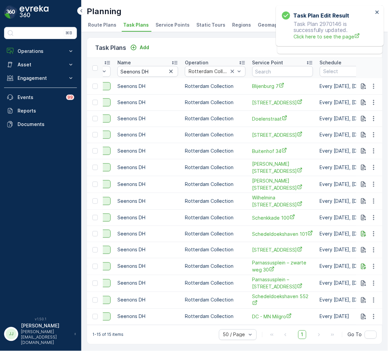
scroll to position [0, 101]
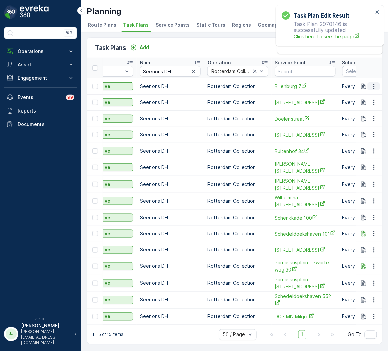
drag, startPoint x: 370, startPoint y: 86, endPoint x: 371, endPoint y: 90, distance: 3.5
click at [371, 86] on icon "button" at bounding box center [373, 86] width 7 height 7
click at [367, 105] on span "Edit Task Plan" at bounding box center [361, 105] width 31 height 7
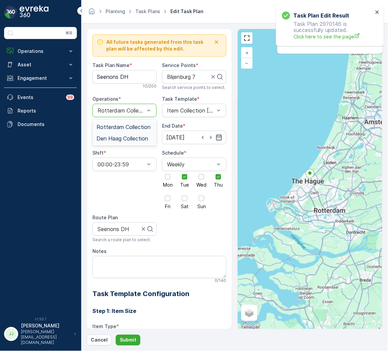
click at [114, 142] on div "Den Haag Collection" at bounding box center [124, 138] width 64 height 11
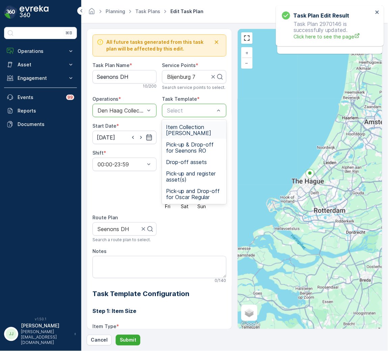
click at [183, 129] on span "Item Collection Oscar Regulier" at bounding box center [194, 130] width 56 height 12
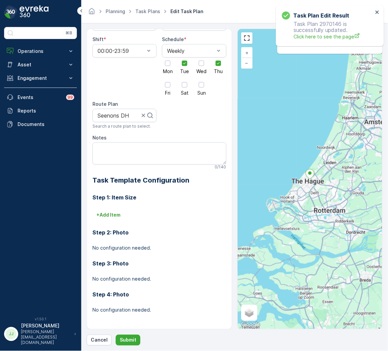
scroll to position [114, 0]
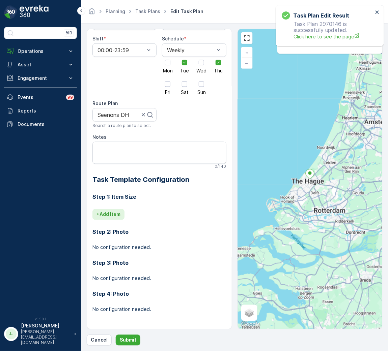
click at [115, 210] on button "+ Add Item" at bounding box center [108, 214] width 32 height 11
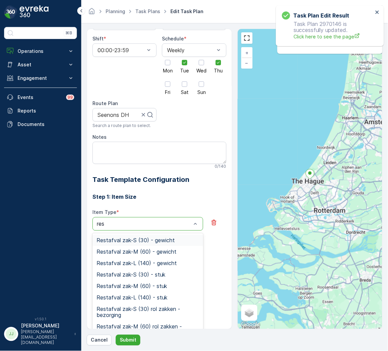
type input "rest"
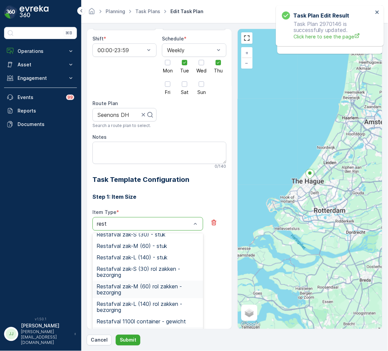
scroll to position [91, 0]
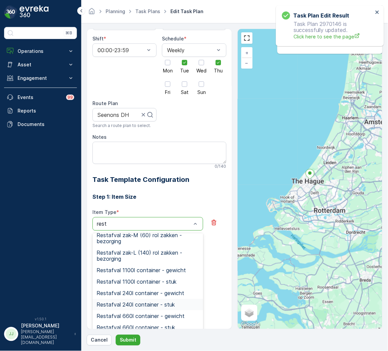
click at [135, 305] on span "Restafval 240l container - stuk" at bounding box center [135, 305] width 78 height 6
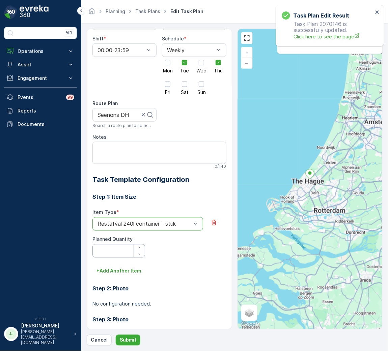
click at [108, 256] on Quantity "Planned Quantity" at bounding box center [118, 250] width 53 height 13
type Quantity "2"
click at [117, 343] on button "Submit" at bounding box center [128, 340] width 25 height 11
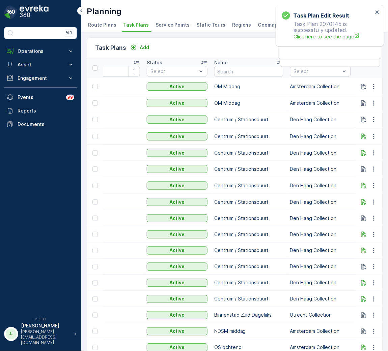
scroll to position [0, 51]
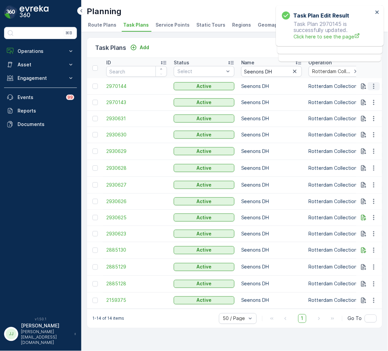
click at [372, 87] on icon "button" at bounding box center [373, 86] width 7 height 7
click at [365, 109] on div "Edit Task Plan" at bounding box center [365, 105] width 45 height 9
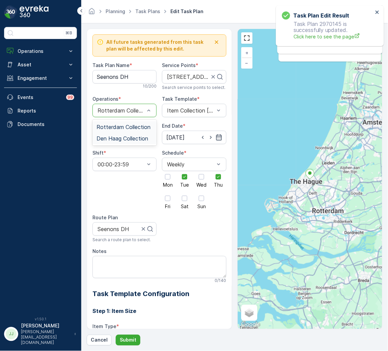
click at [119, 137] on span "Den Haag Collection" at bounding box center [122, 139] width 52 height 6
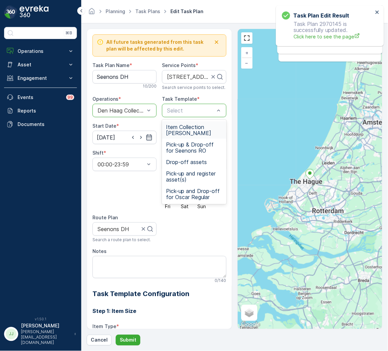
click at [169, 124] on span "Item Collection Oscar Regulier" at bounding box center [194, 130] width 56 height 12
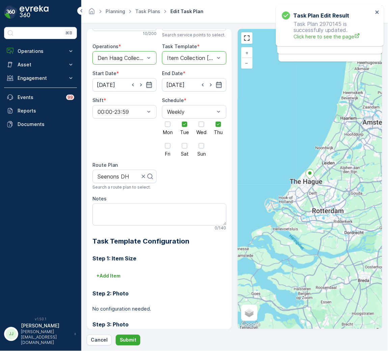
scroll to position [114, 0]
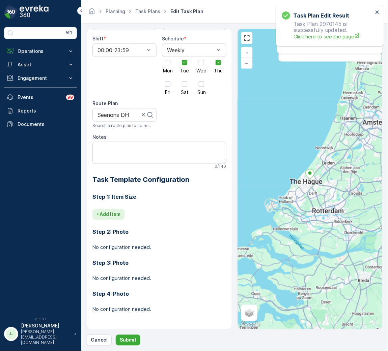
click at [116, 216] on p "+ Add Item" at bounding box center [108, 214] width 24 height 7
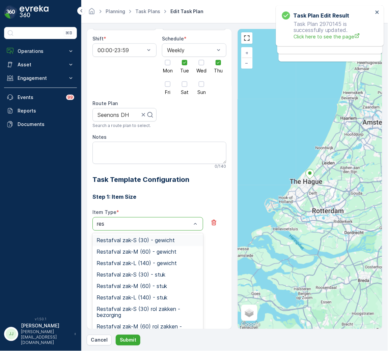
type input "rest"
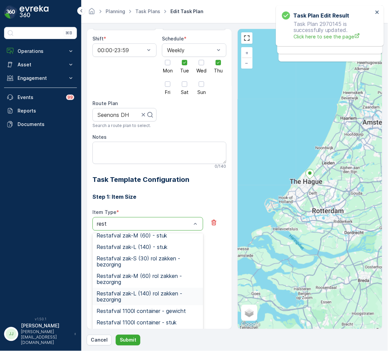
scroll to position [91, 0]
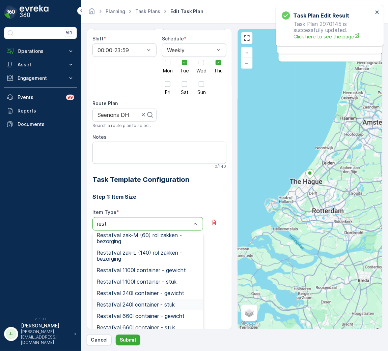
click at [143, 308] on span "Restafval 240l container - stuk" at bounding box center [135, 305] width 78 height 6
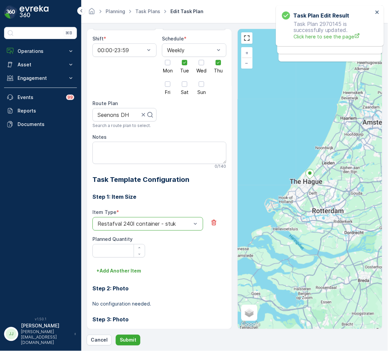
drag, startPoint x: 111, startPoint y: 244, endPoint x: 111, endPoint y: 248, distance: 4.0
click at [111, 244] on div "Planned Quantity" at bounding box center [118, 247] width 53 height 22
click at [112, 252] on Quantity "Planned Quantity" at bounding box center [118, 250] width 53 height 13
type Quantity "3"
click at [128, 343] on p "Submit" at bounding box center [128, 340] width 17 height 7
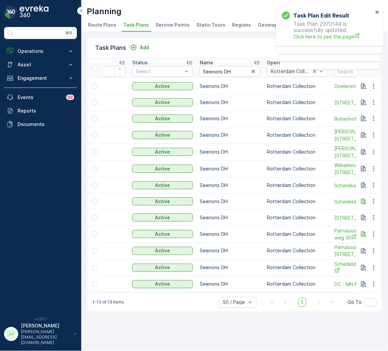
scroll to position [0, 151]
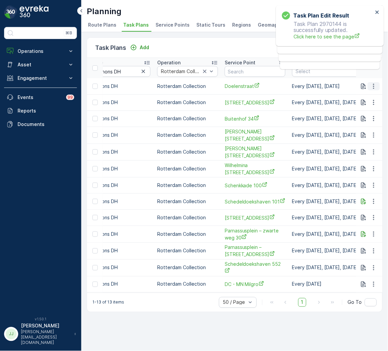
click at [375, 86] on icon "button" at bounding box center [373, 86] width 7 height 7
click at [365, 105] on span "Edit Task Plan" at bounding box center [361, 105] width 31 height 7
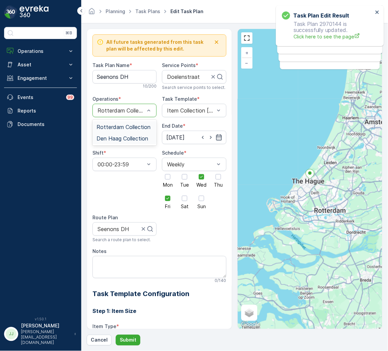
click at [122, 139] on span "Den Haag Collection" at bounding box center [122, 139] width 52 height 6
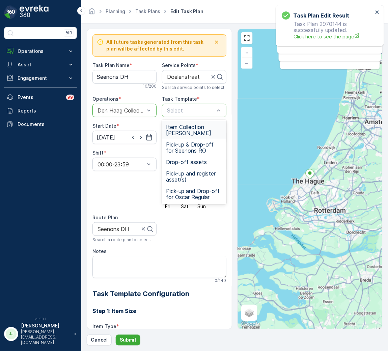
drag, startPoint x: 179, startPoint y: 124, endPoint x: 178, endPoint y: 137, distance: 12.9
click at [179, 124] on span "Item Collection Oscar Regulier" at bounding box center [194, 130] width 56 height 12
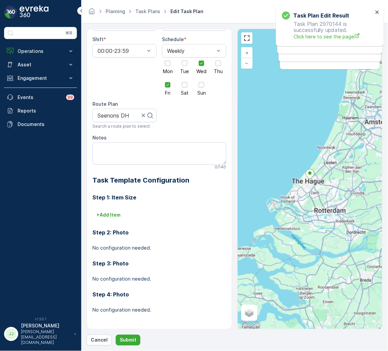
scroll to position [114, 0]
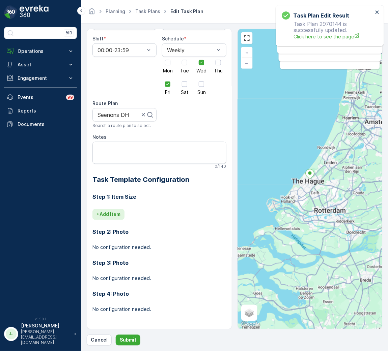
click at [113, 216] on p "+ Add Item" at bounding box center [108, 214] width 24 height 7
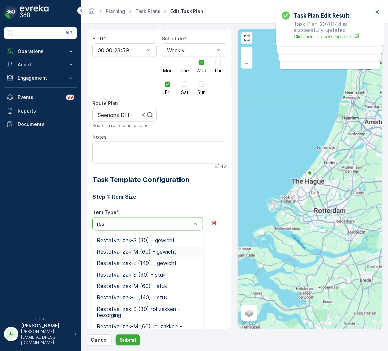
type input "rest"
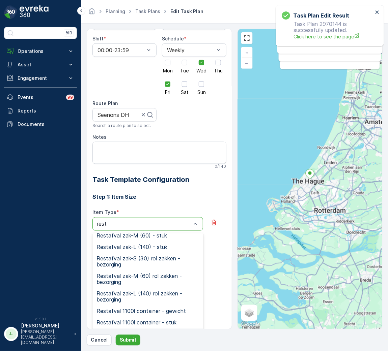
scroll to position [91, 0]
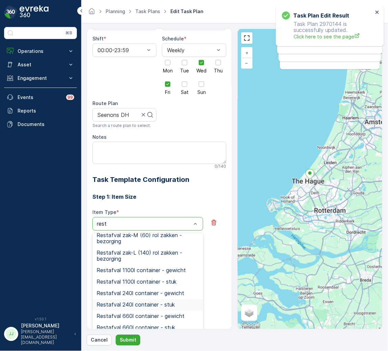
click at [149, 305] on span "Restafval 240l container - stuk" at bounding box center [135, 305] width 78 height 6
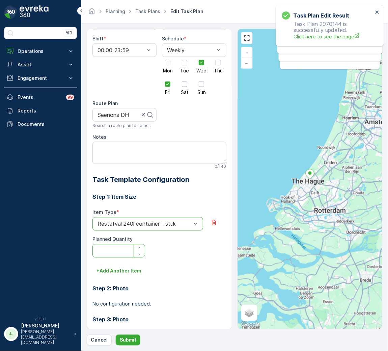
click at [104, 251] on Quantity "Planned Quantity" at bounding box center [118, 250] width 53 height 13
type Quantity "2"
click at [129, 344] on button "Submit" at bounding box center [128, 340] width 25 height 11
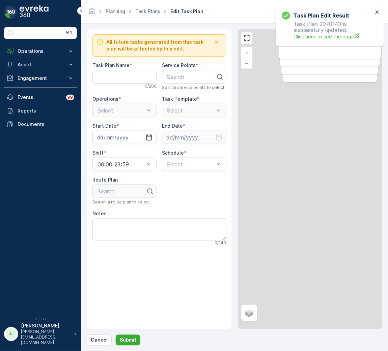
type Name "Seenons DH"
type input "01.10.2024"
type input "04.04.2029"
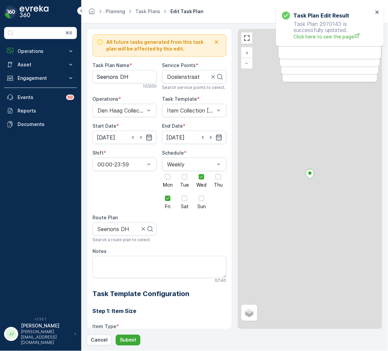
scroll to position [171, 0]
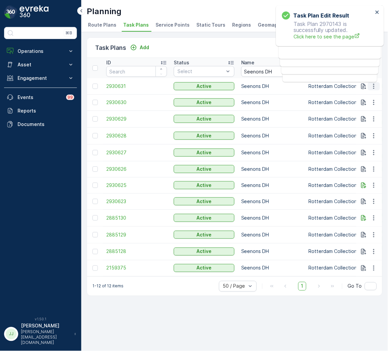
click at [374, 85] on icon "button" at bounding box center [373, 86] width 7 height 7
click at [360, 105] on span "Edit Task Plan" at bounding box center [361, 105] width 31 height 7
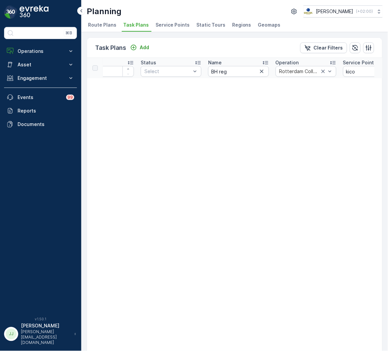
scroll to position [0, 51]
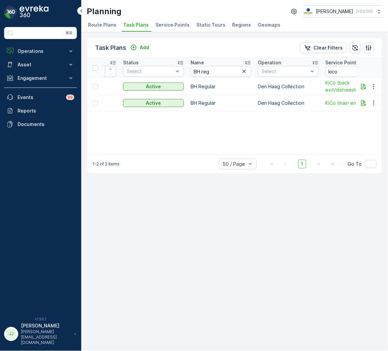
scroll to position [0, 96]
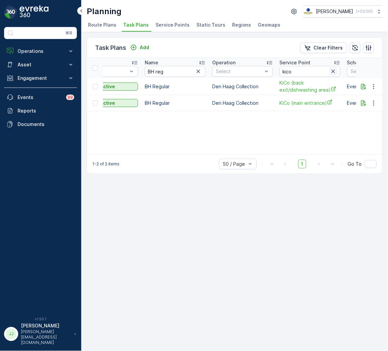
click at [332, 71] on icon "button" at bounding box center [332, 71] width 3 height 3
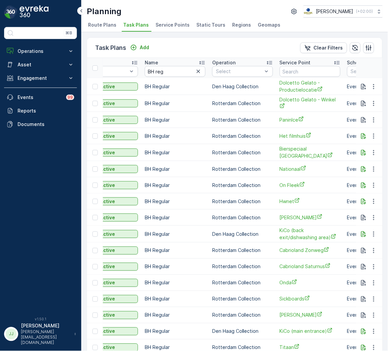
click at [244, 167] on p "Rotterdam Collection" at bounding box center [242, 169] width 61 height 7
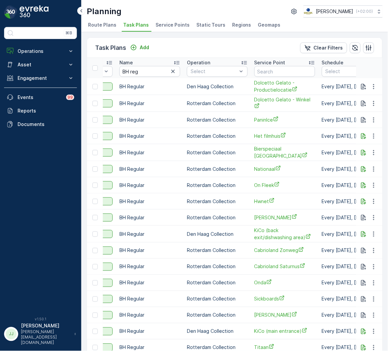
scroll to position [0, 123]
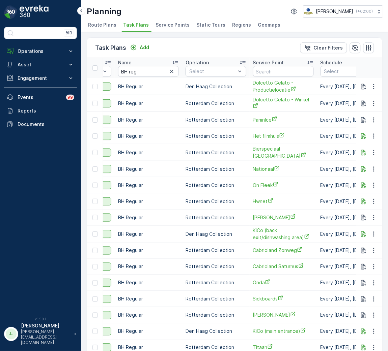
click at [371, 146] on td at bounding box center [369, 152] width 26 height 17
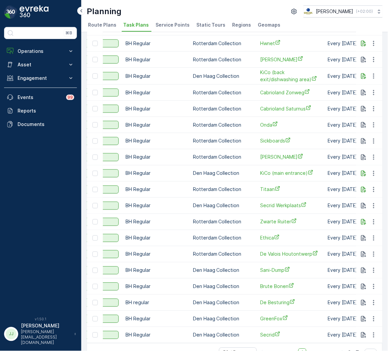
scroll to position [0, 86]
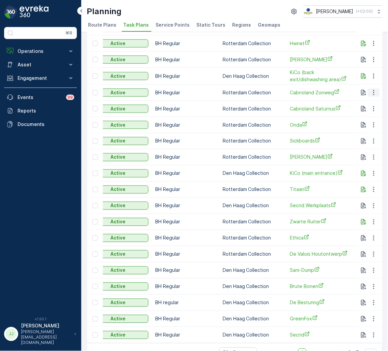
drag, startPoint x: 375, startPoint y: 92, endPoint x: 371, endPoint y: 90, distance: 4.7
click at [375, 92] on icon "button" at bounding box center [373, 92] width 7 height 7
click at [367, 113] on span "Edit Task Plan" at bounding box center [361, 112] width 31 height 7
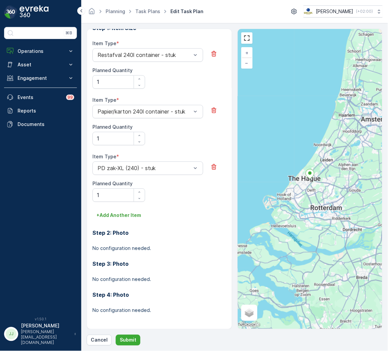
scroll to position [284, 0]
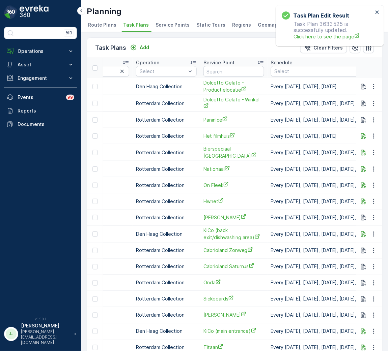
scroll to position [0, 202]
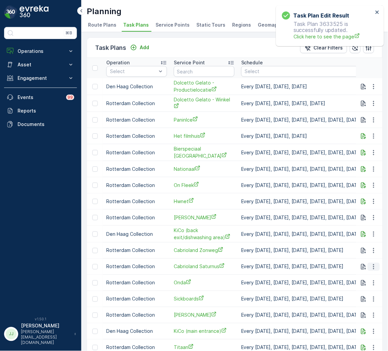
click at [370, 266] on icon "button" at bounding box center [373, 267] width 7 height 7
click at [363, 286] on span "Edit Task Plan" at bounding box center [361, 286] width 31 height 7
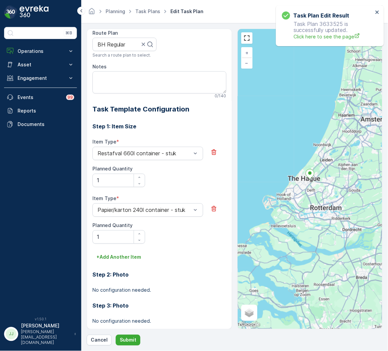
scroll to position [202, 0]
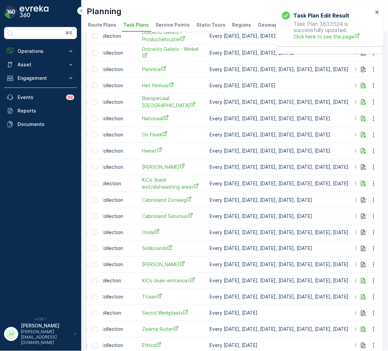
scroll to position [0, 226]
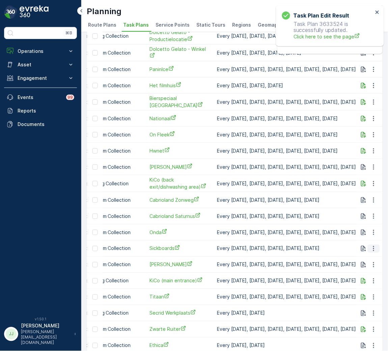
click at [376, 249] on button "button" at bounding box center [374, 249] width 12 height 8
click at [367, 268] on span "Edit Task Plan" at bounding box center [361, 268] width 31 height 7
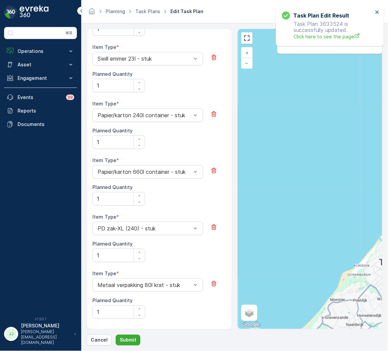
scroll to position [404, 0]
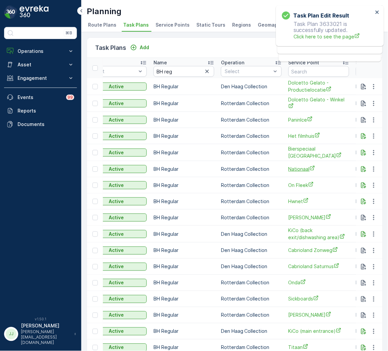
scroll to position [0, 151]
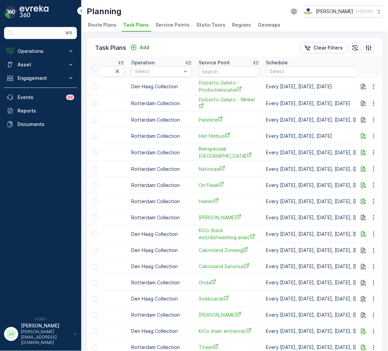
scroll to position [0, 202]
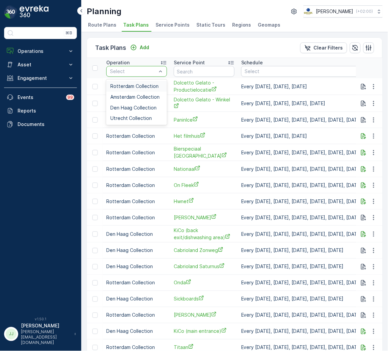
click at [139, 85] on span "Rotterdam Collection" at bounding box center [134, 86] width 49 height 5
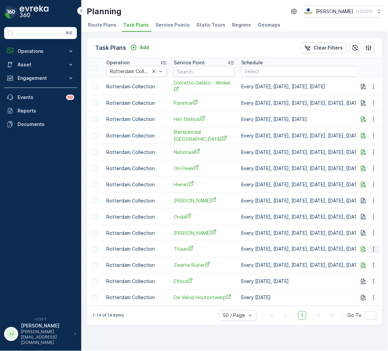
click at [374, 248] on icon "button" at bounding box center [373, 249] width 7 height 7
click at [351, 266] on span "Edit Task Plan" at bounding box center [361, 268] width 31 height 7
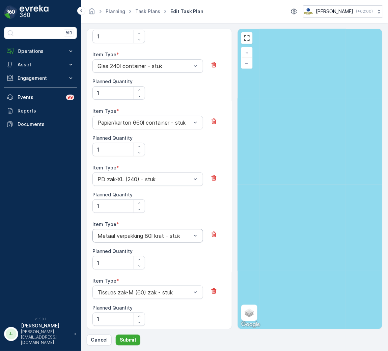
scroll to position [467, 0]
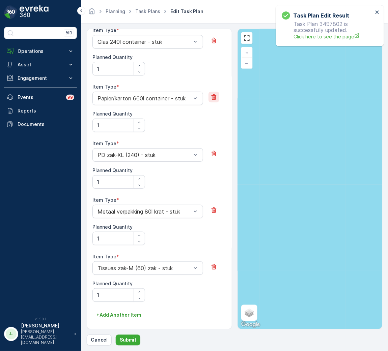
drag, startPoint x: 223, startPoint y: 95, endPoint x: 216, endPoint y: 94, distance: 6.8
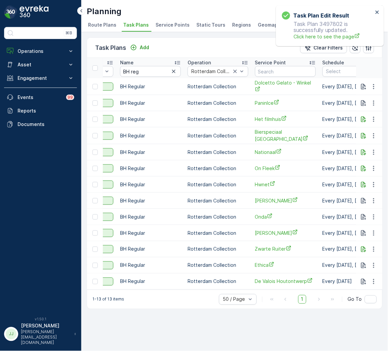
scroll to position [0, 119]
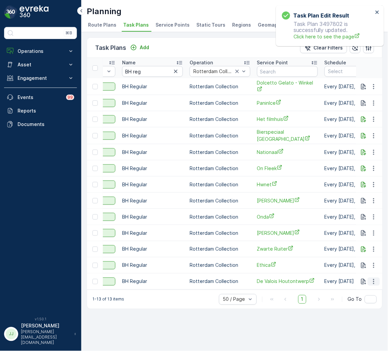
click at [376, 280] on icon "button" at bounding box center [373, 282] width 7 height 7
click at [367, 299] on span "Edit Task Plan" at bounding box center [361, 300] width 31 height 7
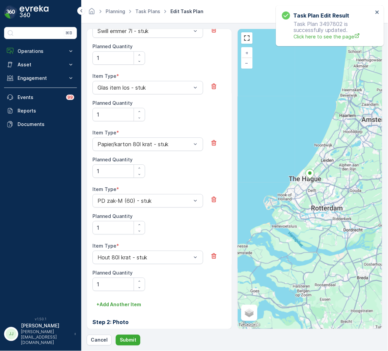
scroll to position [404, 0]
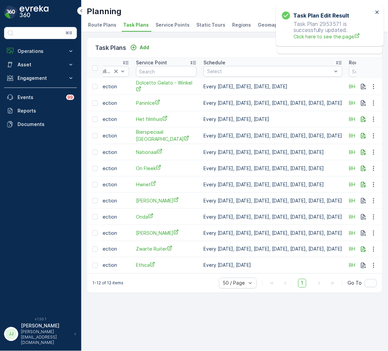
scroll to position [0, 225]
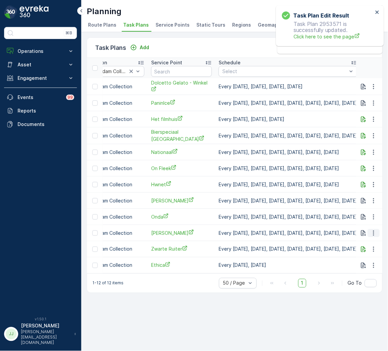
click at [372, 230] on icon "button" at bounding box center [373, 233] width 7 height 7
click at [367, 252] on span "Edit Task Plan" at bounding box center [361, 252] width 31 height 7
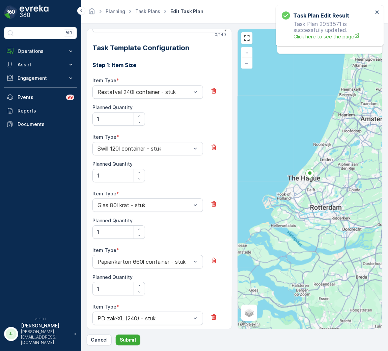
scroll to position [297, 0]
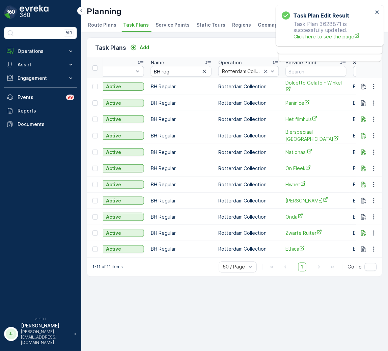
scroll to position [0, 73]
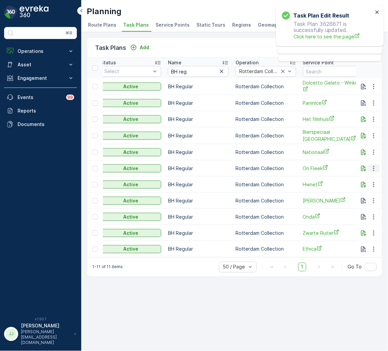
click at [372, 165] on button "button" at bounding box center [374, 169] width 12 height 8
click at [365, 186] on span "Edit Task Plan" at bounding box center [361, 187] width 31 height 7
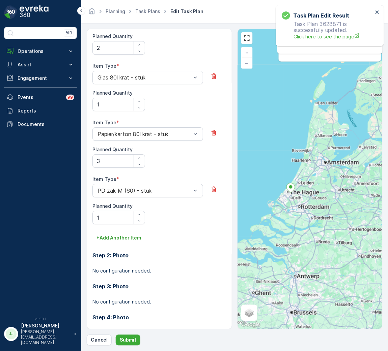
scroll to position [398, 0]
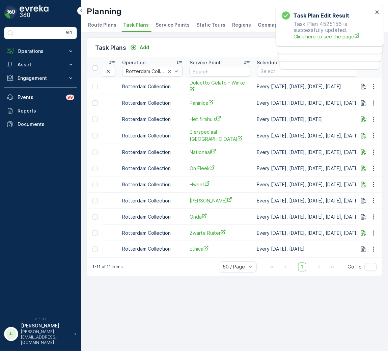
scroll to position [0, 253]
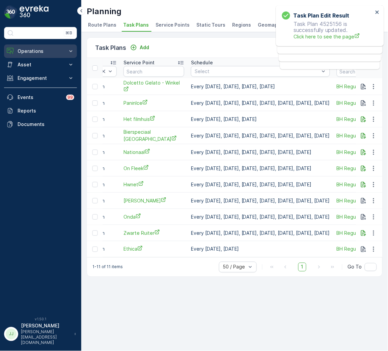
click at [35, 52] on p "Operations" at bounding box center [41, 51] width 46 height 7
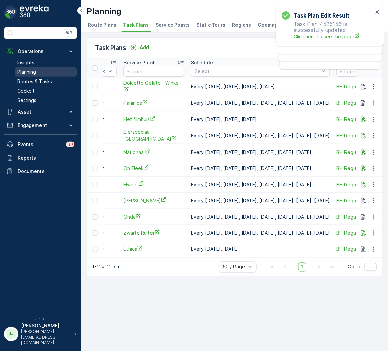
click at [29, 71] on p "Planning" at bounding box center [26, 72] width 19 height 7
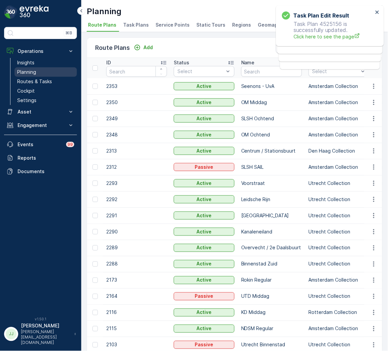
click at [21, 69] on p "Planning" at bounding box center [26, 72] width 19 height 7
click at [48, 82] on p "Routes & Tasks" at bounding box center [34, 81] width 35 height 7
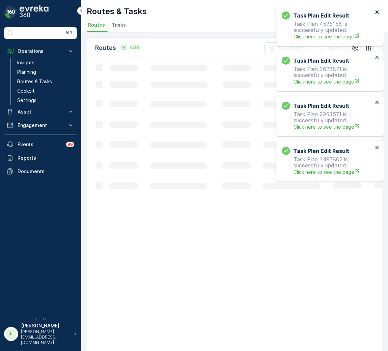
click at [376, 13] on icon "close" at bounding box center [377, 11] width 5 height 5
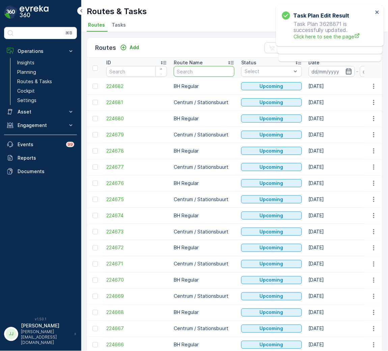
click at [212, 74] on input "text" at bounding box center [204, 71] width 61 height 11
type input "BH"
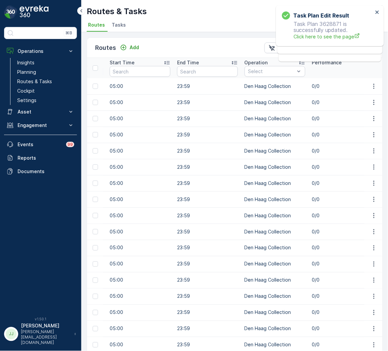
scroll to position [0, 303]
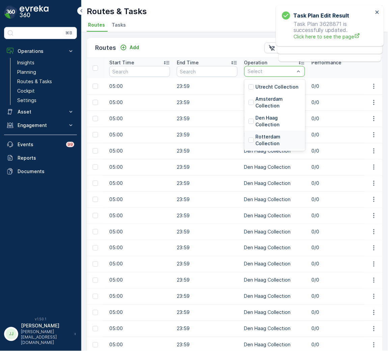
click at [273, 139] on p "Rotterdam Collection" at bounding box center [278, 140] width 46 height 13
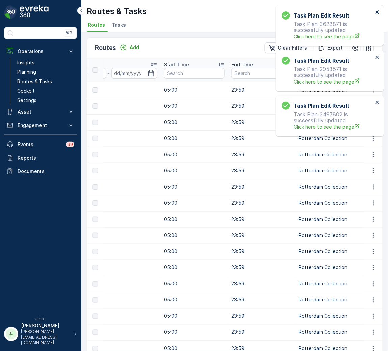
click at [375, 11] on icon "close" at bounding box center [377, 11] width 5 height 5
click at [378, 10] on icon "close" at bounding box center [377, 11] width 5 height 5
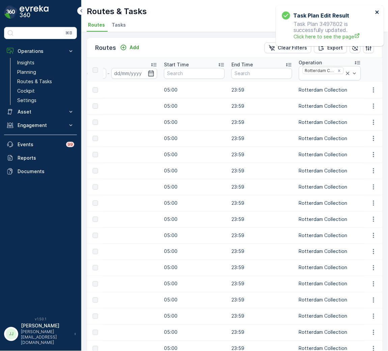
click at [377, 11] on icon "close" at bounding box center [376, 11] width 3 height 3
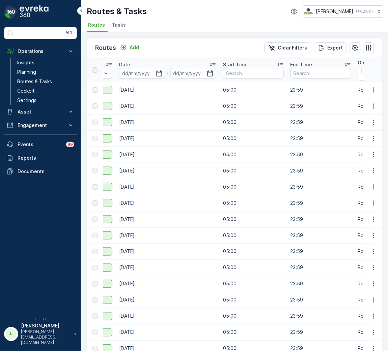
scroll to position [0, 303]
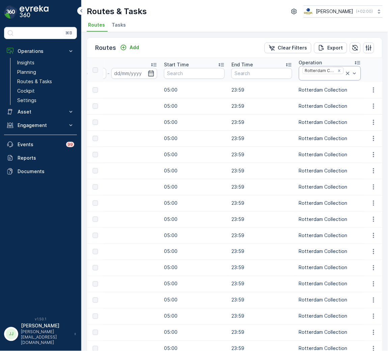
click at [344, 68] on div at bounding box center [350, 73] width 13 height 14
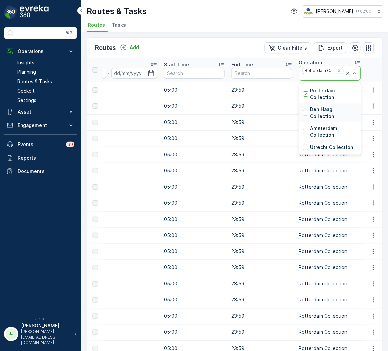
click at [310, 113] on p "Den Haag Collection" at bounding box center [333, 112] width 47 height 13
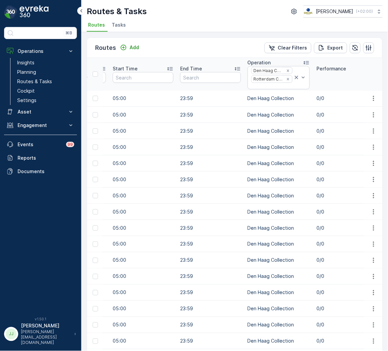
scroll to position [0, 303]
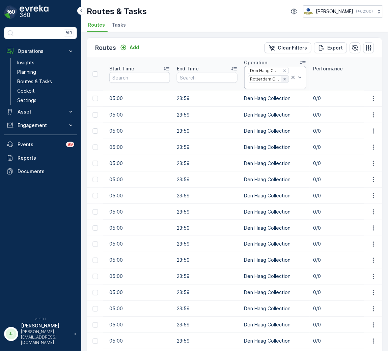
click at [283, 78] on icon "Remove Rotterdam Collection" at bounding box center [284, 79] width 5 height 5
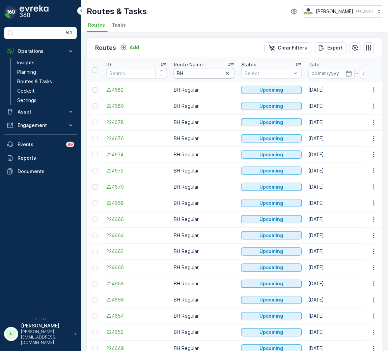
click at [210, 70] on input "BH" at bounding box center [204, 73] width 61 height 11
click at [326, 71] on input at bounding box center [332, 73] width 46 height 11
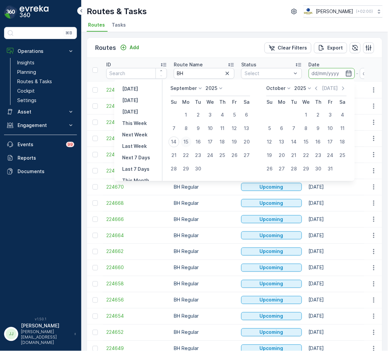
click at [181, 138] on button "15" at bounding box center [186, 142] width 12 height 12
type input "15.09.2025"
click at [245, 145] on div "20" at bounding box center [246, 142] width 11 height 11
type input "20.09.2025"
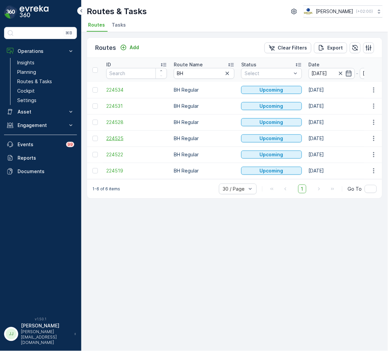
click at [111, 141] on span "224525" at bounding box center [136, 138] width 61 height 7
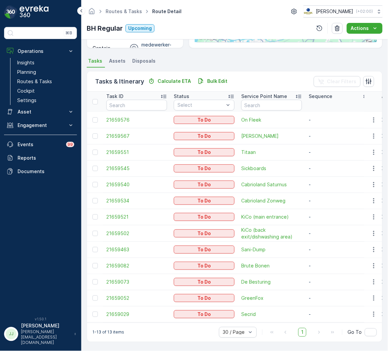
scroll to position [134, 0]
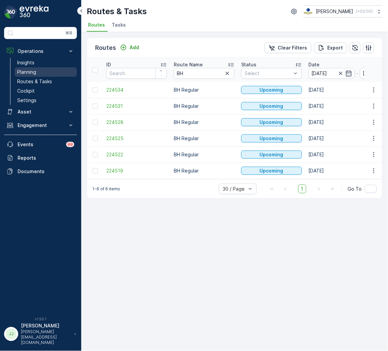
click at [29, 71] on p "Planning" at bounding box center [26, 72] width 19 height 7
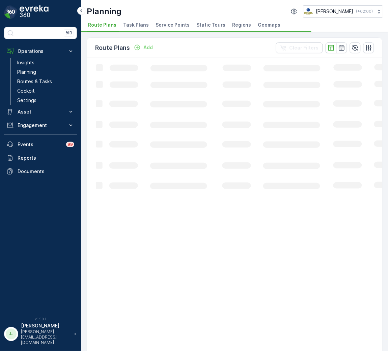
click at [133, 25] on span "Task Plans" at bounding box center [136, 25] width 26 height 7
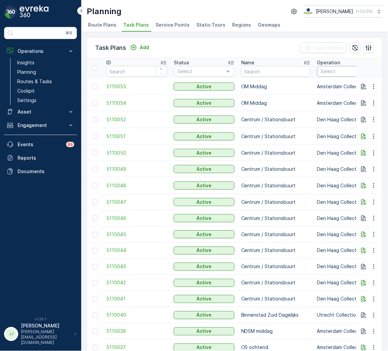
scroll to position [0, 101]
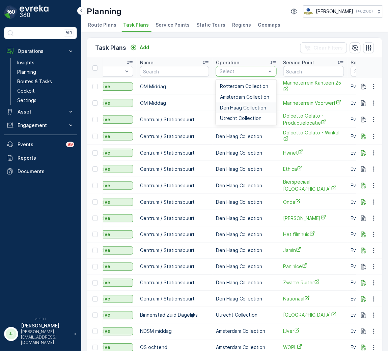
click at [240, 106] on span "Den Haag Collection" at bounding box center [243, 107] width 47 height 5
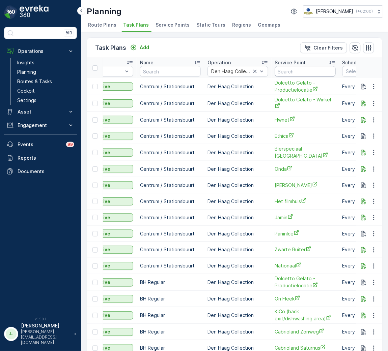
click at [296, 72] on input "text" at bounding box center [305, 71] width 61 height 11
type input "pac"
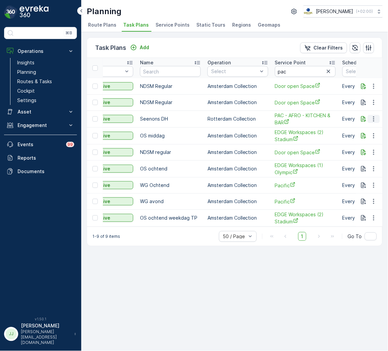
click at [374, 118] on icon "button" at bounding box center [373, 119] width 7 height 7
click at [367, 138] on span "Edit Task Plan" at bounding box center [361, 138] width 31 height 7
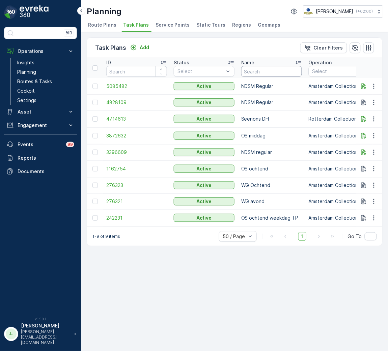
click at [262, 71] on input "text" at bounding box center [271, 71] width 61 height 11
type input "Seenons DH"
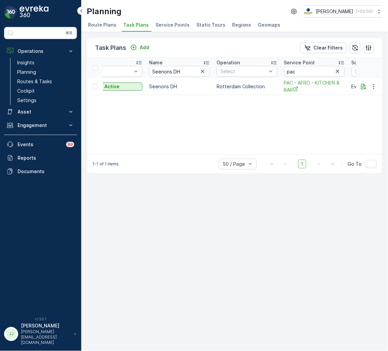
scroll to position [0, 93]
click at [337, 71] on icon "button" at bounding box center [336, 71] width 7 height 7
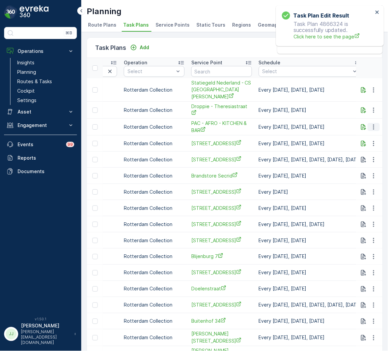
click at [373, 124] on icon "button" at bounding box center [373, 127] width 7 height 7
click at [367, 138] on span "Edit Task Plan" at bounding box center [361, 139] width 31 height 7
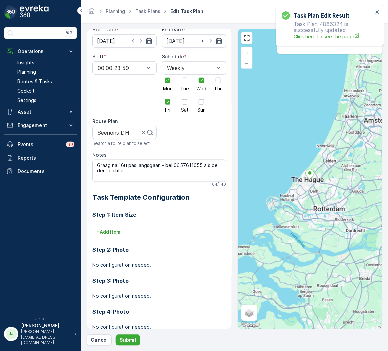
scroll to position [114, 0]
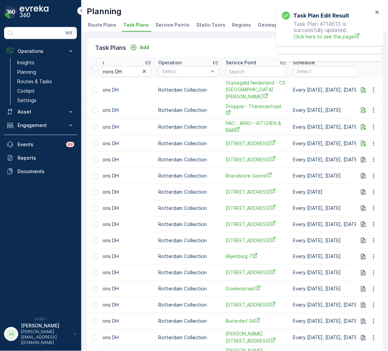
scroll to position [0, 151]
click at [373, 141] on icon "button" at bounding box center [373, 143] width 1 height 5
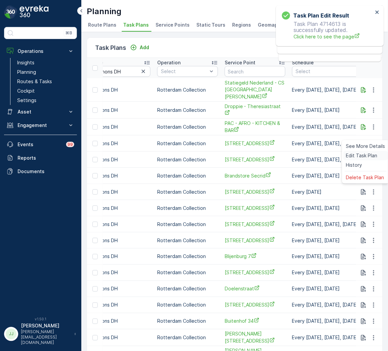
click at [369, 158] on span "Edit Task Plan" at bounding box center [361, 155] width 31 height 7
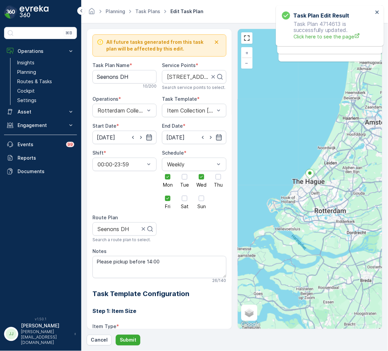
scroll to position [284, 0]
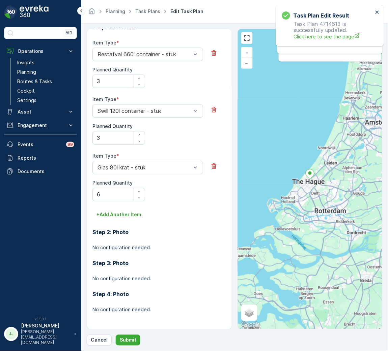
click at [207, 21] on div "Planning Task Plans Edit Task Plan Oscar Circulair ( +02:00 )" at bounding box center [234, 11] width 306 height 23
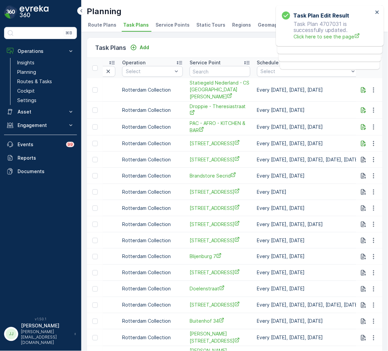
scroll to position [0, 202]
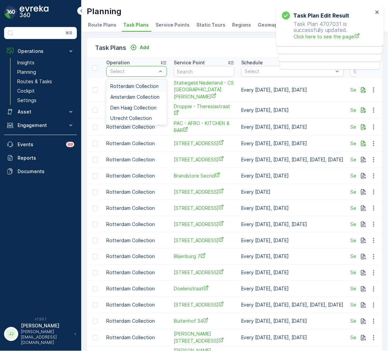
click at [134, 84] on span "Rotterdam Collection" at bounding box center [134, 86] width 49 height 5
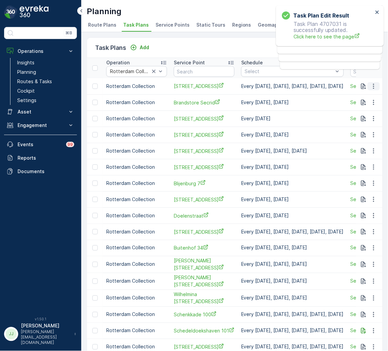
click at [371, 83] on icon "button" at bounding box center [373, 86] width 7 height 7
click at [361, 109] on span "Edit Task Plan" at bounding box center [361, 105] width 31 height 7
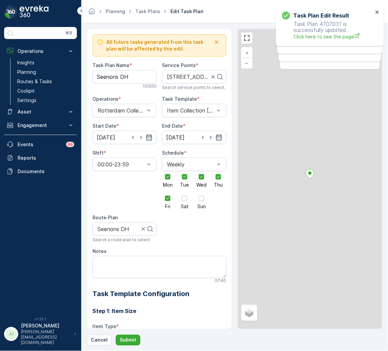
scroll to position [228, 0]
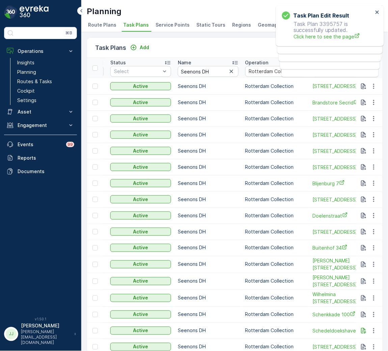
scroll to position [0, 151]
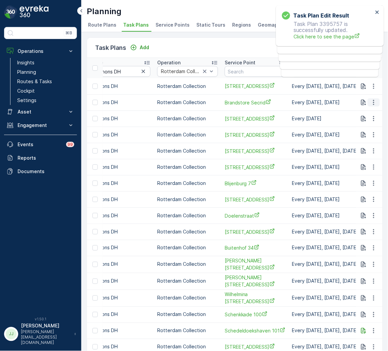
click at [372, 102] on icon "button" at bounding box center [373, 102] width 7 height 7
click at [365, 120] on span "Edit Task Plan" at bounding box center [361, 121] width 31 height 7
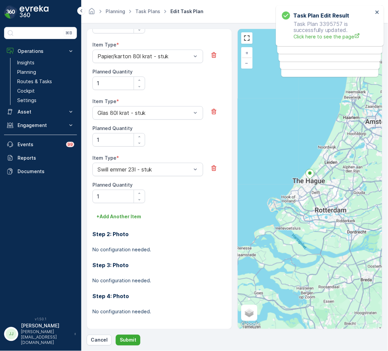
scroll to position [398, 0]
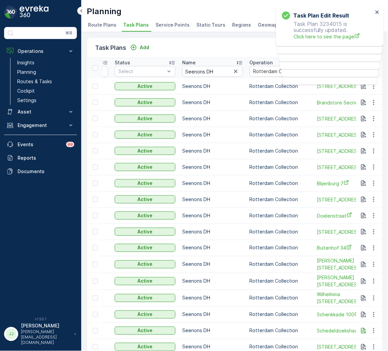
scroll to position [0, 151]
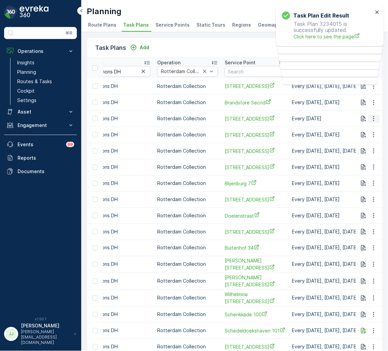
click at [370, 118] on icon "button" at bounding box center [373, 118] width 7 height 7
click at [371, 139] on span "Edit Task Plan" at bounding box center [361, 138] width 31 height 7
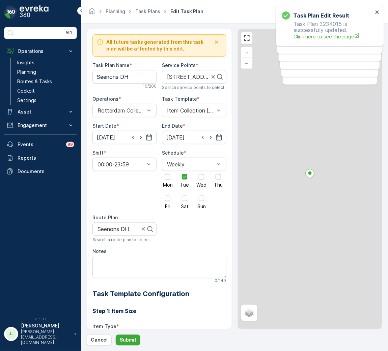
scroll to position [171, 0]
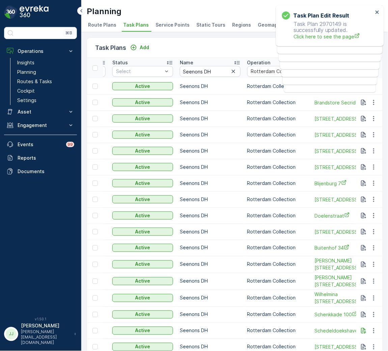
scroll to position [0, 202]
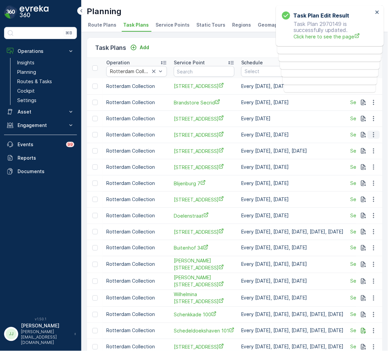
click at [371, 137] on icon "button" at bounding box center [373, 134] width 7 height 7
click at [363, 155] on span "Edit Task Plan" at bounding box center [361, 154] width 31 height 7
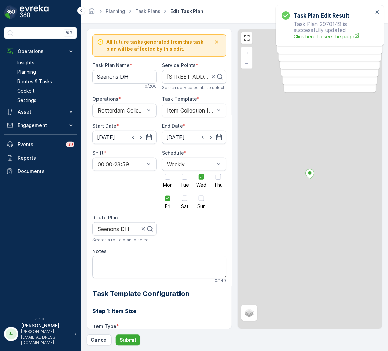
scroll to position [228, 0]
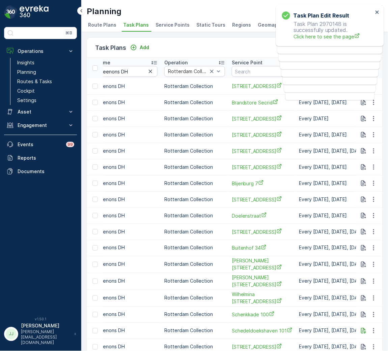
scroll to position [0, 151]
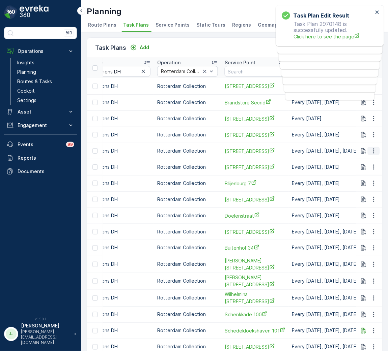
click at [372, 150] on icon "button" at bounding box center [373, 151] width 7 height 7
click at [371, 170] on span "Edit Task Plan" at bounding box center [361, 170] width 31 height 7
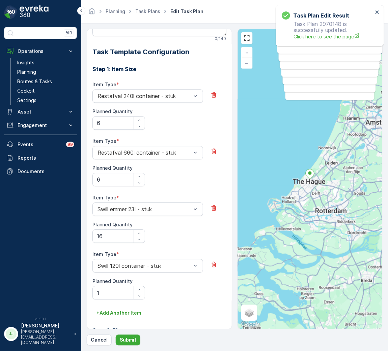
scroll to position [240, 0]
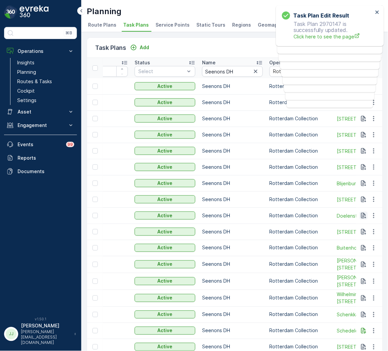
scroll to position [0, 202]
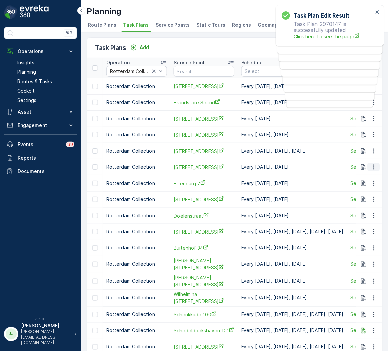
click at [373, 167] on icon "button" at bounding box center [373, 167] width 7 height 7
click at [364, 185] on span "Edit Task Plan" at bounding box center [361, 186] width 31 height 7
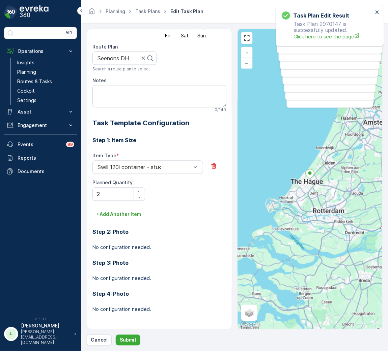
scroll to position [70, 0]
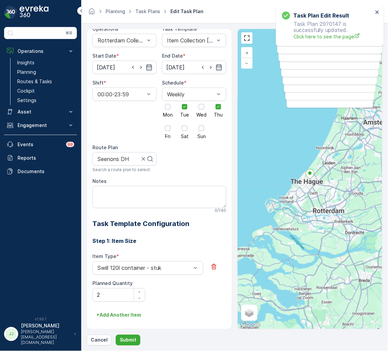
click at [219, 236] on div "Step 1: Item Size Item Type * Swill 120l container - stuk Planned Quantity 2 + …" at bounding box center [159, 327] width 134 height 196
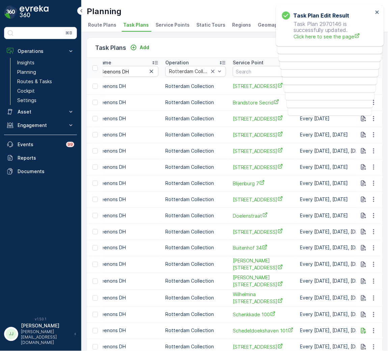
scroll to position [0, 151]
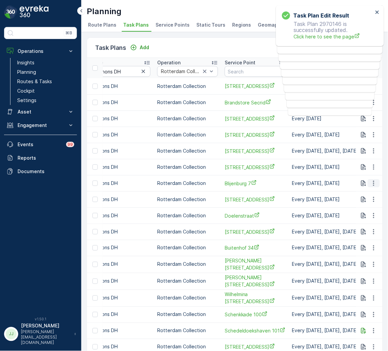
click at [376, 184] on button "button" at bounding box center [374, 183] width 12 height 8
click at [367, 201] on span "Edit Task Plan" at bounding box center [361, 202] width 31 height 7
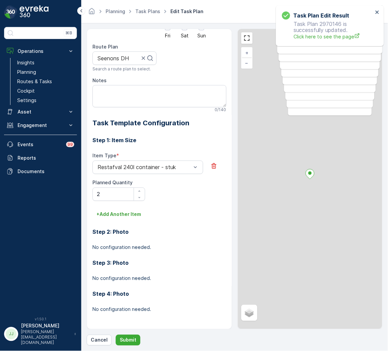
scroll to position [171, 0]
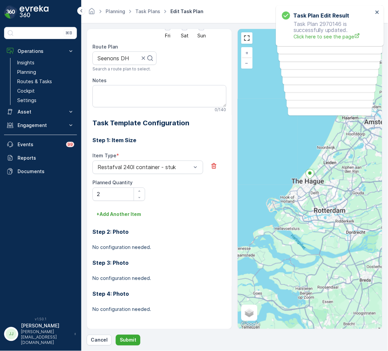
click at [221, 193] on div "Item Type * Restafval 240l container - stuk Planned Quantity 2" at bounding box center [159, 177] width 134 height 49
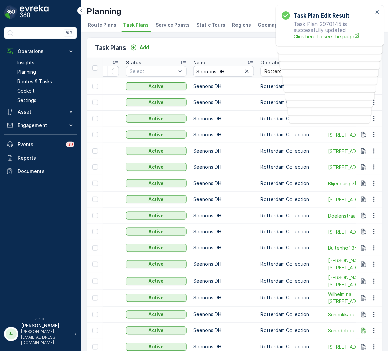
scroll to position [0, 151]
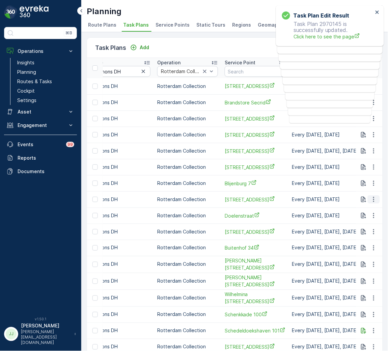
click at [371, 200] on icon "button" at bounding box center [373, 199] width 7 height 7
click at [369, 218] on span "Edit Task Plan" at bounding box center [361, 218] width 31 height 7
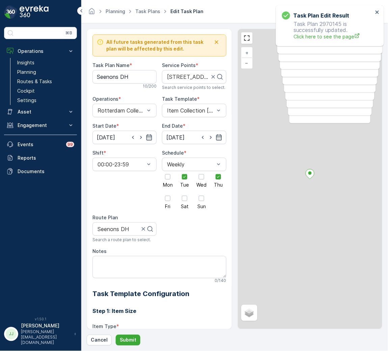
scroll to position [171, 0]
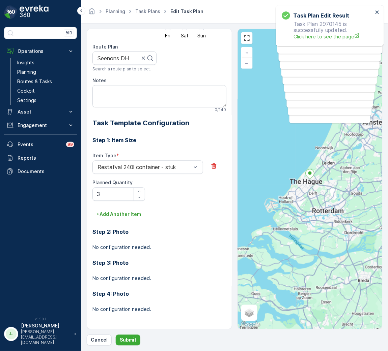
click at [175, 189] on div "Item Type * Restafval 240l container - stuk Planned Quantity 3" at bounding box center [159, 177] width 134 height 49
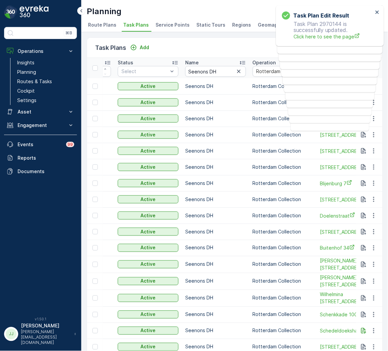
scroll to position [0, 151]
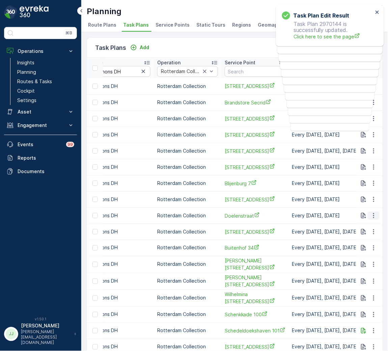
click at [374, 215] on icon "button" at bounding box center [373, 215] width 7 height 7
click at [369, 236] on span "Edit Task Plan" at bounding box center [361, 235] width 31 height 7
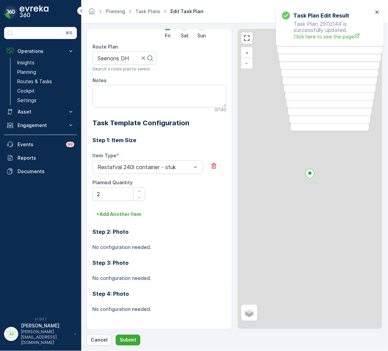
scroll to position [171, 0]
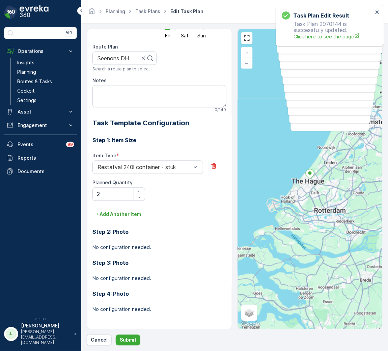
drag, startPoint x: 351, startPoint y: 230, endPoint x: 343, endPoint y: 224, distance: 10.1
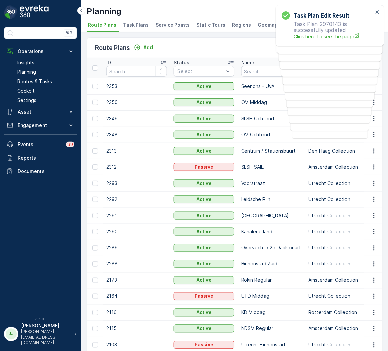
drag, startPoint x: 296, startPoint y: 255, endPoint x: 293, endPoint y: 251, distance: 4.9
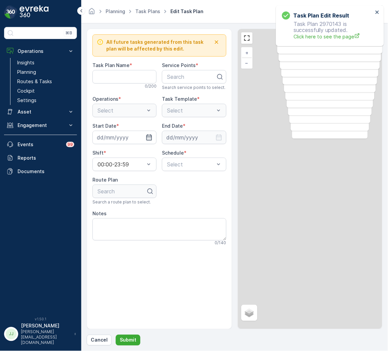
type Name "Seenons DH"
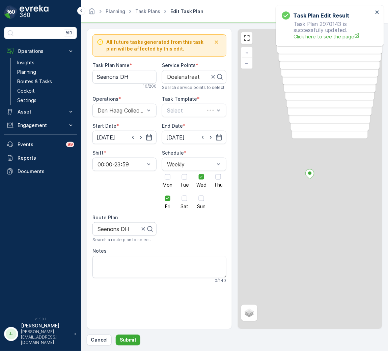
type input "01.10.2024"
type input "04.04.2029"
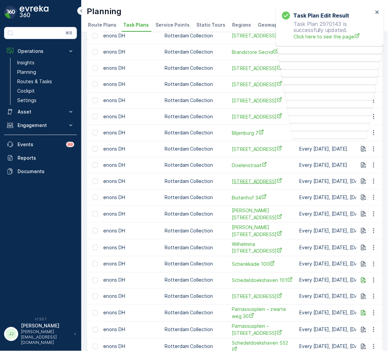
scroll to position [0, 151]
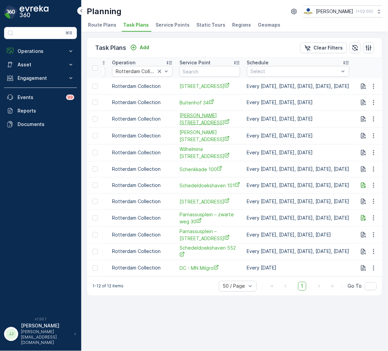
scroll to position [0, 202]
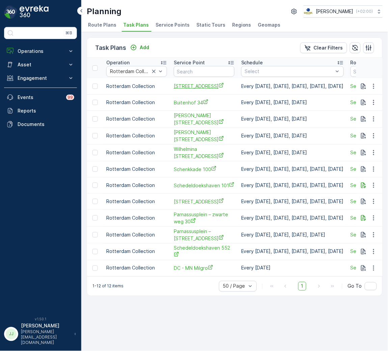
click at [189, 87] on span "[STREET_ADDRESS]" at bounding box center [204, 86] width 61 height 7
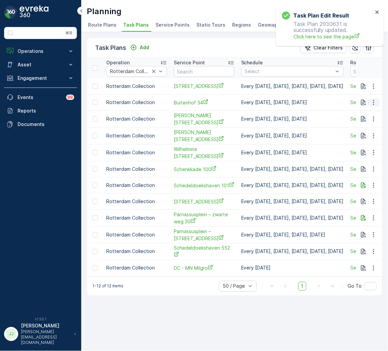
click at [373, 103] on icon "button" at bounding box center [373, 102] width 7 height 7
click at [364, 119] on span "Edit Task Plan" at bounding box center [361, 121] width 31 height 7
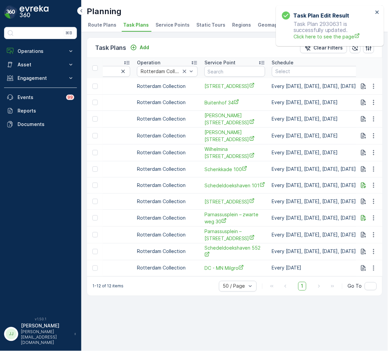
scroll to position [0, 202]
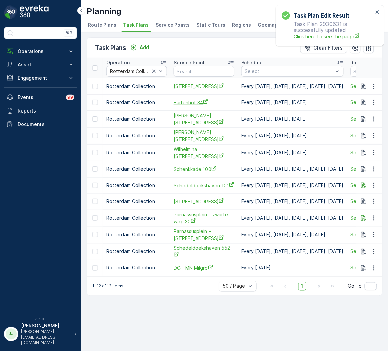
click at [185, 102] on span "Buitenhof 34" at bounding box center [204, 102] width 61 height 7
click at [371, 121] on icon "button" at bounding box center [373, 119] width 7 height 7
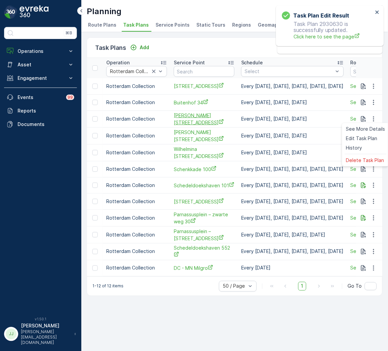
click at [193, 118] on span "Juliana Van Stolberglaan 4" at bounding box center [204, 119] width 61 height 14
click at [188, 136] on span "Hoge Nieuwstraat 8" at bounding box center [204, 136] width 61 height 14
click at [193, 153] on span "Wilhelmina Van Pruisenweg 52" at bounding box center [204, 153] width 61 height 14
click at [199, 168] on span "Schenkkade 100" at bounding box center [204, 169] width 61 height 7
click at [199, 170] on span "Schenkkade 100" at bounding box center [204, 169] width 61 height 7
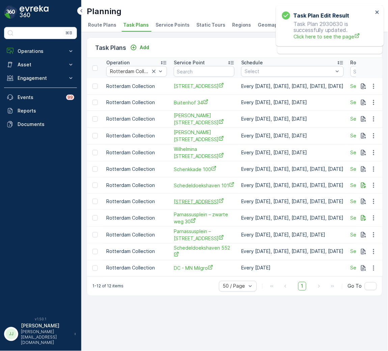
click at [201, 201] on span "[STREET_ADDRESS]" at bounding box center [204, 201] width 61 height 7
click at [194, 185] on span "Schedeldoekshaven 101" at bounding box center [204, 185] width 61 height 7
click at [195, 214] on span "Parnassusplein – zwarte weg 30" at bounding box center [204, 218] width 61 height 14
click at [197, 232] on span "Parnassusplein – [STREET_ADDRESS]" at bounding box center [204, 235] width 61 height 14
click at [201, 252] on span "Schedeldoekshaven 552" at bounding box center [204, 252] width 61 height 14
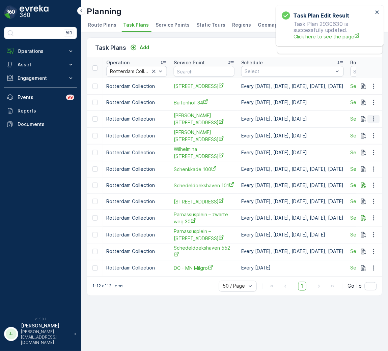
click at [375, 117] on icon "button" at bounding box center [373, 119] width 7 height 7
drag, startPoint x: 374, startPoint y: 121, endPoint x: 362, endPoint y: 141, distance: 23.0
click at [362, 141] on span "Edit Task Plan" at bounding box center [361, 138] width 31 height 7
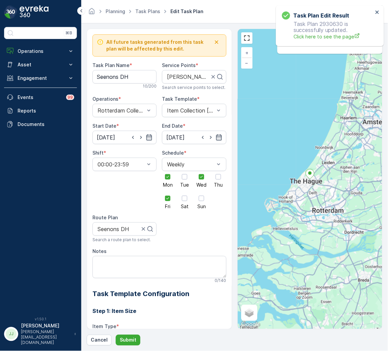
scroll to position [228, 0]
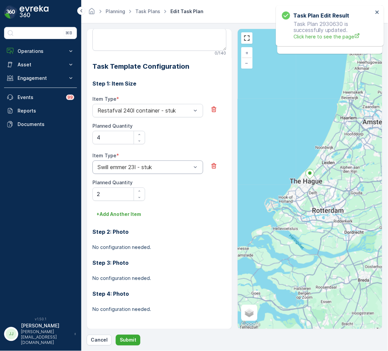
drag, startPoint x: 168, startPoint y: 172, endPoint x: 177, endPoint y: 164, distance: 12.2
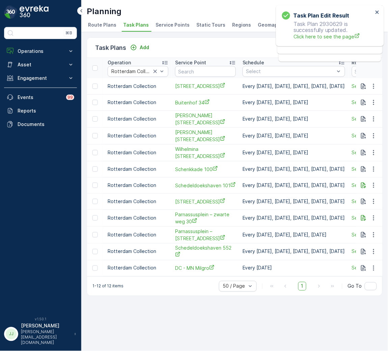
scroll to position [0, 202]
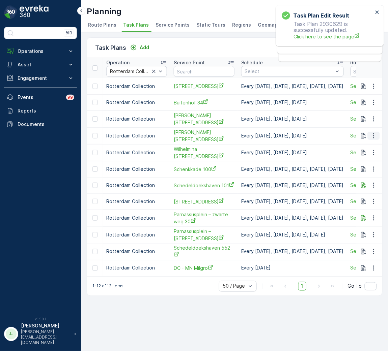
click at [370, 135] on icon "button" at bounding box center [373, 136] width 7 height 7
click at [370, 155] on span "Edit Task Plan" at bounding box center [361, 155] width 31 height 7
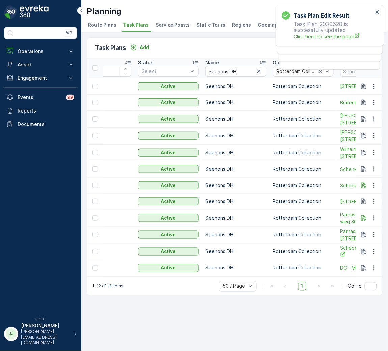
scroll to position [0, 151]
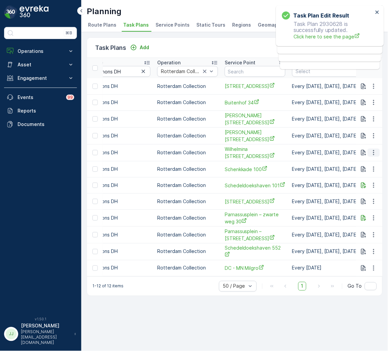
click at [374, 153] on icon "button" at bounding box center [373, 152] width 7 height 7
click at [367, 171] on span "Edit Task Plan" at bounding box center [361, 171] width 31 height 7
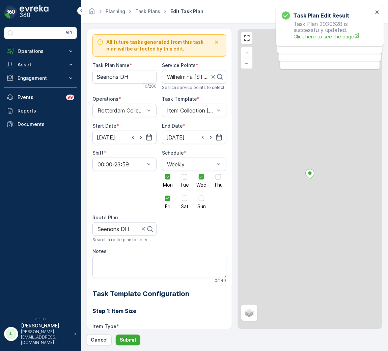
scroll to position [171, 0]
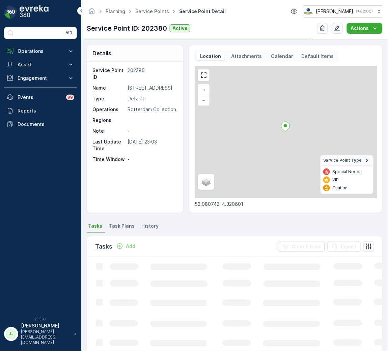
click at [336, 31] on icon "button" at bounding box center [337, 29] width 6 height 6
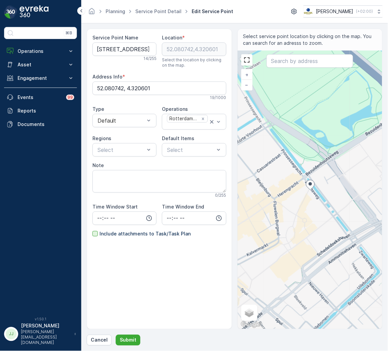
click at [95, 236] on div at bounding box center [94, 233] width 5 height 5
click at [92, 231] on input "Include attachments to Task/Task Plan" at bounding box center [92, 231] width 0 height 0
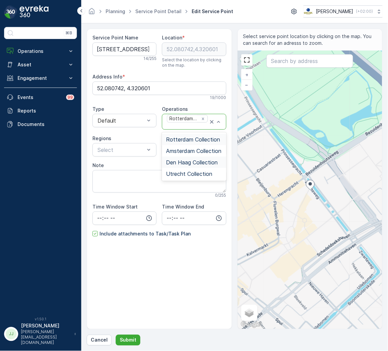
click at [196, 166] on span "Den Haag Collection" at bounding box center [192, 162] width 52 height 6
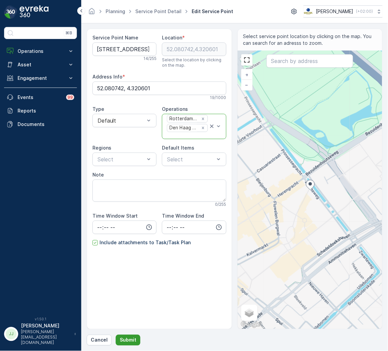
click at [120, 340] on p "Submit" at bounding box center [128, 340] width 17 height 7
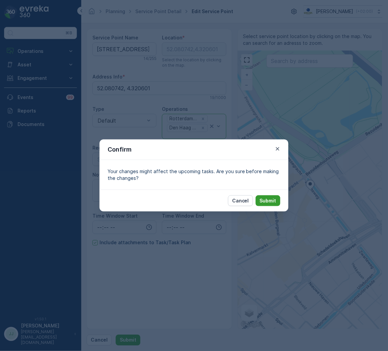
click at [270, 199] on p "Submit" at bounding box center [268, 201] width 17 height 7
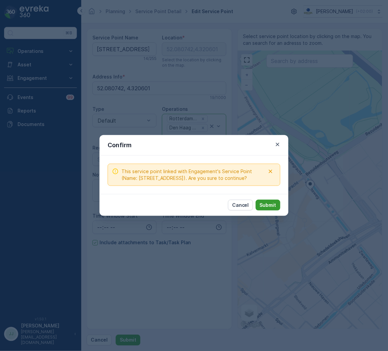
click at [273, 206] on p "Submit" at bounding box center [268, 205] width 17 height 7
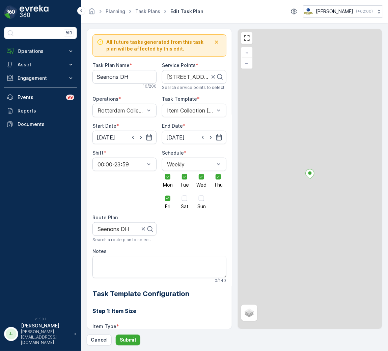
drag, startPoint x: 193, startPoint y: 114, endPoint x: 193, endPoint y: 111, distance: 3.4
click at [193, 111] on div "All future tasks generated from this task plan will be affected by this edit. T…" at bounding box center [159, 292] width 134 height 517
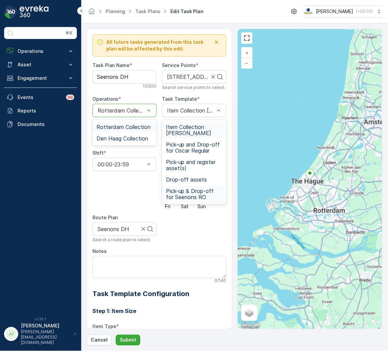
click at [130, 105] on div "Rotterdam Collection" at bounding box center [124, 110] width 64 height 13
click at [115, 142] on span "Den Haag Collection" at bounding box center [122, 139] width 52 height 6
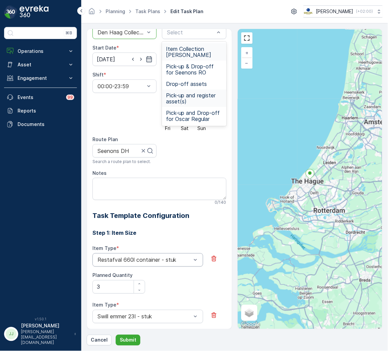
scroll to position [76, 0]
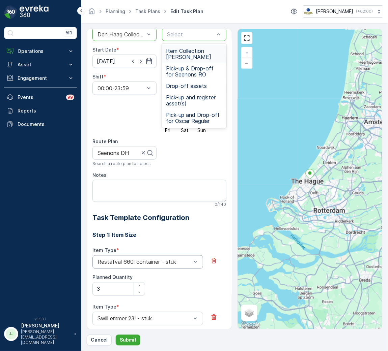
click at [180, 51] on span "Item Collection [PERSON_NAME]" at bounding box center [194, 54] width 56 height 12
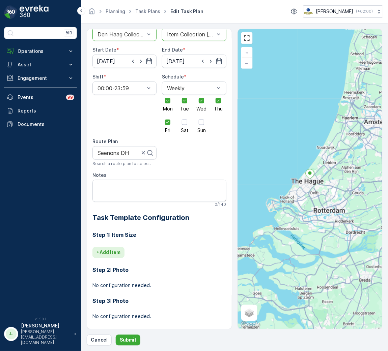
click at [124, 253] on button "+ Add Item" at bounding box center [108, 252] width 32 height 11
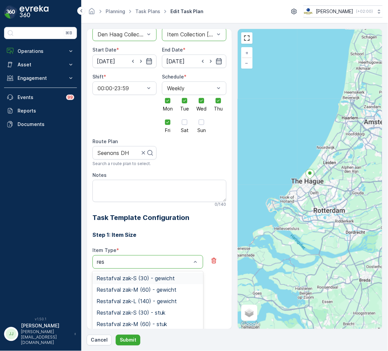
type input "rest"
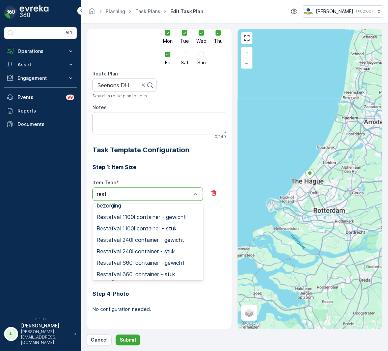
scroll to position [116, 0]
click at [143, 271] on span "Restafval 660l container - stuk" at bounding box center [135, 274] width 79 height 6
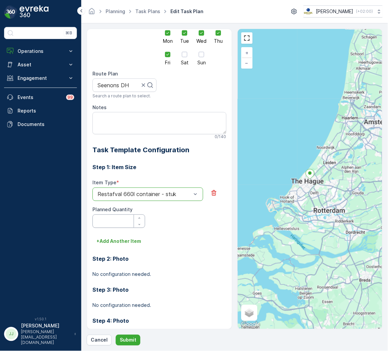
click at [110, 216] on Quantity "Planned Quantity" at bounding box center [118, 221] width 53 height 13
type Quantity "2"
click at [114, 244] on p "+ Add Another Item" at bounding box center [118, 241] width 45 height 7
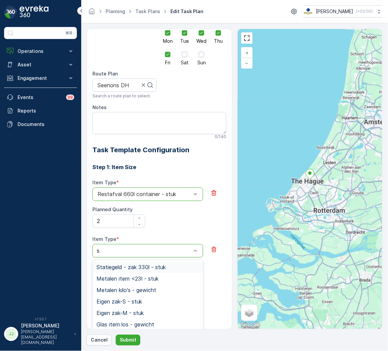
type input "sw"
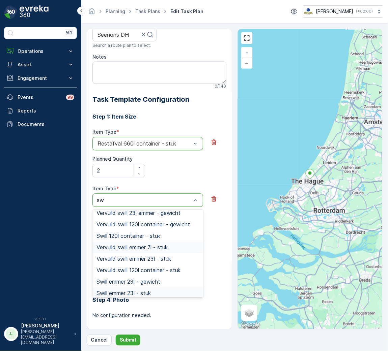
scroll to position [52, 0]
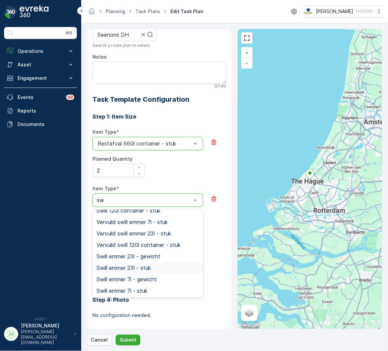
click at [130, 266] on span "Swill emmer 23l - stuk" at bounding box center [123, 268] width 54 height 6
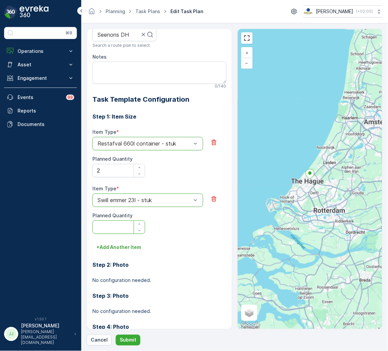
click at [111, 225] on Quantity "Planned Quantity" at bounding box center [118, 227] width 53 height 13
type Quantity "10"
click at [104, 172] on Quantity "2" at bounding box center [118, 170] width 53 height 13
type Quantity "3"
click at [131, 343] on p "Submit" at bounding box center [128, 340] width 17 height 7
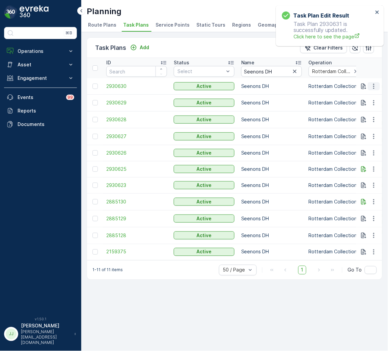
click at [373, 84] on icon "button" at bounding box center [373, 86] width 7 height 7
click at [365, 109] on div "Edit Task Plan" at bounding box center [365, 105] width 45 height 9
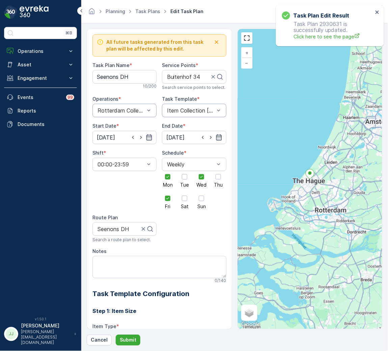
click at [185, 107] on div "Item Collection [PERSON_NAME]" at bounding box center [194, 110] width 64 height 13
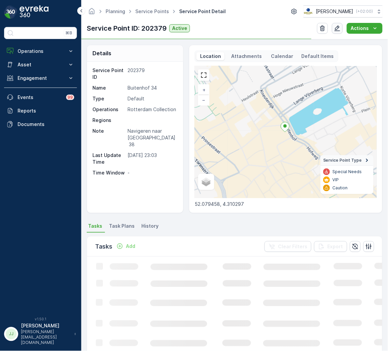
click at [338, 31] on icon "button" at bounding box center [337, 28] width 7 height 7
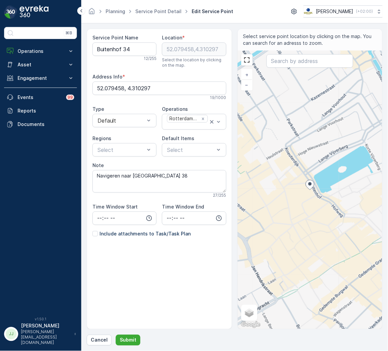
drag, startPoint x: 111, startPoint y: 236, endPoint x: 119, endPoint y: 226, distance: 13.3
click at [111, 237] on p "Include attachments to Task/Task Plan" at bounding box center [144, 234] width 91 height 7
click at [92, 231] on input "Include attachments to Task/Task Plan" at bounding box center [92, 231] width 0 height 0
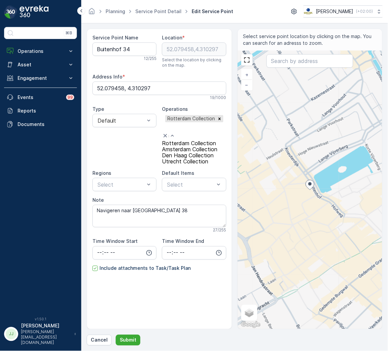
click at [199, 159] on span "Den Haag Collection" at bounding box center [188, 155] width 52 height 7
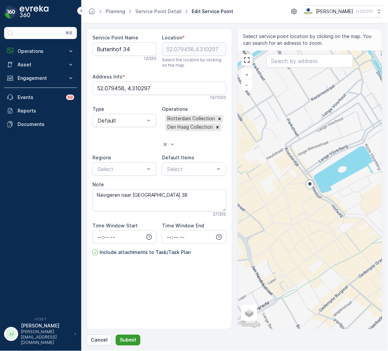
click at [126, 335] on button "Submit" at bounding box center [128, 340] width 25 height 11
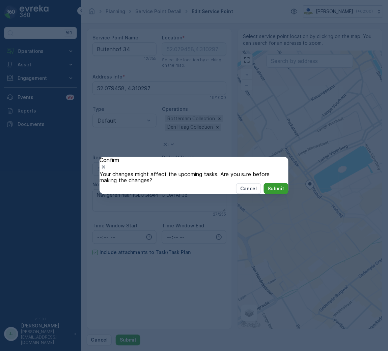
click at [274, 192] on p "Submit" at bounding box center [276, 188] width 17 height 7
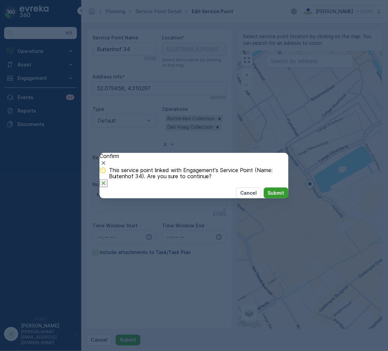
click at [268, 197] on p "Submit" at bounding box center [276, 193] width 17 height 7
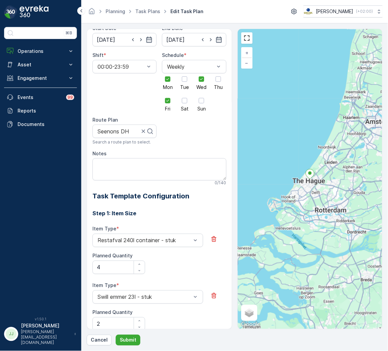
scroll to position [76, 0]
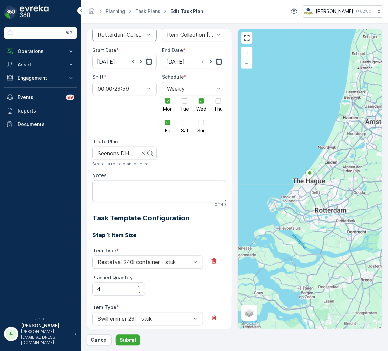
click at [120, 39] on div "Rotterdam Collection" at bounding box center [124, 34] width 64 height 13
click at [122, 63] on span "Den Haag Collection" at bounding box center [122, 63] width 52 height 6
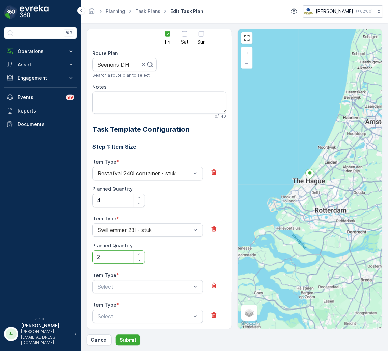
scroll to position [76, 0]
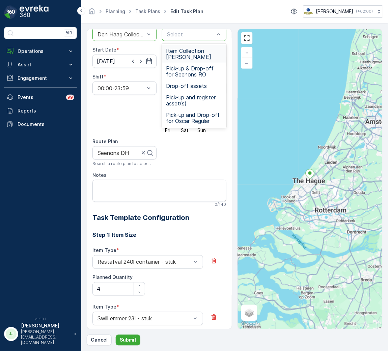
click at [177, 56] on span "Item Collection [PERSON_NAME]" at bounding box center [194, 54] width 56 height 12
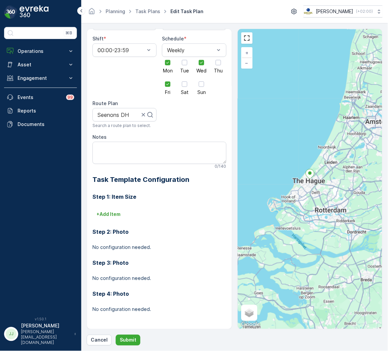
scroll to position [108, 0]
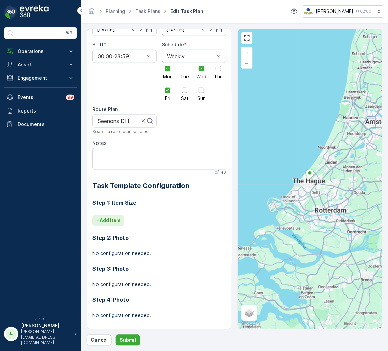
click at [110, 220] on p "+ Add Item" at bounding box center [108, 220] width 24 height 7
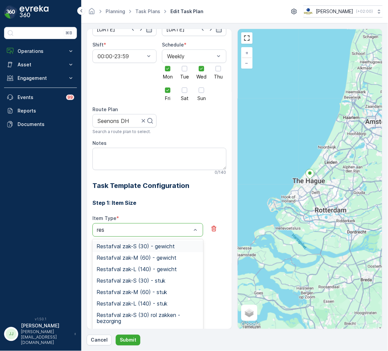
type input "rest"
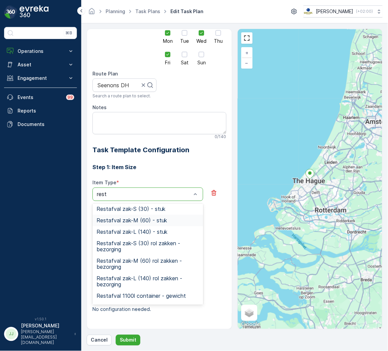
scroll to position [91, 0]
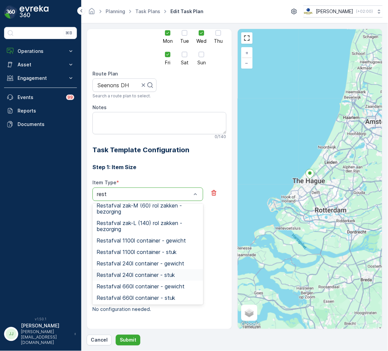
click at [141, 274] on span "Restafval 240l container - stuk" at bounding box center [135, 275] width 78 height 6
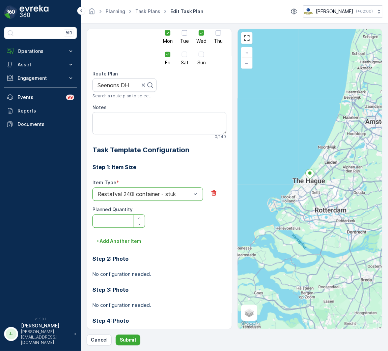
click at [98, 222] on Quantity "Planned Quantity" at bounding box center [118, 221] width 53 height 13
type Quantity "4"
click at [112, 242] on p "+ Add Another Item" at bounding box center [118, 241] width 45 height 7
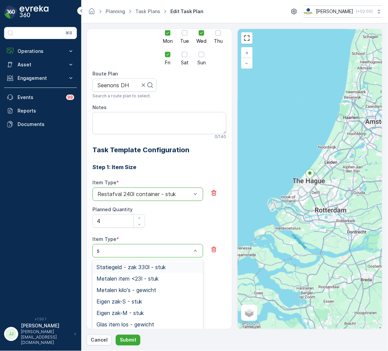
type input "sw"
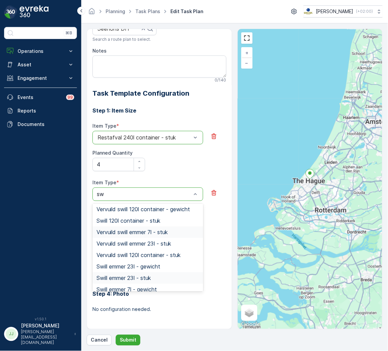
scroll to position [52, 0]
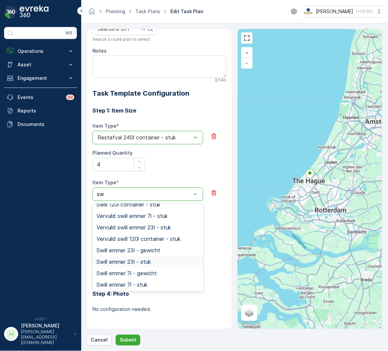
click at [132, 264] on span "Swill emmer 23l - stuk" at bounding box center [123, 262] width 54 height 6
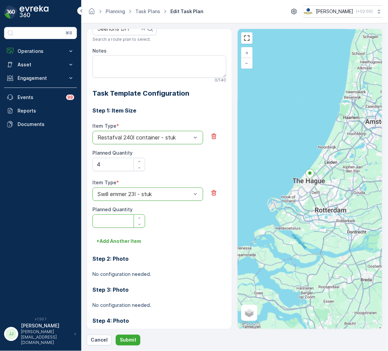
click at [108, 224] on Quantity "Planned Quantity" at bounding box center [118, 221] width 53 height 13
type Quantity "2"
click at [124, 338] on p "Submit" at bounding box center [128, 340] width 17 height 7
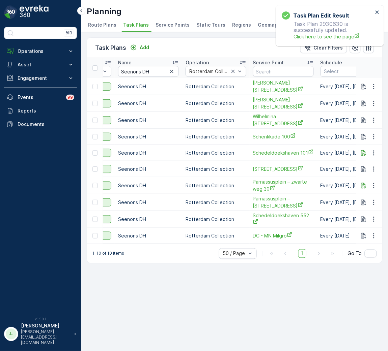
scroll to position [0, 151]
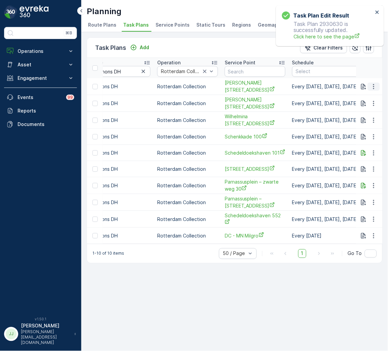
click at [374, 88] on icon "button" at bounding box center [373, 86] width 7 height 7
click at [371, 107] on span "Edit Task Plan" at bounding box center [361, 106] width 31 height 7
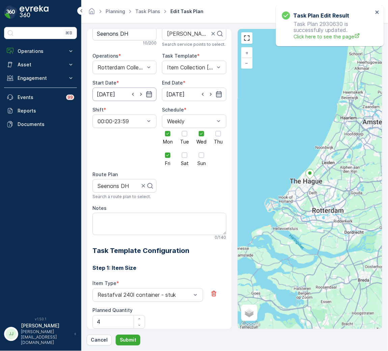
scroll to position [26, 0]
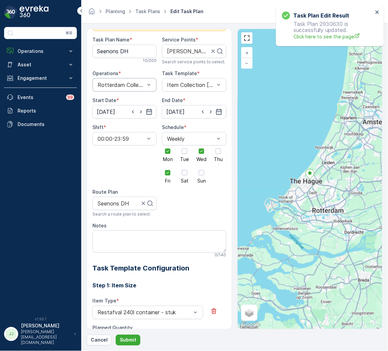
click at [119, 89] on div "Rotterdam Collection" at bounding box center [124, 84] width 64 height 13
click at [118, 115] on span "Den Haag Collection" at bounding box center [122, 113] width 52 height 6
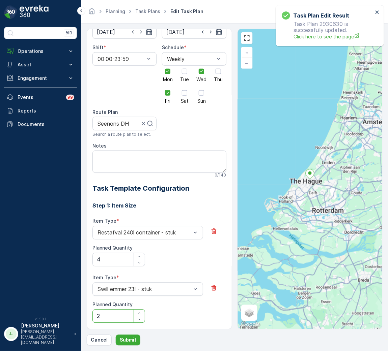
scroll to position [76, 0]
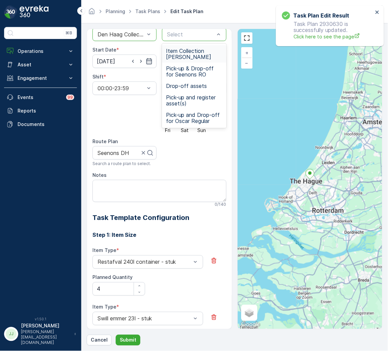
click at [173, 54] on span "Item Collection Oscar Regulier" at bounding box center [194, 54] width 56 height 12
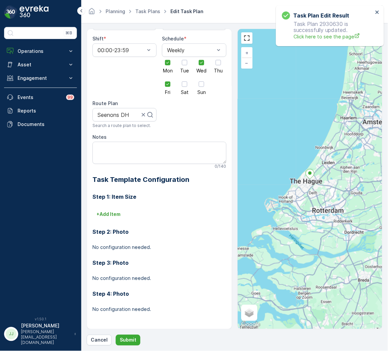
scroll to position [115, 0]
click at [118, 215] on p "+ Add Item" at bounding box center [108, 214] width 24 height 7
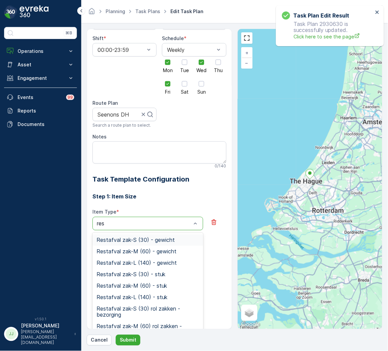
type input "rest"
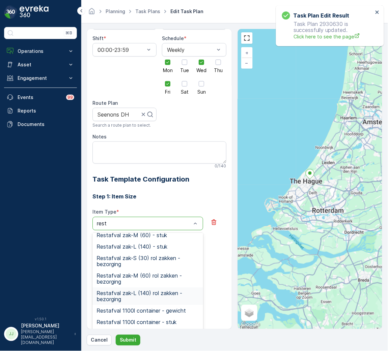
scroll to position [91, 0]
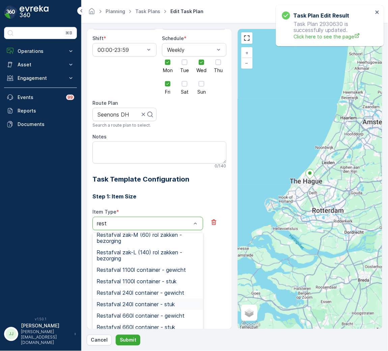
click at [149, 309] on div "Restafval 240l container - stuk" at bounding box center [147, 304] width 111 height 11
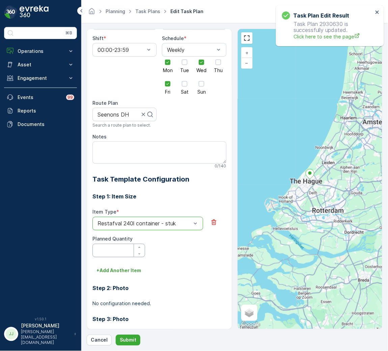
click at [125, 250] on Quantity "Planned Quantity" at bounding box center [118, 250] width 53 height 13
type Quantity "4"
click at [117, 276] on div "Step 1: Item Size Item Type * option Restafval 240l container - stuk is disable…" at bounding box center [159, 283] width 134 height 196
click at [116, 276] on button "+ Add Another Item" at bounding box center [118, 271] width 53 height 11
drag, startPoint x: 120, startPoint y: 270, endPoint x: 113, endPoint y: 273, distance: 7.6
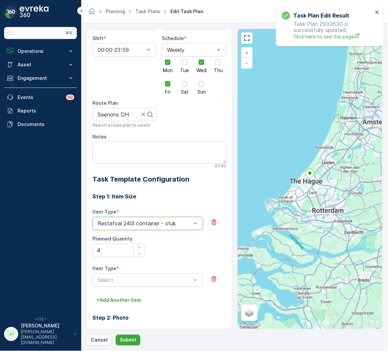
click at [116, 273] on div "Item Type * Select" at bounding box center [147, 277] width 111 height 22
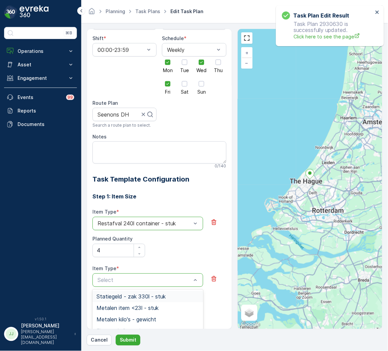
click at [117, 279] on div at bounding box center [144, 280] width 95 height 6
click at [116, 277] on div at bounding box center [144, 280] width 95 height 6
type input "sw"
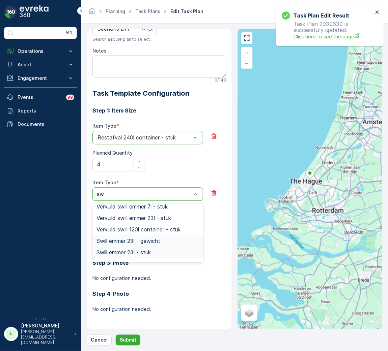
scroll to position [81, 0]
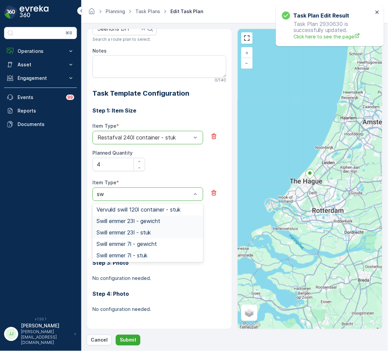
click at [141, 234] on span "Swill emmer 23l - stuk" at bounding box center [123, 233] width 54 height 6
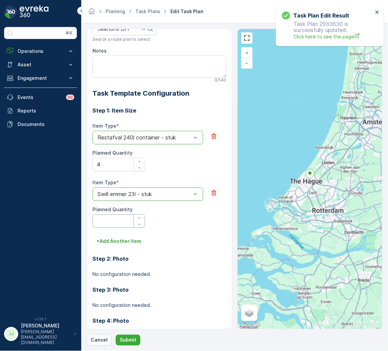
click at [114, 217] on Quantity "Planned Quantity" at bounding box center [118, 221] width 53 height 13
type Quantity "2"
click at [123, 340] on p "Submit" at bounding box center [128, 340] width 17 height 7
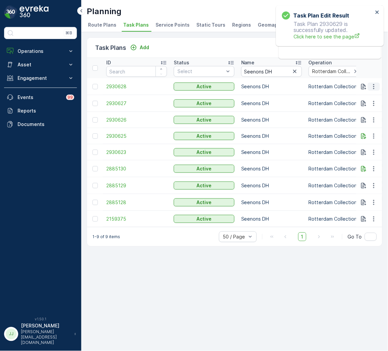
click at [375, 86] on icon "button" at bounding box center [373, 86] width 7 height 7
click at [365, 105] on span "Edit Task Plan" at bounding box center [361, 105] width 31 height 7
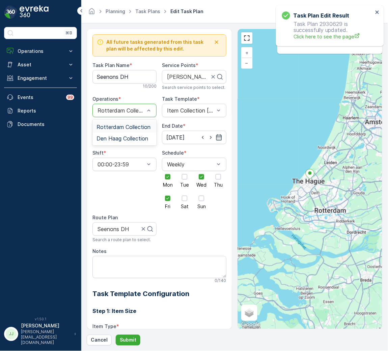
click at [130, 107] on div "Rotterdam Collection" at bounding box center [124, 110] width 64 height 13
click at [122, 140] on span "Den Haag Collection" at bounding box center [122, 139] width 52 height 6
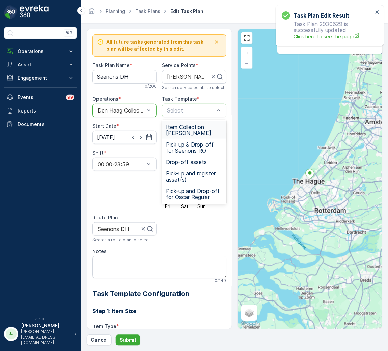
click at [179, 128] on span "Item Collection Oscar Regulier" at bounding box center [194, 130] width 56 height 12
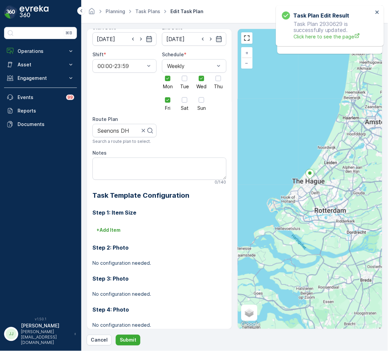
scroll to position [101, 0]
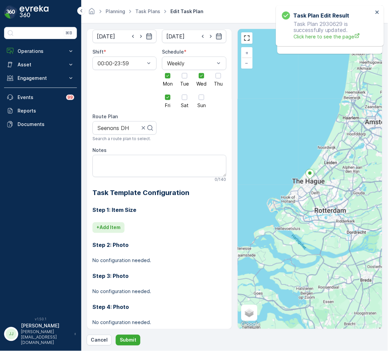
click at [113, 225] on p "+ Add Item" at bounding box center [108, 228] width 24 height 7
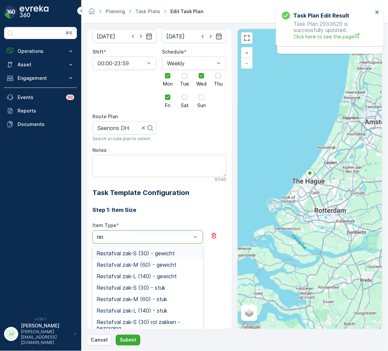
type input "rest"
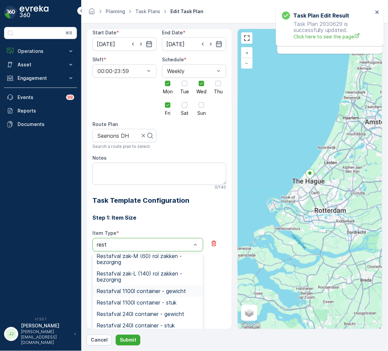
scroll to position [144, 0]
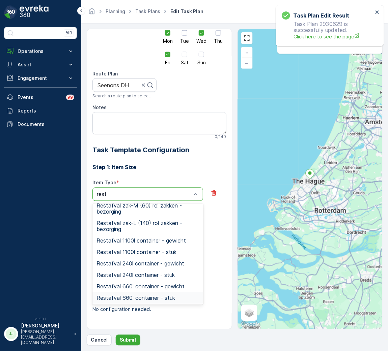
click at [156, 297] on span "Restafval 660l container - stuk" at bounding box center [135, 298] width 79 height 6
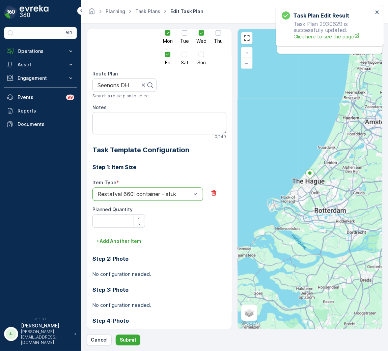
click at [116, 218] on Quantity "Planned Quantity" at bounding box center [118, 221] width 53 height 13
type Quantity "4"
click at [139, 194] on div at bounding box center [144, 195] width 95 height 6
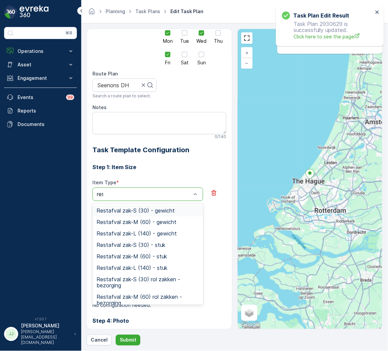
type input "rest"
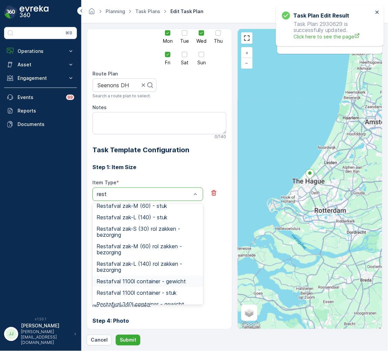
scroll to position [91, 0]
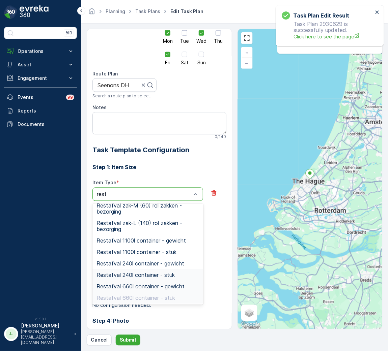
click at [132, 278] on span "Restafval 240l container - stuk" at bounding box center [135, 275] width 78 height 6
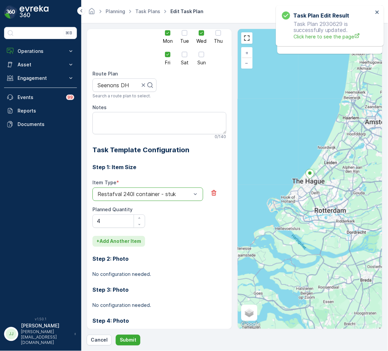
click at [120, 241] on p "+ Add Another Item" at bounding box center [118, 241] width 45 height 7
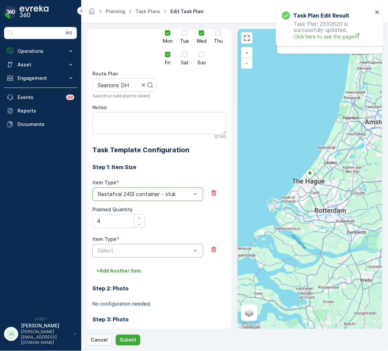
click at [117, 258] on div "Item Type * Select" at bounding box center [159, 251] width 134 height 30
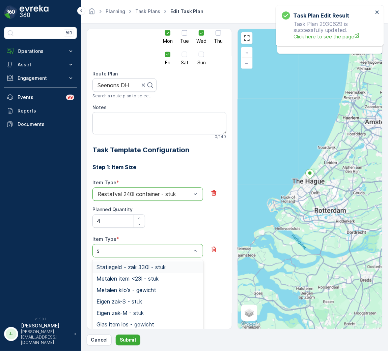
type input "sw"
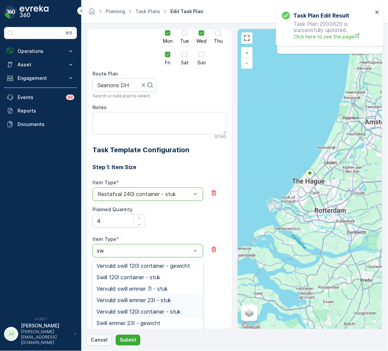
scroll to position [51, 0]
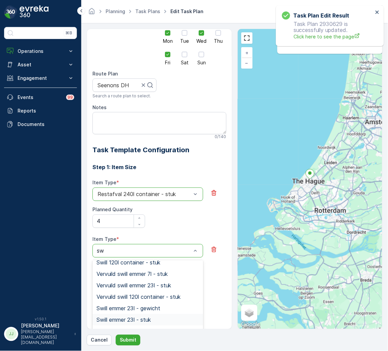
click at [133, 319] on span "Swill emmer 23l - stuk" at bounding box center [123, 320] width 54 height 6
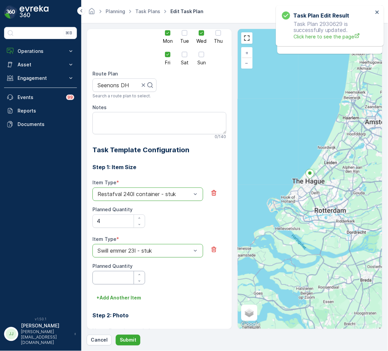
click at [121, 275] on Quantity "Planned Quantity" at bounding box center [118, 277] width 53 height 13
type Quantity "6"
click at [124, 339] on p "Submit" at bounding box center [128, 340] width 17 height 7
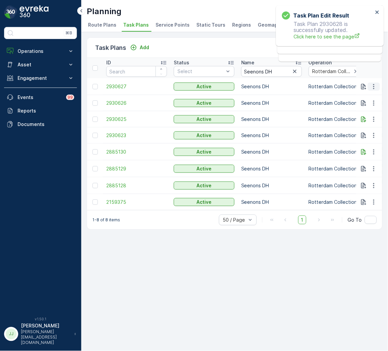
click at [374, 88] on icon "button" at bounding box center [373, 86] width 7 height 7
click at [369, 105] on span "Edit Task Plan" at bounding box center [361, 106] width 31 height 7
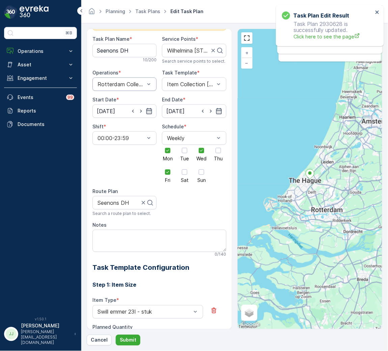
scroll to position [20, 0]
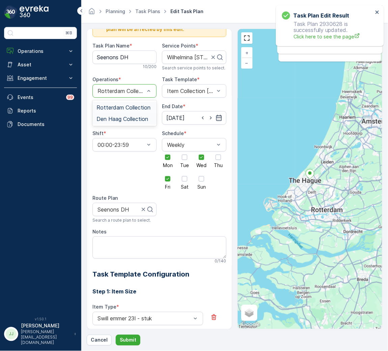
click at [122, 121] on span "Den Haag Collection" at bounding box center [122, 119] width 52 height 6
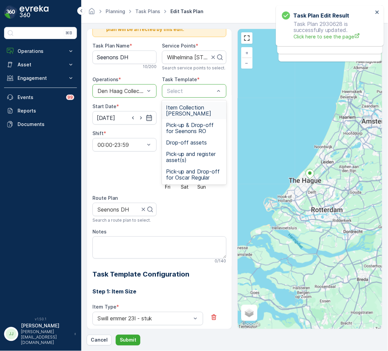
click at [176, 110] on span "Item Collection Oscar Regulier" at bounding box center [194, 111] width 56 height 12
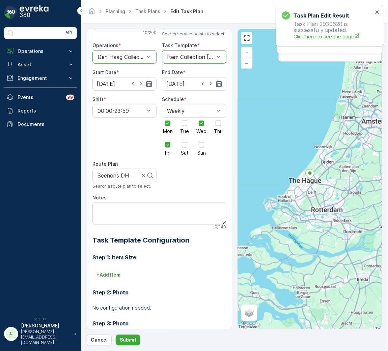
scroll to position [114, 0]
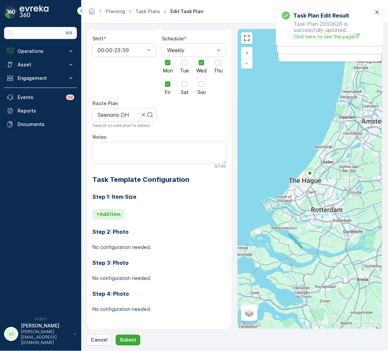
drag, startPoint x: 114, startPoint y: 209, endPoint x: 116, endPoint y: 220, distance: 10.6
click at [115, 211] on div "Step 1: Item Size + Add Item Step 2: Photo No configuration needed. Step 3: Pho…" at bounding box center [159, 254] width 134 height 139
click at [114, 217] on p "+ Add Item" at bounding box center [108, 214] width 24 height 7
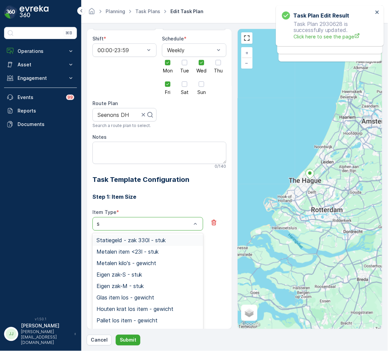
type input "sw"
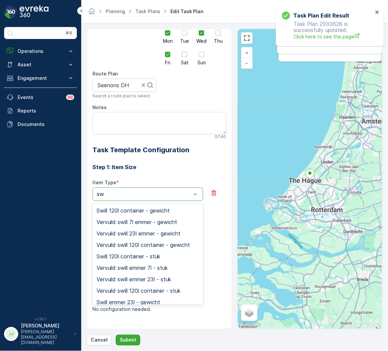
scroll to position [39, 0]
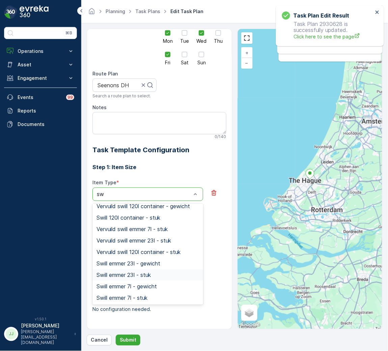
click at [138, 279] on div "Swill emmer 23l - stuk" at bounding box center [147, 275] width 111 height 11
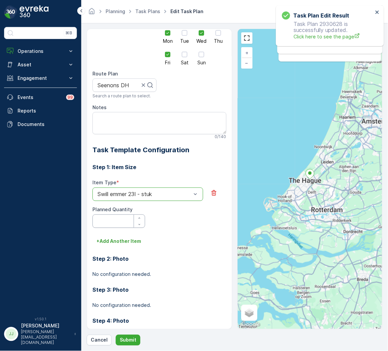
click at [118, 221] on Quantity "Planned Quantity" at bounding box center [118, 221] width 53 height 13
type Quantity "10"
click at [139, 342] on div "Cancel Submit" at bounding box center [235, 340] width 296 height 11
click at [135, 342] on button "Submit" at bounding box center [128, 340] width 25 height 11
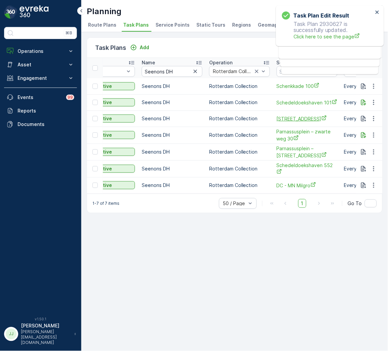
scroll to position [0, 101]
click at [376, 87] on icon "button" at bounding box center [373, 86] width 7 height 7
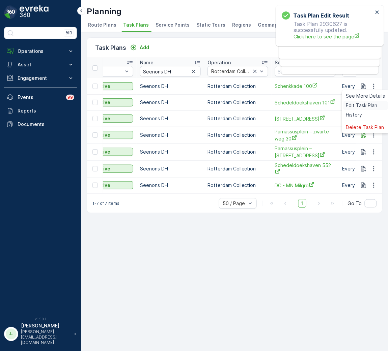
click at [365, 104] on span "Edit Task Plan" at bounding box center [361, 105] width 31 height 7
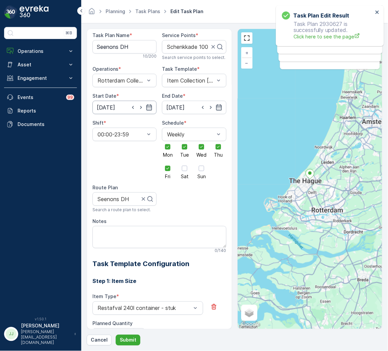
scroll to position [26, 0]
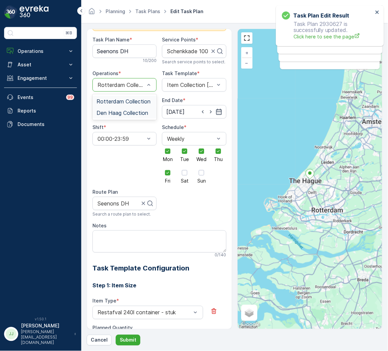
click at [123, 115] on span "Den Haag Collection" at bounding box center [122, 113] width 52 height 6
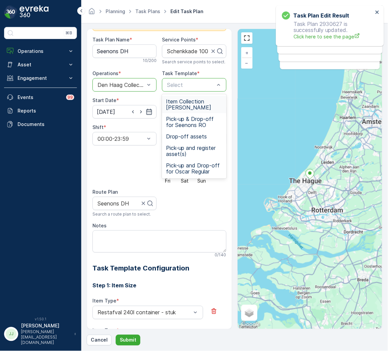
click at [186, 103] on span "Item Collection Oscar Regulier" at bounding box center [194, 104] width 56 height 12
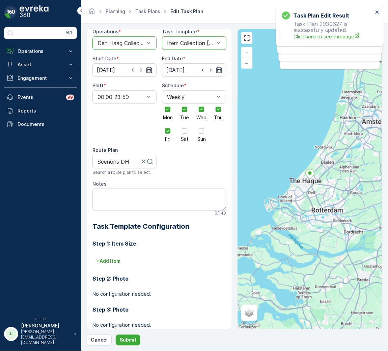
scroll to position [114, 0]
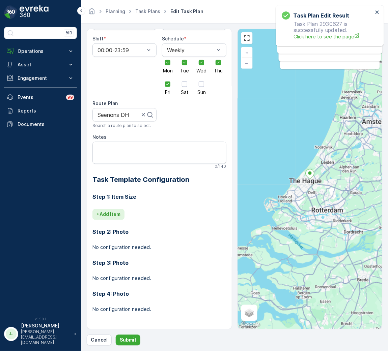
click at [123, 212] on button "+ Add Item" at bounding box center [108, 214] width 32 height 11
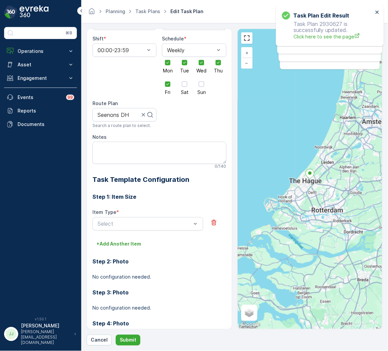
click at [118, 216] on div "Item Type * Select" at bounding box center [147, 220] width 111 height 22
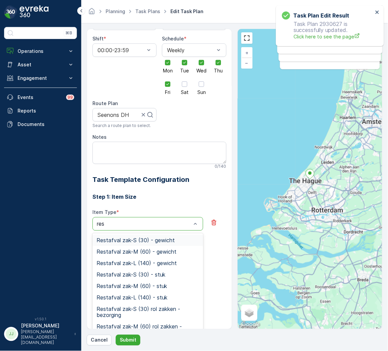
type input "rest"
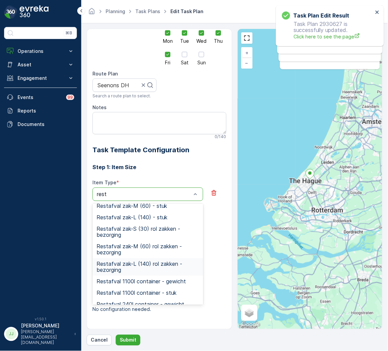
scroll to position [91, 0]
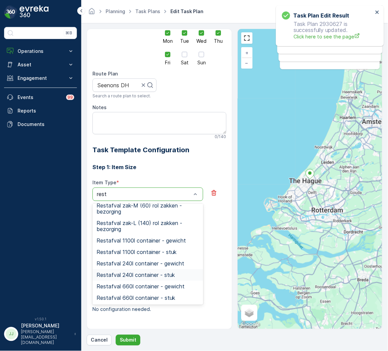
click at [141, 272] on span "Restafval 240l container - stuk" at bounding box center [135, 275] width 78 height 6
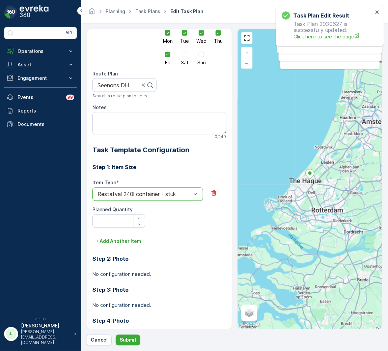
click at [120, 224] on Quantity "Planned Quantity" at bounding box center [118, 221] width 53 height 13
type Quantity "4"
click at [119, 242] on p "+ Add Another Item" at bounding box center [118, 241] width 45 height 7
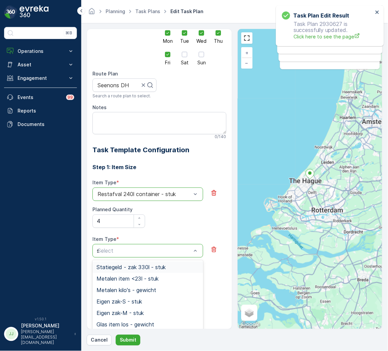
type input "sw"
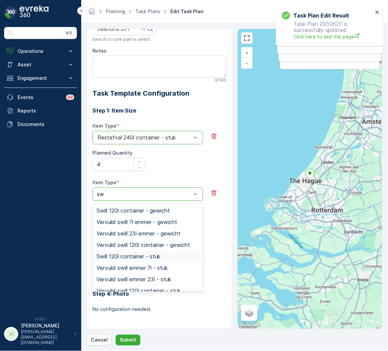
scroll to position [52, 0]
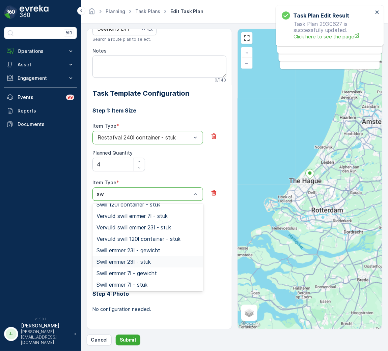
click at [139, 263] on span "Swill emmer 23l - stuk" at bounding box center [123, 262] width 54 height 6
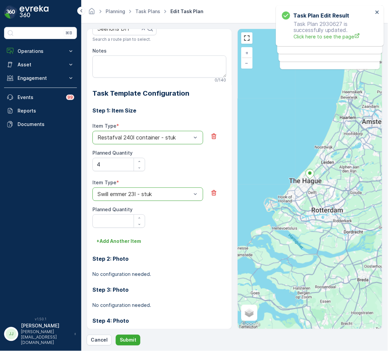
click at [110, 225] on Quantity "Planned Quantity" at bounding box center [118, 221] width 53 height 13
type Quantity "6"
click at [130, 335] on div "All future tasks generated from this task plan will be affected by this edit. T…" at bounding box center [235, 187] width 296 height 317
click at [130, 335] on button "Submit" at bounding box center [128, 340] width 25 height 11
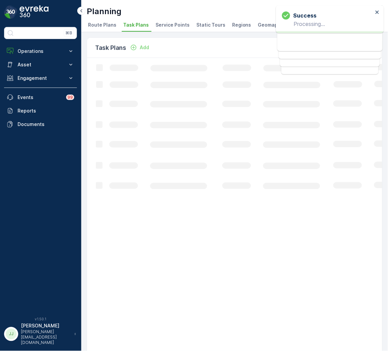
drag, startPoint x: 196, startPoint y: 216, endPoint x: 74, endPoint y: 188, distance: 125.7
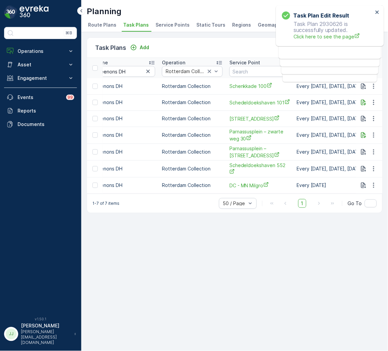
scroll to position [0, 151]
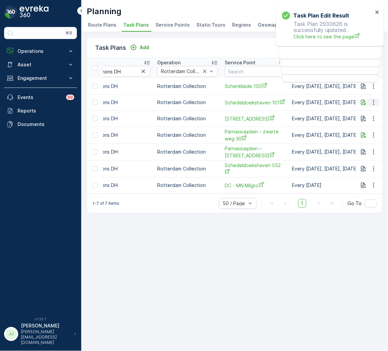
click at [374, 103] on icon "button" at bounding box center [373, 102] width 1 height 5
click at [366, 119] on span "Edit Task Plan" at bounding box center [361, 121] width 31 height 7
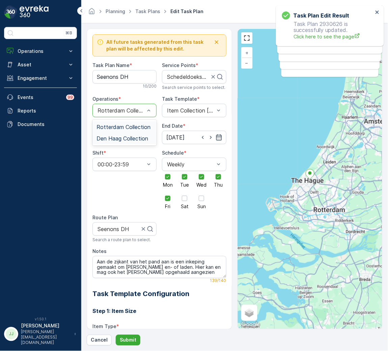
click at [126, 140] on span "Den Haag Collection" at bounding box center [122, 139] width 52 height 6
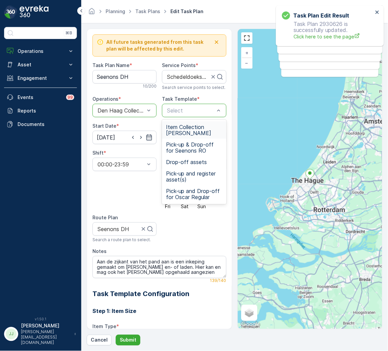
click at [181, 126] on span "Item Collection Oscar Regulier" at bounding box center [194, 130] width 56 height 12
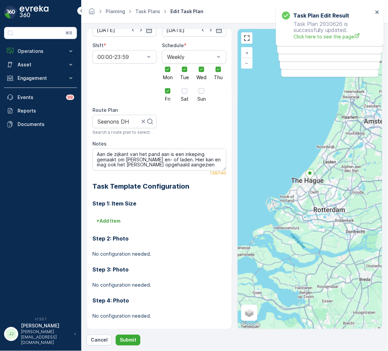
scroll to position [114, 0]
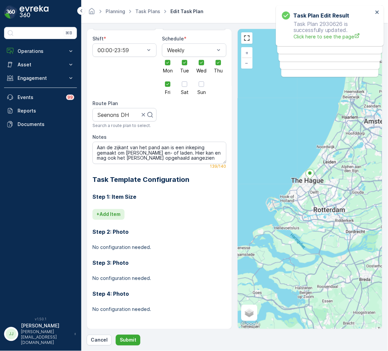
click at [112, 212] on p "+ Add Item" at bounding box center [108, 214] width 24 height 7
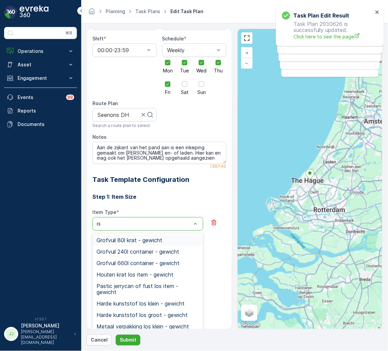
type input "rest"
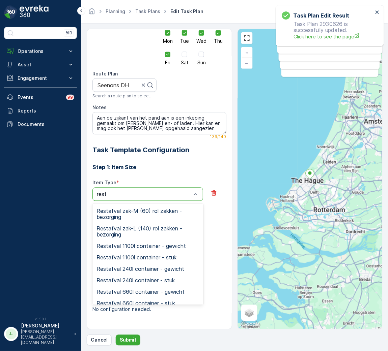
scroll to position [91, 0]
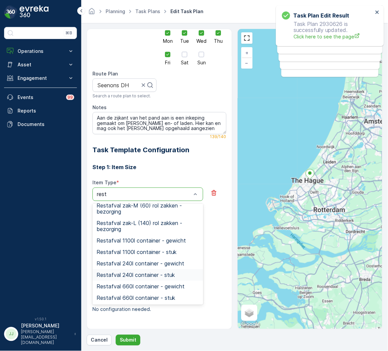
click at [142, 273] on span "Restafval 240l container - stuk" at bounding box center [135, 275] width 78 height 6
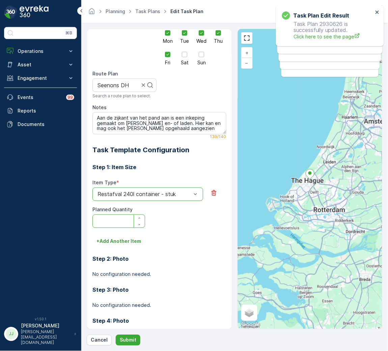
click at [118, 221] on Quantity "Planned Quantity" at bounding box center [118, 221] width 53 height 13
type Quantity "8"
click at [114, 242] on p "+ Add Another Item" at bounding box center [118, 241] width 45 height 7
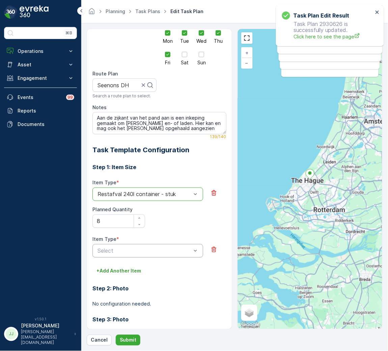
click at [111, 257] on div "Select" at bounding box center [147, 250] width 111 height 13
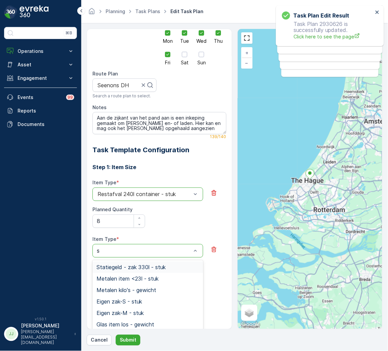
type input "sw"
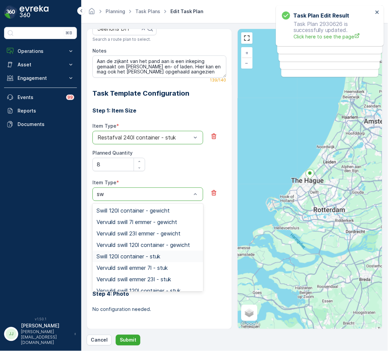
scroll to position [52, 0]
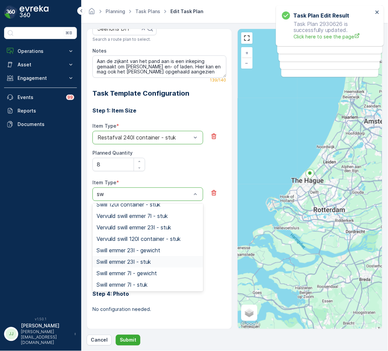
click at [125, 263] on span "Swill emmer 23l - stuk" at bounding box center [123, 262] width 54 height 6
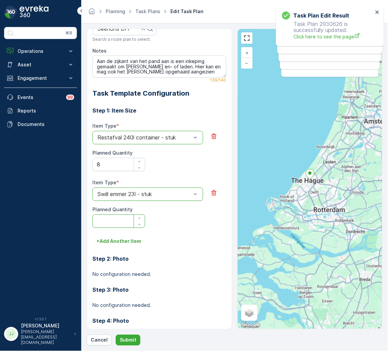
click at [115, 221] on Quantity "Planned Quantity" at bounding box center [118, 221] width 53 height 13
type Quantity "8"
click at [127, 343] on p "Submit" at bounding box center [128, 340] width 17 height 7
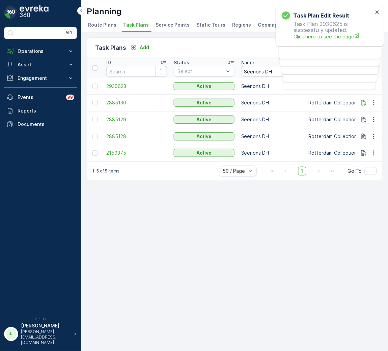
click at [320, 258] on div "Task Plans Add Clear Filters ID Status Select Name Seenons DH Operation Rotterd…" at bounding box center [234, 191] width 306 height 319
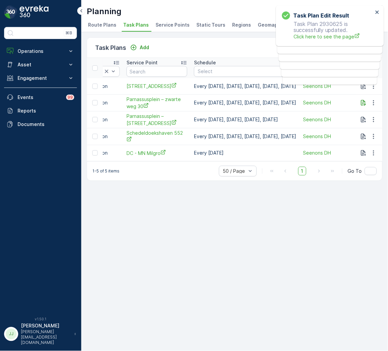
scroll to position [0, 253]
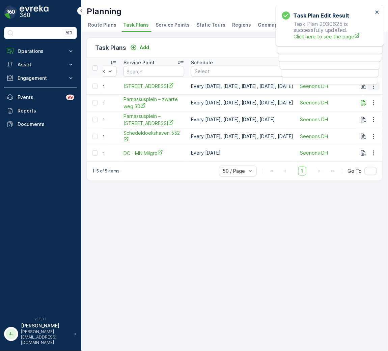
click at [372, 90] on button "button" at bounding box center [374, 86] width 12 height 8
click at [369, 106] on span "Edit Task Plan" at bounding box center [361, 105] width 31 height 7
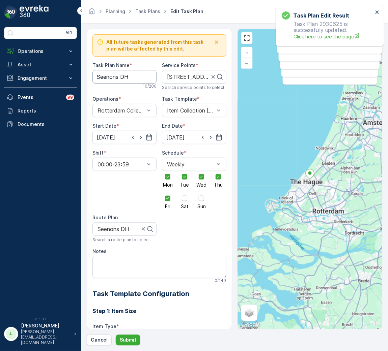
click at [120, 78] on Name "Seenons DH" at bounding box center [124, 76] width 64 height 13
click at [119, 107] on div "Rotterdam Collection" at bounding box center [124, 110] width 64 height 13
click at [120, 139] on span "Den Haag Collection" at bounding box center [122, 139] width 52 height 6
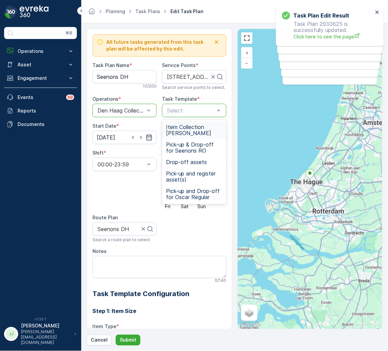
type input "s"
click at [197, 127] on span "Item Collection [PERSON_NAME]" at bounding box center [194, 130] width 56 height 12
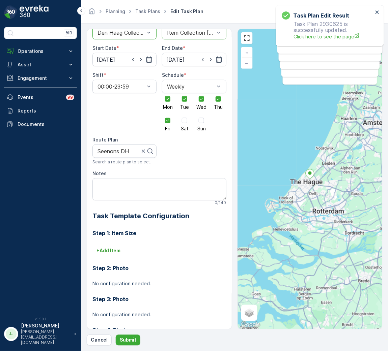
scroll to position [101, 0]
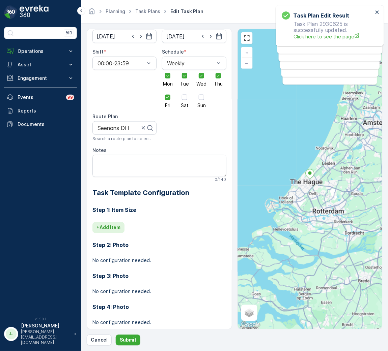
click at [110, 226] on p "+ Add Item" at bounding box center [108, 228] width 24 height 7
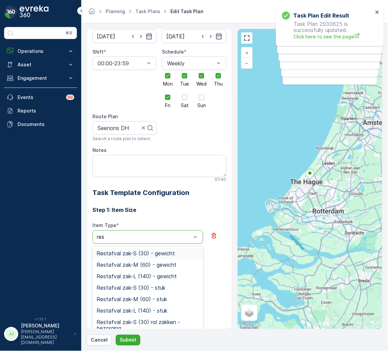
type input "rest"
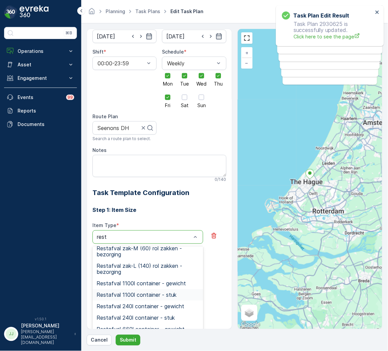
scroll to position [144, 0]
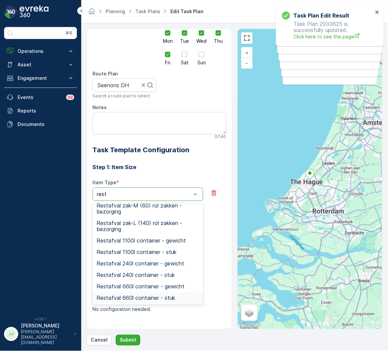
click at [173, 300] on span "Restafval 660l container - stuk" at bounding box center [135, 298] width 79 height 6
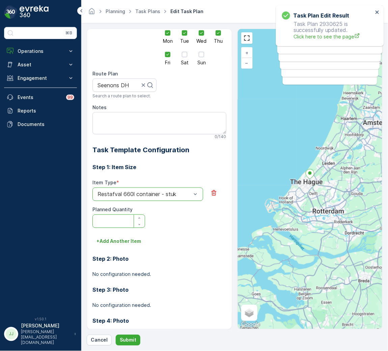
click at [104, 222] on Quantity "Planned Quantity" at bounding box center [118, 221] width 53 height 13
type Quantity "10"
click at [121, 244] on p "+ Add Another Item" at bounding box center [118, 241] width 45 height 7
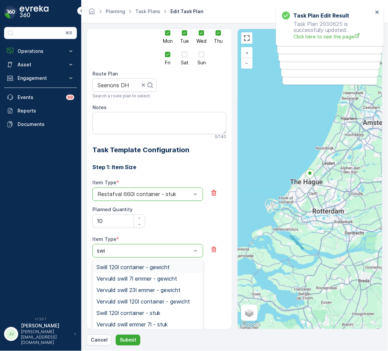
type input "swil"
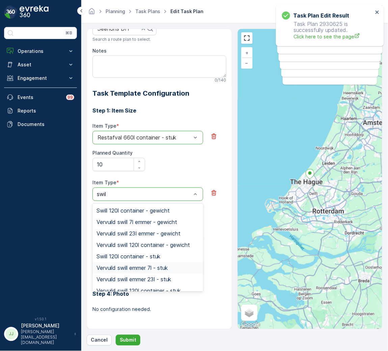
scroll to position [52, 0]
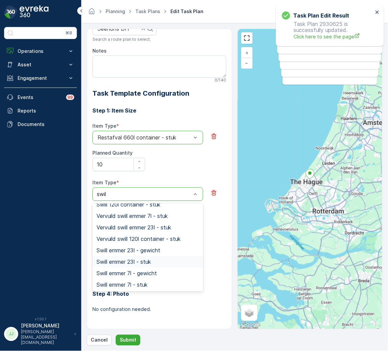
click at [139, 263] on span "Swill emmer 23l - stuk" at bounding box center [123, 262] width 54 height 6
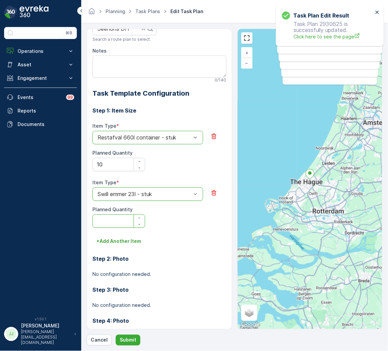
click at [118, 222] on Quantity "Planned Quantity" at bounding box center [118, 221] width 53 height 13
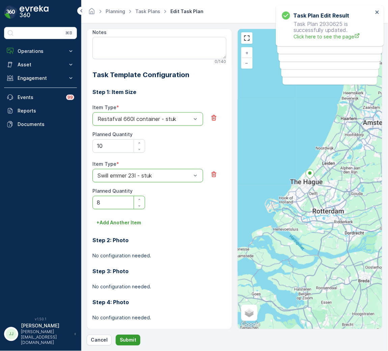
scroll to position [228, 0]
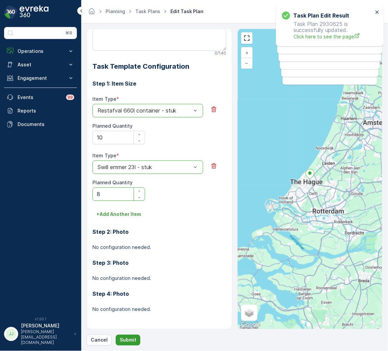
type Quantity "8"
click at [129, 337] on p "Submit" at bounding box center [128, 340] width 17 height 7
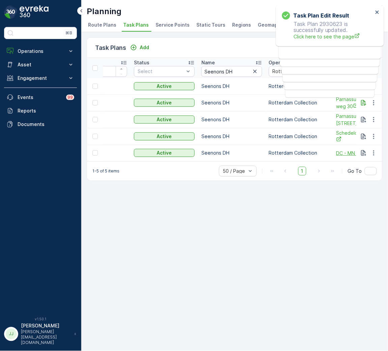
scroll to position [0, 151]
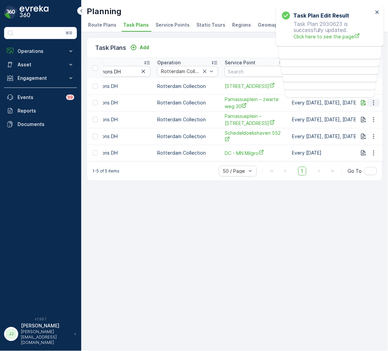
drag, startPoint x: 376, startPoint y: 100, endPoint x: 376, endPoint y: 106, distance: 5.7
click at [376, 101] on icon "button" at bounding box center [373, 102] width 7 height 7
click at [368, 122] on span "Edit Task Plan" at bounding box center [361, 122] width 31 height 7
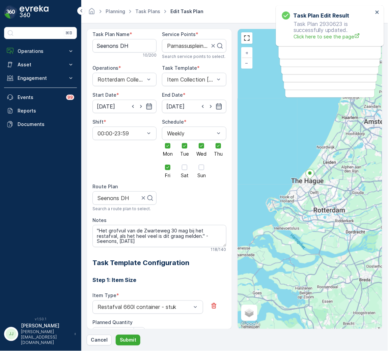
scroll to position [26, 0]
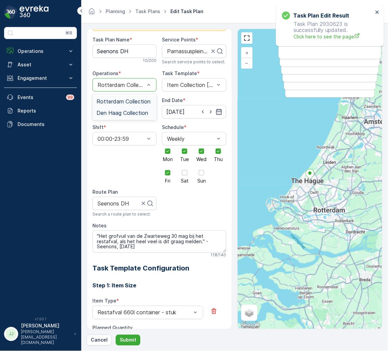
click at [126, 114] on span "Den Haag Collection" at bounding box center [122, 113] width 52 height 6
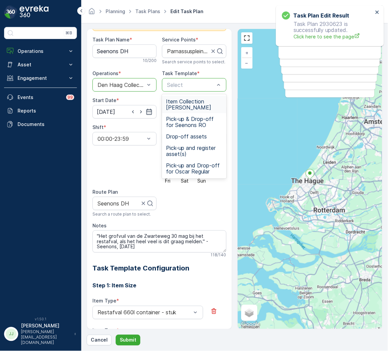
click at [175, 103] on span "Item Collection [PERSON_NAME]" at bounding box center [194, 104] width 56 height 12
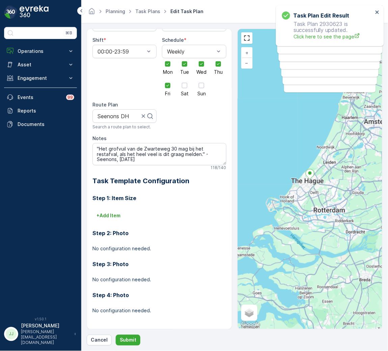
scroll to position [114, 0]
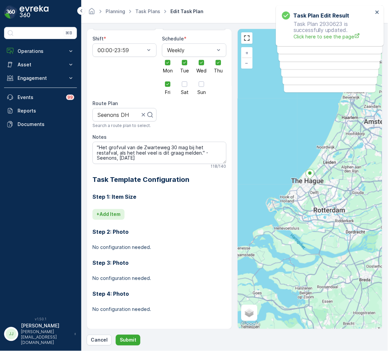
click at [113, 217] on p "+ Add Item" at bounding box center [108, 214] width 24 height 7
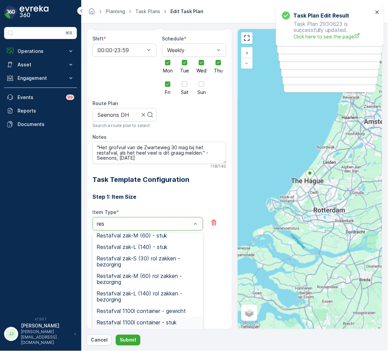
scroll to position [91, 0]
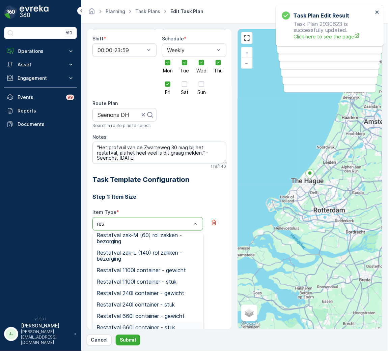
click at [144, 326] on span "Restafval 660l container - stuk" at bounding box center [135, 328] width 79 height 6
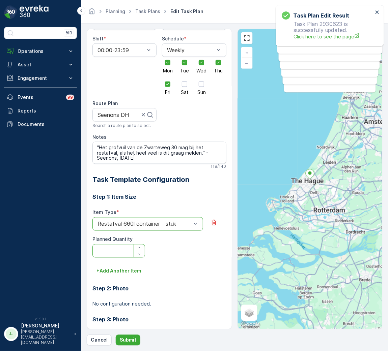
click at [116, 254] on Quantity "Planned Quantity" at bounding box center [118, 250] width 53 height 13
type Quantity "7"
click at [116, 272] on p "+ Add Another Item" at bounding box center [118, 271] width 45 height 7
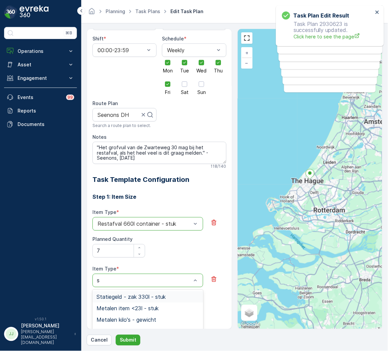
type input "sw"
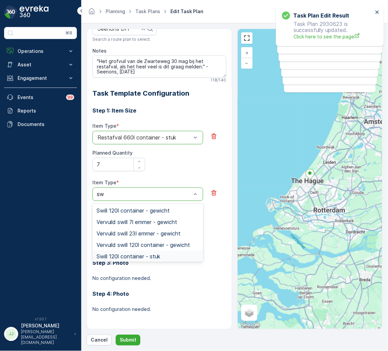
scroll to position [51, 0]
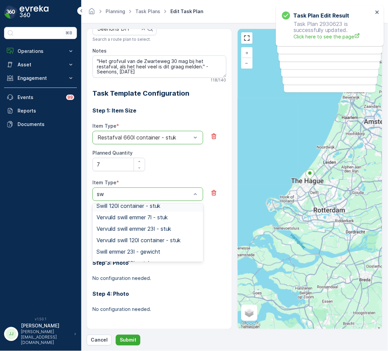
click at [139, 207] on span "Swill 120l container - stuk" at bounding box center [128, 206] width 64 height 6
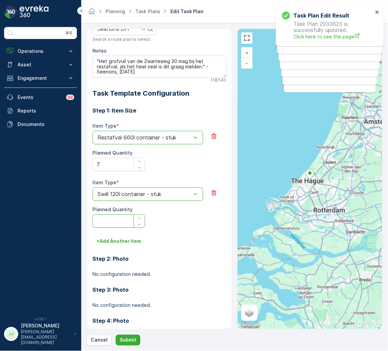
click at [119, 220] on Quantity "Planned Quantity" at bounding box center [118, 221] width 53 height 13
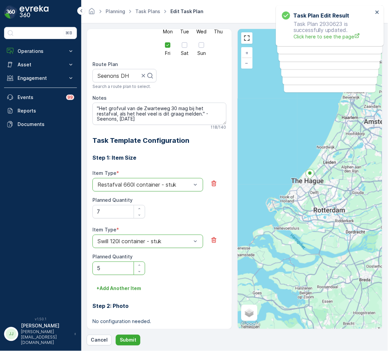
scroll to position [99, 0]
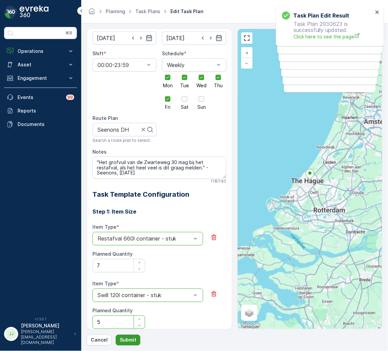
type Quantity "5"
click at [130, 341] on p "Submit" at bounding box center [128, 340] width 17 height 7
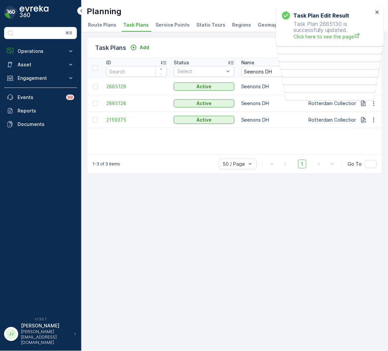
scroll to position [0, 151]
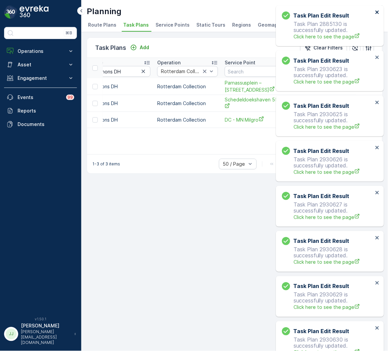
click at [378, 11] on icon "close" at bounding box center [376, 11] width 3 height 3
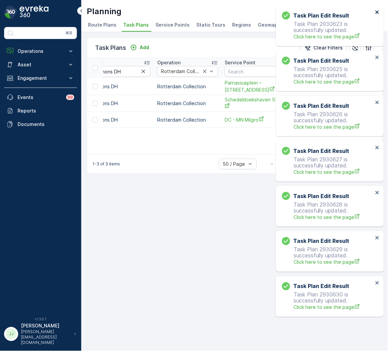
click at [375, 11] on icon "close" at bounding box center [377, 11] width 5 height 5
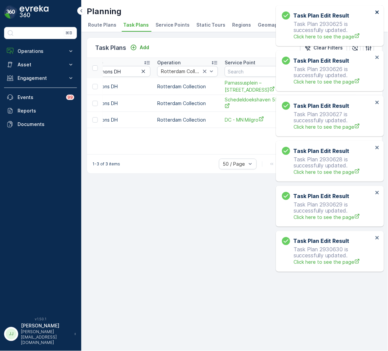
click at [376, 11] on icon "close" at bounding box center [376, 11] width 3 height 3
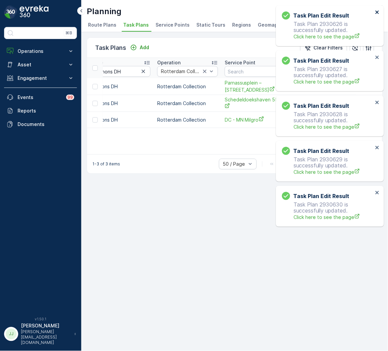
click at [376, 11] on icon "close" at bounding box center [376, 11] width 3 height 3
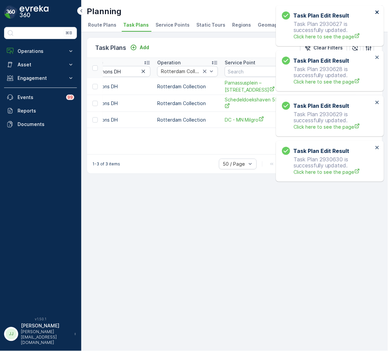
click at [377, 11] on icon "close" at bounding box center [377, 11] width 5 height 5
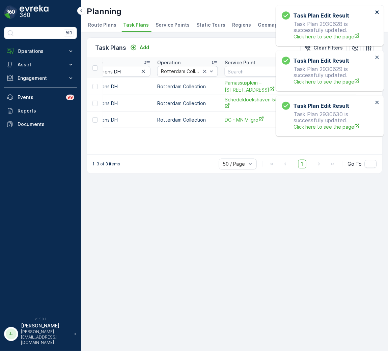
click at [377, 11] on icon "close" at bounding box center [377, 11] width 5 height 5
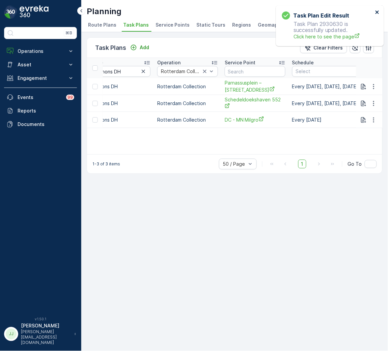
click at [377, 11] on icon "close" at bounding box center [377, 11] width 5 height 5
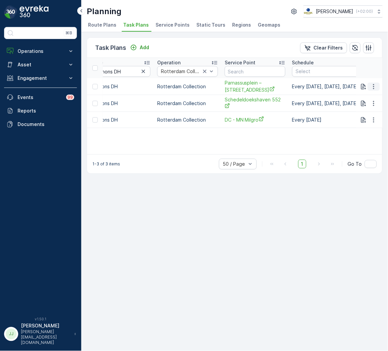
click at [373, 88] on icon "button" at bounding box center [373, 86] width 7 height 7
click at [364, 109] on div "Edit Task Plan" at bounding box center [365, 105] width 45 height 9
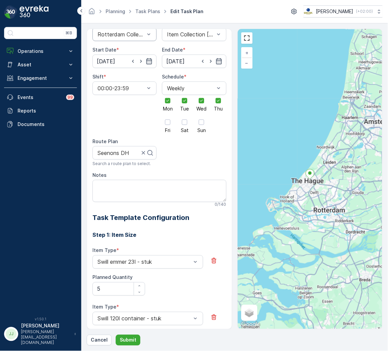
scroll to position [26, 0]
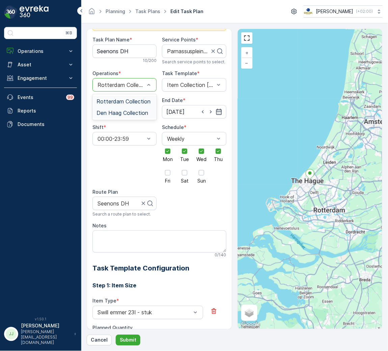
click at [119, 113] on span "Den Haag Collection" at bounding box center [122, 113] width 52 height 6
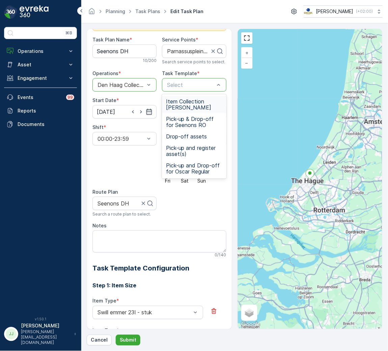
click at [183, 98] on span "Item Collection Oscar Regulier" at bounding box center [194, 104] width 56 height 12
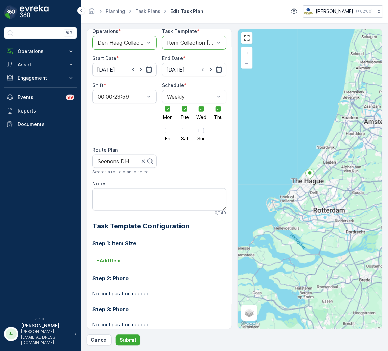
scroll to position [114, 0]
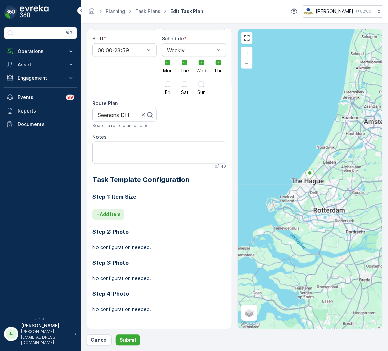
click at [115, 216] on p "+ Add Item" at bounding box center [108, 214] width 24 height 7
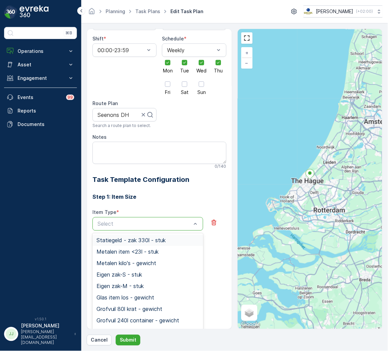
type input "w"
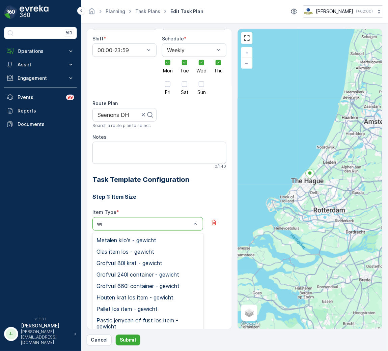
type input "w"
type input "s"
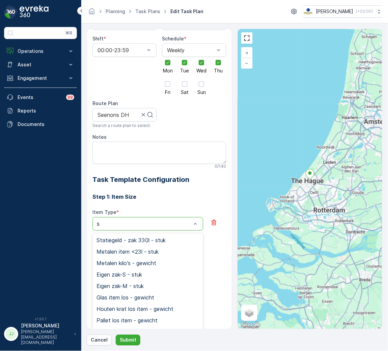
type input "sw"
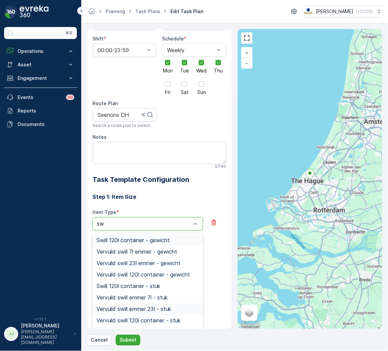
scroll to position [39, 0]
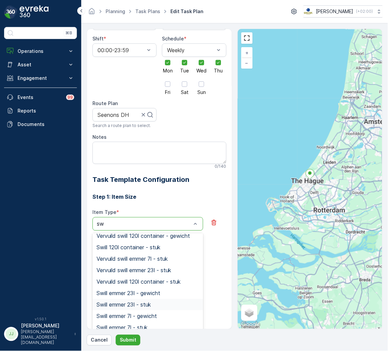
click at [128, 304] on span "Swill emmer 23l - stuk" at bounding box center [123, 305] width 54 height 6
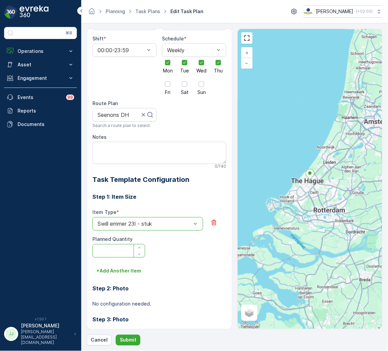
click at [119, 251] on Quantity "Planned Quantity" at bounding box center [118, 250] width 53 height 13
type Quantity "5"
click at [115, 273] on p "+ Add Another Item" at bounding box center [118, 271] width 45 height 7
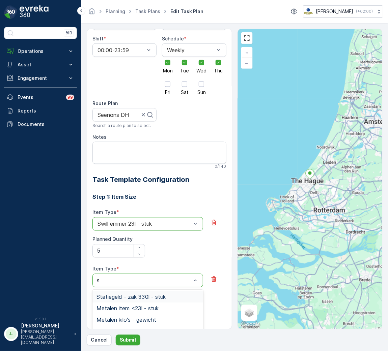
type input "sw"
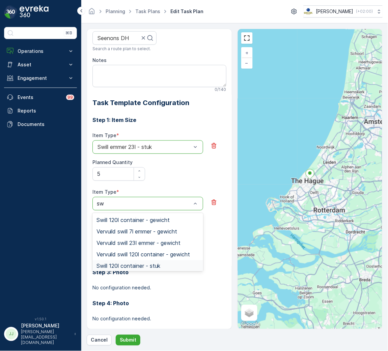
scroll to position [201, 0]
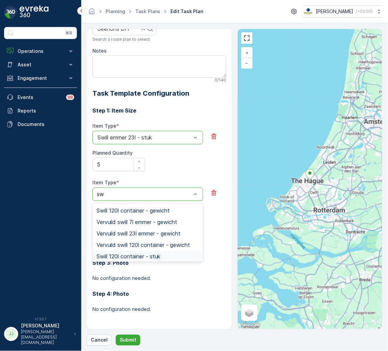
drag, startPoint x: 149, startPoint y: 256, endPoint x: 143, endPoint y: 251, distance: 8.1
click at [150, 257] on span "Swill 120l container - stuk" at bounding box center [128, 257] width 64 height 6
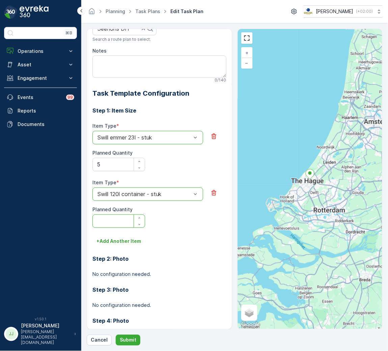
click at [115, 220] on Quantity "Planned Quantity" at bounding box center [118, 221] width 53 height 13
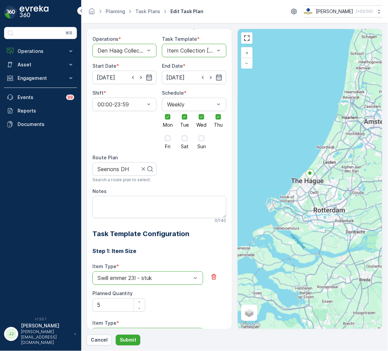
scroll to position [49, 0]
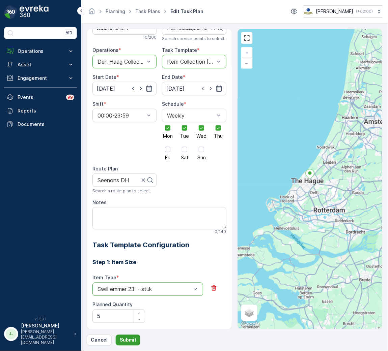
type Quantity "2"
click at [128, 341] on p "Submit" at bounding box center [128, 340] width 17 height 7
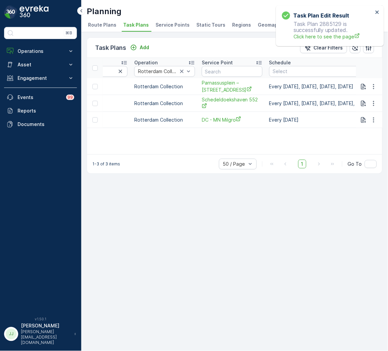
scroll to position [0, 202]
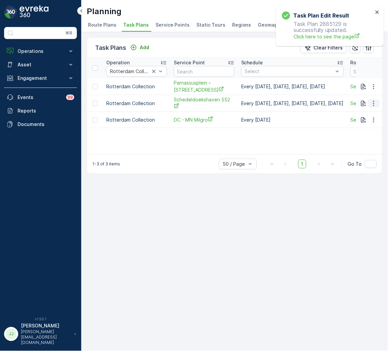
click at [373, 105] on icon "button" at bounding box center [373, 103] width 7 height 7
click at [359, 124] on span "Edit Task Plan" at bounding box center [361, 122] width 31 height 7
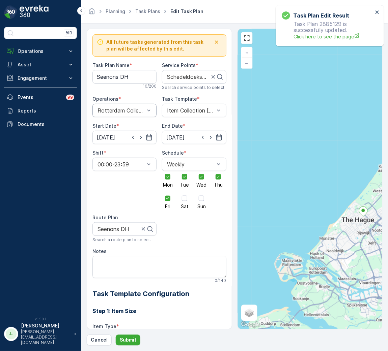
click at [124, 116] on div "Rotterdam Collection" at bounding box center [124, 110] width 64 height 13
click at [124, 139] on span "Den Haag Collection" at bounding box center [122, 139] width 52 height 6
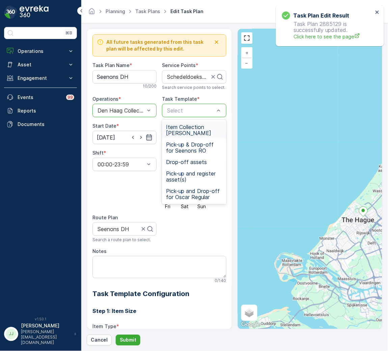
click at [180, 124] on span "Item Collection Oscar Regulier" at bounding box center [194, 130] width 56 height 12
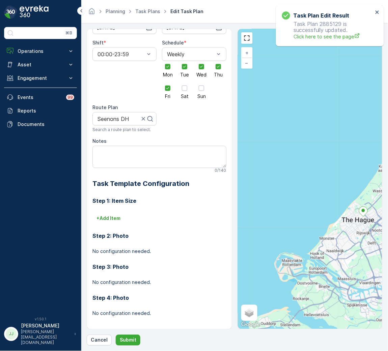
scroll to position [114, 0]
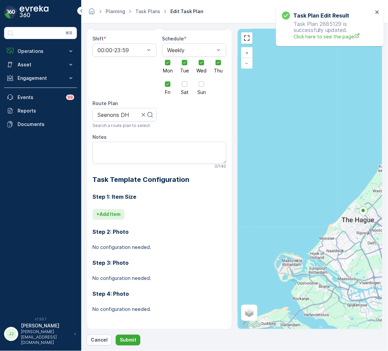
click at [120, 213] on p "+ Add Item" at bounding box center [108, 214] width 24 height 7
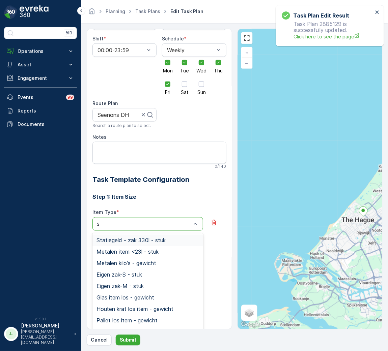
type input "sw"
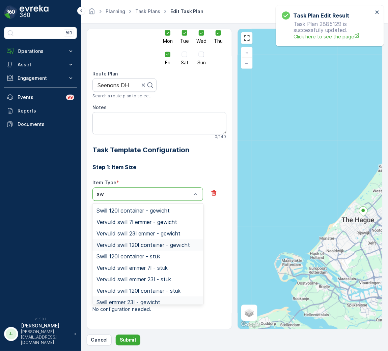
scroll to position [39, 0]
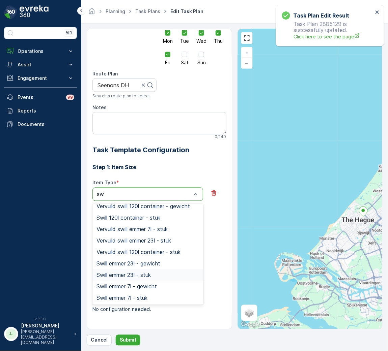
click at [141, 279] on div "Swill emmer 23l - stuk" at bounding box center [147, 275] width 111 height 11
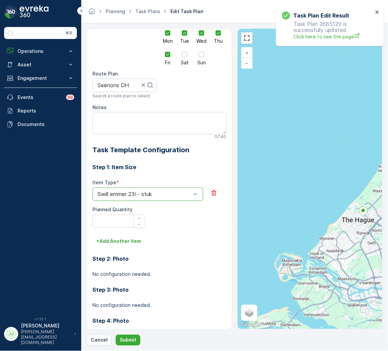
click at [117, 225] on Quantity "Planned Quantity" at bounding box center [118, 221] width 53 height 13
type Quantity "16"
click at [135, 340] on button "Submit" at bounding box center [128, 340] width 25 height 11
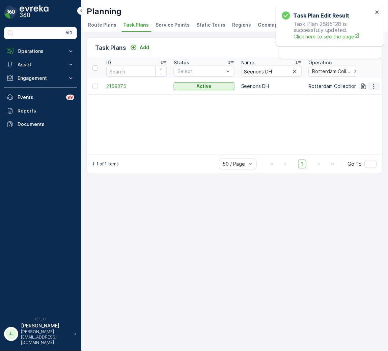
click at [371, 87] on icon "button" at bounding box center [373, 86] width 7 height 7
click at [365, 103] on span "Edit Task Plan" at bounding box center [361, 105] width 31 height 7
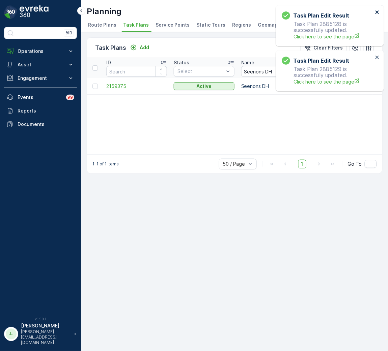
click at [377, 9] on icon "close" at bounding box center [377, 11] width 5 height 5
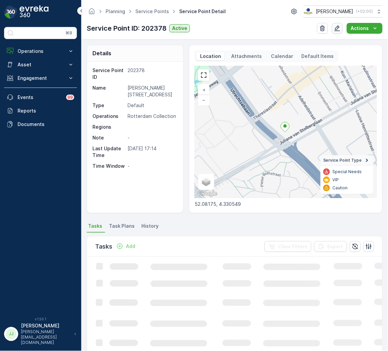
click at [334, 31] on icon "button" at bounding box center [337, 28] width 7 height 7
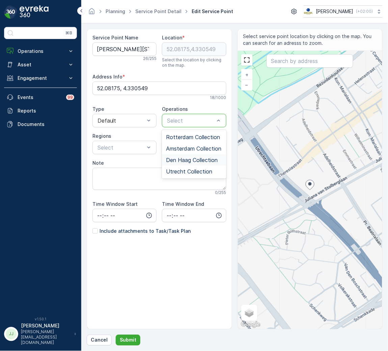
drag, startPoint x: 189, startPoint y: 167, endPoint x: 189, endPoint y: 130, distance: 36.4
click at [189, 163] on span "Den Haag Collection" at bounding box center [192, 160] width 52 height 6
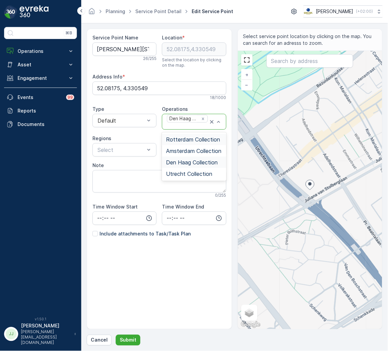
click at [205, 143] on div "Rotterdam Collection" at bounding box center [194, 139] width 64 height 11
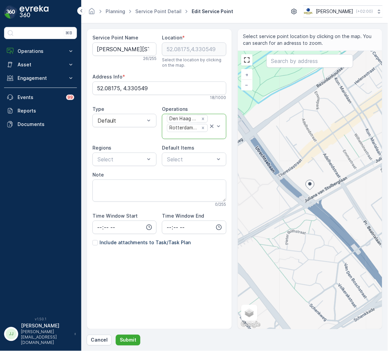
click at [115, 242] on p "Include attachments to Task/Task Plan" at bounding box center [144, 243] width 91 height 7
click at [92, 240] on input "Include attachments to Task/Task Plan" at bounding box center [92, 240] width 0 height 0
click at [122, 342] on p "Submit" at bounding box center [128, 340] width 17 height 7
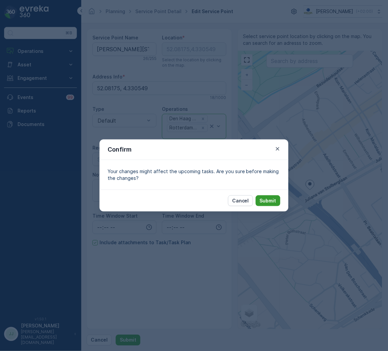
click at [267, 200] on p "Submit" at bounding box center [268, 201] width 17 height 7
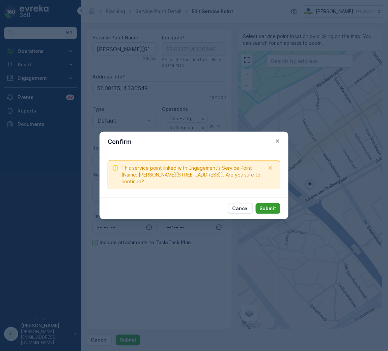
click at [259, 203] on button "Submit" at bounding box center [268, 208] width 25 height 11
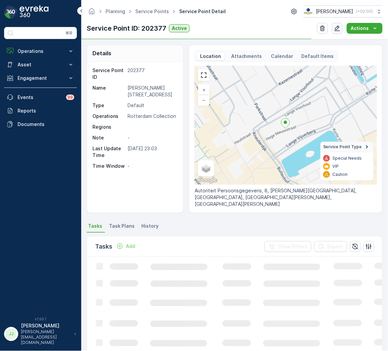
click at [337, 27] on icon "button" at bounding box center [337, 28] width 7 height 7
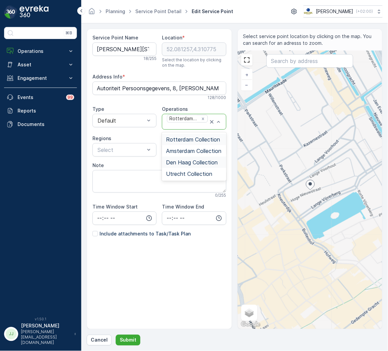
click at [187, 166] on span "Den Haag Collection" at bounding box center [192, 162] width 52 height 6
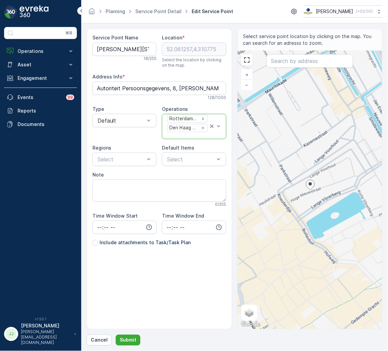
click at [134, 240] on p "Include attachments to Task/Task Plan" at bounding box center [144, 243] width 91 height 7
click at [92, 240] on input "Include attachments to Task/Task Plan" at bounding box center [92, 240] width 0 height 0
click at [131, 339] on p "Submit" at bounding box center [128, 340] width 17 height 7
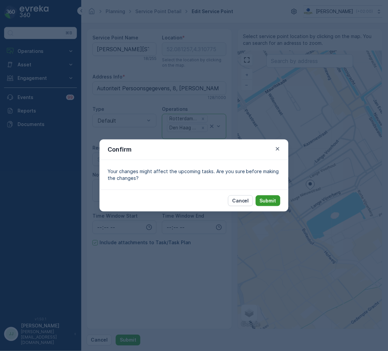
click at [268, 200] on p "Submit" at bounding box center [268, 201] width 17 height 7
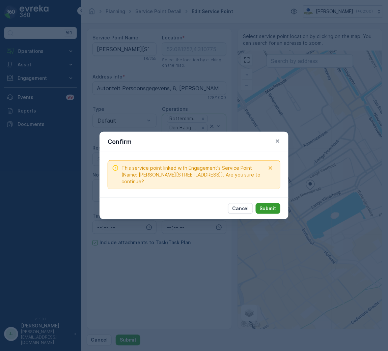
click at [264, 205] on p "Submit" at bounding box center [268, 208] width 17 height 7
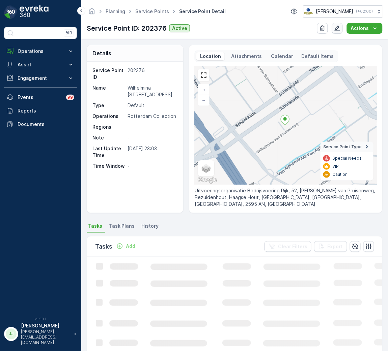
click at [335, 28] on icon "button" at bounding box center [337, 28] width 7 height 7
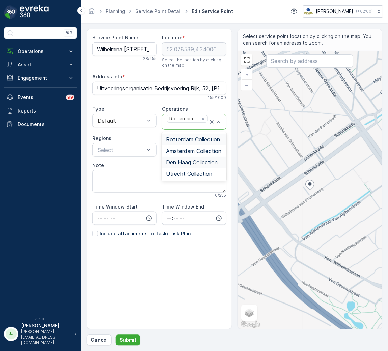
click at [194, 166] on span "Den Haag Collection" at bounding box center [192, 162] width 52 height 6
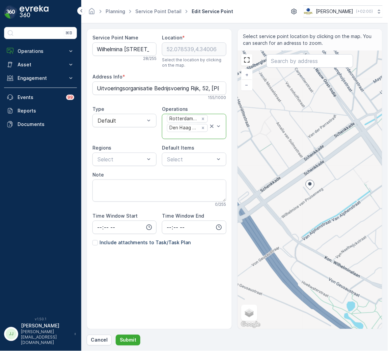
drag, startPoint x: 133, startPoint y: 240, endPoint x: 127, endPoint y: 246, distance: 8.6
click at [133, 242] on p "Include attachments to Task/Task Plan" at bounding box center [144, 243] width 91 height 7
click at [92, 240] on input "Include attachments to Task/Task Plan" at bounding box center [92, 240] width 0 height 0
click at [134, 338] on p "Submit" at bounding box center [128, 340] width 17 height 7
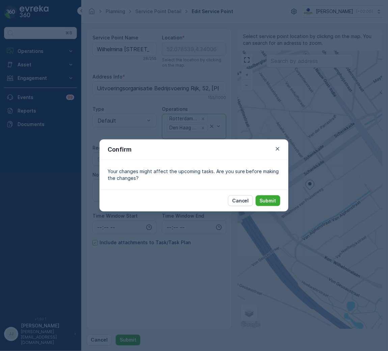
click at [263, 200] on p "Submit" at bounding box center [268, 201] width 17 height 7
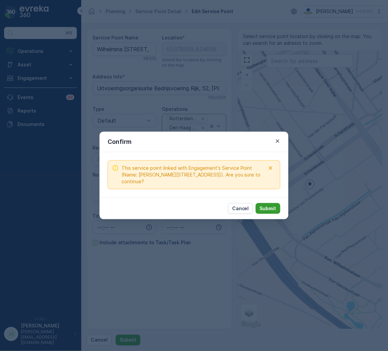
click at [264, 206] on p "Submit" at bounding box center [268, 208] width 17 height 7
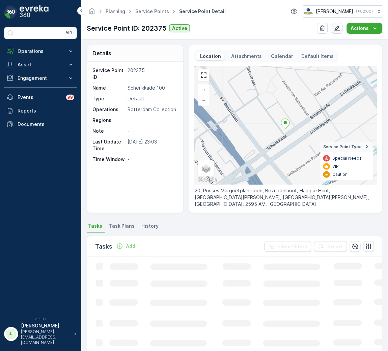
click at [339, 29] on icon "button" at bounding box center [337, 28] width 7 height 7
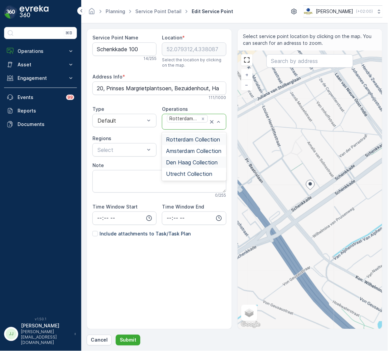
click at [197, 166] on span "Den Haag Collection" at bounding box center [192, 162] width 52 height 6
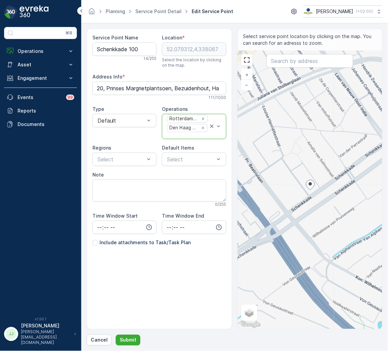
click at [124, 244] on p "Include attachments to Task/Task Plan" at bounding box center [144, 243] width 91 height 7
click at [92, 240] on input "Include attachments to Task/Task Plan" at bounding box center [92, 240] width 0 height 0
click at [120, 343] on p "Submit" at bounding box center [128, 340] width 17 height 7
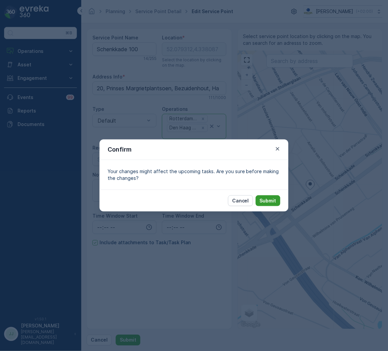
click at [262, 200] on p "Submit" at bounding box center [268, 201] width 17 height 7
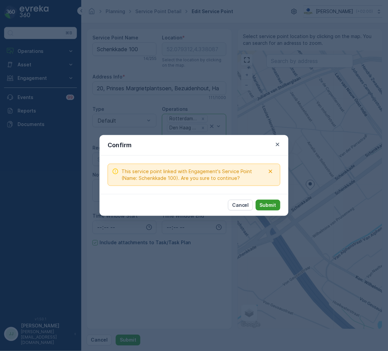
click at [261, 202] on p "Submit" at bounding box center [268, 205] width 17 height 7
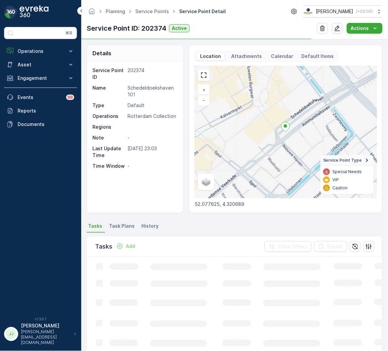
click at [334, 29] on button "button" at bounding box center [337, 28] width 11 height 11
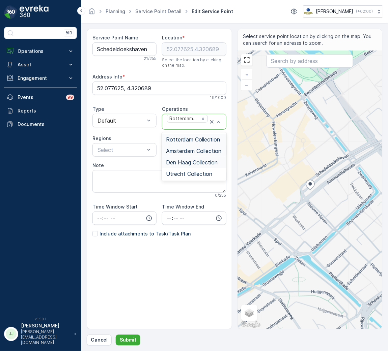
drag, startPoint x: 189, startPoint y: 180, endPoint x: 206, endPoint y: 162, distance: 24.8
click at [206, 162] on div "Rotterdam Collection Amsterdam Collection Den Haag Collection Utrecht Collection" at bounding box center [194, 157] width 64 height 49
click at [206, 166] on span "Den Haag Collection" at bounding box center [192, 162] width 52 height 6
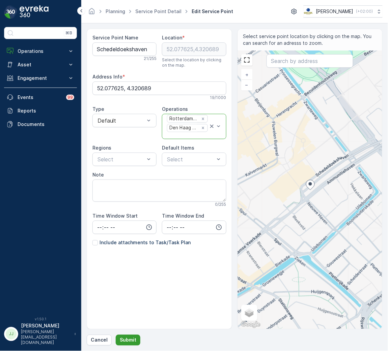
click at [124, 335] on button "Submit" at bounding box center [128, 340] width 25 height 11
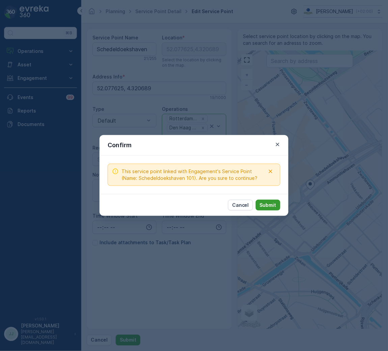
click at [273, 204] on p "Submit" at bounding box center [268, 205] width 17 height 7
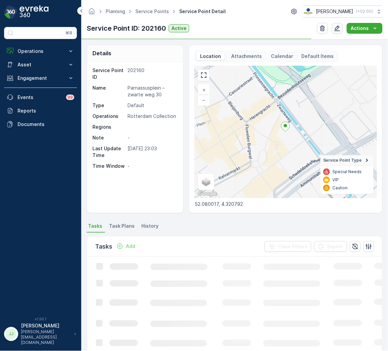
click at [340, 27] on icon "button" at bounding box center [337, 28] width 7 height 7
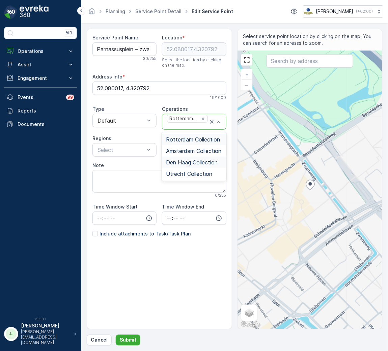
click at [195, 166] on span "Den Haag Collection" at bounding box center [192, 162] width 52 height 6
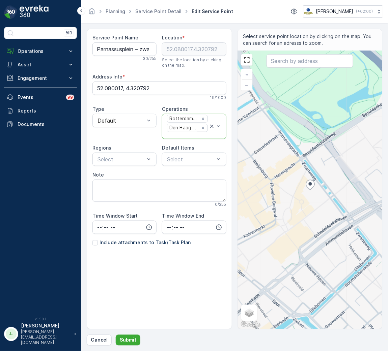
click at [111, 241] on p "Include attachments to Task/Task Plan" at bounding box center [144, 243] width 91 height 7
click at [92, 240] on input "Include attachments to Task/Task Plan" at bounding box center [92, 240] width 0 height 0
click at [126, 344] on button "Submit" at bounding box center [128, 340] width 25 height 11
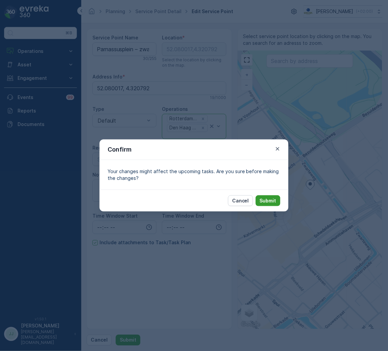
drag, startPoint x: 264, startPoint y: 192, endPoint x: 264, endPoint y: 196, distance: 4.4
click at [264, 194] on div "Cancel Submit" at bounding box center [193, 201] width 189 height 22
click at [265, 198] on button "Submit" at bounding box center [268, 201] width 25 height 11
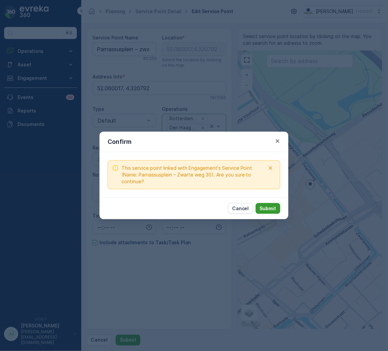
click at [263, 206] on p "Submit" at bounding box center [268, 208] width 17 height 7
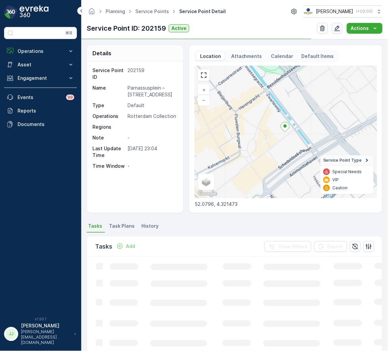
click at [337, 29] on icon "button" at bounding box center [337, 28] width 7 height 7
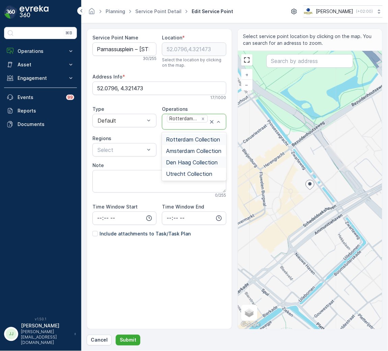
click at [182, 168] on div "Den Haag Collection" at bounding box center [194, 162] width 64 height 11
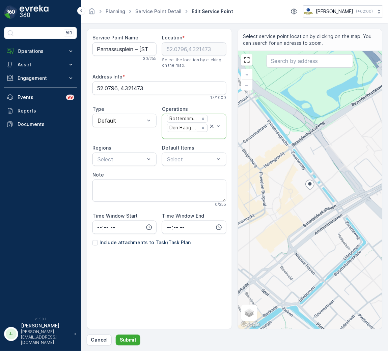
click at [102, 243] on p "Include attachments to Task/Task Plan" at bounding box center [144, 243] width 91 height 7
click at [92, 240] on input "Include attachments to Task/Task Plan" at bounding box center [92, 240] width 0 height 0
click at [133, 343] on p "Submit" at bounding box center [128, 340] width 17 height 7
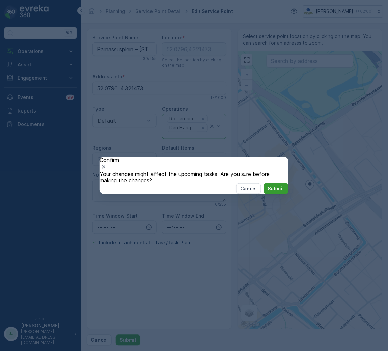
click at [268, 192] on p "Submit" at bounding box center [276, 188] width 17 height 7
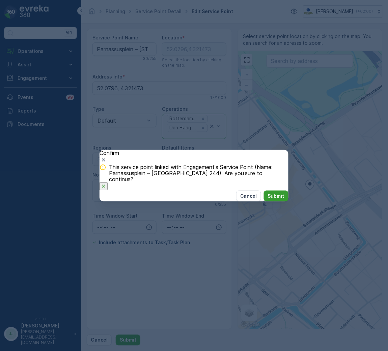
click at [264, 202] on button "Submit" at bounding box center [276, 196] width 25 height 11
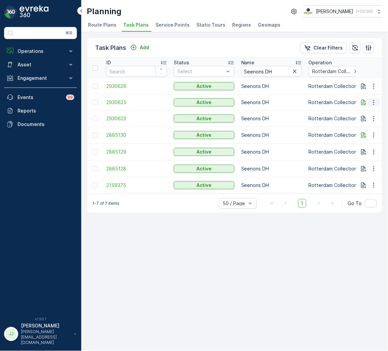
click at [378, 100] on button "button" at bounding box center [374, 102] width 12 height 8
click at [361, 125] on span "Edit Task Plan" at bounding box center [361, 121] width 31 height 7
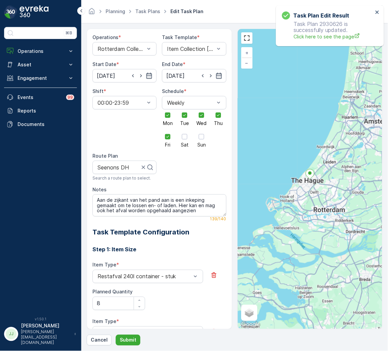
scroll to position [151, 0]
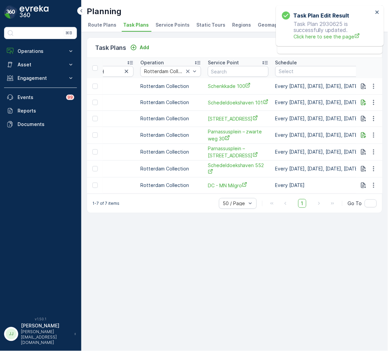
scroll to position [0, 202]
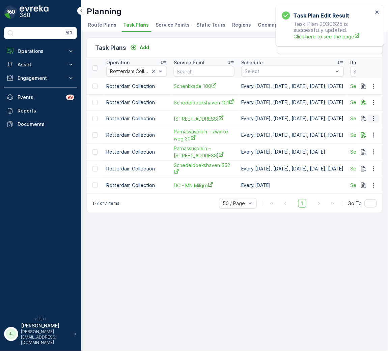
click at [372, 117] on icon "button" at bounding box center [373, 118] width 7 height 7
click at [370, 136] on span "Edit Task Plan" at bounding box center [361, 138] width 31 height 7
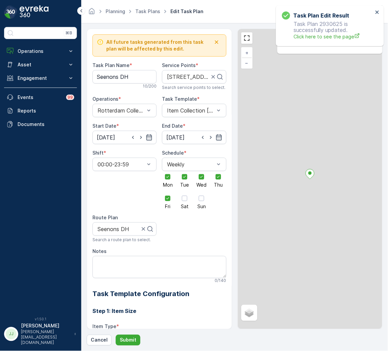
scroll to position [228, 0]
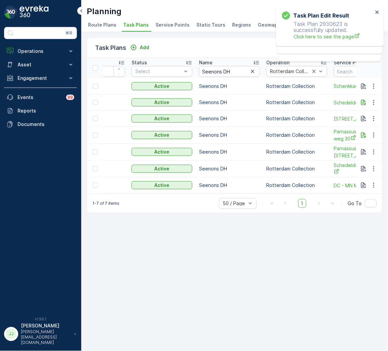
scroll to position [0, 151]
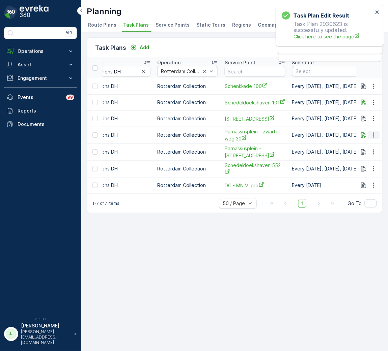
drag, startPoint x: 374, startPoint y: 134, endPoint x: 374, endPoint y: 138, distance: 4.7
click at [374, 134] on icon "button" at bounding box center [373, 135] width 1 height 5
click at [367, 158] on div "Edit Task Plan" at bounding box center [365, 154] width 45 height 9
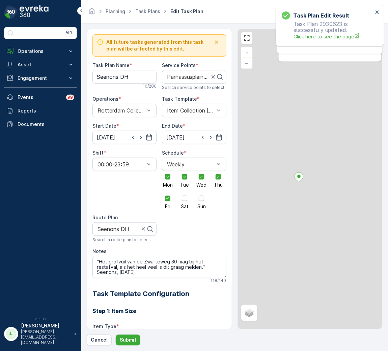
scroll to position [228, 0]
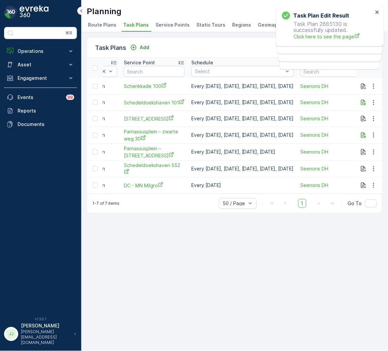
scroll to position [0, 253]
click at [377, 152] on icon "button" at bounding box center [373, 152] width 7 height 7
click at [373, 167] on div "See More Details" at bounding box center [365, 161] width 45 height 9
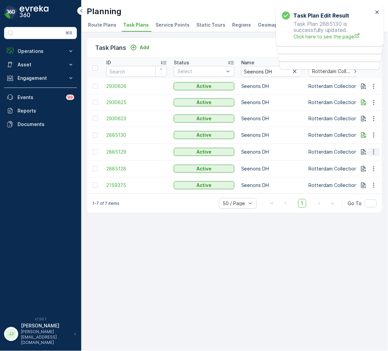
click at [375, 153] on icon "button" at bounding box center [373, 152] width 7 height 7
click at [367, 172] on span "Edit Task Plan" at bounding box center [361, 171] width 31 height 7
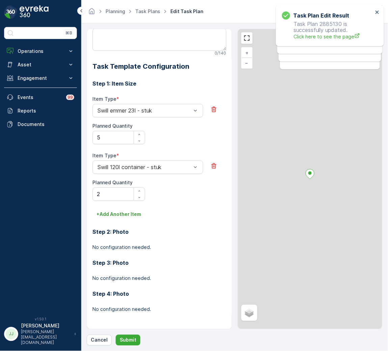
scroll to position [228, 0]
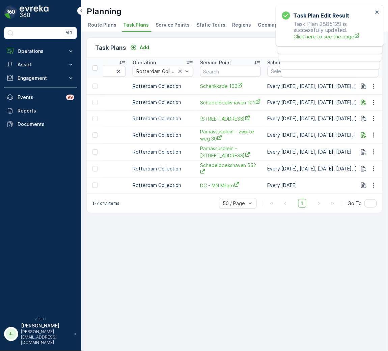
scroll to position [0, 303]
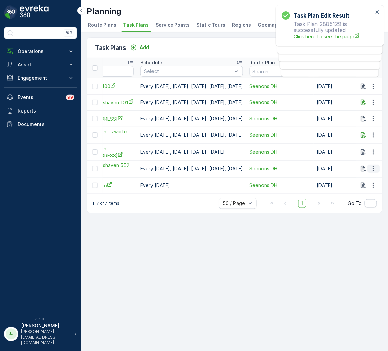
click at [370, 171] on icon "button" at bounding box center [373, 169] width 7 height 7
click at [369, 189] on span "Edit Task Plan" at bounding box center [361, 188] width 31 height 7
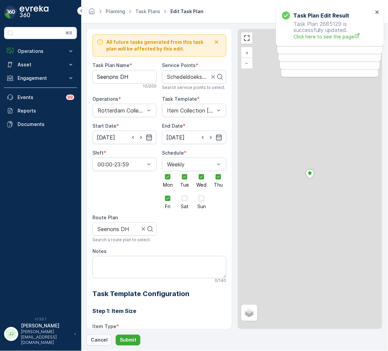
scroll to position [228, 0]
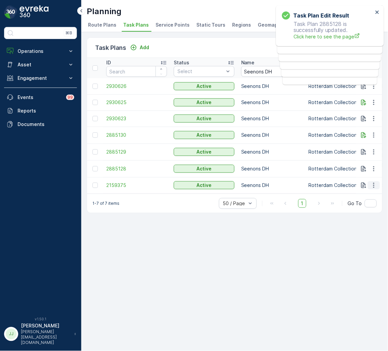
click at [375, 185] on icon "button" at bounding box center [373, 185] width 7 height 7
click at [365, 206] on span "Edit Task Plan" at bounding box center [361, 204] width 31 height 7
click at [62, 54] on p "Operations" at bounding box center [41, 51] width 46 height 7
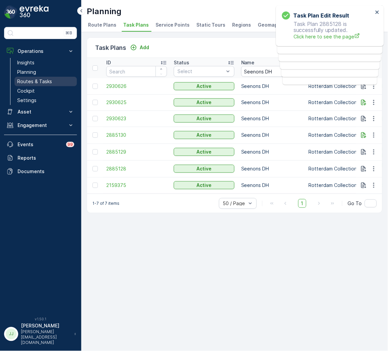
click at [57, 80] on link "Routes & Tasks" at bounding box center [45, 81] width 62 height 9
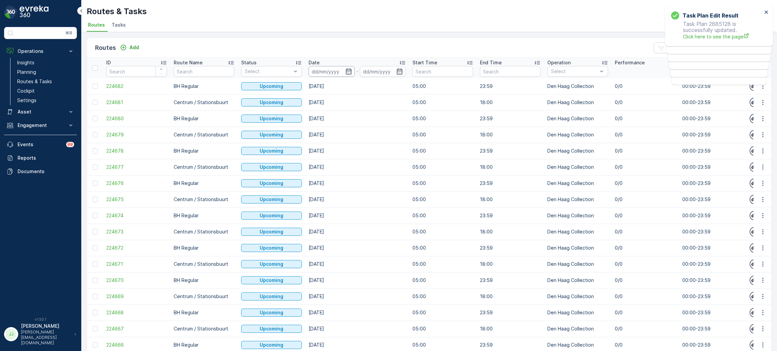
drag, startPoint x: 349, startPoint y: 70, endPoint x: 352, endPoint y: 76, distance: 7.1
click at [349, 70] on icon "button" at bounding box center [348, 71] width 7 height 7
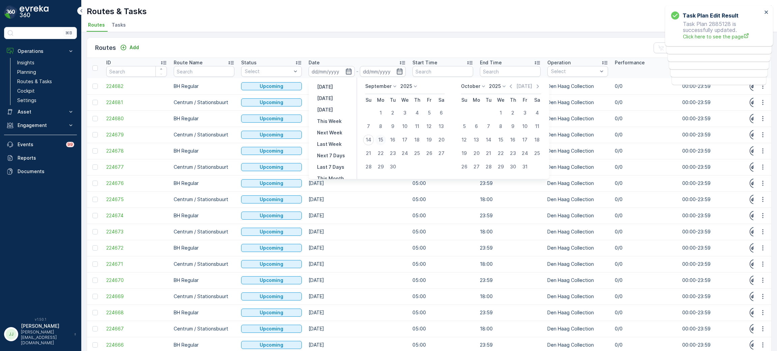
click at [380, 138] on div "15" at bounding box center [380, 140] width 11 height 11
type input "[DATE]"
click at [380, 140] on div "15" at bounding box center [380, 140] width 11 height 11
type input "[DATE]"
click at [380, 140] on div "15" at bounding box center [380, 140] width 11 height 11
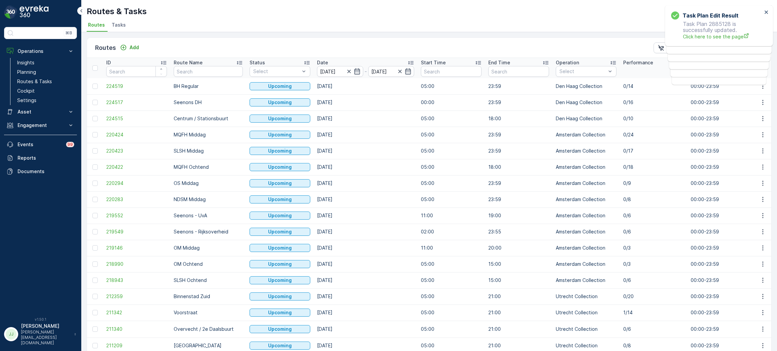
click at [387, 65] on div "Operation" at bounding box center [586, 62] width 61 height 7
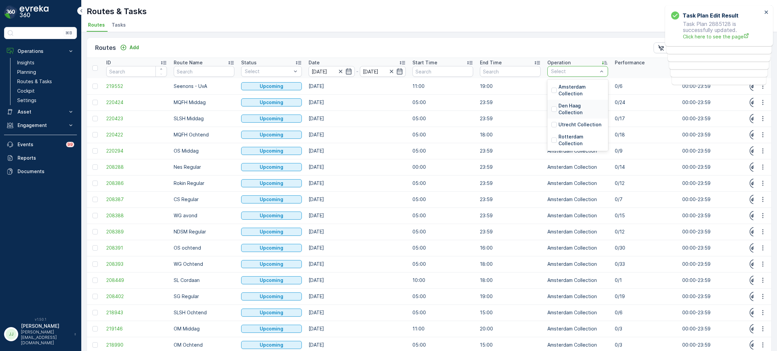
click at [387, 111] on p "Den Haag Collection" at bounding box center [581, 109] width 46 height 13
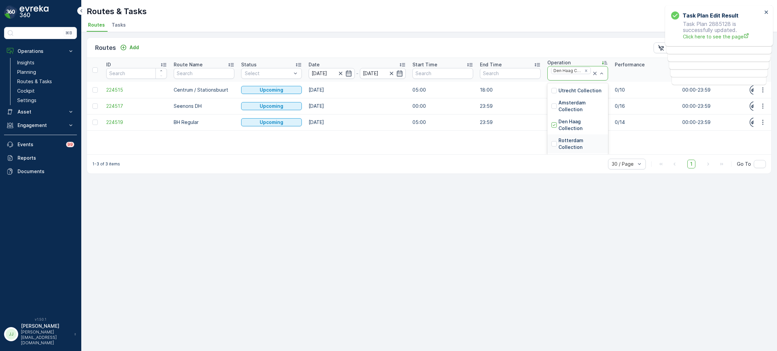
click at [387, 144] on p "Rotterdam Collection" at bounding box center [581, 143] width 46 height 13
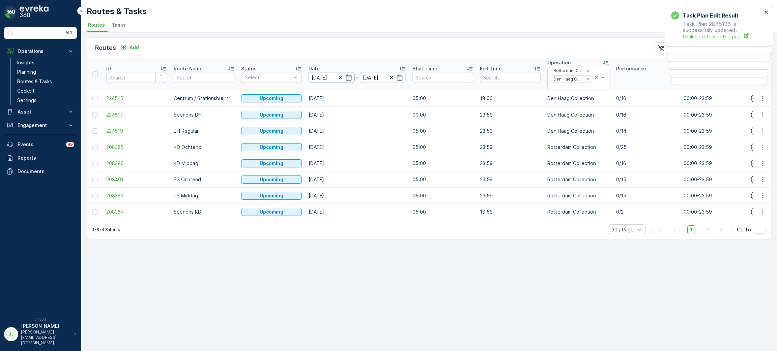
click at [332, 78] on input "15.09.2025" at bounding box center [332, 77] width 46 height 11
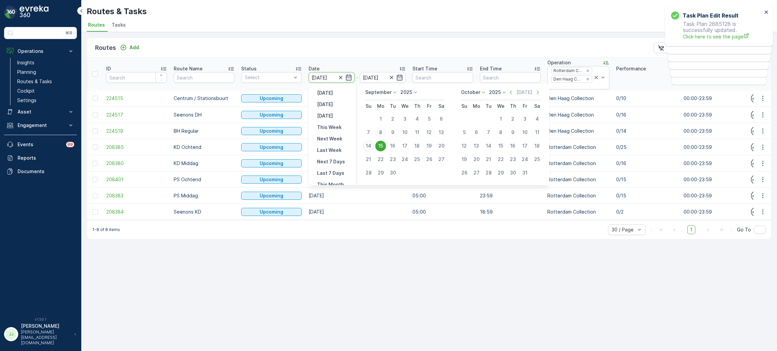
click at [380, 133] on div "8" at bounding box center [380, 132] width 11 height 11
type input "[DATE]"
click at [380, 133] on div "8" at bounding box center [380, 132] width 11 height 11
type input "[DATE]"
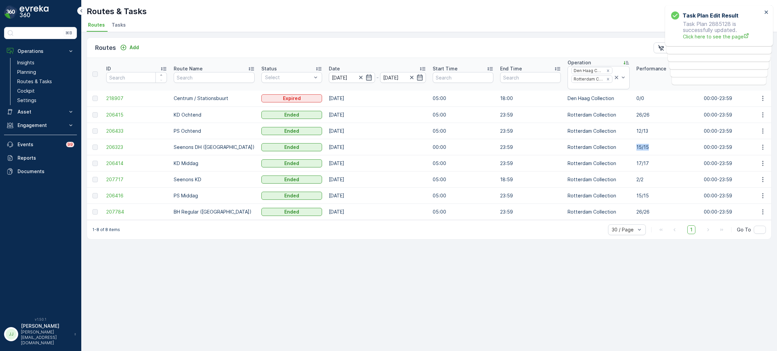
drag, startPoint x: 632, startPoint y: 147, endPoint x: 610, endPoint y: 147, distance: 21.2
click at [348, 81] on input "[DATE]" at bounding box center [352, 77] width 46 height 11
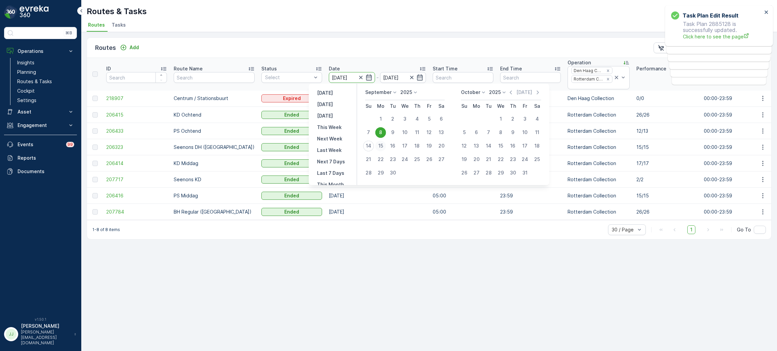
click at [377, 147] on div "15" at bounding box center [380, 146] width 11 height 11
type input "15.09.2025"
click at [377, 147] on div "15" at bounding box center [380, 146] width 11 height 11
type input "15.09.2025"
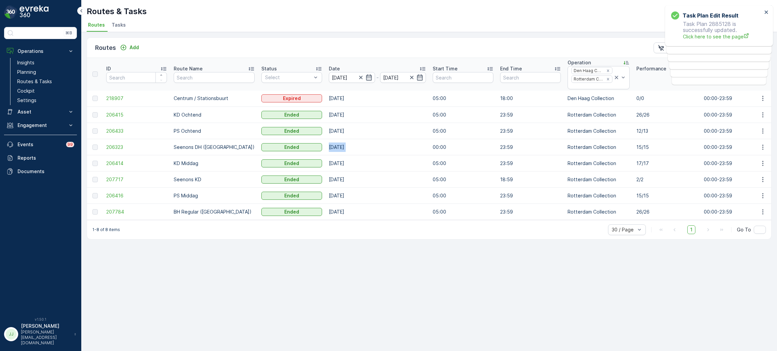
click at [378, 147] on td "[DATE]" at bounding box center [377, 147] width 104 height 16
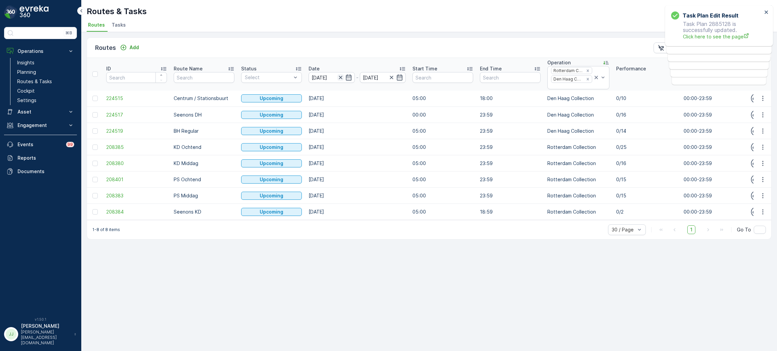
click at [337, 78] on icon "button" at bounding box center [340, 77] width 7 height 7
click at [349, 77] on icon "button" at bounding box center [349, 78] width 6 height 6
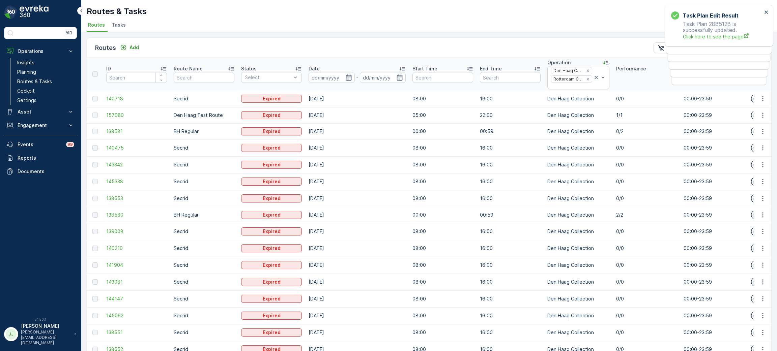
click at [350, 79] on icon "button" at bounding box center [348, 77] width 7 height 7
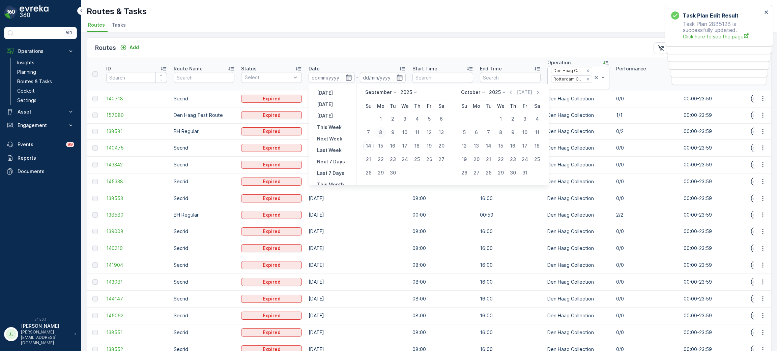
click at [383, 133] on div "8" at bounding box center [380, 132] width 11 height 11
type input "[DATE]"
click at [383, 133] on div "8" at bounding box center [380, 132] width 11 height 11
type input "[DATE]"
click at [383, 133] on div "8" at bounding box center [380, 132] width 11 height 11
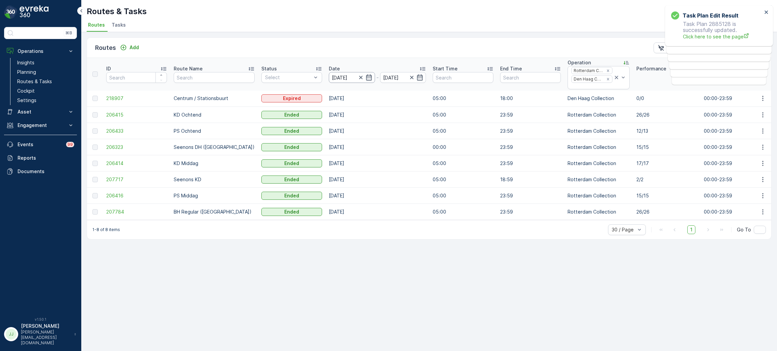
click at [332, 80] on input "[DATE]" at bounding box center [352, 77] width 46 height 11
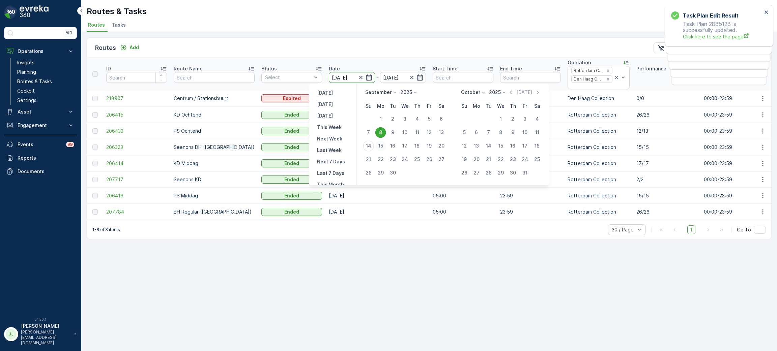
click at [385, 146] on div "15" at bounding box center [380, 146] width 11 height 11
type input "15.09.2025"
click at [384, 146] on div "15" at bounding box center [380, 146] width 11 height 11
type input "15.09.2025"
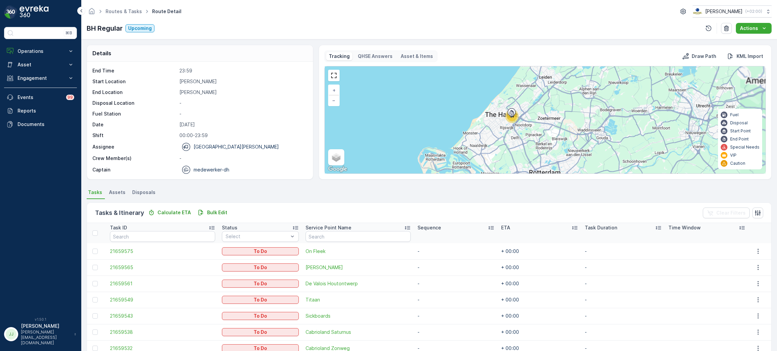
drag, startPoint x: 467, startPoint y: 106, endPoint x: 438, endPoint y: 102, distance: 28.6
click at [438, 102] on div "14 + − Satellite Roadmap Terrain Hybrid Leaflet Keyboard shortcuts Map Data Map…" at bounding box center [545, 119] width 441 height 107
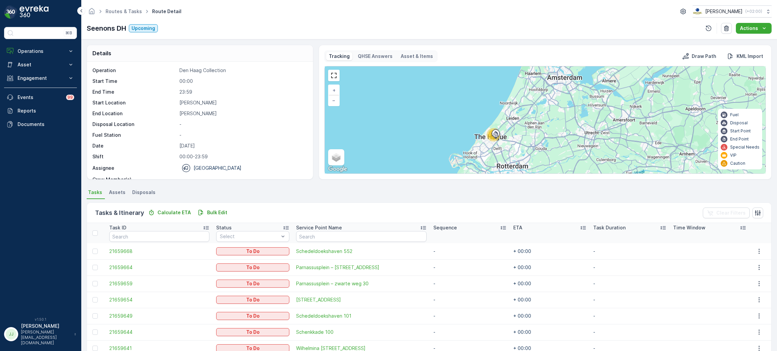
scroll to position [51, 0]
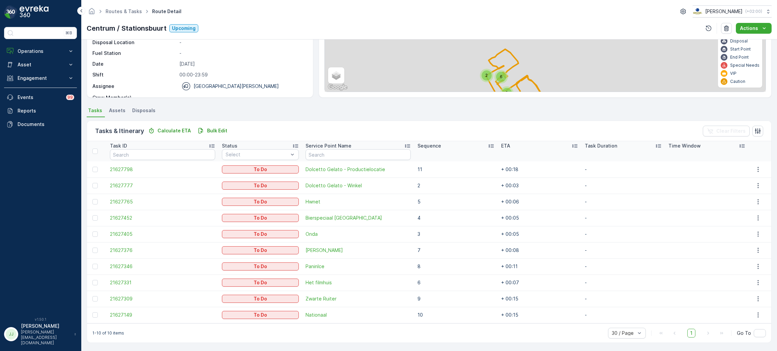
scroll to position [27, 0]
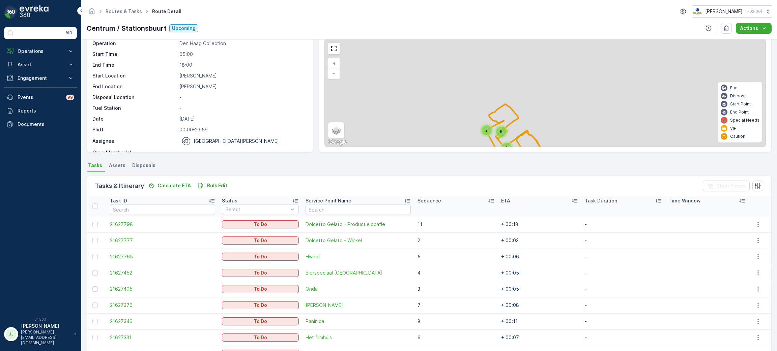
drag, startPoint x: 462, startPoint y: 97, endPoint x: 449, endPoint y: 120, distance: 27.2
click at [449, 120] on div "2 6 2 + − Satellite Roadmap Terrain Hybrid Leaflet Keyboard shortcuts Map Data …" at bounding box center [545, 92] width 441 height 107
drag, startPoint x: 460, startPoint y: 89, endPoint x: 455, endPoint y: 75, distance: 15.0
click at [455, 75] on div "2 6 2 + − Satellite Roadmap Terrain Hybrid Leaflet Keyboard shortcuts Map Data …" at bounding box center [545, 92] width 441 height 107
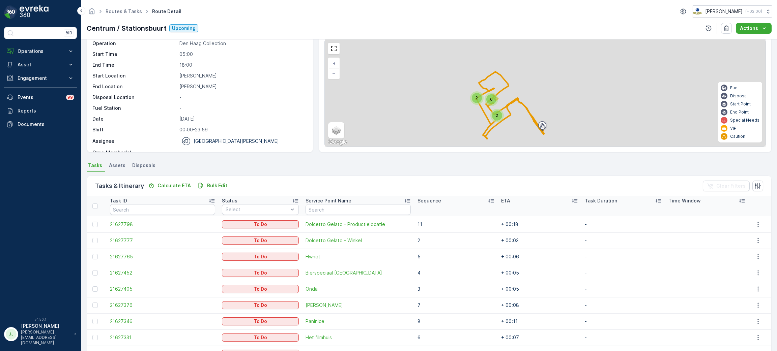
drag, startPoint x: 472, startPoint y: 88, endPoint x: 468, endPoint y: 78, distance: 10.6
click at [468, 74] on div "2 6 2 + − Satellite Roadmap Terrain Hybrid Leaflet Keyboard shortcuts Map Data …" at bounding box center [545, 92] width 441 height 107
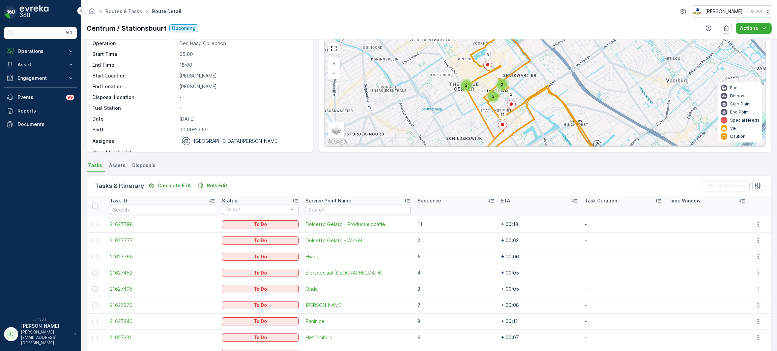
drag, startPoint x: 452, startPoint y: 114, endPoint x: 471, endPoint y: 107, distance: 20.5
click at [471, 108] on div "3 2 2 2 11 8 + − Satellite Roadmap Terrain Hybrid Leaflet Keyboard shortcuts Ma…" at bounding box center [545, 92] width 441 height 107
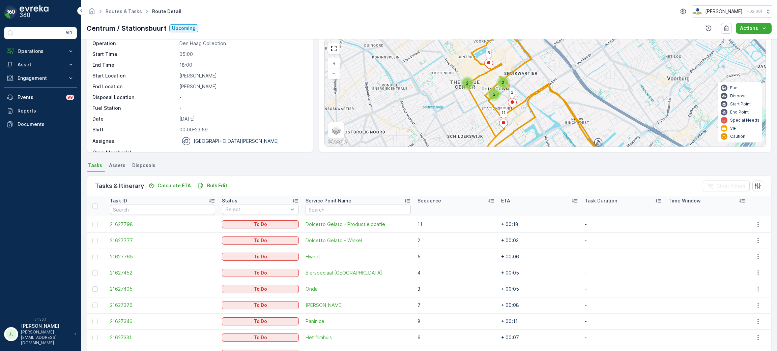
click at [501, 121] on icon at bounding box center [503, 124] width 8 height 10
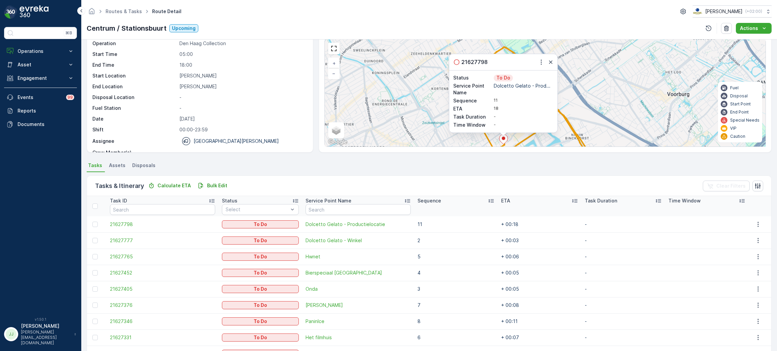
scroll to position [0, 0]
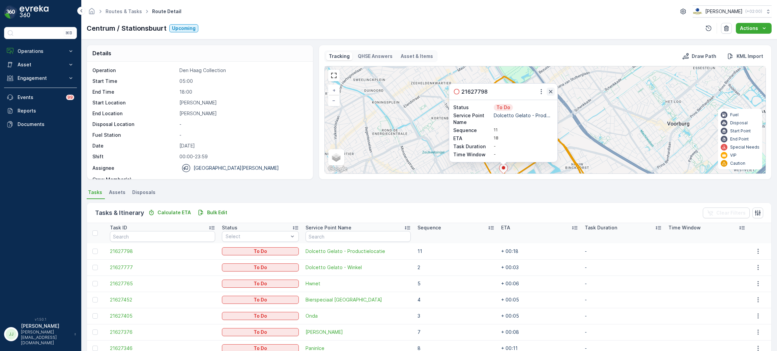
click at [549, 92] on icon "button" at bounding box center [550, 91] width 7 height 7
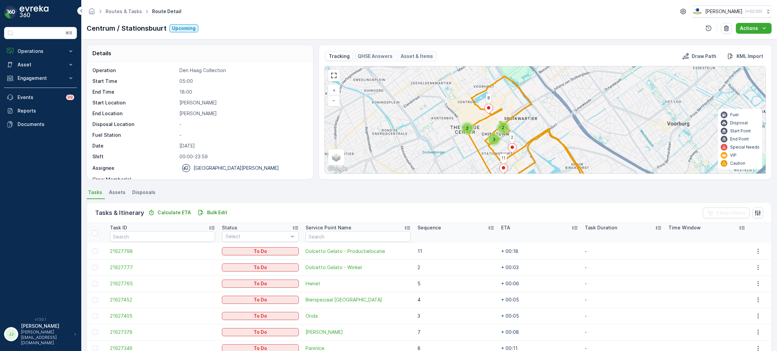
drag, startPoint x: 516, startPoint y: 143, endPoint x: 520, endPoint y: 103, distance: 40.7
click at [519, 103] on div "3 2 2 2 11 8 + − Satellite Roadmap Terrain Hybrid Leaflet Keyboard shortcuts Ma…" at bounding box center [545, 119] width 441 height 107
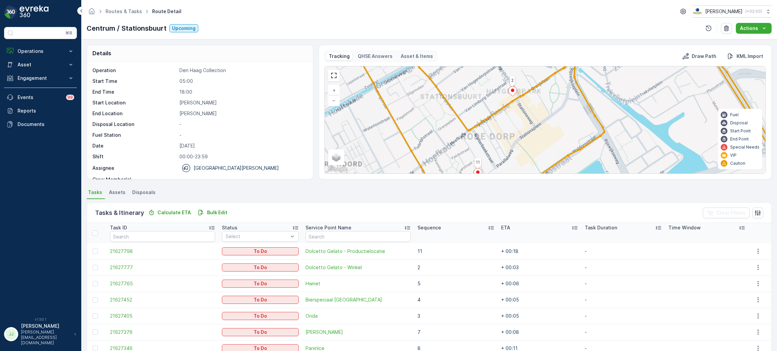
drag, startPoint x: 517, startPoint y: 113, endPoint x: 517, endPoint y: 132, distance: 19.6
click at [519, 142] on div "3 2 2 2 11 8 7 6 5 9 10 + − Satellite Roadmap Terrain Hybrid Leaflet Keyboard s…" at bounding box center [545, 119] width 441 height 107
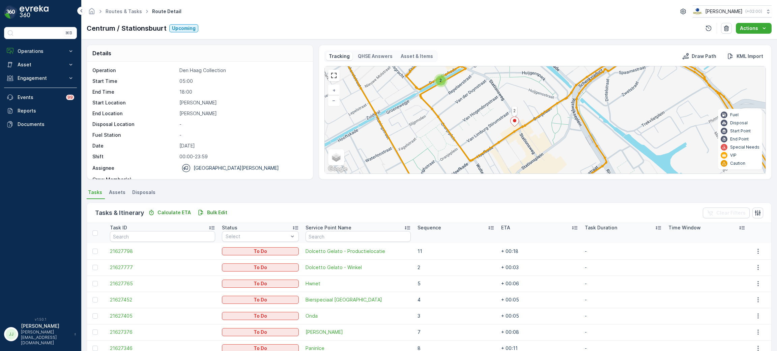
drag, startPoint x: 490, startPoint y: 129, endPoint x: 501, endPoint y: 165, distance: 37.4
click at [501, 165] on div "2 2 11 8 7 6 5 9 10 + − Satellite Roadmap Terrain Hybrid Leaflet Keyboard short…" at bounding box center [545, 119] width 441 height 107
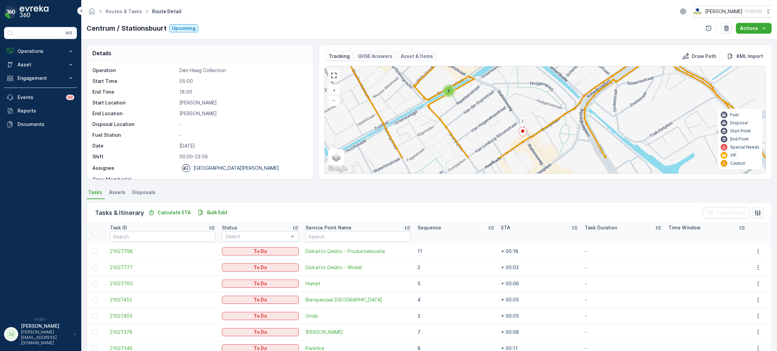
drag, startPoint x: 487, startPoint y: 151, endPoint x: 478, endPoint y: 102, distance: 49.7
click at [479, 105] on div "2 2 11 8 7 6 5 9 10 + − Satellite Roadmap Terrain Hybrid Leaflet Keyboard short…" at bounding box center [545, 119] width 441 height 107
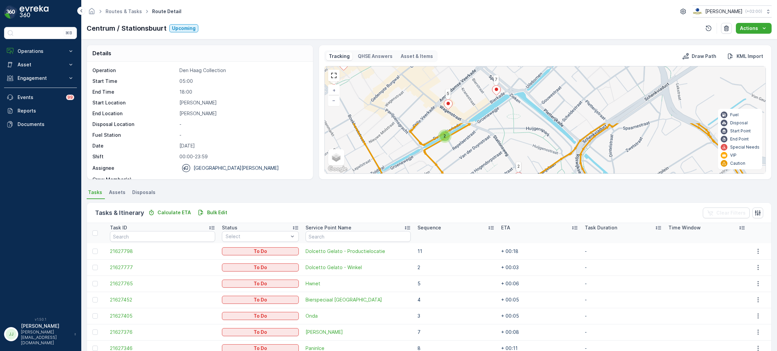
drag, startPoint x: 497, startPoint y: 171, endPoint x: 494, endPoint y: 167, distance: 4.8
click at [498, 176] on div "Tracking QHSE Answers Asset & Items Draw Path KML Import 2 2 11 8 7 6 5 9 10 + …" at bounding box center [545, 112] width 453 height 135
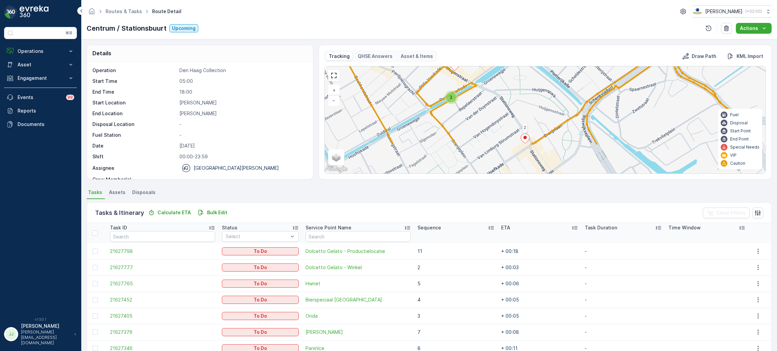
drag, startPoint x: 483, startPoint y: 150, endPoint x: 487, endPoint y: 109, distance: 41.0
click at [488, 110] on div "2 2 11 8 7 6 5 9 10 + − Satellite Roadmap Terrain Hybrid Leaflet Keyboard short…" at bounding box center [545, 119] width 441 height 107
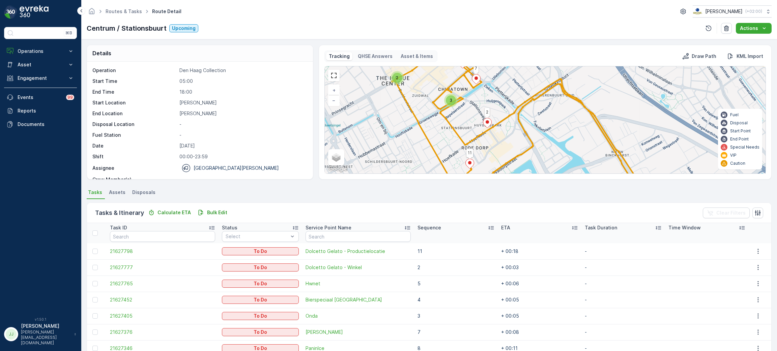
drag, startPoint x: 501, startPoint y: 109, endPoint x: 479, endPoint y: 102, distance: 22.8
click at [481, 102] on div "3 2 2 11 8 7 6 + − Satellite Roadmap Terrain Hybrid Leaflet Keyboard shortcuts …" at bounding box center [545, 119] width 441 height 107
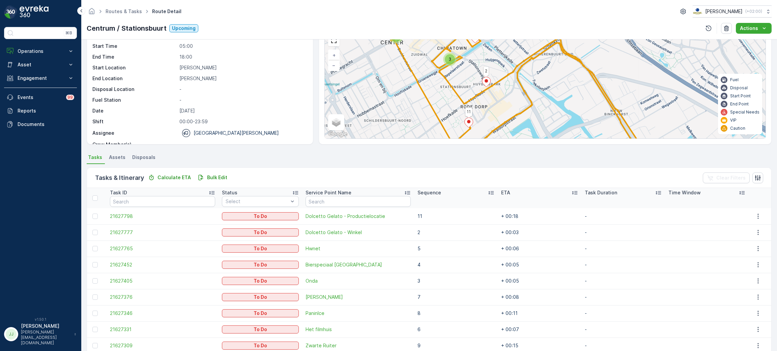
scroll to position [82, 0]
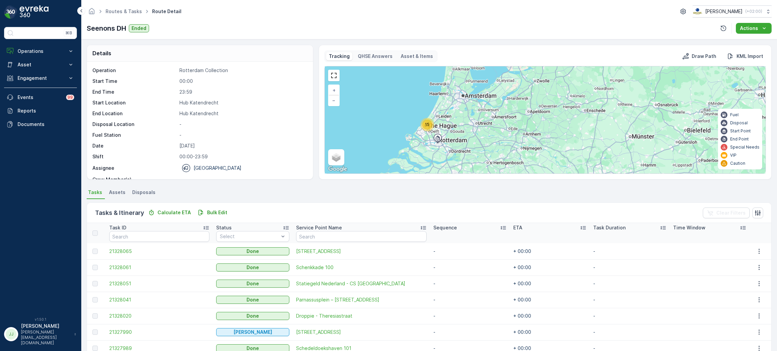
drag, startPoint x: 300, startPoint y: 165, endPoint x: 294, endPoint y: 72, distance: 93.2
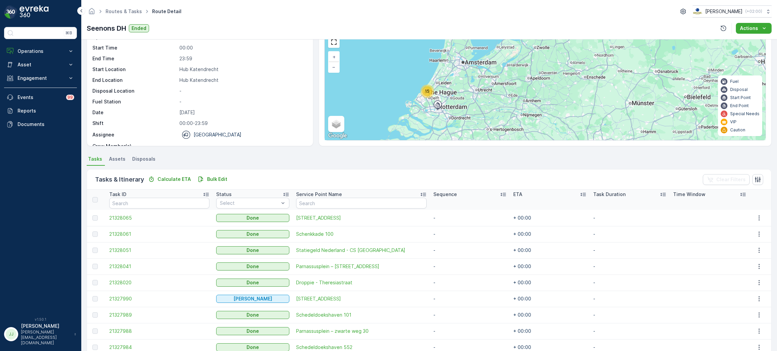
scroll to position [51, 0]
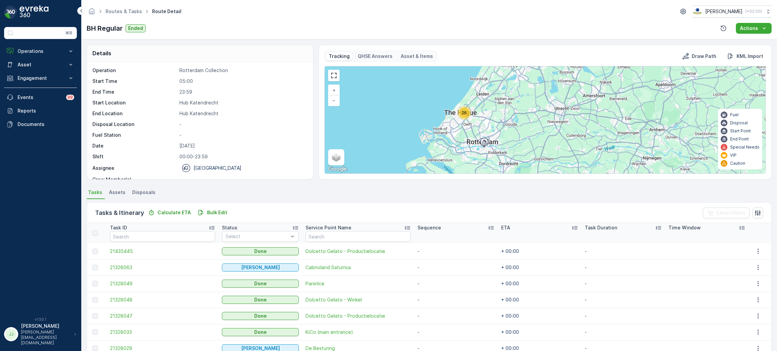
drag, startPoint x: 559, startPoint y: 125, endPoint x: 540, endPoint y: 95, distance: 35.7
click at [543, 94] on div "26 + − Satellite Roadmap Terrain Hybrid Leaflet Keyboard shortcuts Map Data Map…" at bounding box center [545, 119] width 441 height 107
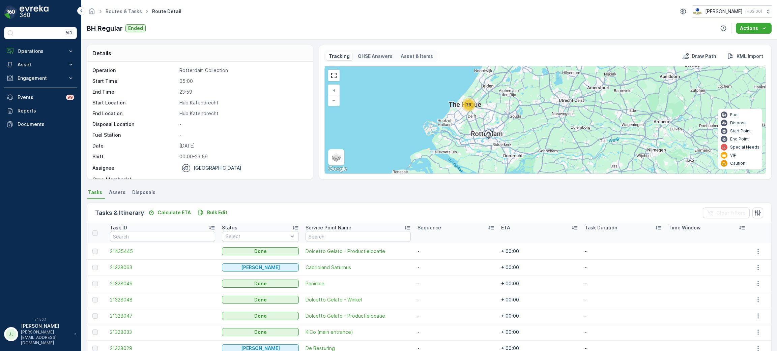
click at [471, 105] on div "26" at bounding box center [469, 105] width 10 height 10
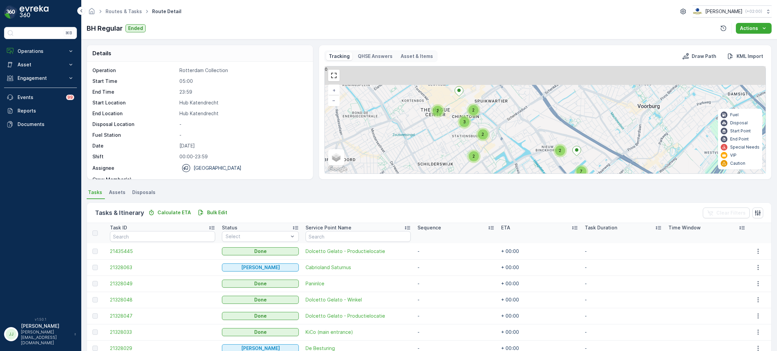
drag, startPoint x: 454, startPoint y: 133, endPoint x: 423, endPoint y: 161, distance: 42.0
click at [423, 161] on div "2 2 2 3 2 7 2 2 + − Satellite Roadmap Terrain Hybrid Leaflet Keyboard shortcuts…" at bounding box center [545, 119] width 441 height 107
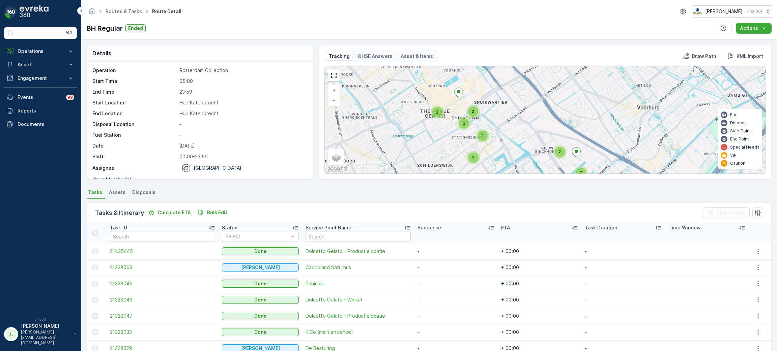
click at [474, 157] on div "2" at bounding box center [473, 158] width 10 height 10
click at [485, 157] on ellipse at bounding box center [485, 154] width 3 height 3
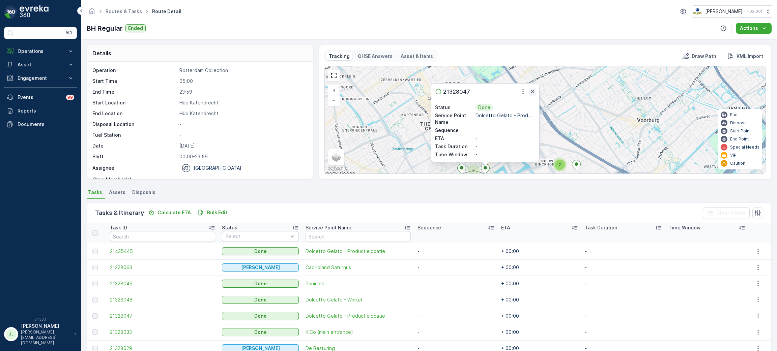
click at [532, 91] on icon "button" at bounding box center [532, 91] width 7 height 7
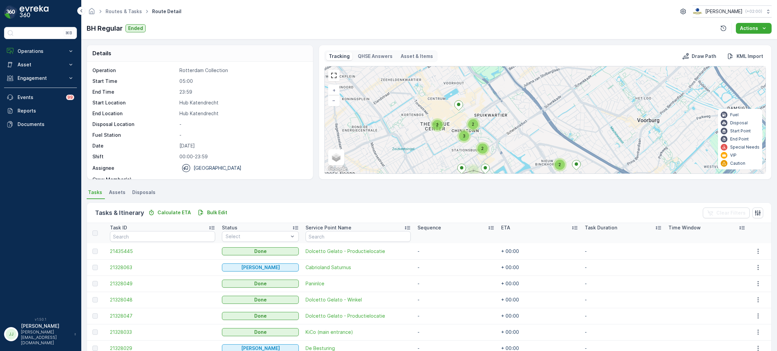
click at [460, 168] on ellipse at bounding box center [461, 167] width 3 height 3
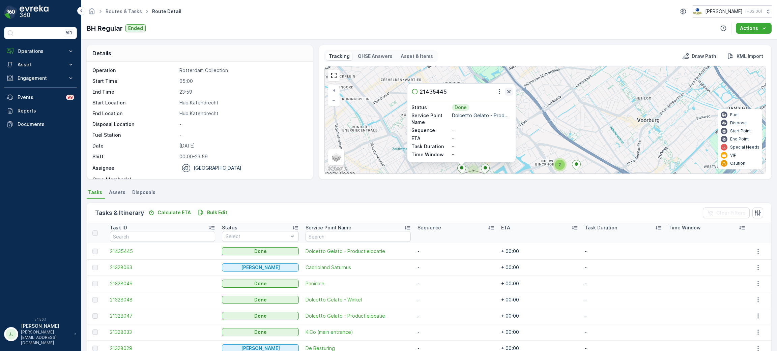
click at [510, 90] on icon "button" at bounding box center [508, 91] width 7 height 7
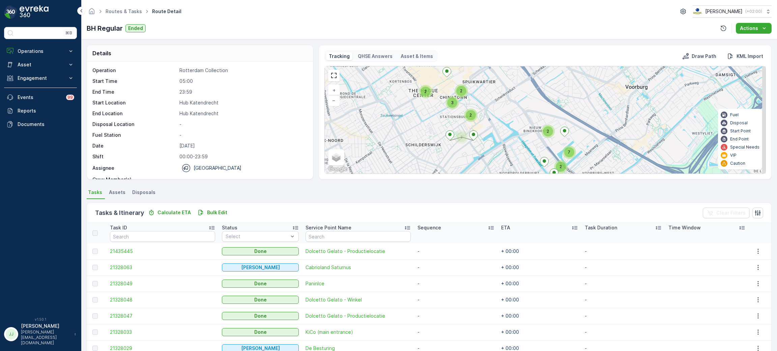
drag, startPoint x: 517, startPoint y: 146, endPoint x: 493, endPoint y: 93, distance: 58.1
click at [493, 93] on div "2 2 2 3 2 7 2 2 + − Satellite Roadmap Terrain Hybrid Leaflet Keyboard shortcuts…" at bounding box center [545, 119] width 441 height 107
